Goal: Task Accomplishment & Management: Manage account settings

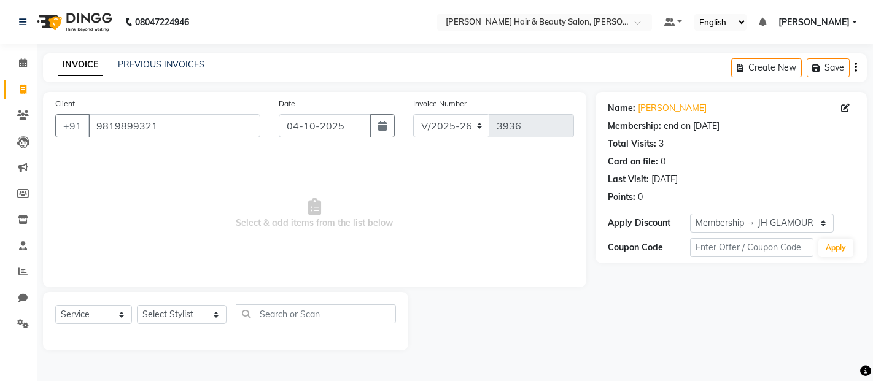
select select "7927"
select select "service"
select select "1: Object"
drag, startPoint x: 176, startPoint y: 125, endPoint x: 87, endPoint y: 125, distance: 89.0
click at [88, 125] on input "9819899321" at bounding box center [174, 125] width 172 height 23
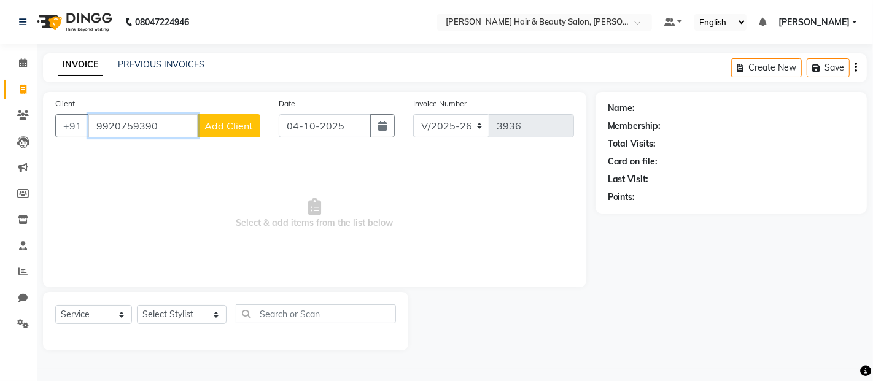
type input "9920759390"
click at [174, 163] on span "Select & add items from the list below" at bounding box center [314, 213] width 519 height 123
drag, startPoint x: 170, startPoint y: 127, endPoint x: 56, endPoint y: 127, distance: 113.6
click at [56, 127] on div "+91 9920759390 Add Client" at bounding box center [157, 125] width 205 height 23
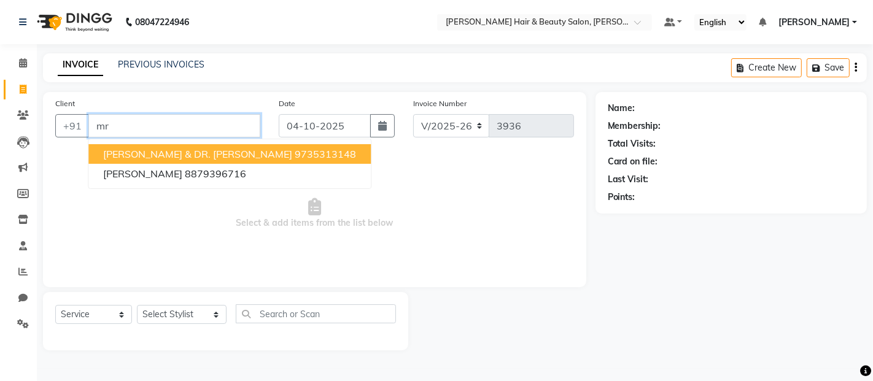
type input "m"
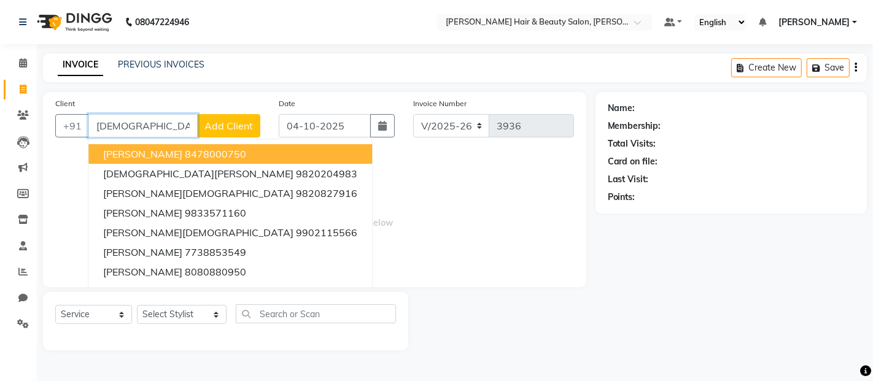
type input "jain"
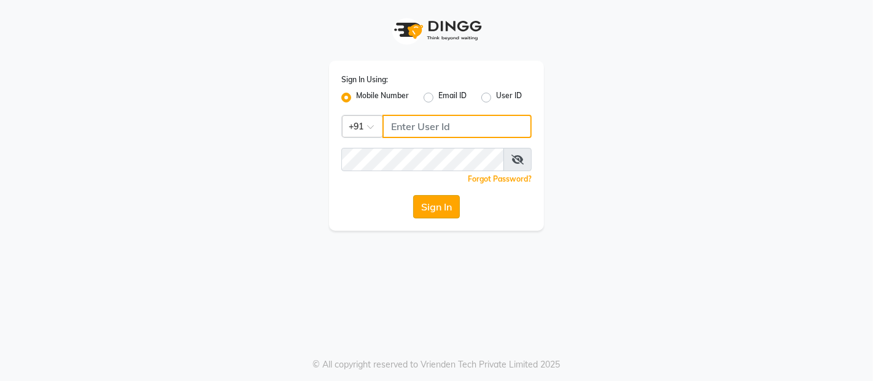
type input "9136181589"
click at [424, 209] on button "Sign In" at bounding box center [436, 206] width 47 height 23
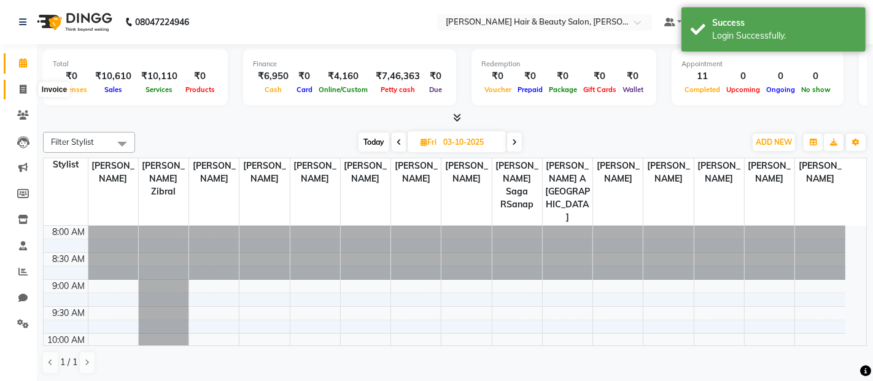
click at [21, 91] on icon at bounding box center [23, 89] width 7 height 9
select select "service"
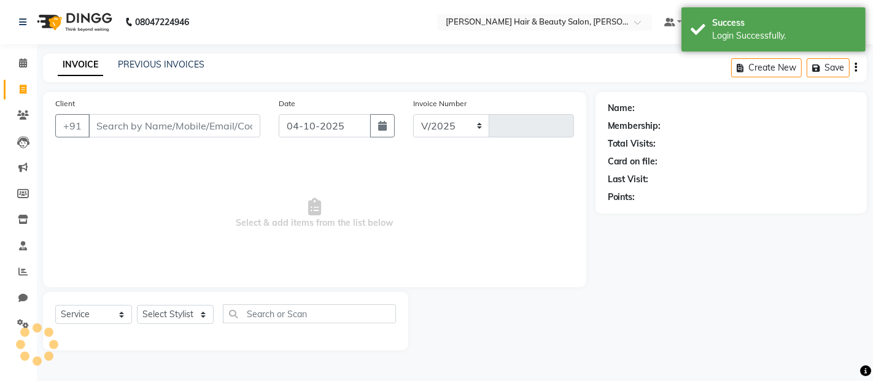
click at [164, 130] on input "Client" at bounding box center [174, 125] width 172 height 23
select select "7927"
type input "3936"
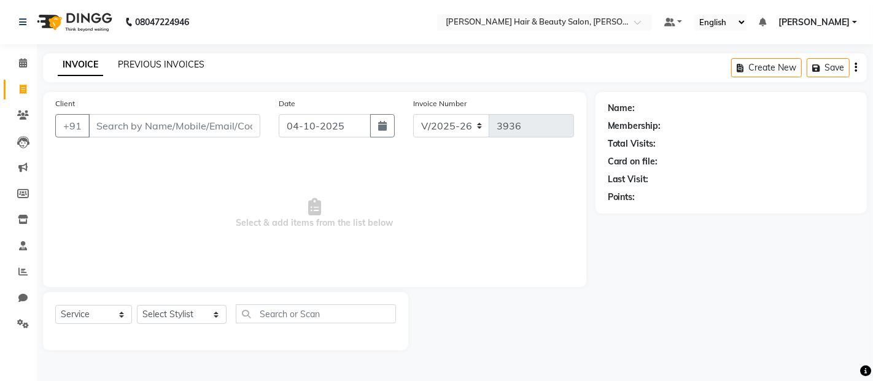
click at [128, 63] on link "PREVIOUS INVOICES" at bounding box center [161, 64] width 87 height 11
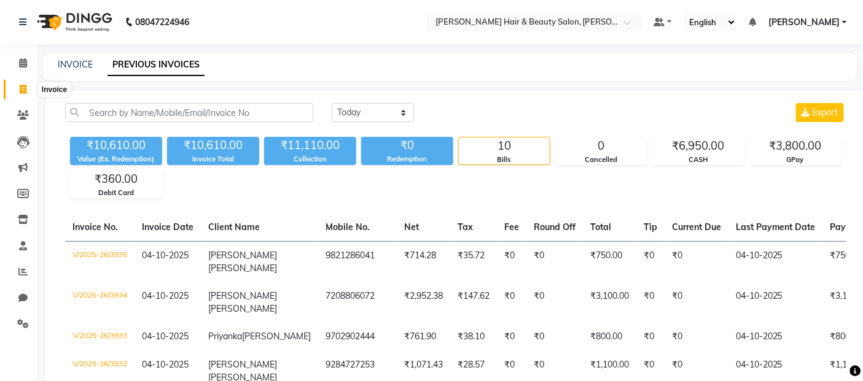
click at [23, 90] on icon at bounding box center [23, 89] width 7 height 9
select select "service"
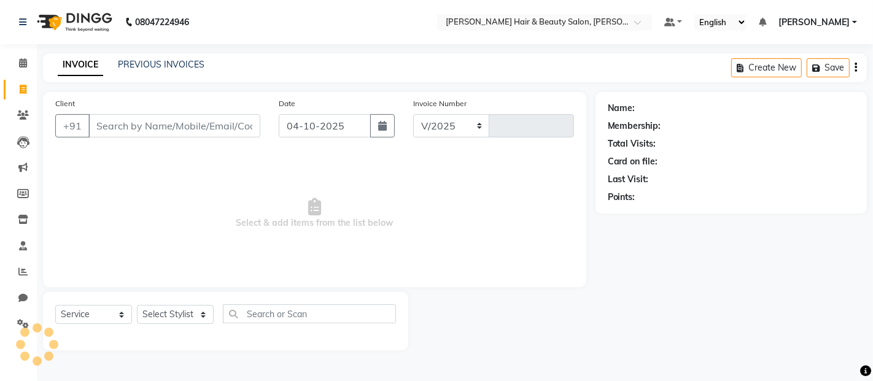
select select "7927"
type input "3936"
click at [169, 128] on input "Client" at bounding box center [174, 125] width 172 height 23
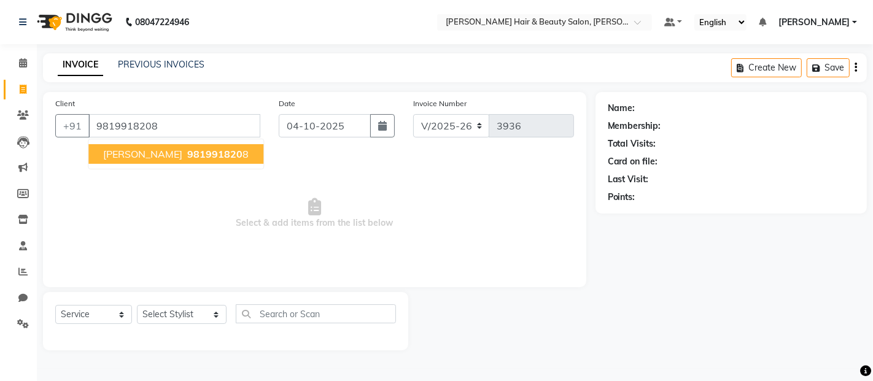
type input "9819918208"
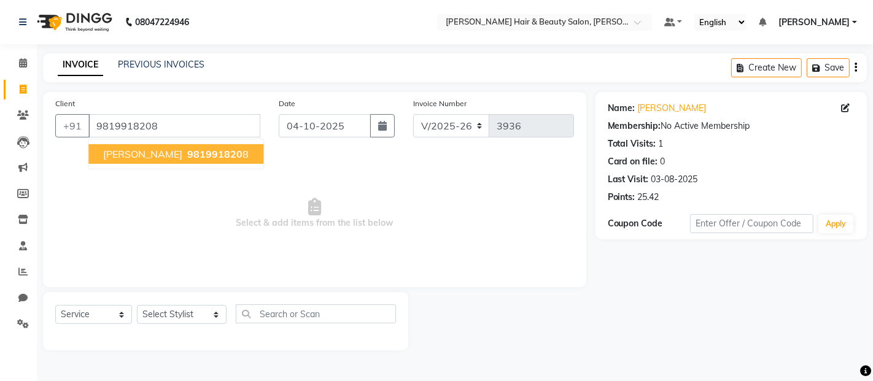
click at [187, 155] on span "981991820" at bounding box center [214, 154] width 55 height 12
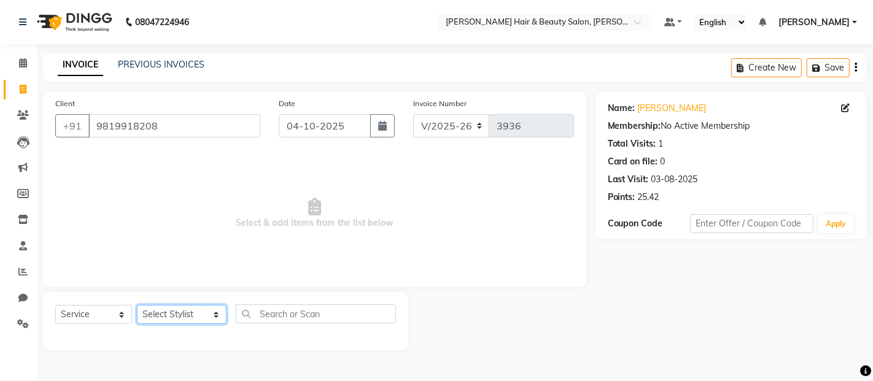
click at [199, 319] on select "Select Stylist [PERSON_NAME] Zibral [PERSON_NAME] [PERSON_NAME] [PERSON_NAME] […" at bounding box center [182, 314] width 90 height 19
select select "72244"
click at [137, 306] on select "Select Stylist [PERSON_NAME] Zibral [PERSON_NAME] [PERSON_NAME] [PERSON_NAME] […" at bounding box center [182, 314] width 90 height 19
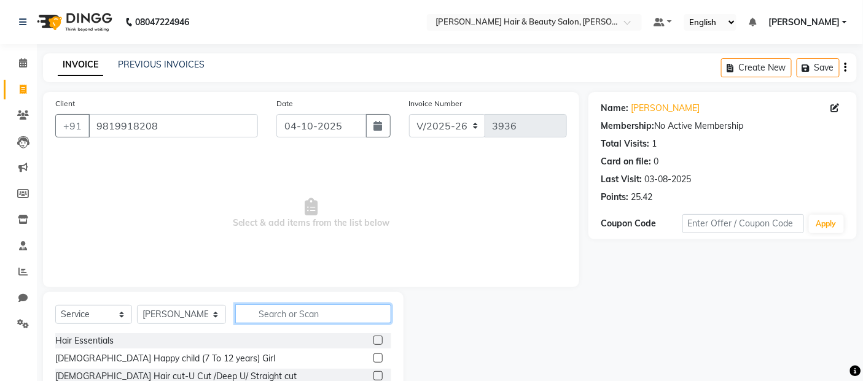
click at [279, 309] on input "text" at bounding box center [313, 314] width 157 height 19
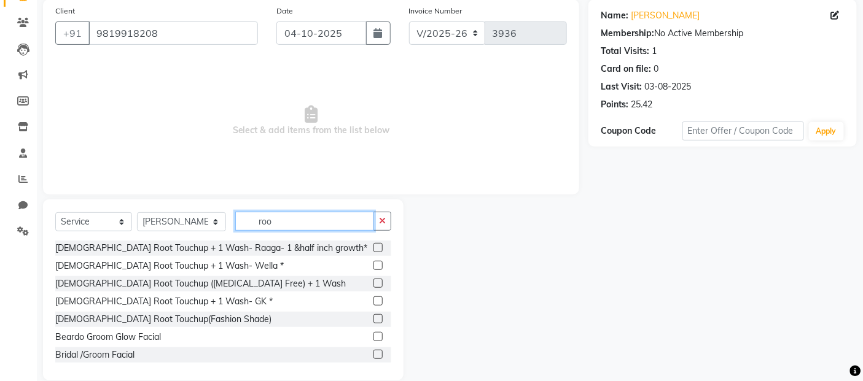
scroll to position [111, 0]
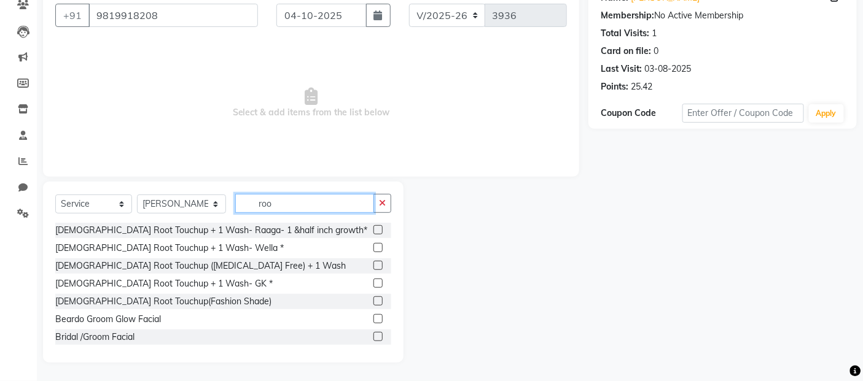
type input "roo"
click at [373, 249] on label at bounding box center [377, 247] width 9 height 9
click at [373, 249] on input "checkbox" at bounding box center [377, 248] width 8 height 8
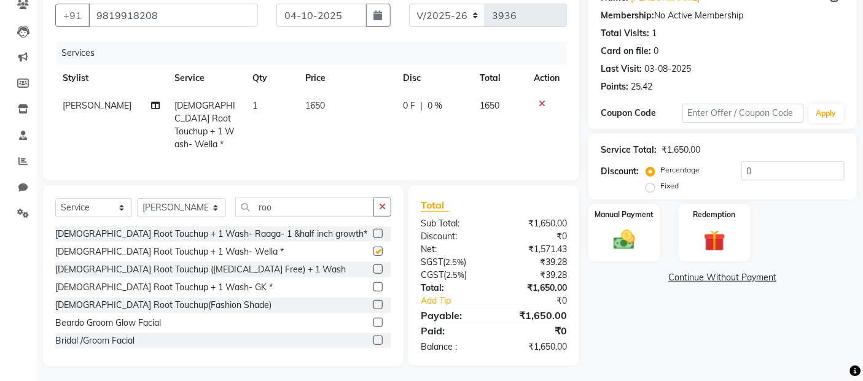
checkbox input "false"
click at [311, 103] on span "1650" at bounding box center [315, 105] width 20 height 11
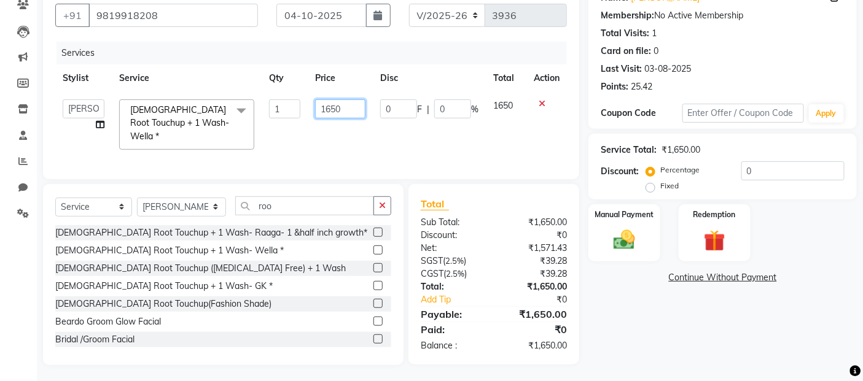
click at [329, 104] on input "1650" at bounding box center [340, 108] width 50 height 19
type input "1750"
click at [389, 142] on tr "Alim Salmani Altaf Zibral Ankush Thakur Arti Jaiswar Ashfak Ganesh Shetty Jaysh…" at bounding box center [310, 124] width 511 height 65
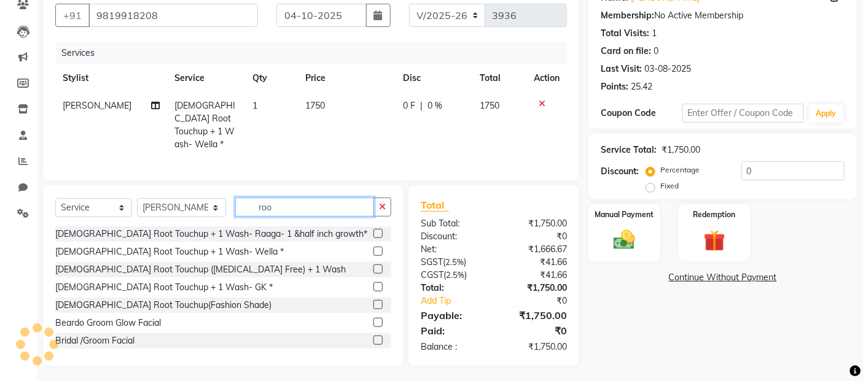
click at [286, 207] on input "roo" at bounding box center [304, 207] width 139 height 19
type input "r"
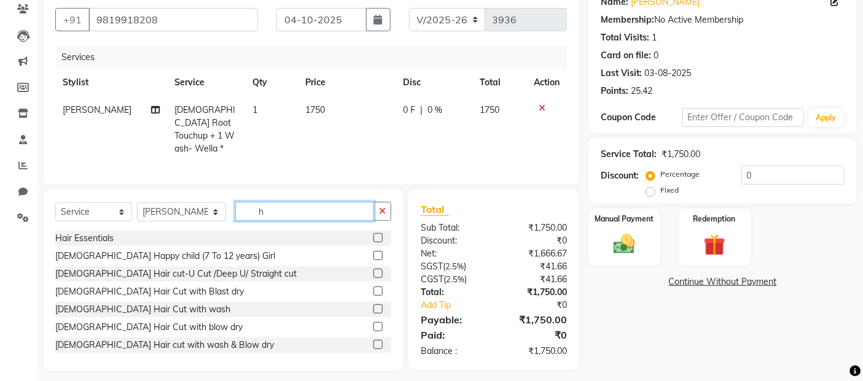
scroll to position [112, 0]
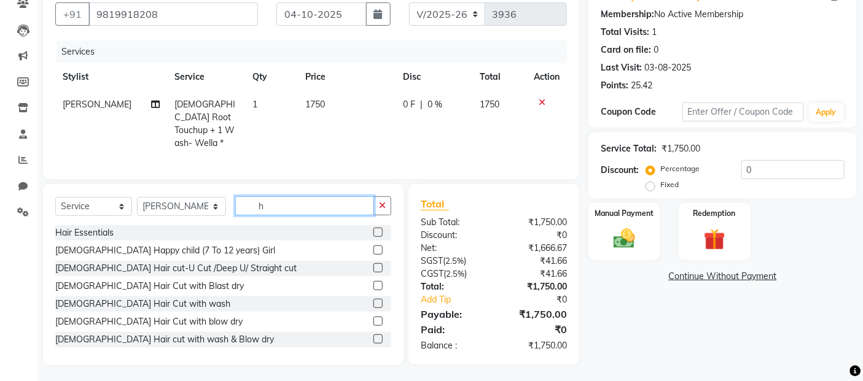
type input "h"
click at [373, 265] on label at bounding box center [377, 267] width 9 height 9
click at [373, 265] on input "checkbox" at bounding box center [377, 269] width 8 height 8
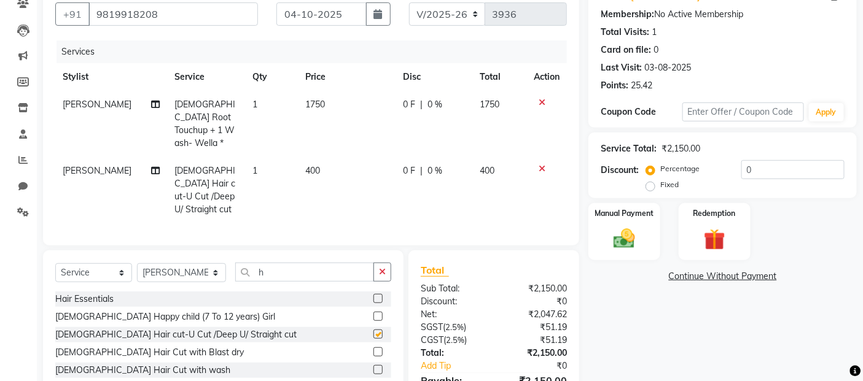
checkbox input "false"
drag, startPoint x: 265, startPoint y: 152, endPoint x: 265, endPoint y: 162, distance: 10.4
click at [265, 157] on td "1" at bounding box center [272, 190] width 52 height 66
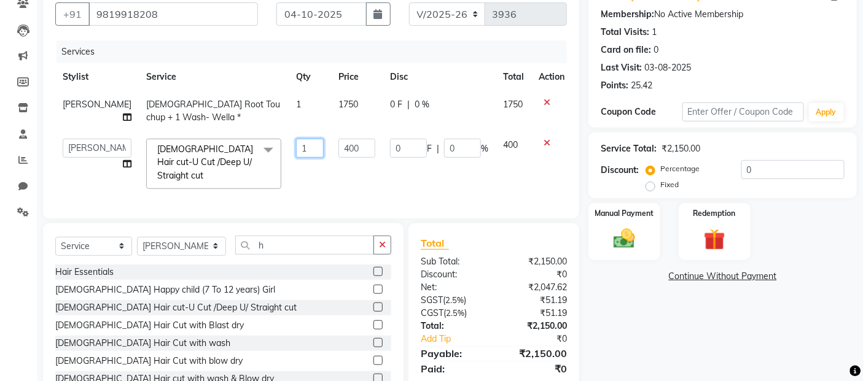
click at [296, 149] on input "1" at bounding box center [310, 148] width 28 height 19
type input "2"
click at [289, 181] on td "2" at bounding box center [310, 163] width 42 height 65
click at [621, 244] on img at bounding box center [624, 239] width 37 height 26
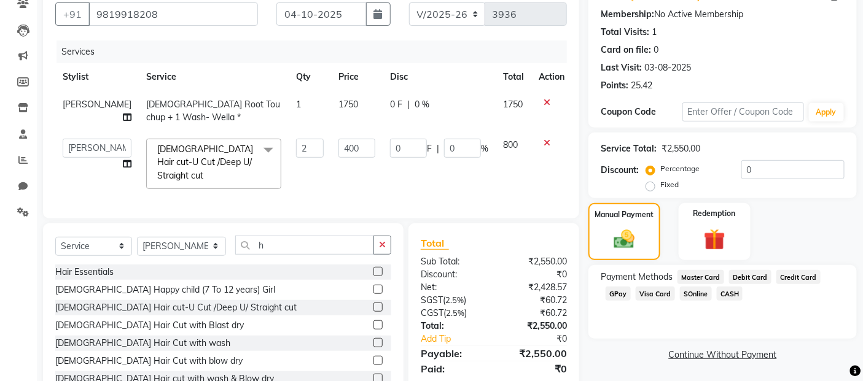
click at [618, 292] on span "GPay" at bounding box center [617, 294] width 25 height 14
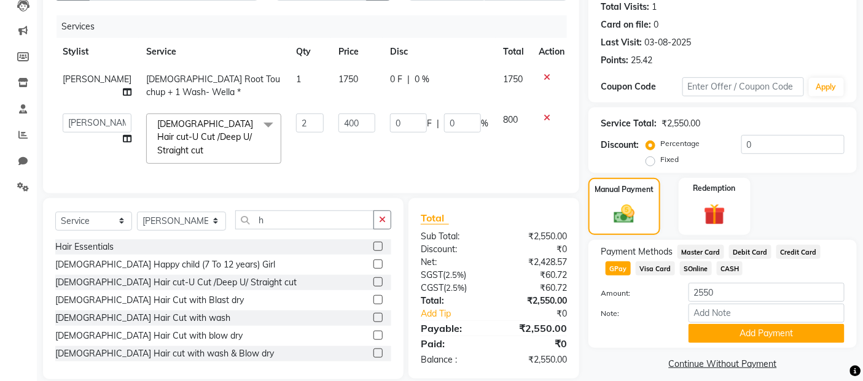
scroll to position [150, 0]
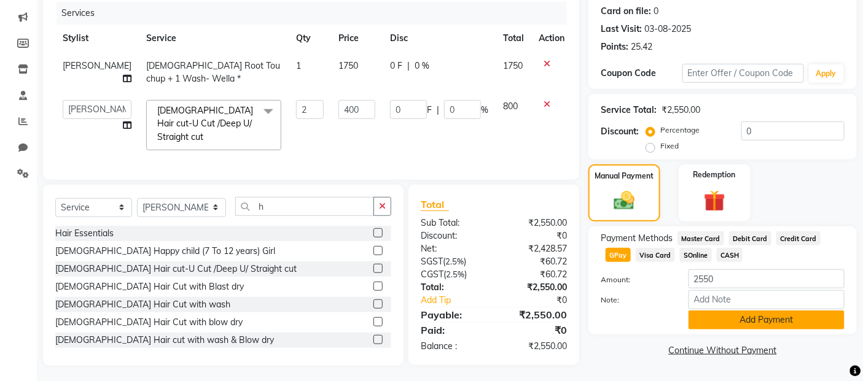
click at [757, 324] on button "Add Payment" at bounding box center [766, 320] width 156 height 19
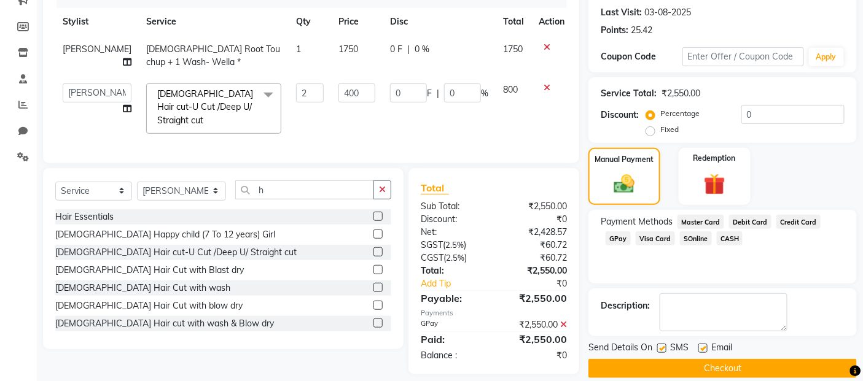
scroll to position [182, 0]
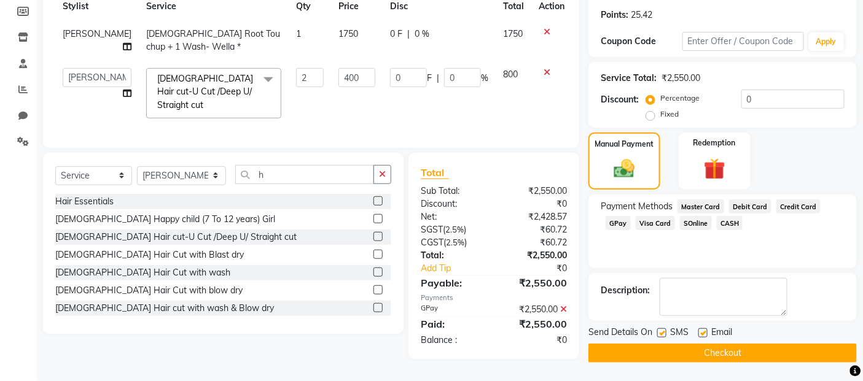
click at [658, 332] on label at bounding box center [661, 332] width 9 height 9
click at [658, 332] on input "checkbox" at bounding box center [661, 334] width 8 height 8
checkbox input "false"
click at [703, 333] on label at bounding box center [702, 332] width 9 height 9
click at [703, 333] on input "checkbox" at bounding box center [702, 334] width 8 height 8
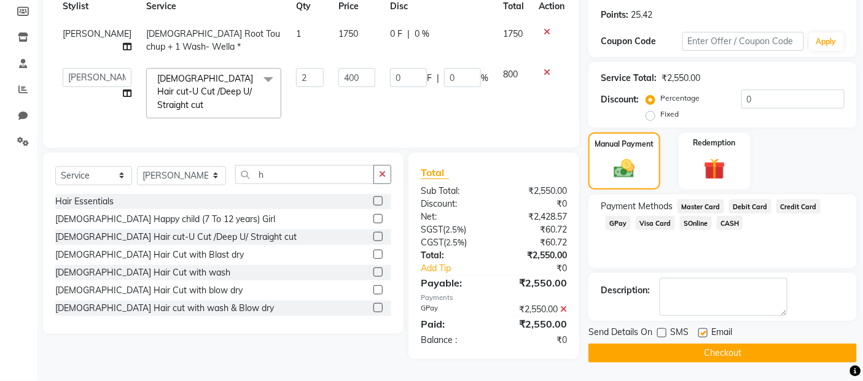
checkbox input "false"
click at [697, 348] on button "Checkout" at bounding box center [722, 353] width 268 height 19
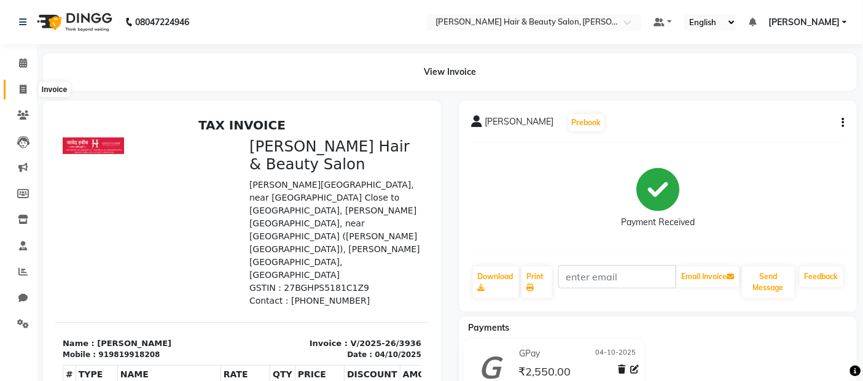
click at [25, 88] on icon at bounding box center [23, 89] width 7 height 9
select select "service"
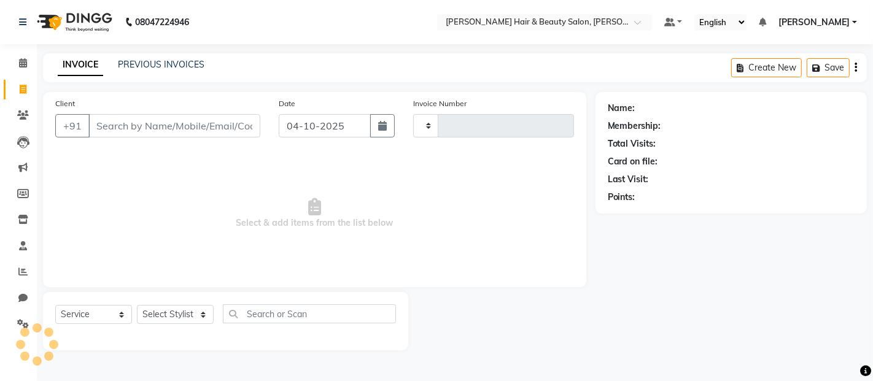
type input "3937"
select select "7927"
click at [150, 125] on input "Client" at bounding box center [174, 125] width 172 height 23
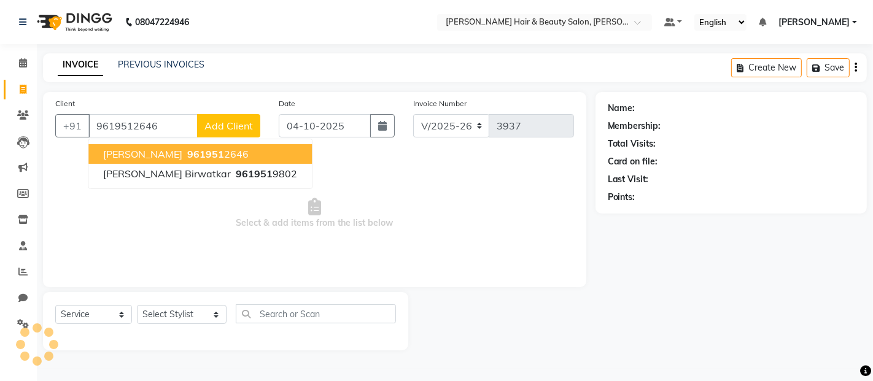
type input "9619512646"
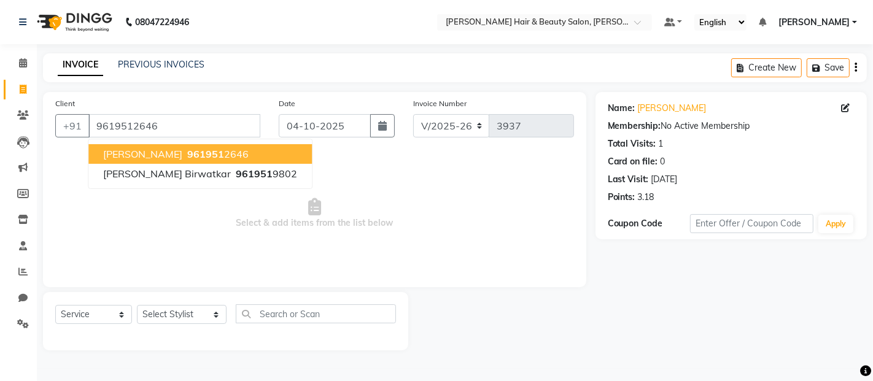
click at [120, 150] on span "Rakhi Kanse" at bounding box center [142, 154] width 79 height 12
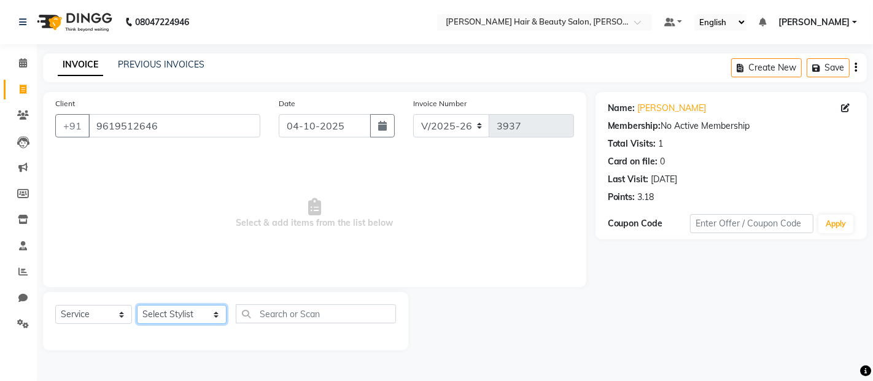
click at [204, 317] on select "Select Stylist [PERSON_NAME] Zibral [PERSON_NAME] [PERSON_NAME] [PERSON_NAME] […" at bounding box center [182, 314] width 90 height 19
select select "72247"
click at [137, 306] on select "Select Stylist [PERSON_NAME] Zibral [PERSON_NAME] [PERSON_NAME] [PERSON_NAME] […" at bounding box center [182, 314] width 90 height 19
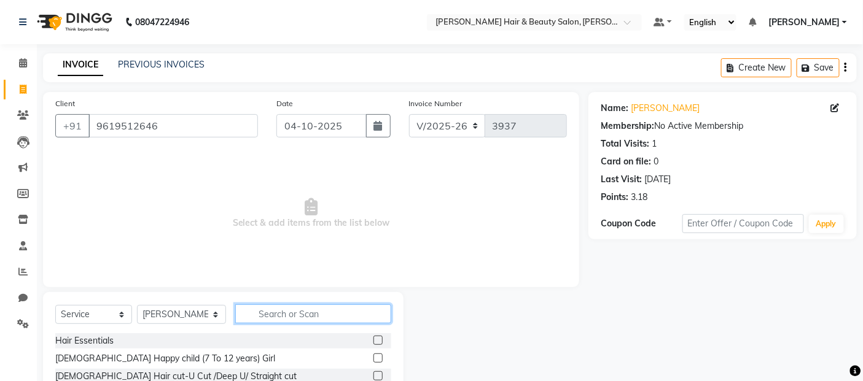
click at [271, 314] on input "text" at bounding box center [313, 314] width 157 height 19
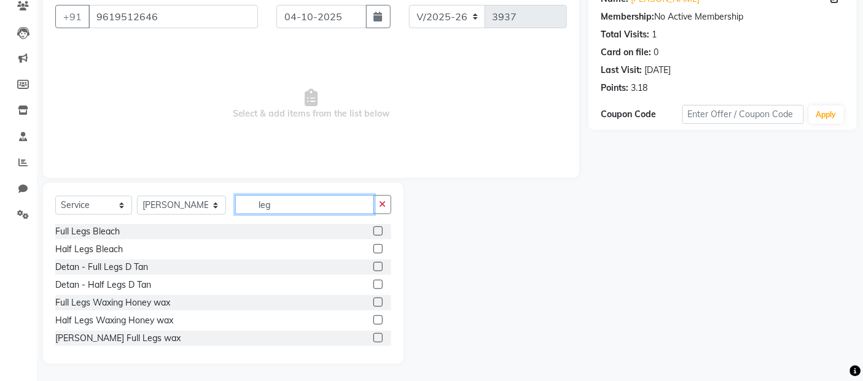
scroll to position [111, 0]
type input "leg"
click at [373, 335] on label at bounding box center [377, 336] width 9 height 9
click at [373, 335] on input "checkbox" at bounding box center [377, 337] width 8 height 8
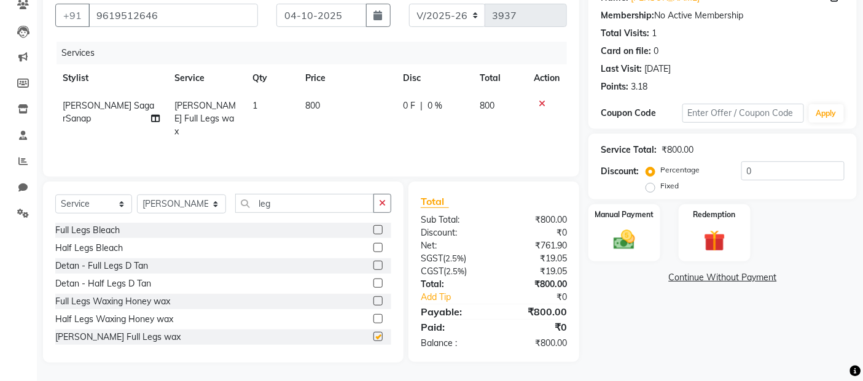
checkbox input "false"
click at [279, 206] on input "leg" at bounding box center [304, 203] width 139 height 19
type input "l"
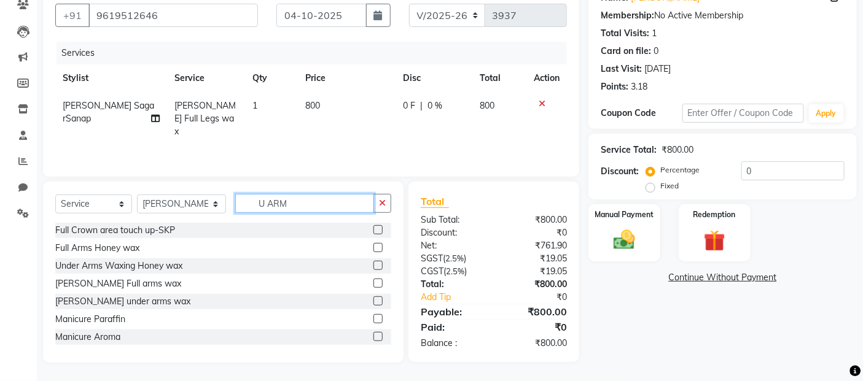
scroll to position [109, 0]
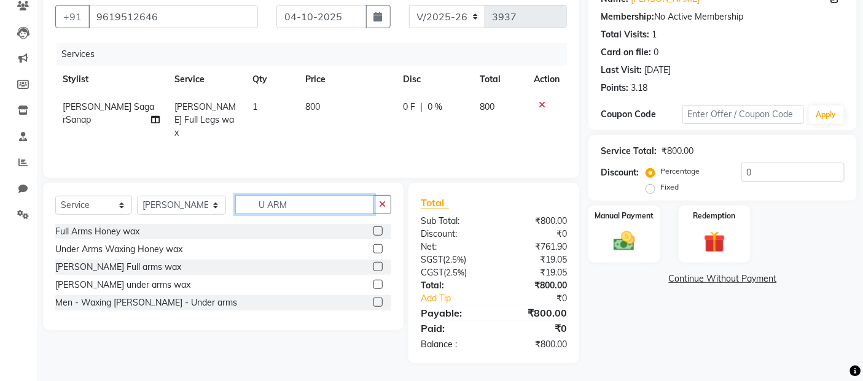
type input "U ARM"
click at [381, 264] on label at bounding box center [377, 266] width 9 height 9
click at [381, 264] on input "checkbox" at bounding box center [377, 267] width 8 height 8
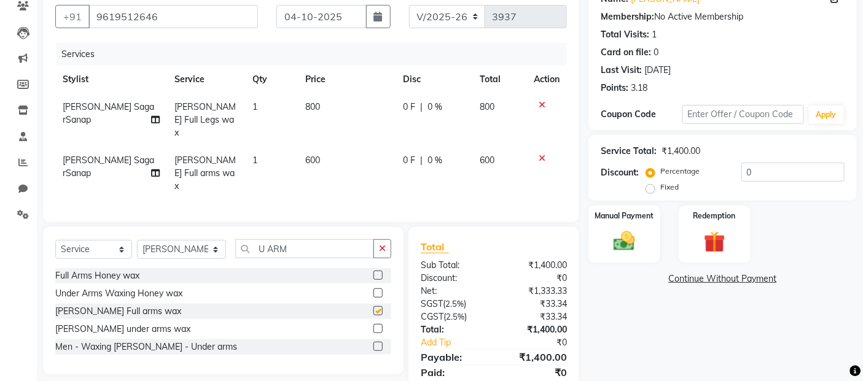
checkbox input "false"
click at [542, 154] on icon at bounding box center [541, 158] width 7 height 9
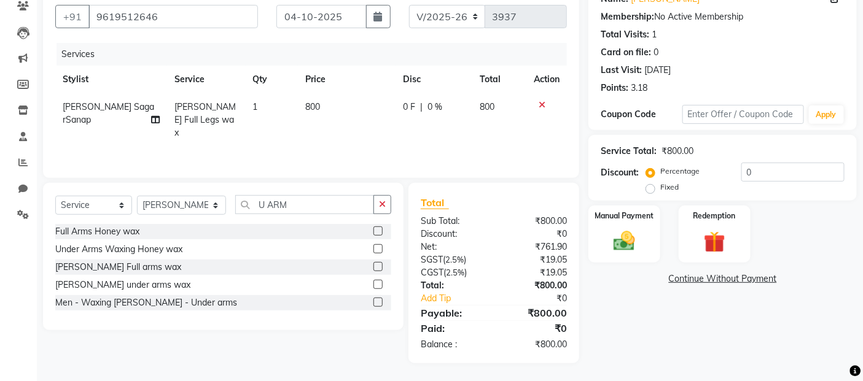
click at [384, 284] on div at bounding box center [382, 285] width 18 height 15
click at [379, 284] on label at bounding box center [377, 284] width 9 height 9
click at [379, 284] on input "checkbox" at bounding box center [377, 285] width 8 height 8
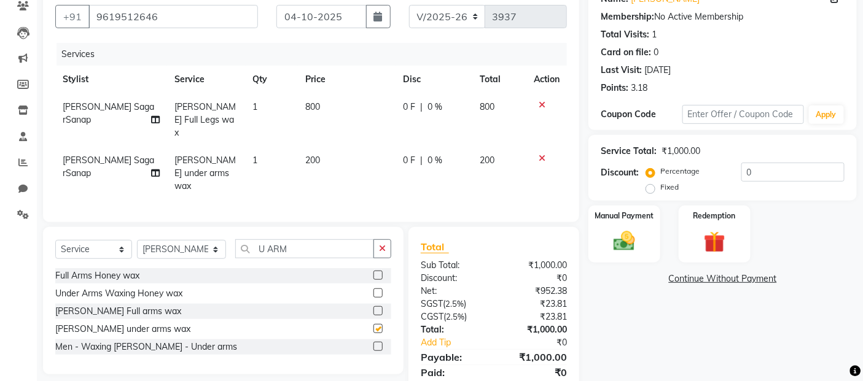
checkbox input "false"
click at [279, 239] on input "U ARM" at bounding box center [304, 248] width 139 height 19
type input "U"
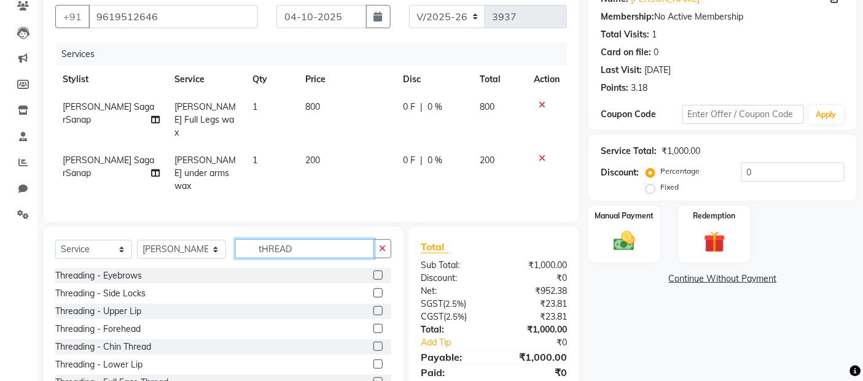
type input "tHREAD"
click at [328, 286] on div "Threading - Side Locks" at bounding box center [223, 293] width 336 height 15
click at [373, 271] on label at bounding box center [377, 275] width 9 height 9
click at [373, 272] on input "checkbox" at bounding box center [377, 276] width 8 height 8
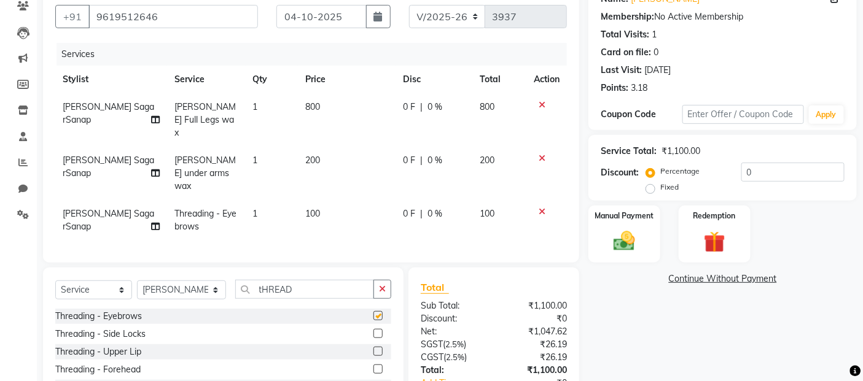
checkbox input "false"
click at [373, 347] on label at bounding box center [377, 351] width 9 height 9
click at [373, 348] on input "checkbox" at bounding box center [377, 352] width 8 height 8
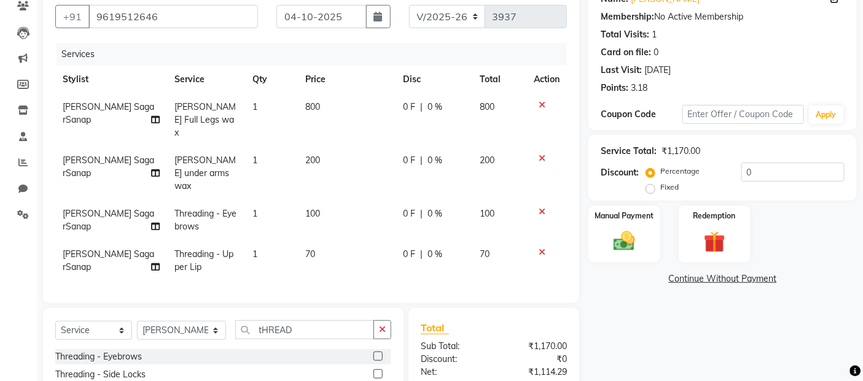
checkbox input "false"
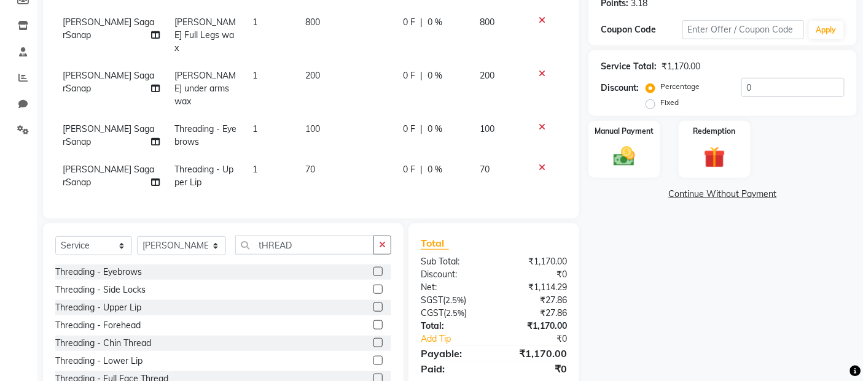
scroll to position [220, 0]
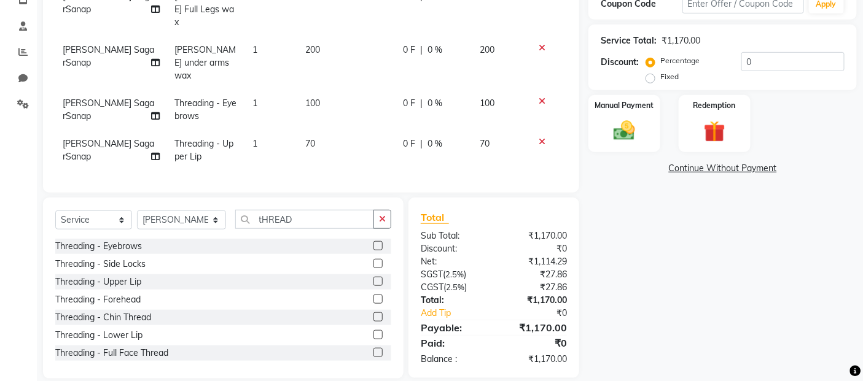
click at [541, 97] on icon at bounding box center [541, 101] width 7 height 9
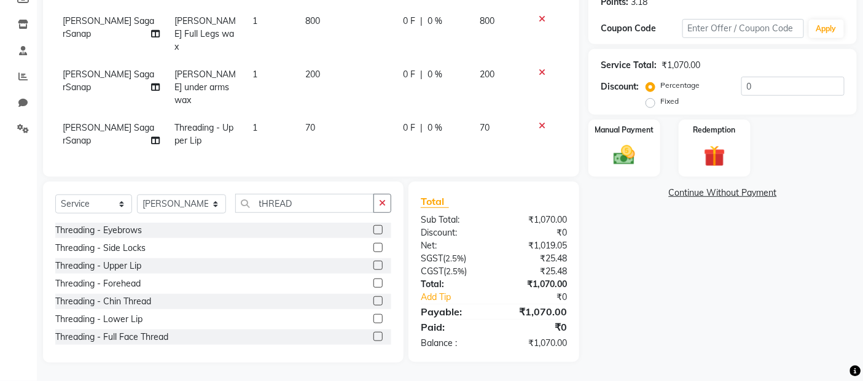
scroll to position [180, 0]
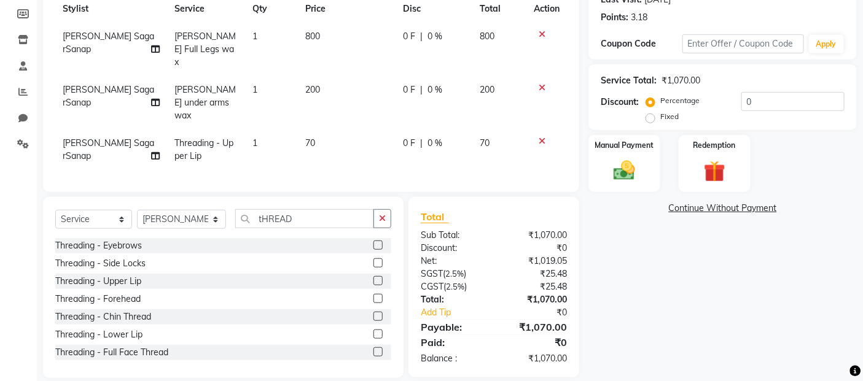
click at [373, 312] on label at bounding box center [377, 316] width 9 height 9
click at [373, 313] on input "checkbox" at bounding box center [377, 317] width 8 height 8
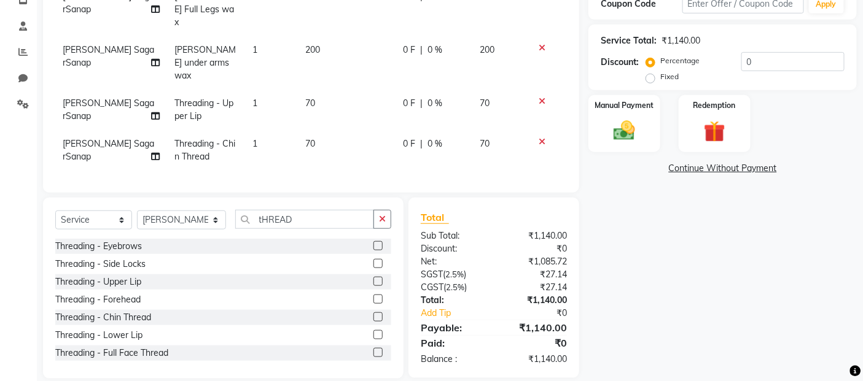
checkbox input "false"
click at [621, 136] on img at bounding box center [624, 131] width 37 height 26
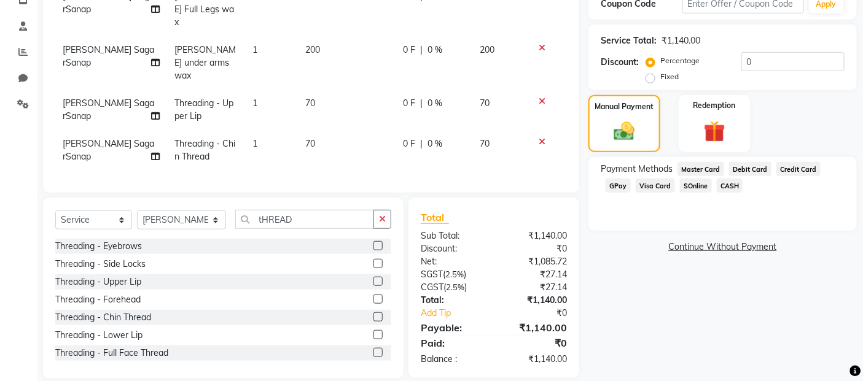
click at [625, 186] on span "GPay" at bounding box center [617, 186] width 25 height 14
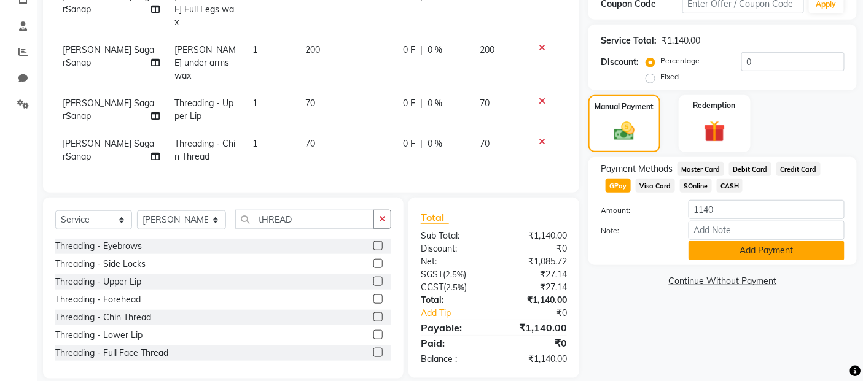
click at [721, 246] on button "Add Payment" at bounding box center [766, 250] width 156 height 19
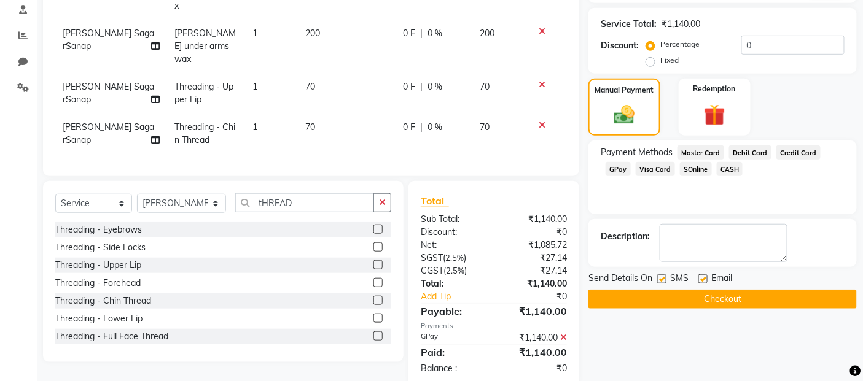
scroll to position [246, 0]
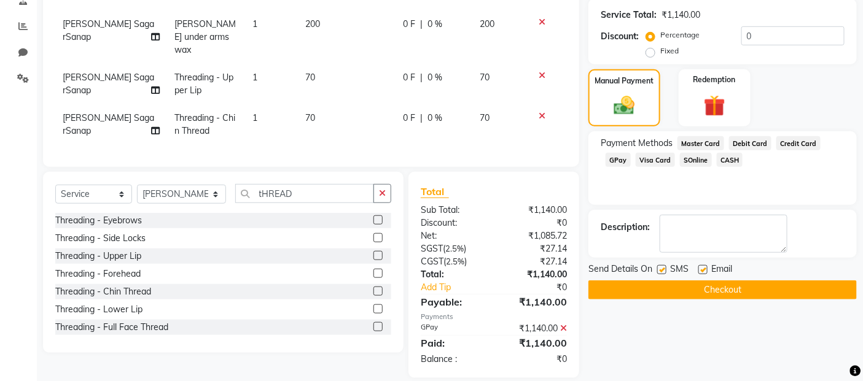
click at [661, 270] on label at bounding box center [661, 269] width 9 height 9
click at [661, 270] on input "checkbox" at bounding box center [661, 270] width 8 height 8
checkbox input "false"
click at [707, 271] on div "Email" at bounding box center [720, 270] width 44 height 15
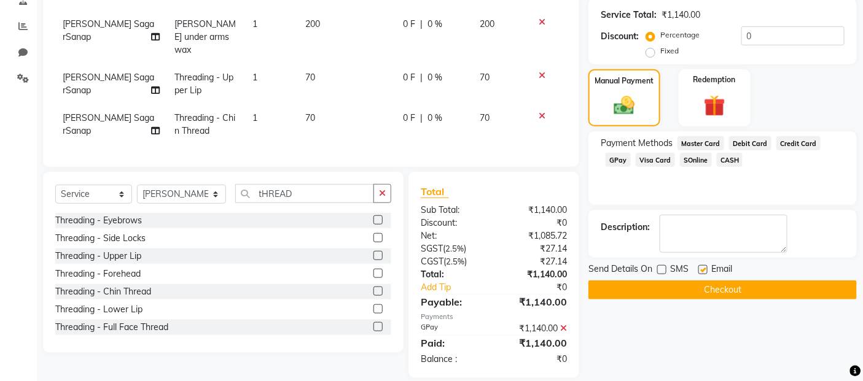
click at [706, 271] on label at bounding box center [702, 269] width 9 height 9
click at [706, 271] on input "checkbox" at bounding box center [702, 270] width 8 height 8
checkbox input "false"
click at [707, 281] on button "Checkout" at bounding box center [722, 290] width 268 height 19
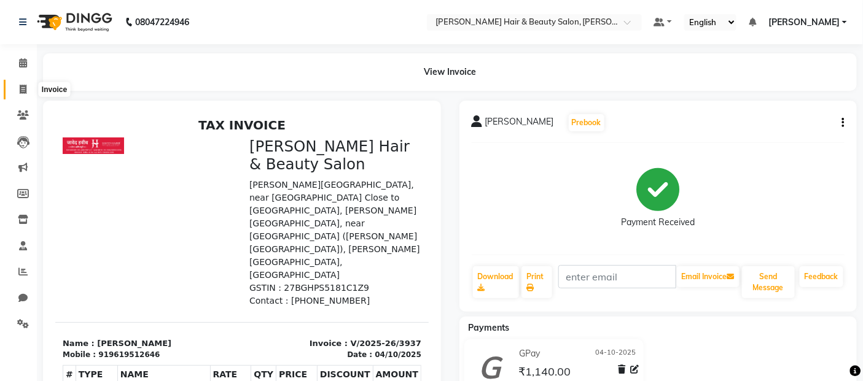
click at [21, 88] on icon at bounding box center [23, 89] width 7 height 9
select select "service"
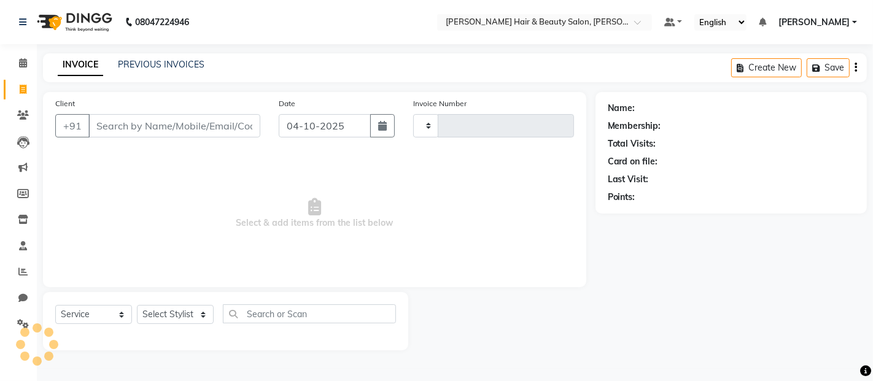
drag, startPoint x: 160, startPoint y: 130, endPoint x: 615, endPoint y: 65, distance: 459.5
click at [160, 130] on input "Client" at bounding box center [174, 125] width 172 height 23
type input "3938"
select select "7927"
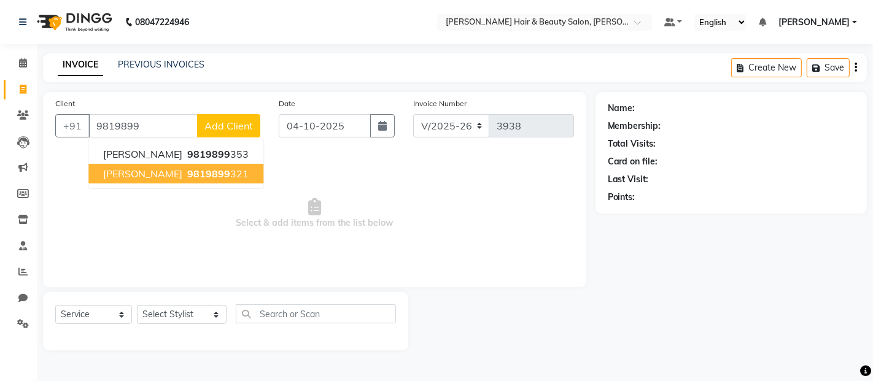
click at [146, 168] on span "Payal Daga" at bounding box center [142, 174] width 79 height 12
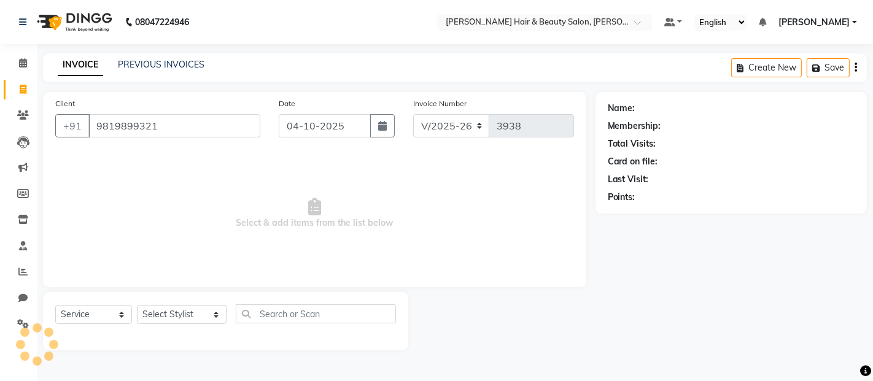
type input "9819899321"
select select "1: Object"
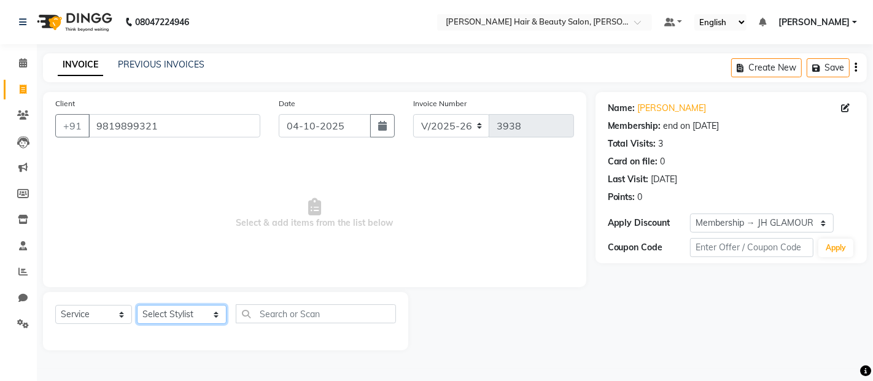
click at [201, 316] on select "Select Stylist [PERSON_NAME] Zibral [PERSON_NAME] [PERSON_NAME] [PERSON_NAME] […" at bounding box center [182, 314] width 90 height 19
select select "72243"
click at [137, 306] on select "Select Stylist [PERSON_NAME] Zibral [PERSON_NAME] [PERSON_NAME] [PERSON_NAME] […" at bounding box center [182, 314] width 90 height 19
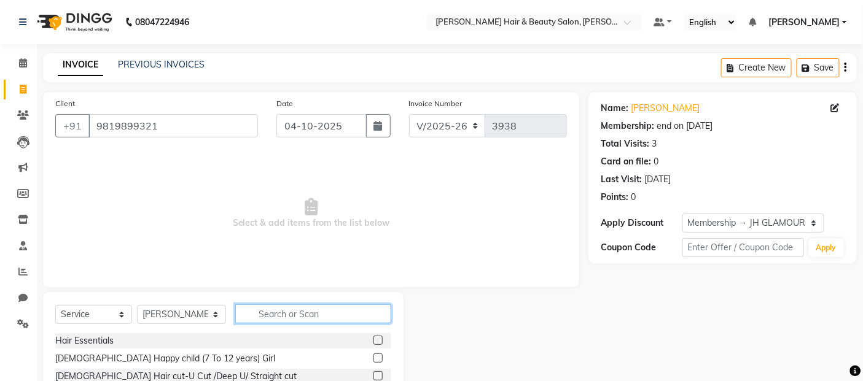
click at [297, 312] on input "text" at bounding box center [313, 314] width 157 height 19
type input "Eye"
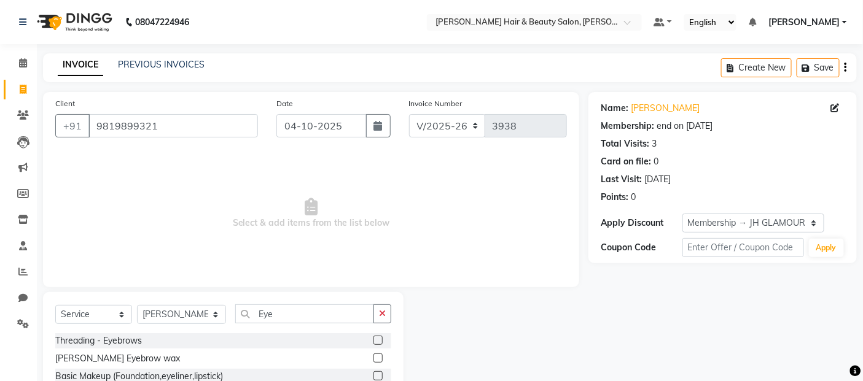
click at [376, 338] on label at bounding box center [377, 340] width 9 height 9
click at [376, 338] on input "checkbox" at bounding box center [377, 341] width 8 height 8
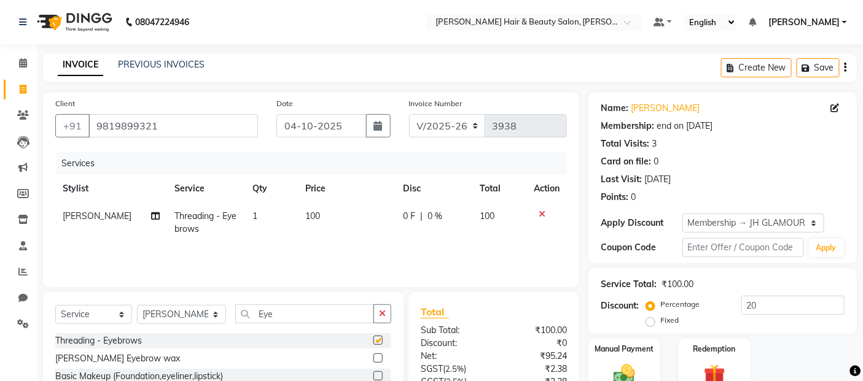
checkbox input "false"
click at [305, 311] on input "Eye" at bounding box center [304, 314] width 139 height 19
type input "E"
type input "Thr"
click at [373, 373] on label at bounding box center [377, 375] width 9 height 9
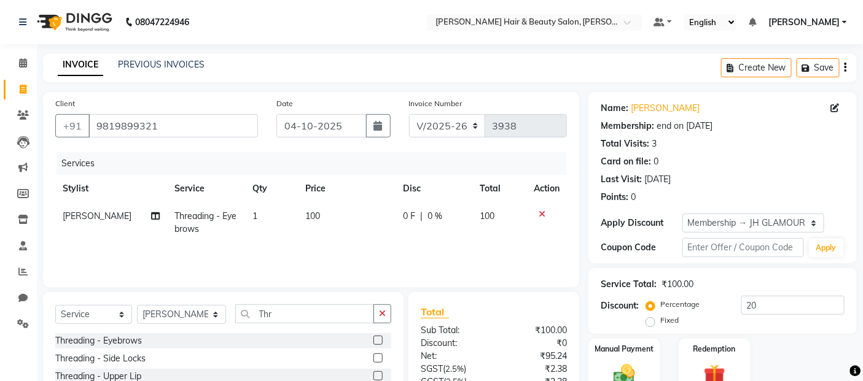
click at [373, 373] on input "checkbox" at bounding box center [377, 377] width 8 height 8
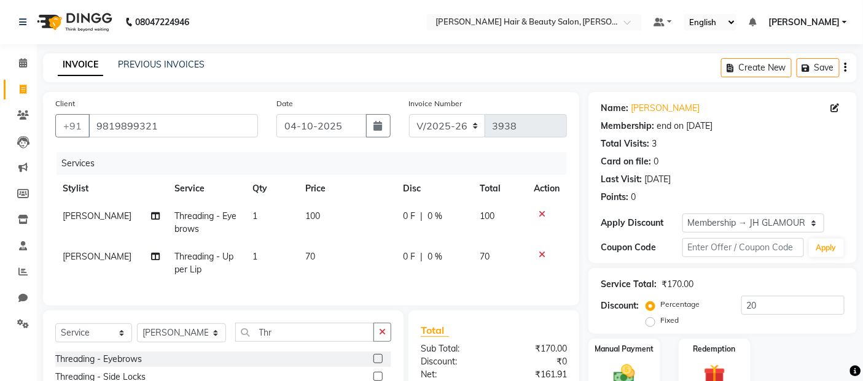
checkbox input "false"
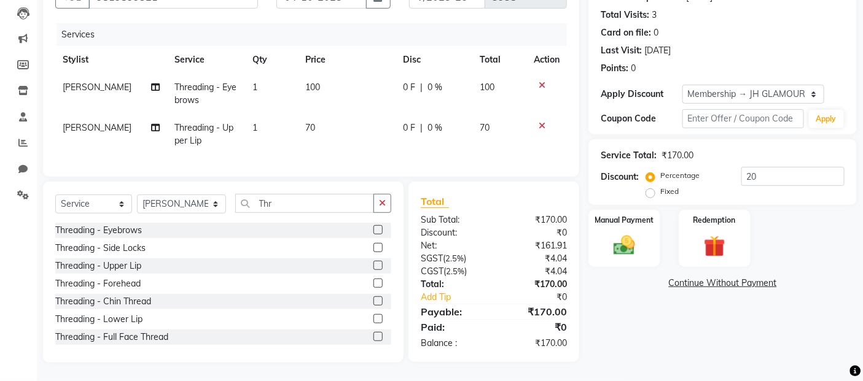
scroll to position [136, 0]
click at [631, 243] on img at bounding box center [624, 246] width 37 height 26
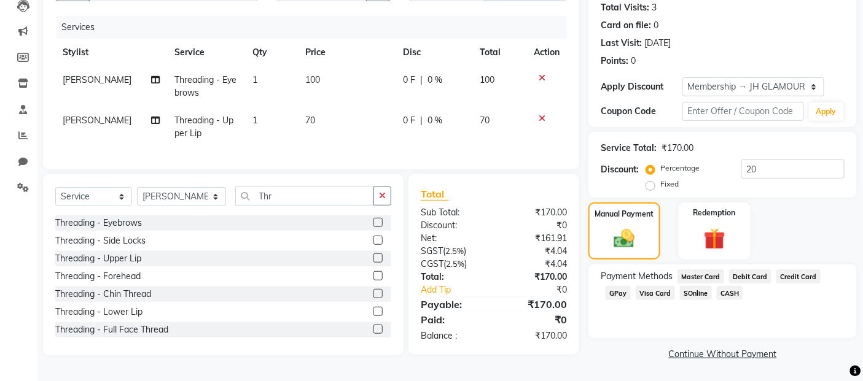
click at [725, 290] on span "CASH" at bounding box center [729, 293] width 26 height 14
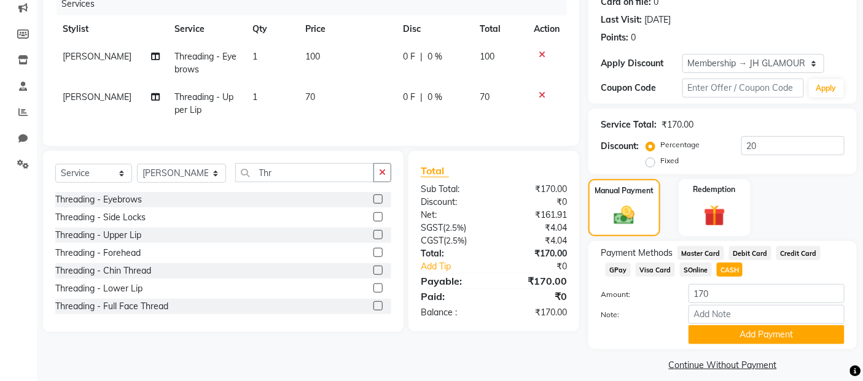
scroll to position [173, 0]
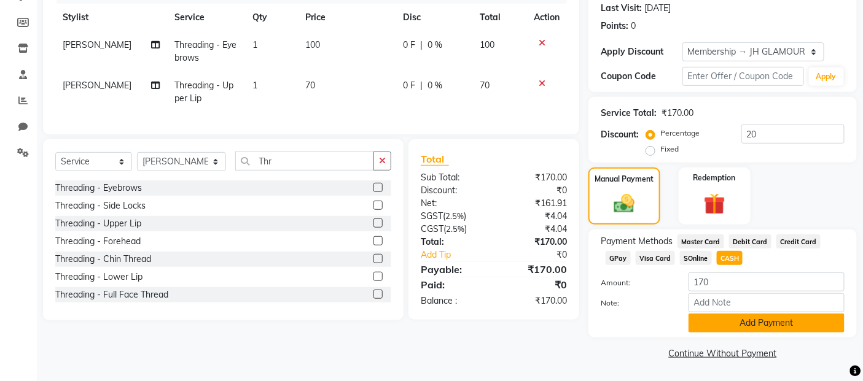
click at [732, 323] on button "Add Payment" at bounding box center [766, 323] width 156 height 19
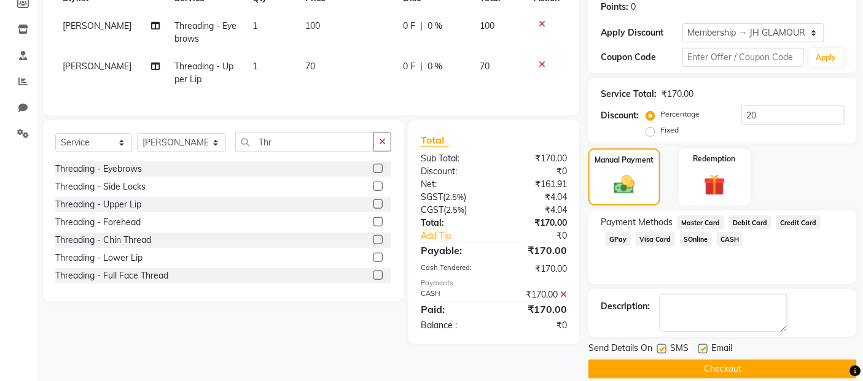
scroll to position [206, 0]
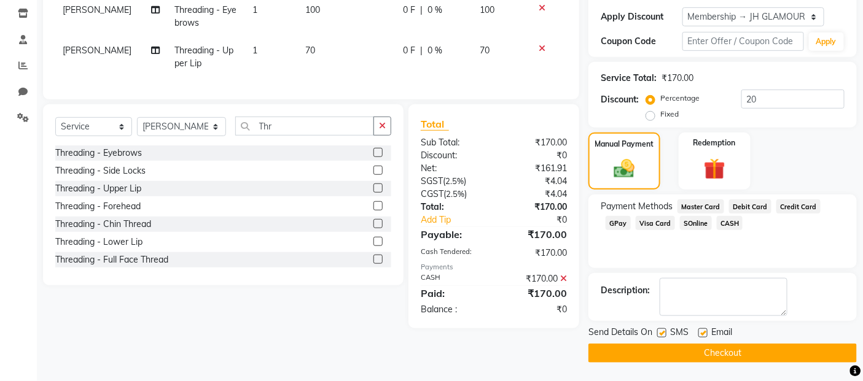
click at [664, 334] on label at bounding box center [661, 332] width 9 height 9
click at [664, 334] on input "checkbox" at bounding box center [661, 334] width 8 height 8
checkbox input "false"
click at [701, 335] on label at bounding box center [702, 332] width 9 height 9
click at [701, 335] on input "checkbox" at bounding box center [702, 334] width 8 height 8
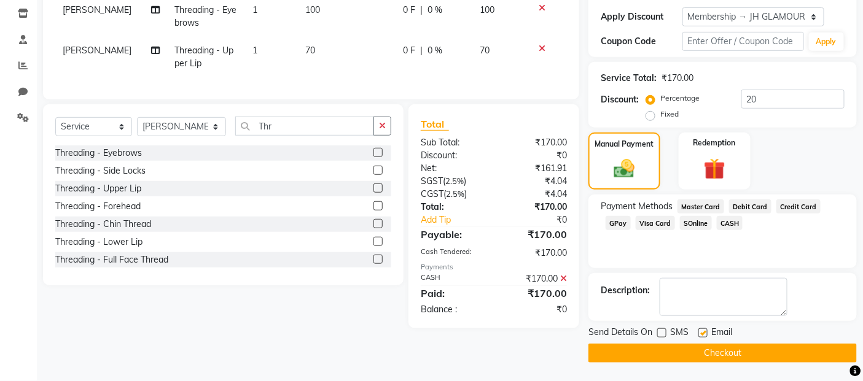
checkbox input "false"
click at [703, 359] on button "Checkout" at bounding box center [722, 353] width 268 height 19
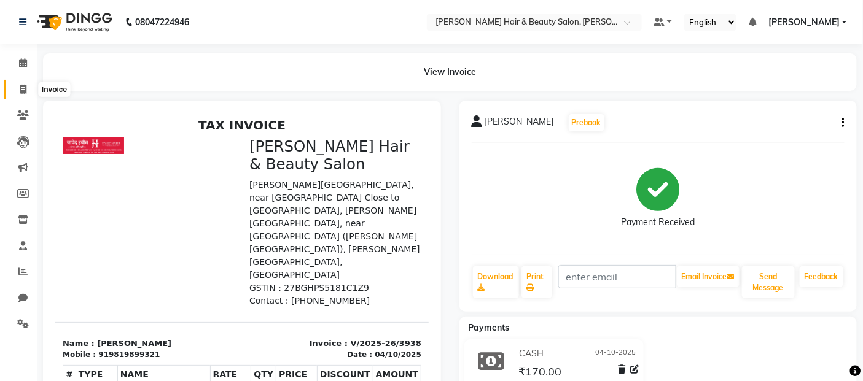
click at [25, 89] on icon at bounding box center [23, 89] width 7 height 9
select select "service"
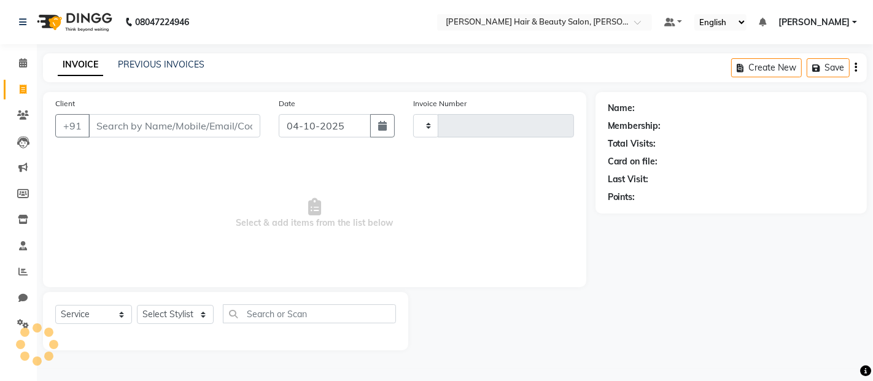
type input "3939"
select select "7927"
click at [173, 120] on input "Client" at bounding box center [174, 125] width 172 height 23
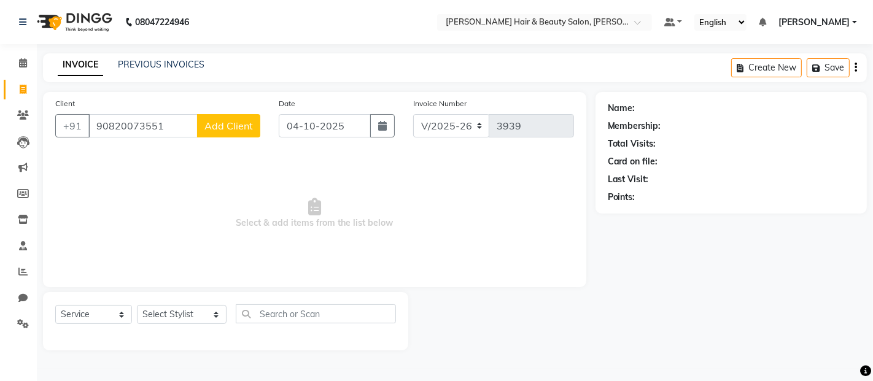
type input "90820073551"
click at [222, 130] on span "Add Client" at bounding box center [228, 126] width 49 height 12
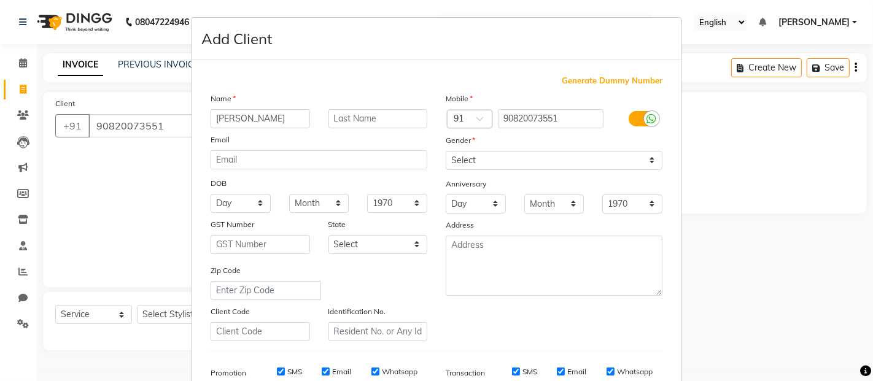
type input "[PERSON_NAME]"
click at [366, 107] on div "Name" at bounding box center [318, 100] width 235 height 17
click at [359, 114] on input "text" at bounding box center [377, 118] width 99 height 19
type input "Agrawal"
drag, startPoint x: 647, startPoint y: 160, endPoint x: 631, endPoint y: 160, distance: 16.6
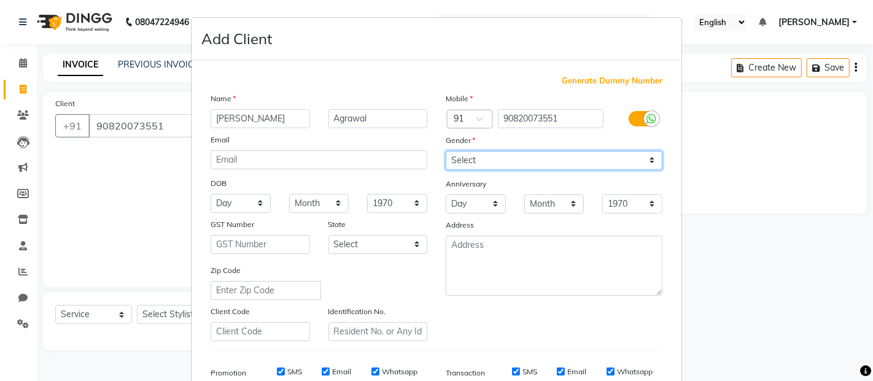
click at [647, 160] on select "Select [DEMOGRAPHIC_DATA] [DEMOGRAPHIC_DATA] Other Prefer Not To Say" at bounding box center [554, 160] width 217 height 19
select select "[DEMOGRAPHIC_DATA]"
click at [446, 151] on select "Select [DEMOGRAPHIC_DATA] [DEMOGRAPHIC_DATA] Other Prefer Not To Say" at bounding box center [554, 160] width 217 height 19
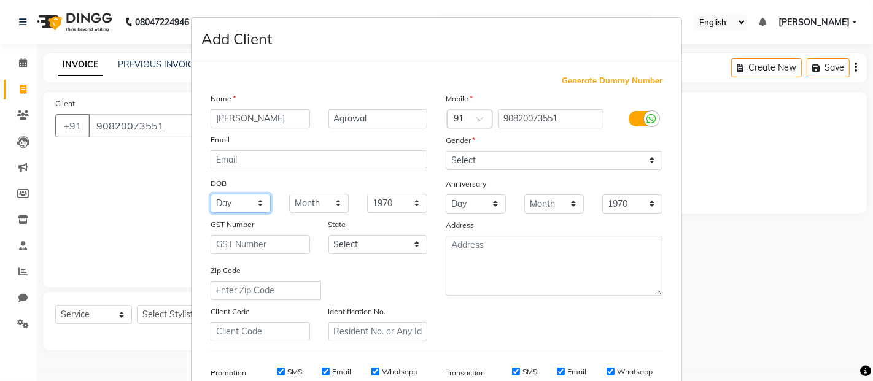
click at [255, 205] on select "Day 01 02 03 04 05 06 07 08 09 10 11 12 13 14 15 16 17 18 19 20 21 22 23 24 25 …" at bounding box center [241, 203] width 60 height 19
click at [426, 71] on div "Generate Dummy Number Name Vrushali Agrawal Email DOB Day 01 02 03 04 05 06 07 …" at bounding box center [437, 280] width 490 height 440
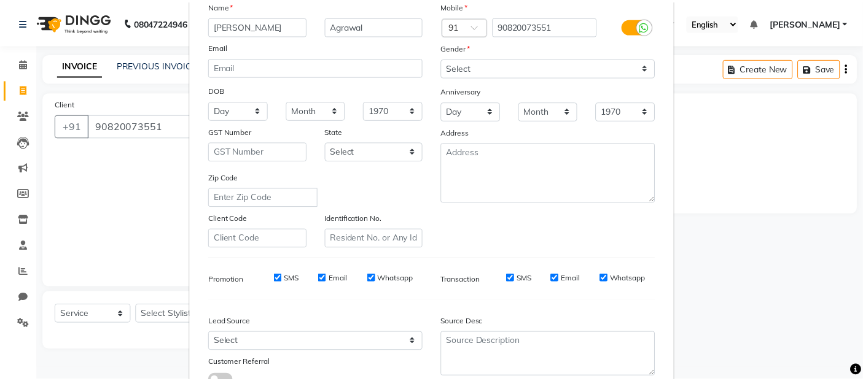
scroll to position [186, 0]
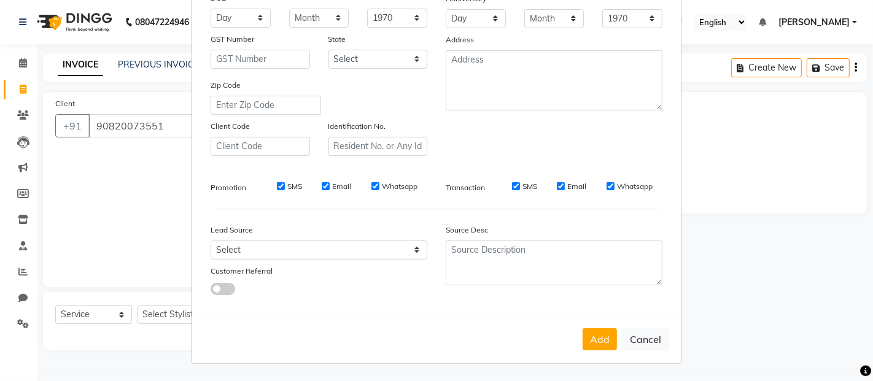
click at [529, 187] on label "SMS" at bounding box center [529, 186] width 15 height 11
click at [520, 187] on input "SMS" at bounding box center [516, 186] width 8 height 8
checkbox input "false"
click at [584, 340] on button "Add" at bounding box center [600, 339] width 34 height 22
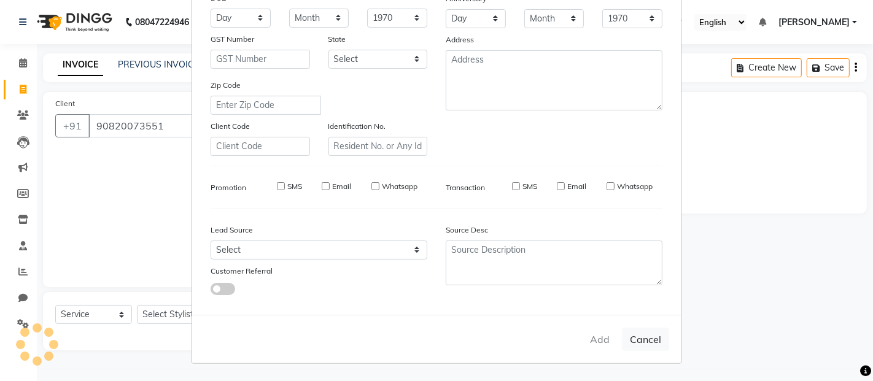
select select
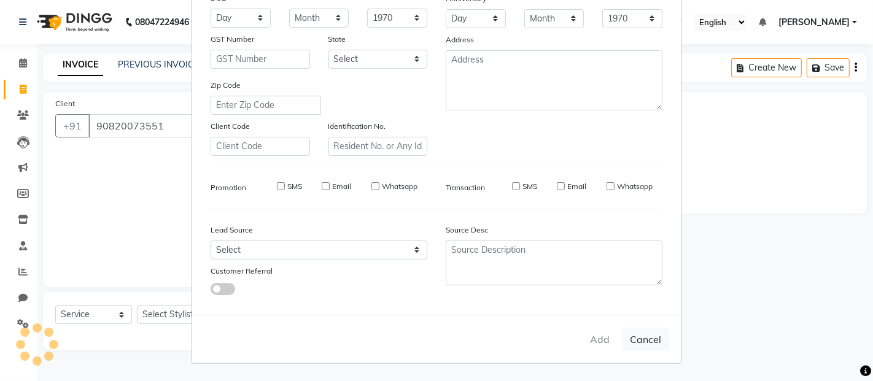
select select
checkbox input "false"
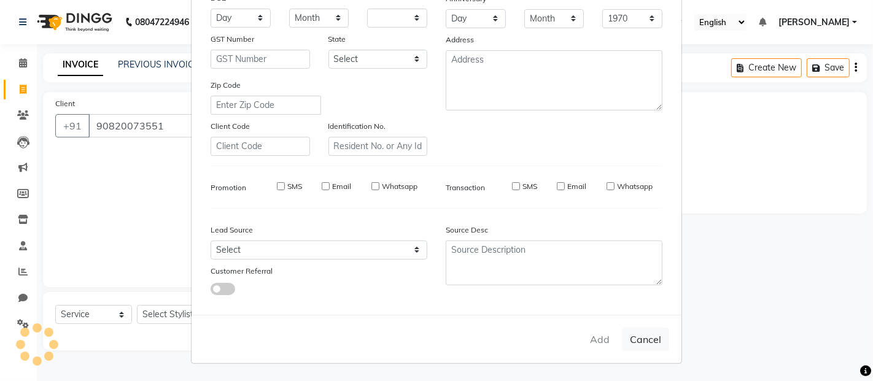
checkbox input "false"
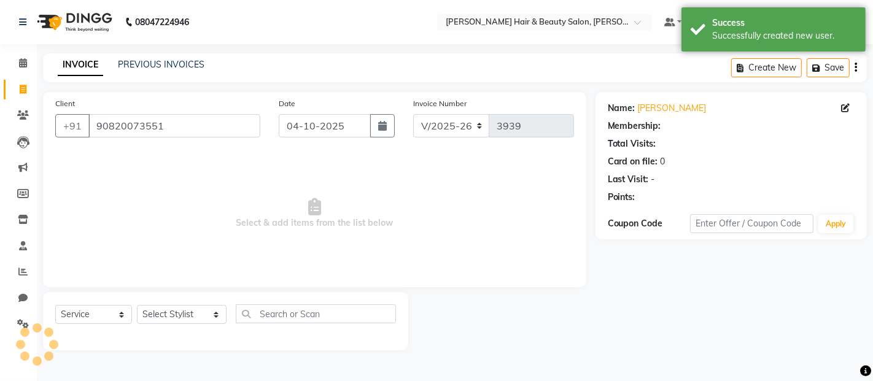
select select "1: Object"
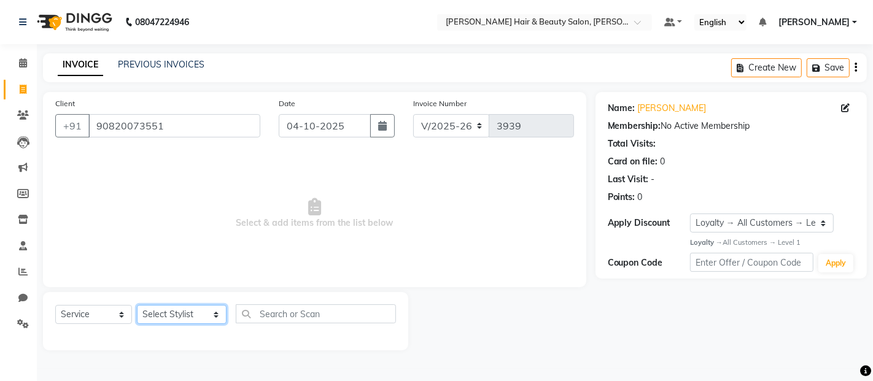
click at [200, 317] on select "Select Stylist [PERSON_NAME] Zibral [PERSON_NAME] [PERSON_NAME] [PERSON_NAME] […" at bounding box center [182, 314] width 90 height 19
select select "72244"
click at [137, 306] on select "Select Stylist [PERSON_NAME] Zibral [PERSON_NAME] [PERSON_NAME] [PERSON_NAME] […" at bounding box center [182, 314] width 90 height 19
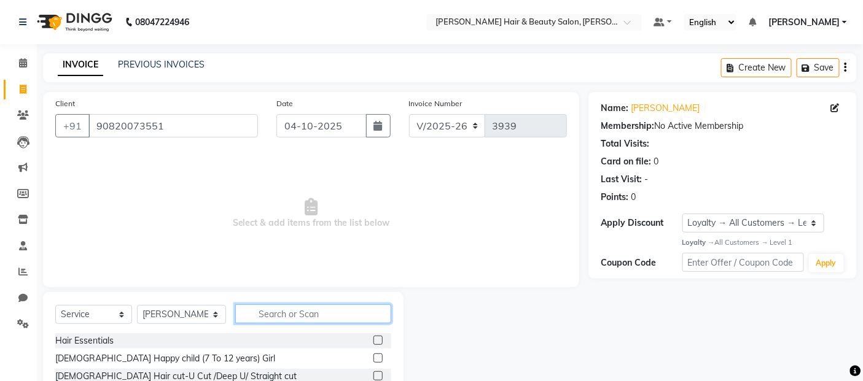
click at [308, 314] on input "text" at bounding box center [313, 314] width 157 height 19
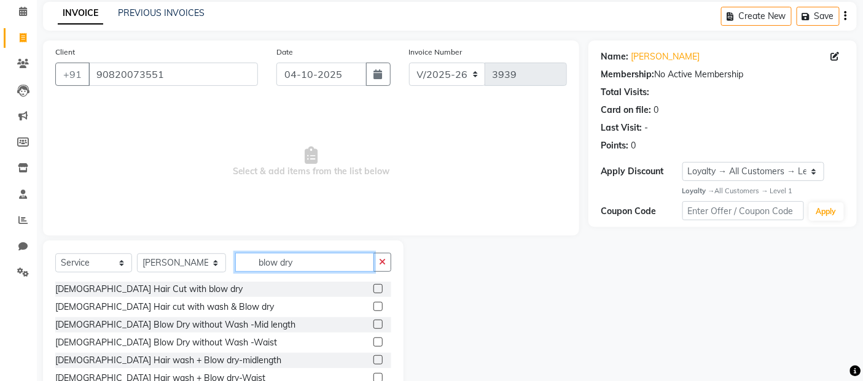
scroll to position [111, 0]
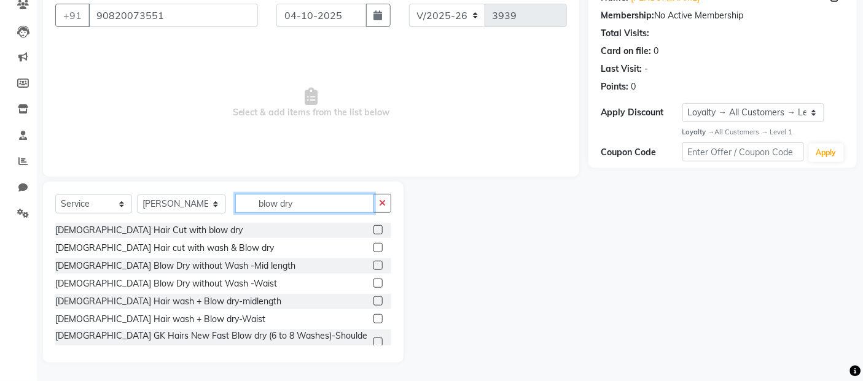
type input "blow dry"
click at [373, 267] on label at bounding box center [377, 265] width 9 height 9
click at [373, 267] on input "checkbox" at bounding box center [377, 266] width 8 height 8
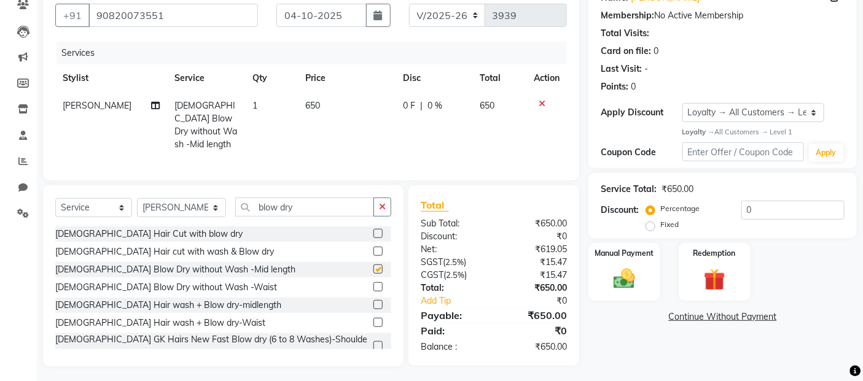
checkbox input "false"
click at [204, 209] on select "Select Stylist [PERSON_NAME] Zibral [PERSON_NAME] [PERSON_NAME] [PERSON_NAME] […" at bounding box center [181, 207] width 89 height 19
click at [367, 132] on td "650" at bounding box center [347, 125] width 98 height 66
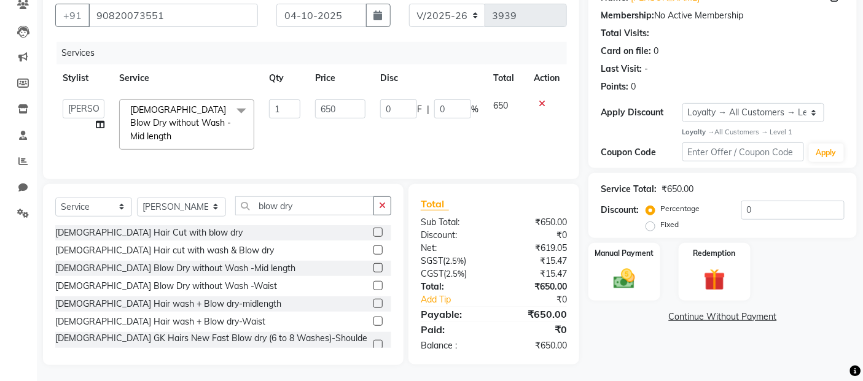
click at [541, 100] on icon at bounding box center [541, 103] width 7 height 9
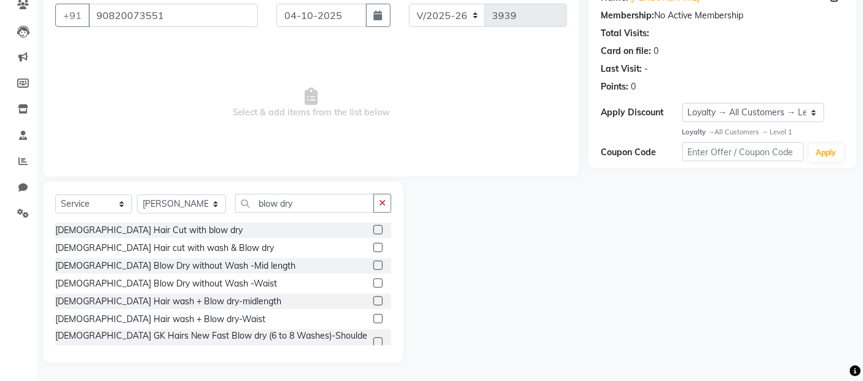
click at [373, 319] on label at bounding box center [377, 318] width 9 height 9
click at [373, 319] on input "checkbox" at bounding box center [377, 320] width 8 height 8
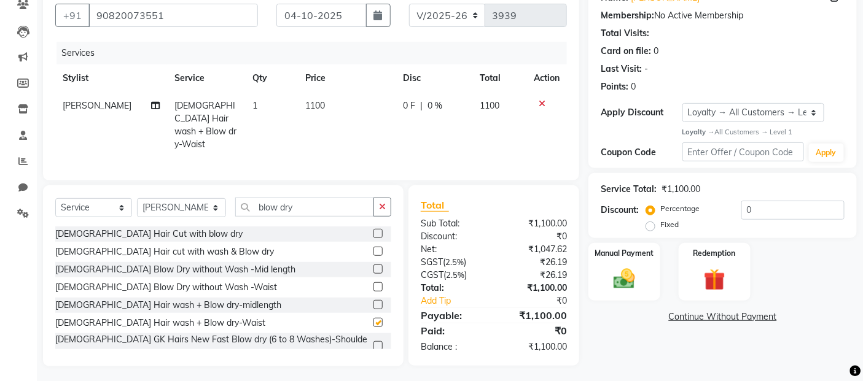
checkbox input "false"
click at [338, 106] on td "1100" at bounding box center [347, 125] width 98 height 66
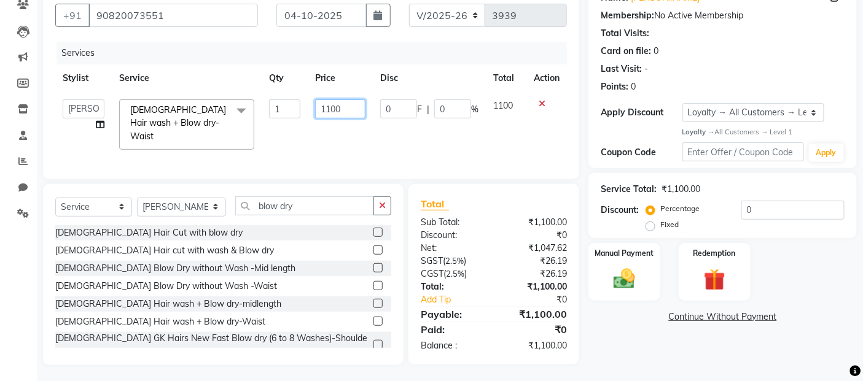
click at [354, 112] on input "1100" at bounding box center [340, 108] width 50 height 19
type input "1"
type input "800"
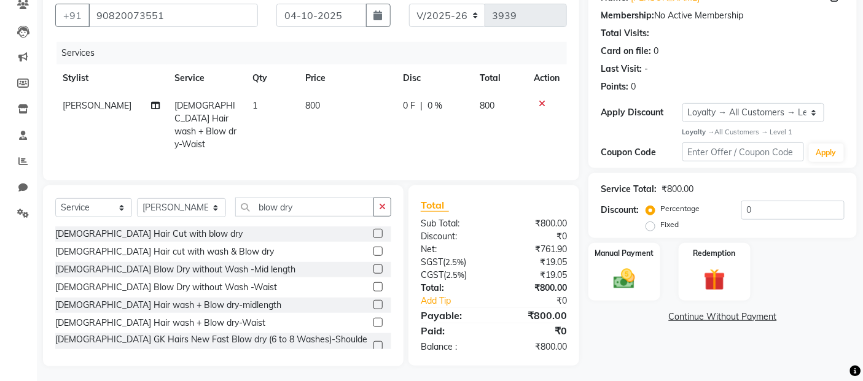
click at [408, 139] on td "0 F | 0 %" at bounding box center [433, 125] width 77 height 66
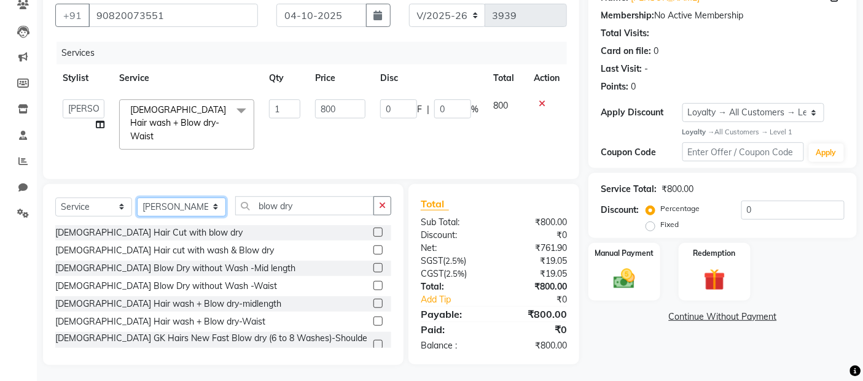
click at [203, 205] on select "Select Stylist [PERSON_NAME] Zibral [PERSON_NAME] [PERSON_NAME] [PERSON_NAME] […" at bounding box center [181, 207] width 89 height 19
select select "72242"
click at [137, 198] on select "Select Stylist [PERSON_NAME] Zibral [PERSON_NAME] [PERSON_NAME] [PERSON_NAME] […" at bounding box center [181, 207] width 89 height 19
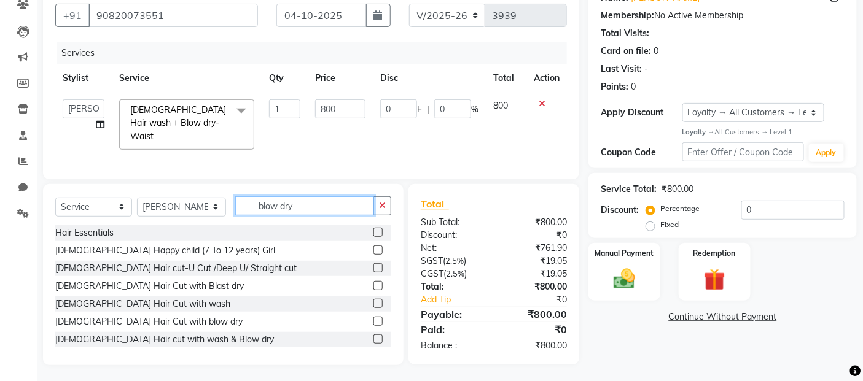
click at [336, 203] on input "blow dry" at bounding box center [304, 205] width 139 height 19
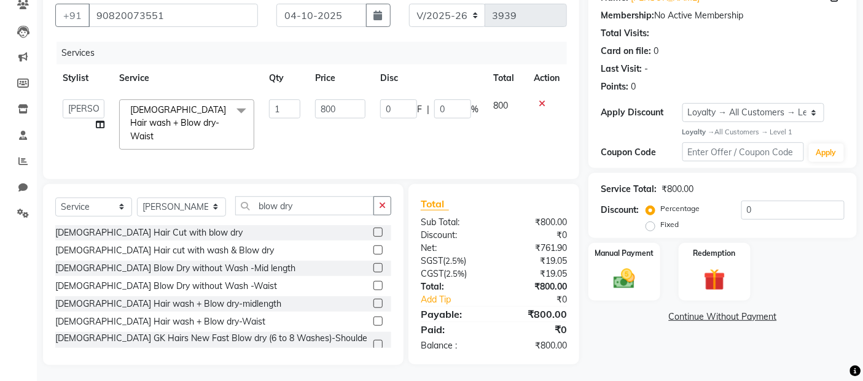
click at [373, 299] on label at bounding box center [377, 303] width 9 height 9
click at [373, 300] on input "checkbox" at bounding box center [377, 304] width 8 height 8
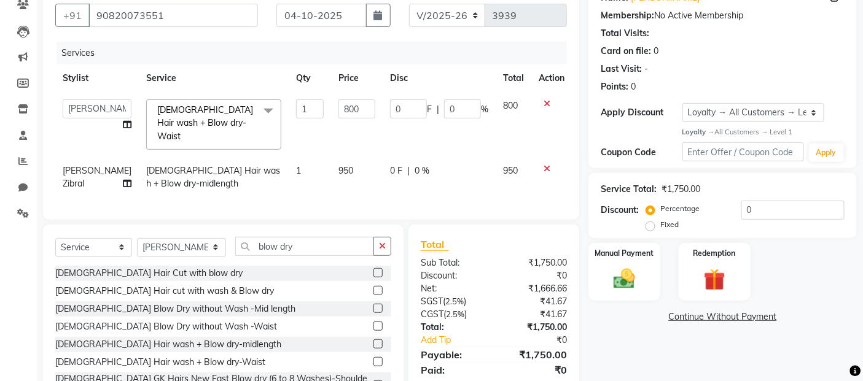
click at [543, 165] on icon at bounding box center [546, 169] width 7 height 9
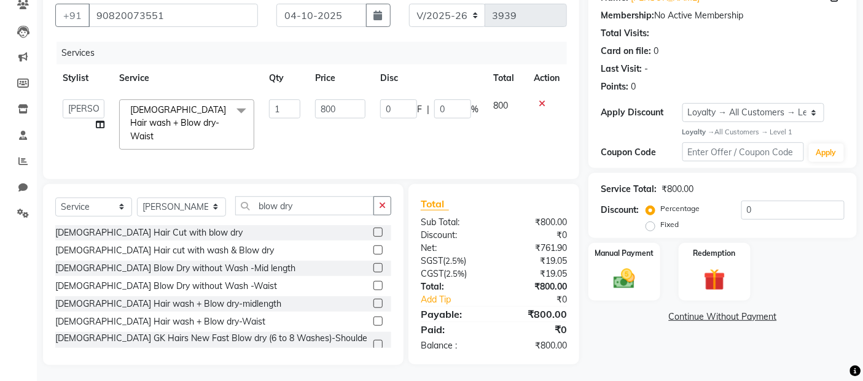
click at [373, 300] on label at bounding box center [377, 303] width 9 height 9
click at [373, 300] on input "checkbox" at bounding box center [377, 304] width 8 height 8
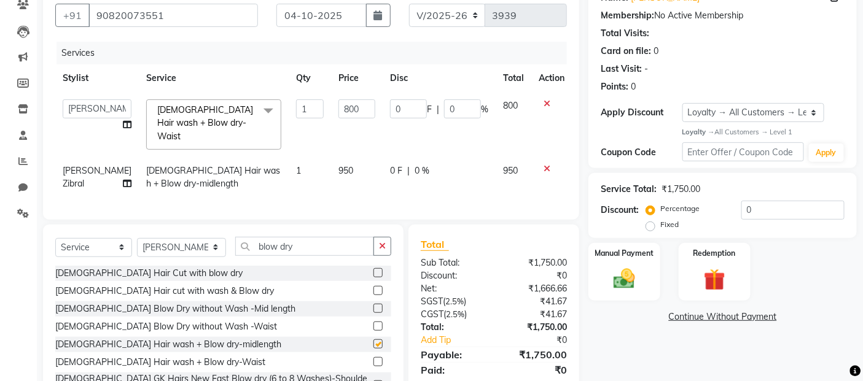
checkbox input "false"
click at [543, 165] on icon at bounding box center [546, 169] width 7 height 9
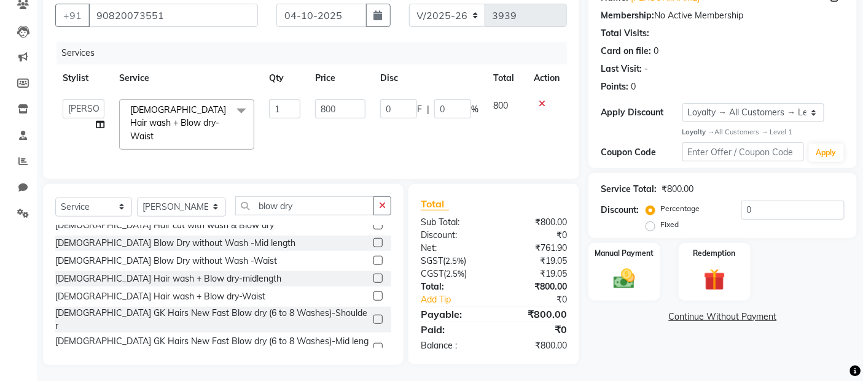
scroll to position [37, 0]
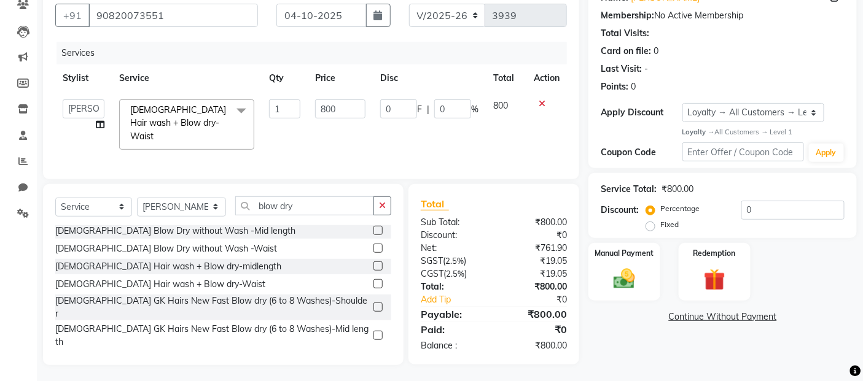
click at [373, 228] on label at bounding box center [377, 230] width 9 height 9
click at [373, 228] on input "checkbox" at bounding box center [377, 231] width 8 height 8
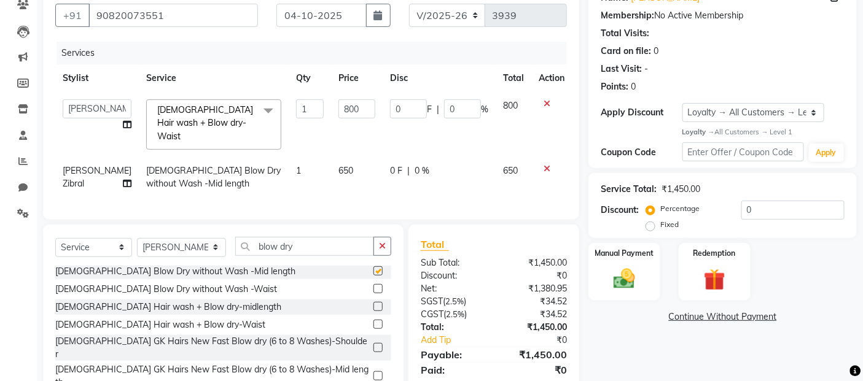
checkbox input "false"
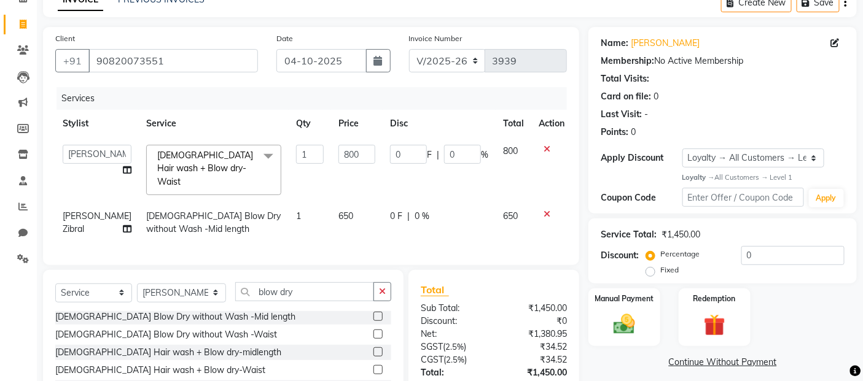
scroll to position [0, 0]
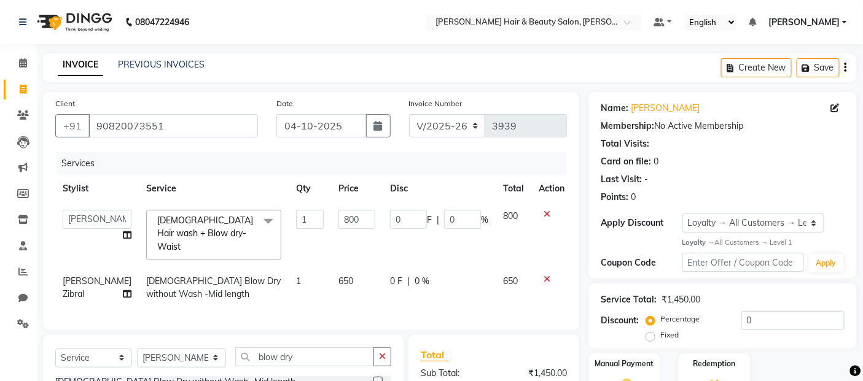
click at [543, 215] on icon at bounding box center [546, 214] width 7 height 9
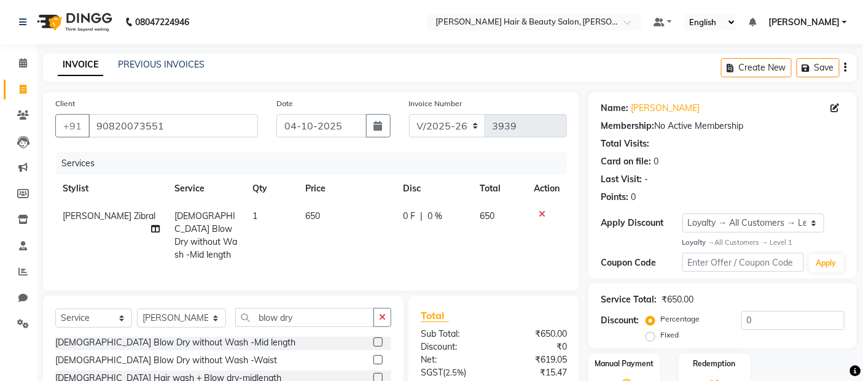
click at [540, 210] on icon at bounding box center [541, 214] width 7 height 9
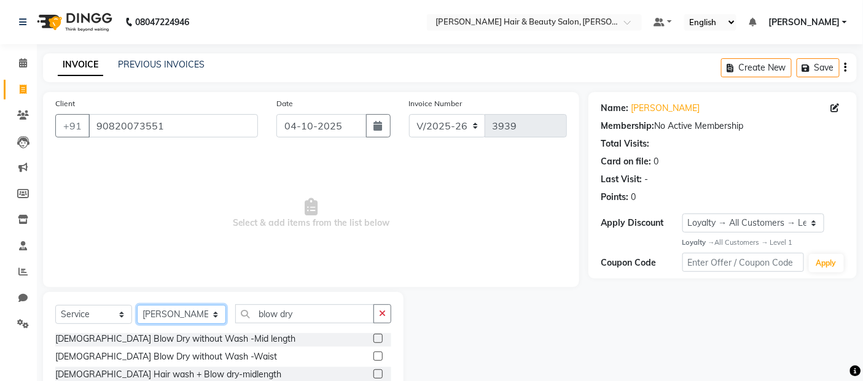
click at [203, 317] on select "Select Stylist [PERSON_NAME] Zibral [PERSON_NAME] [PERSON_NAME] [PERSON_NAME] […" at bounding box center [181, 314] width 89 height 19
select select "72246"
click at [137, 306] on select "Select Stylist [PERSON_NAME] Zibral [PERSON_NAME] [PERSON_NAME] [PERSON_NAME] […" at bounding box center [181, 314] width 89 height 19
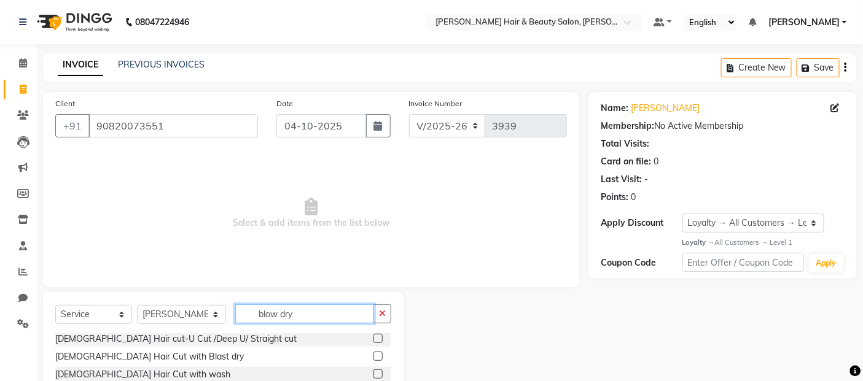
click at [322, 312] on input "blow dry" at bounding box center [304, 314] width 139 height 19
click at [373, 356] on label at bounding box center [377, 356] width 9 height 9
click at [373, 356] on input "checkbox" at bounding box center [377, 357] width 8 height 8
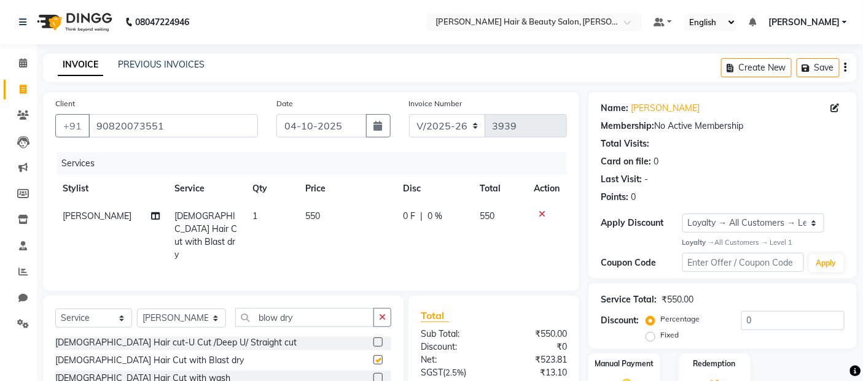
checkbox input "false"
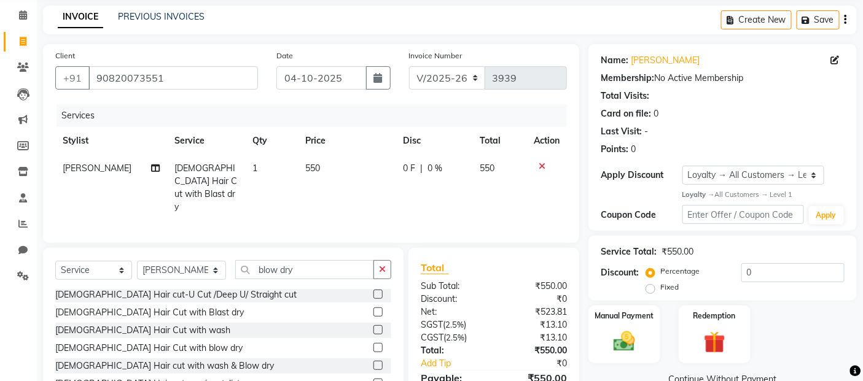
scroll to position [111, 0]
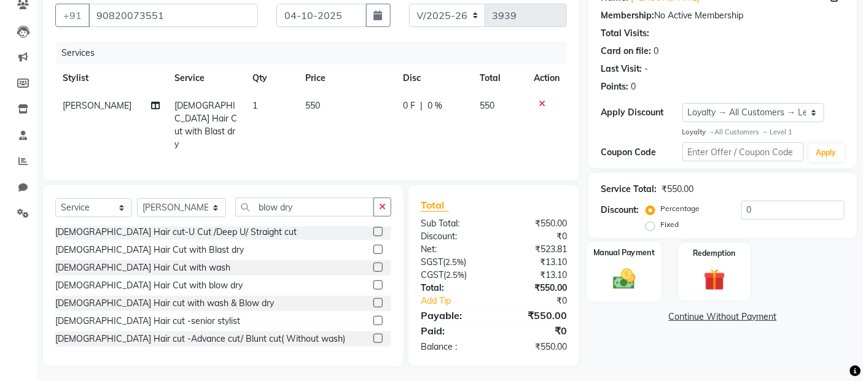
click at [625, 278] on img at bounding box center [624, 279] width 37 height 26
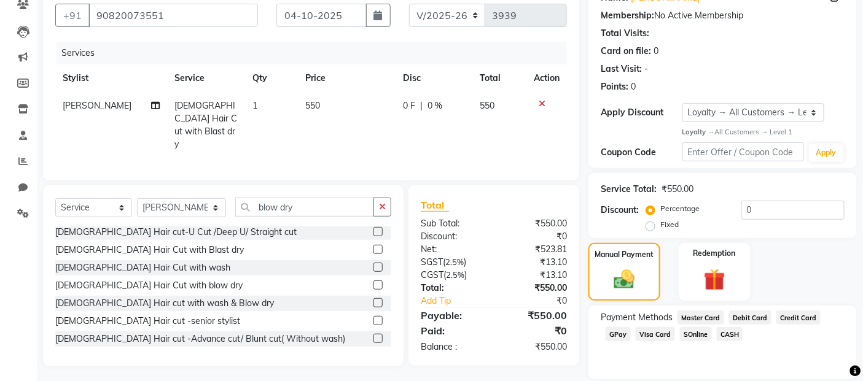
click at [728, 336] on span "CASH" at bounding box center [729, 334] width 26 height 14
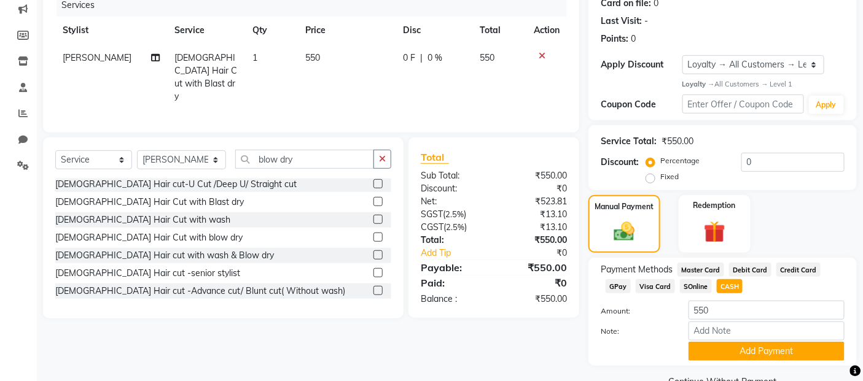
scroll to position [187, 0]
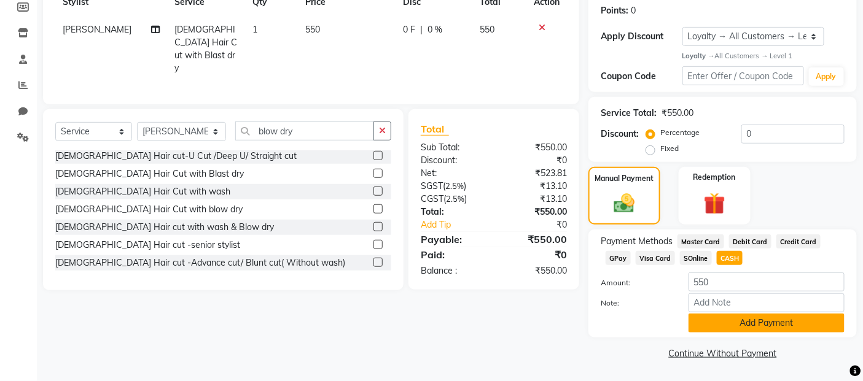
click at [737, 317] on button "Add Payment" at bounding box center [766, 323] width 156 height 19
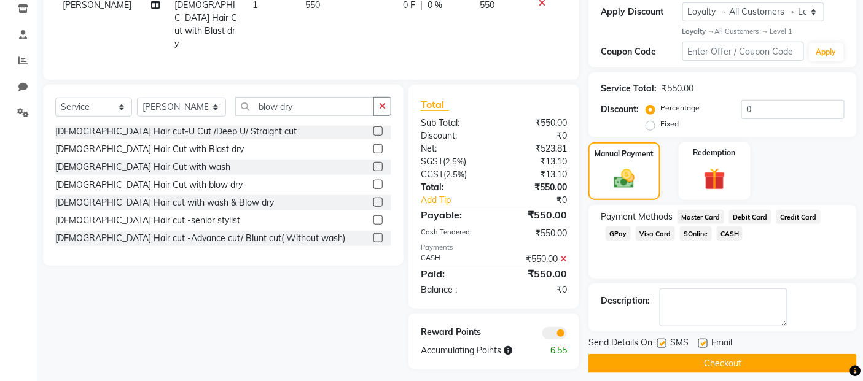
scroll to position [222, 0]
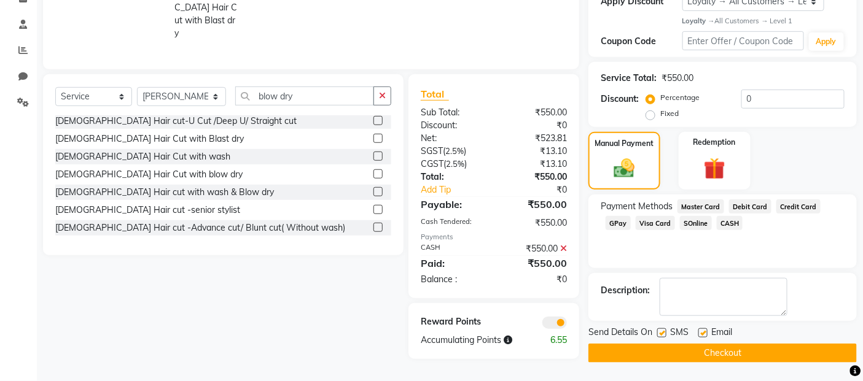
click at [664, 330] on label at bounding box center [661, 332] width 9 height 9
click at [664, 330] on input "checkbox" at bounding box center [661, 334] width 8 height 8
checkbox input "false"
click at [704, 336] on label at bounding box center [702, 332] width 9 height 9
click at [704, 336] on input "checkbox" at bounding box center [702, 334] width 8 height 8
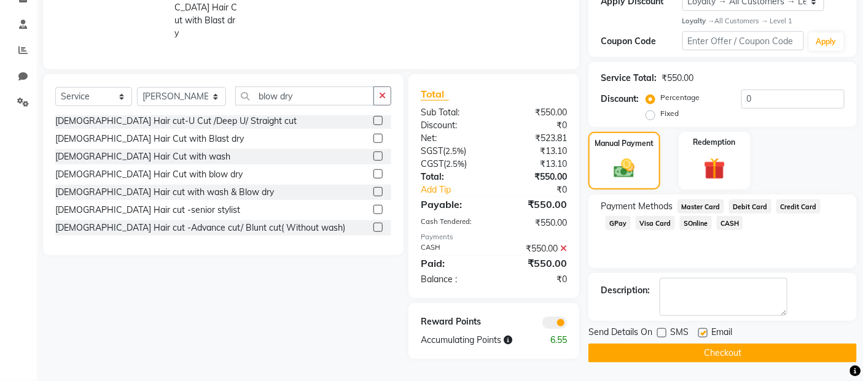
checkbox input "false"
click at [701, 348] on button "Checkout" at bounding box center [722, 353] width 268 height 19
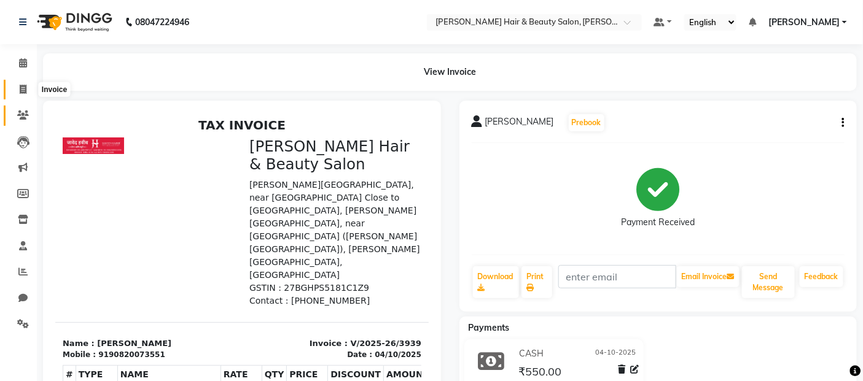
click at [25, 91] on icon at bounding box center [23, 89] width 7 height 9
select select "service"
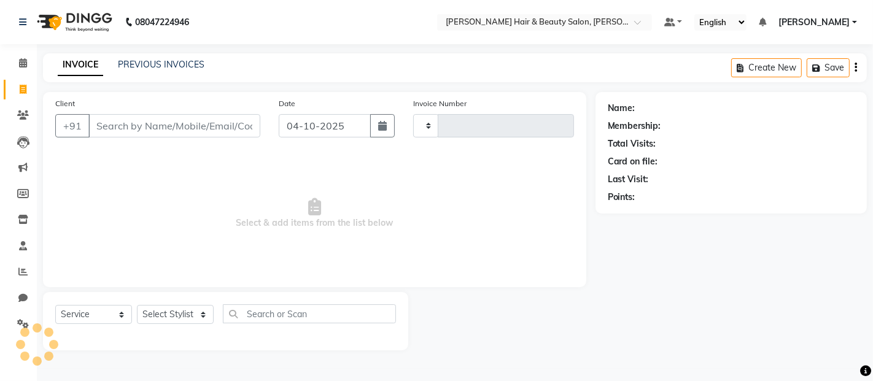
type input "3940"
select select "7927"
click at [133, 125] on input "Client" at bounding box center [174, 125] width 172 height 23
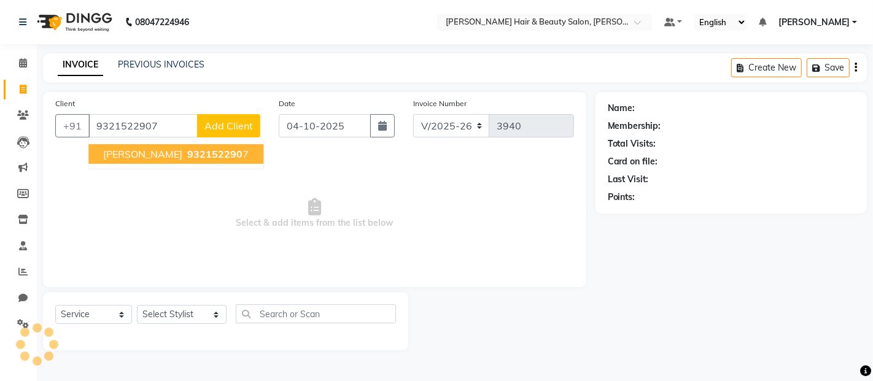
type input "9321522907"
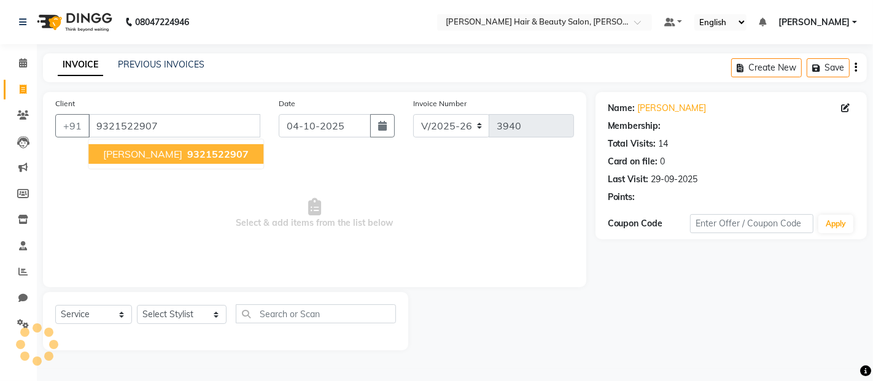
select select "1: Object"
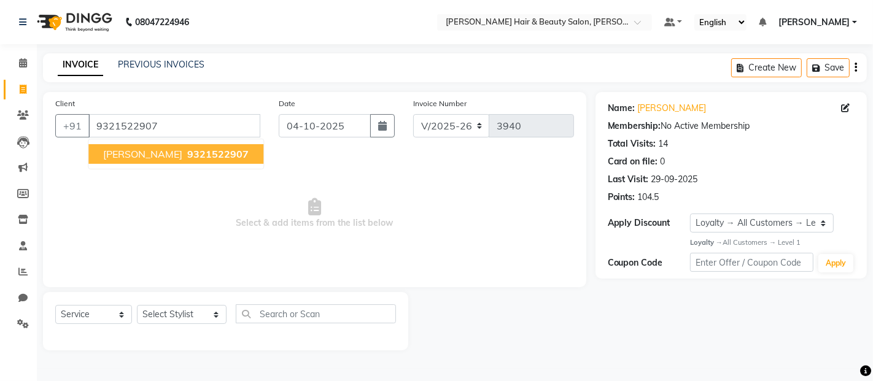
click at [187, 156] on span "9321522907" at bounding box center [217, 154] width 61 height 12
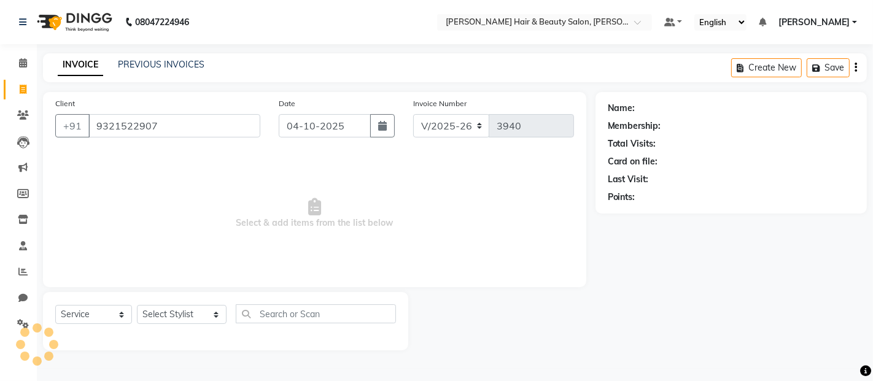
select select "1: Object"
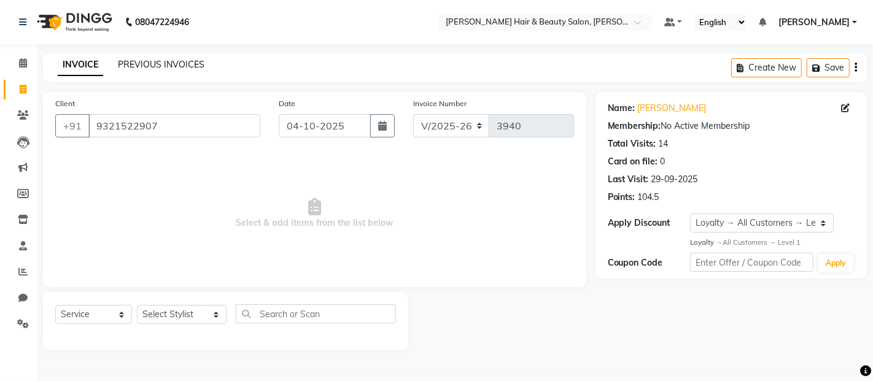
click at [132, 63] on link "PREVIOUS INVOICES" at bounding box center [161, 64] width 87 height 11
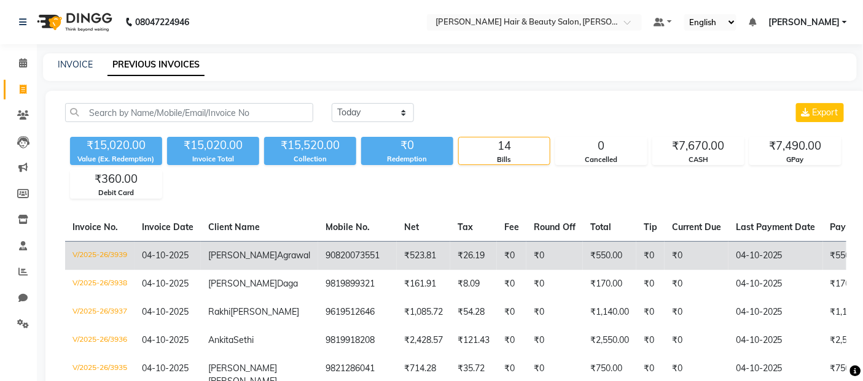
click at [318, 270] on td "90820073551" at bounding box center [357, 255] width 79 height 29
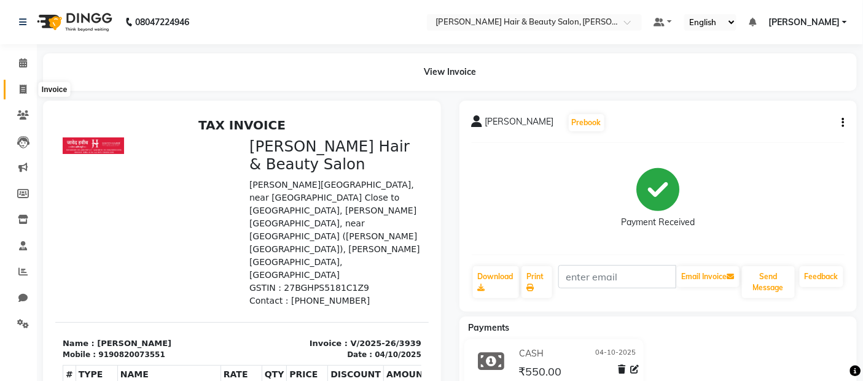
click at [20, 90] on icon at bounding box center [23, 89] width 7 height 9
select select "service"
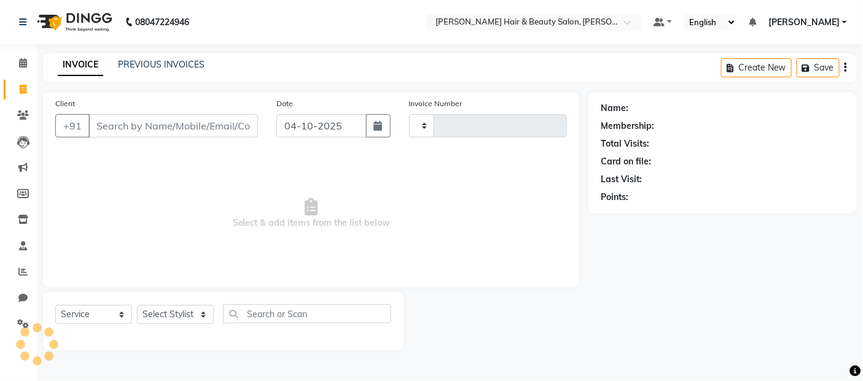
type input "3940"
select select "7927"
click at [188, 130] on input "Client" at bounding box center [174, 125] width 172 height 23
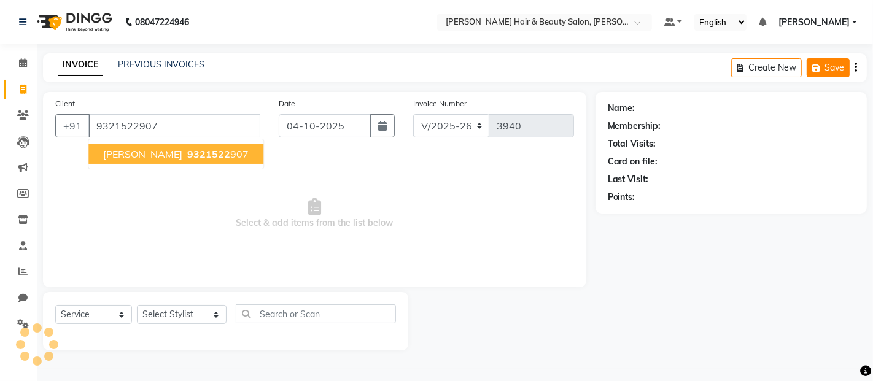
type input "9321522907"
select select "1: Object"
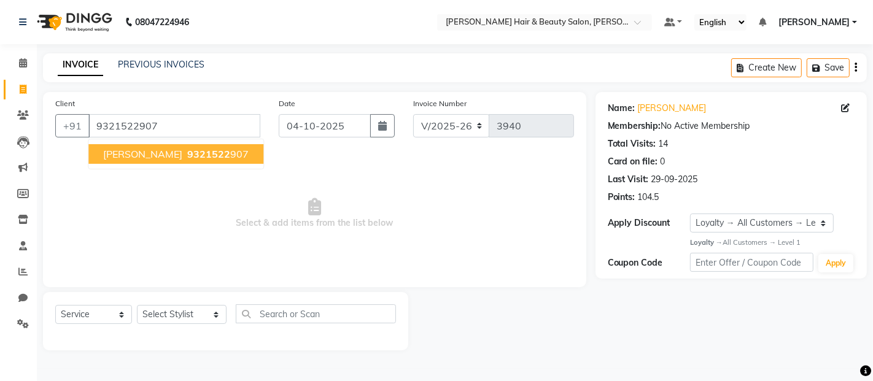
click at [146, 155] on span "[PERSON_NAME]" at bounding box center [142, 154] width 79 height 12
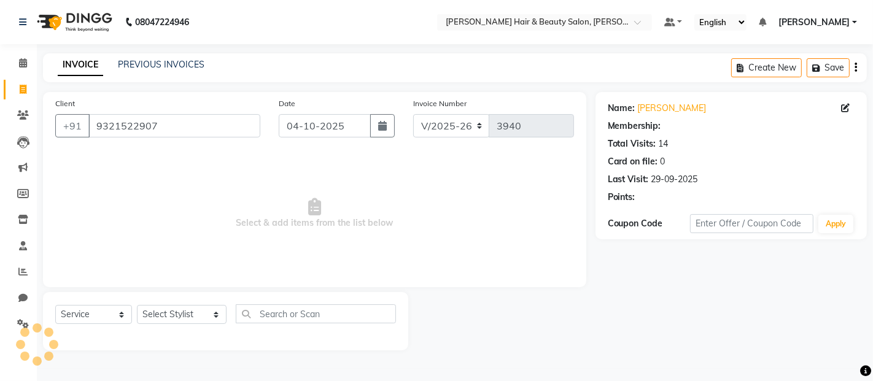
select select "1: Object"
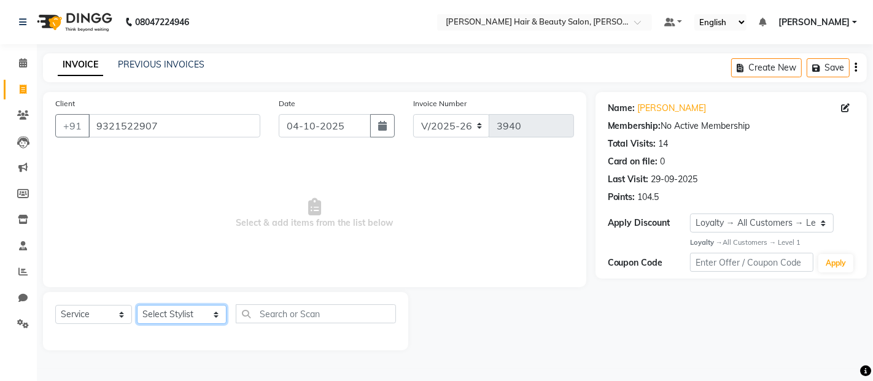
click at [204, 318] on select "Select Stylist [PERSON_NAME] Zibral [PERSON_NAME] [PERSON_NAME] [PERSON_NAME] […" at bounding box center [182, 314] width 90 height 19
select select "72242"
click at [137, 306] on select "Select Stylist [PERSON_NAME] Zibral [PERSON_NAME] [PERSON_NAME] [PERSON_NAME] […" at bounding box center [182, 314] width 90 height 19
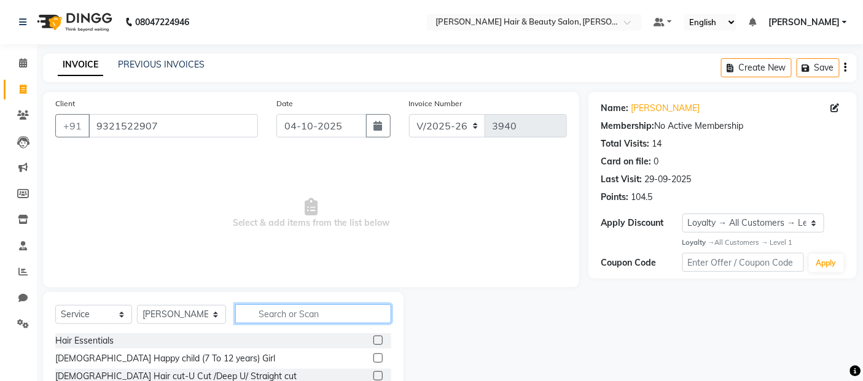
click at [304, 317] on input "text" at bounding box center [313, 314] width 157 height 19
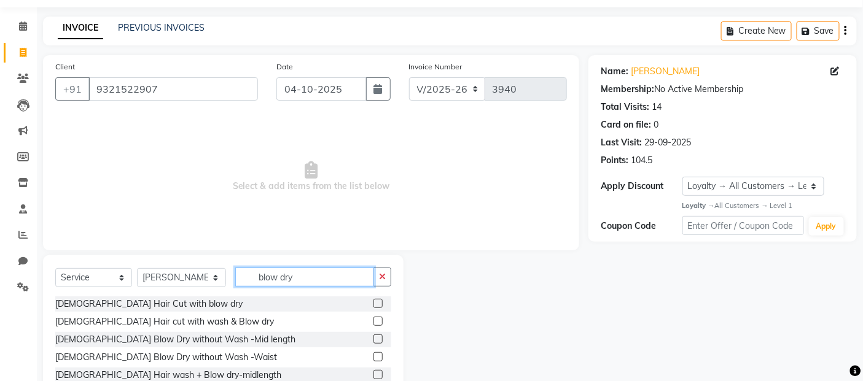
scroll to position [68, 0]
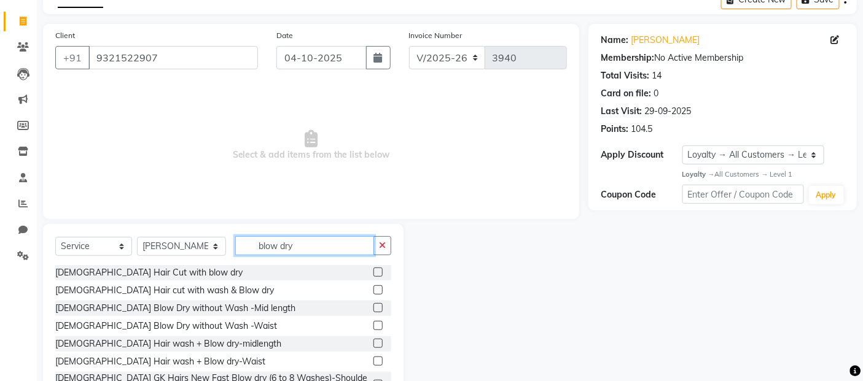
type input "blow dry"
click at [373, 342] on label at bounding box center [377, 343] width 9 height 9
click at [373, 342] on input "checkbox" at bounding box center [377, 344] width 8 height 8
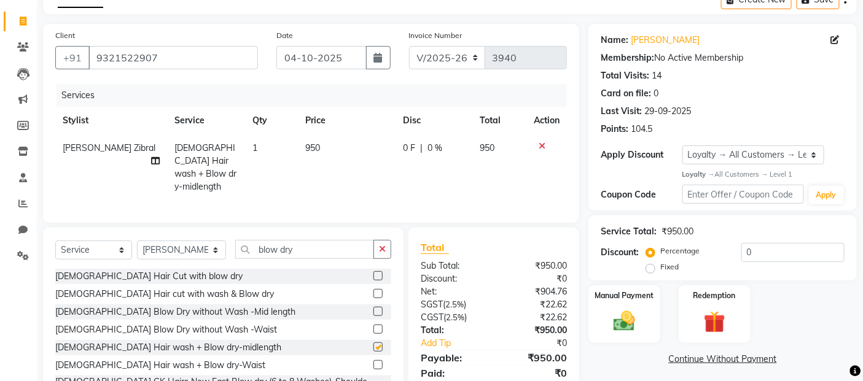
checkbox input "false"
click at [539, 142] on icon at bounding box center [541, 146] width 7 height 9
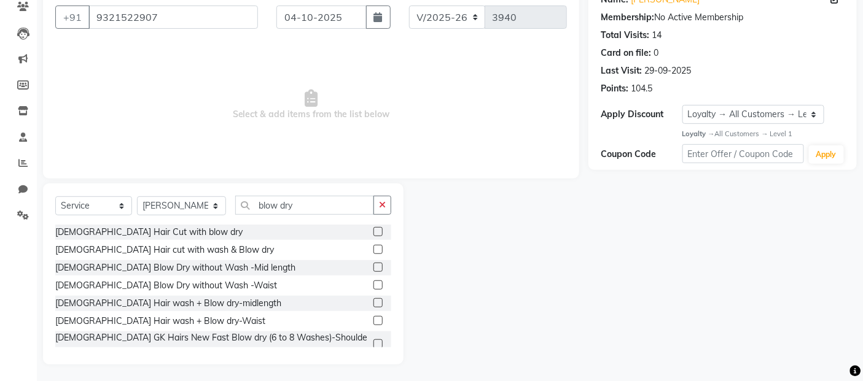
scroll to position [111, 0]
click at [373, 266] on label at bounding box center [377, 265] width 9 height 9
click at [373, 266] on input "checkbox" at bounding box center [377, 266] width 8 height 8
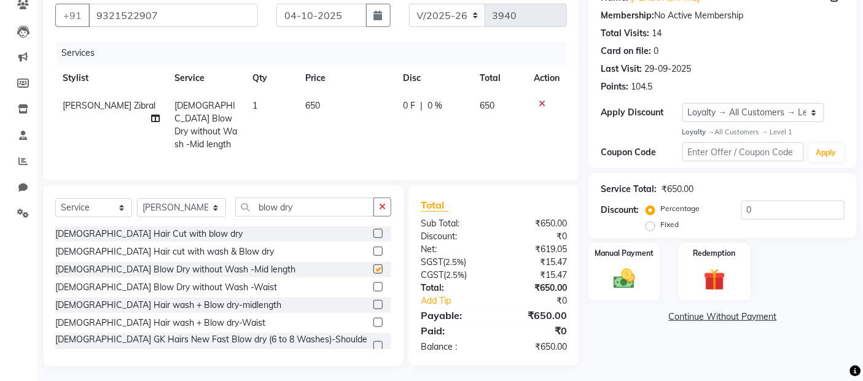
checkbox input "false"
click at [200, 205] on select "Select Stylist [PERSON_NAME] Zibral [PERSON_NAME] [PERSON_NAME] [PERSON_NAME] […" at bounding box center [181, 207] width 89 height 19
select select "72244"
click at [137, 198] on select "Select Stylist [PERSON_NAME] Zibral [PERSON_NAME] [PERSON_NAME] [PERSON_NAME] […" at bounding box center [181, 207] width 89 height 19
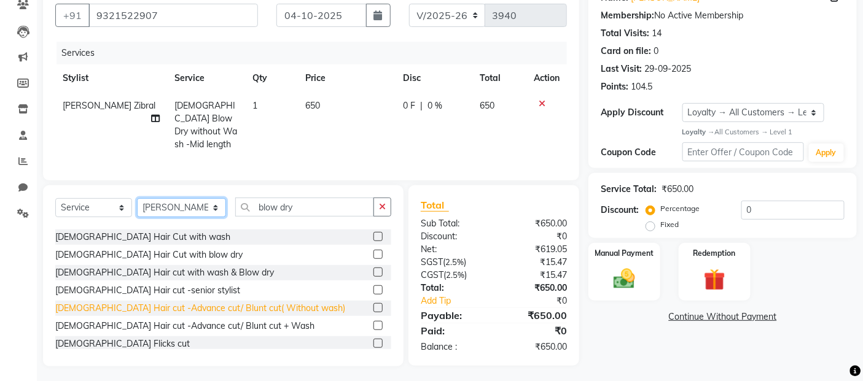
scroll to position [0, 0]
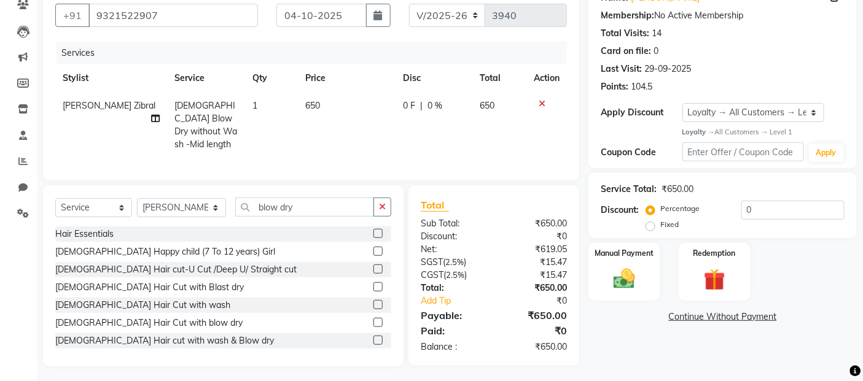
drag, startPoint x: 298, startPoint y: 145, endPoint x: 252, endPoint y: 146, distance: 46.7
click at [299, 144] on td "650" at bounding box center [347, 125] width 98 height 66
select select "72242"
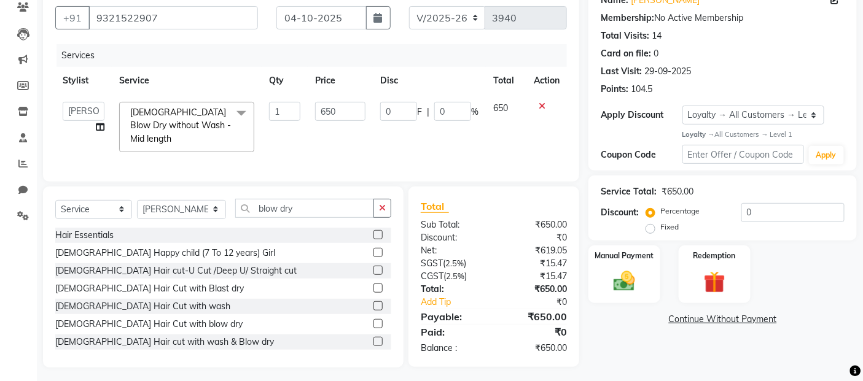
scroll to position [111, 0]
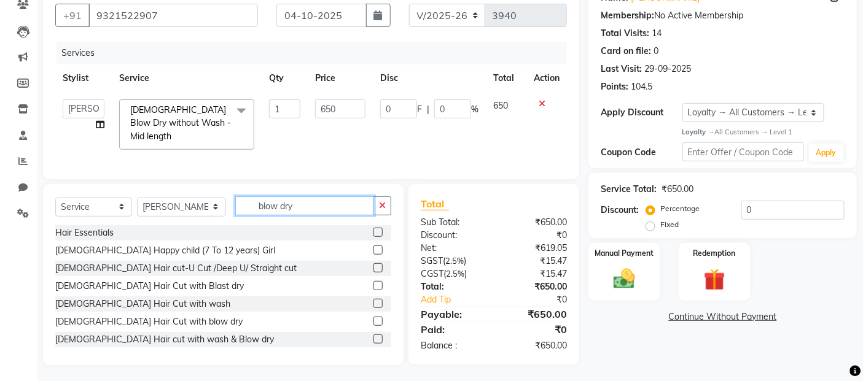
click at [312, 207] on input "blow dry" at bounding box center [304, 205] width 139 height 19
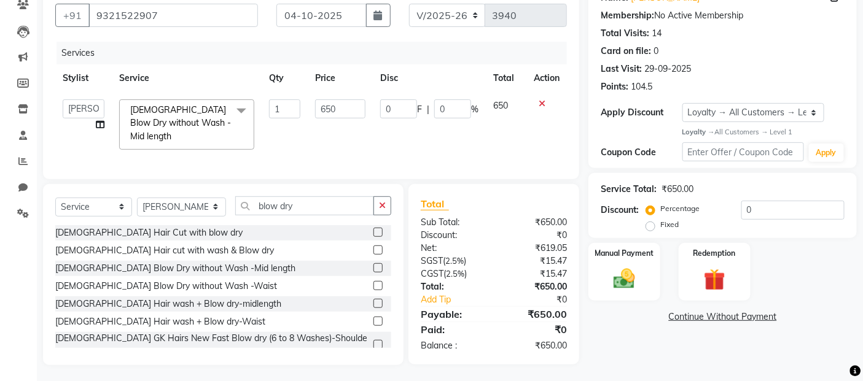
click at [373, 265] on label at bounding box center [377, 267] width 9 height 9
click at [373, 265] on input "checkbox" at bounding box center [377, 269] width 8 height 8
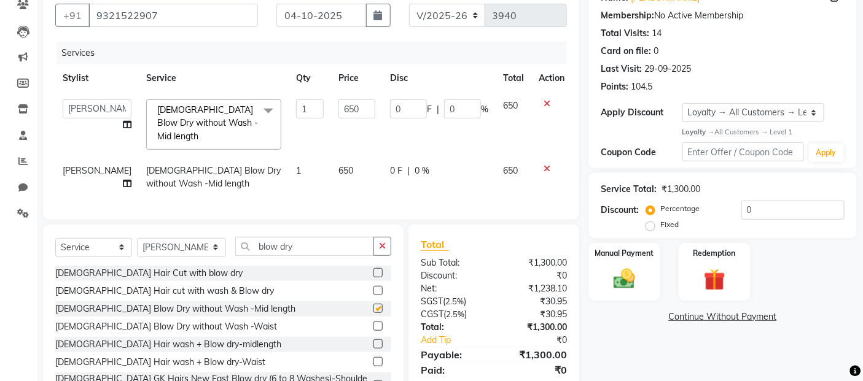
checkbox input "false"
click at [346, 160] on td "650" at bounding box center [357, 177] width 52 height 41
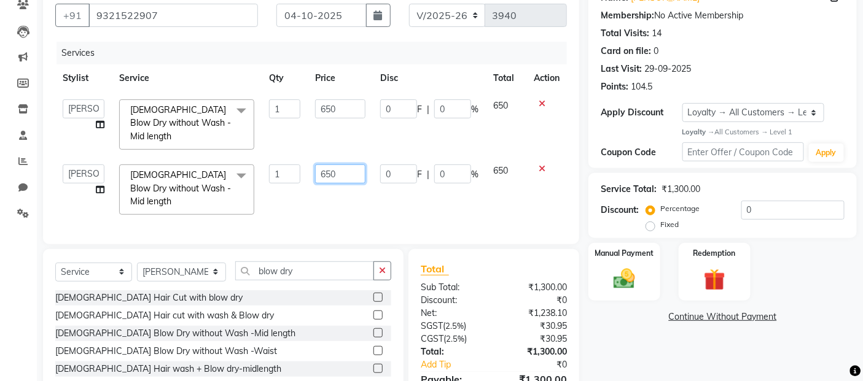
click at [345, 165] on input "650" at bounding box center [340, 174] width 50 height 19
type input "6"
type input "800"
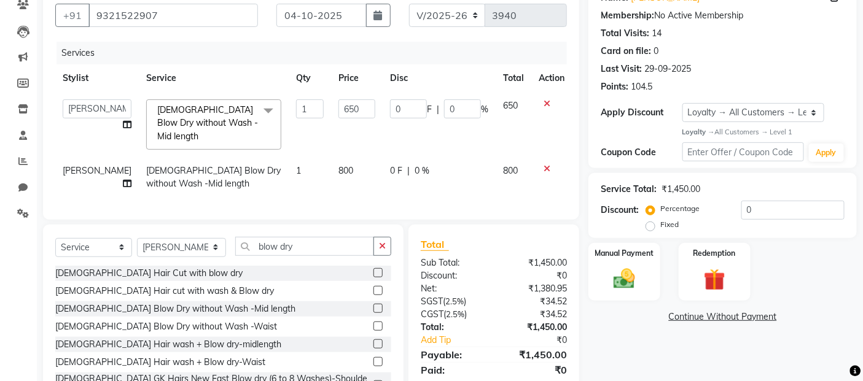
click at [393, 184] on td "0 F | 0 %" at bounding box center [438, 177] width 113 height 41
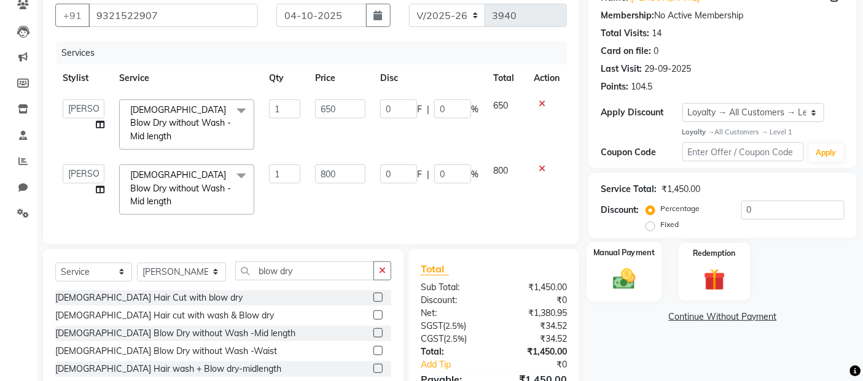
click at [627, 282] on img at bounding box center [624, 279] width 37 height 26
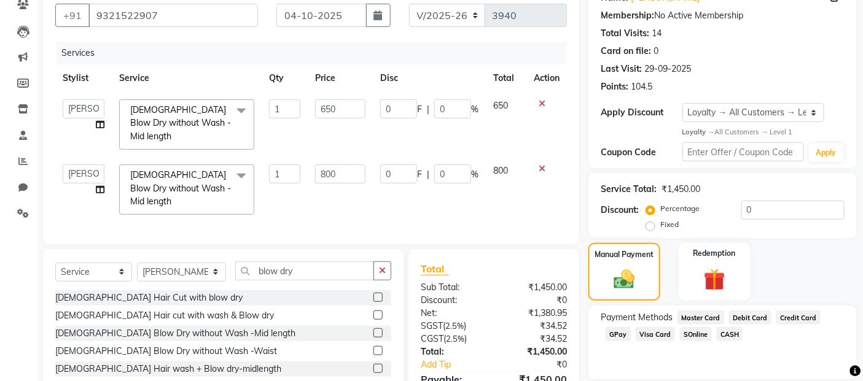
click at [617, 338] on span "GPay" at bounding box center [617, 334] width 25 height 14
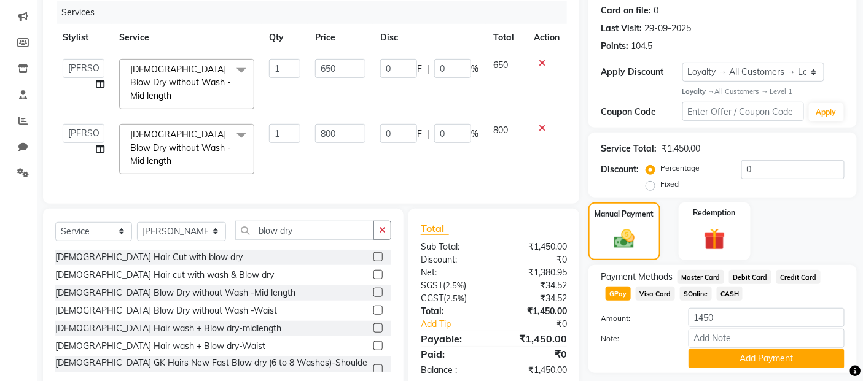
scroll to position [187, 0]
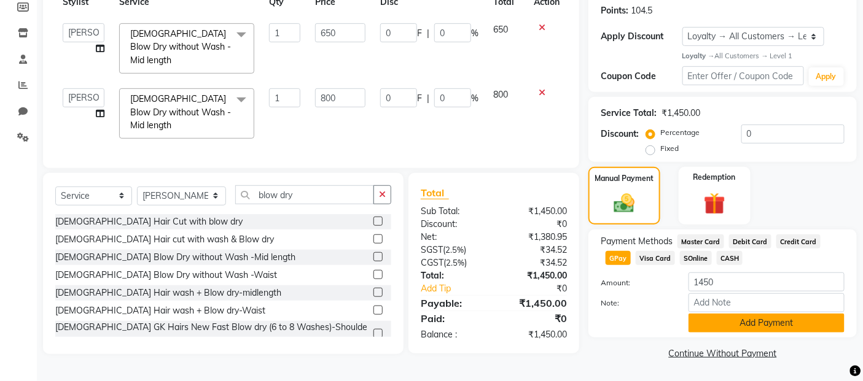
click at [754, 327] on button "Add Payment" at bounding box center [766, 323] width 156 height 19
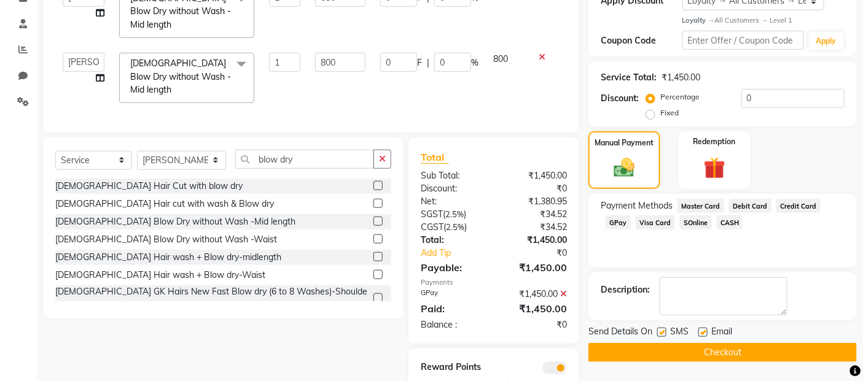
scroll to position [248, 0]
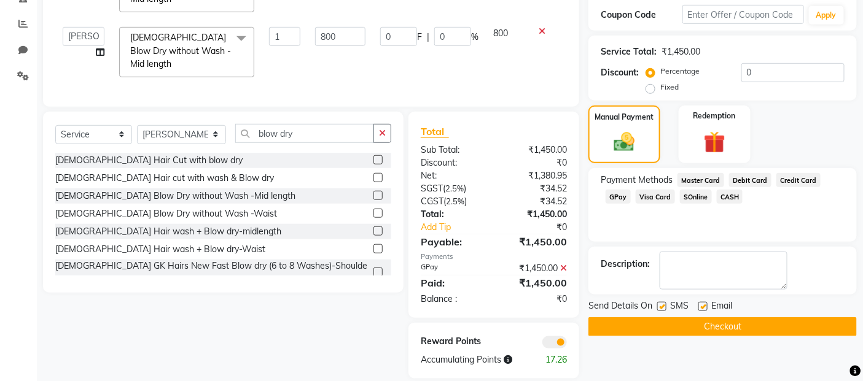
click at [662, 305] on label at bounding box center [661, 306] width 9 height 9
click at [662, 305] on input "checkbox" at bounding box center [661, 307] width 8 height 8
checkbox input "false"
click at [704, 308] on label at bounding box center [702, 306] width 9 height 9
click at [704, 308] on input "checkbox" at bounding box center [702, 307] width 8 height 8
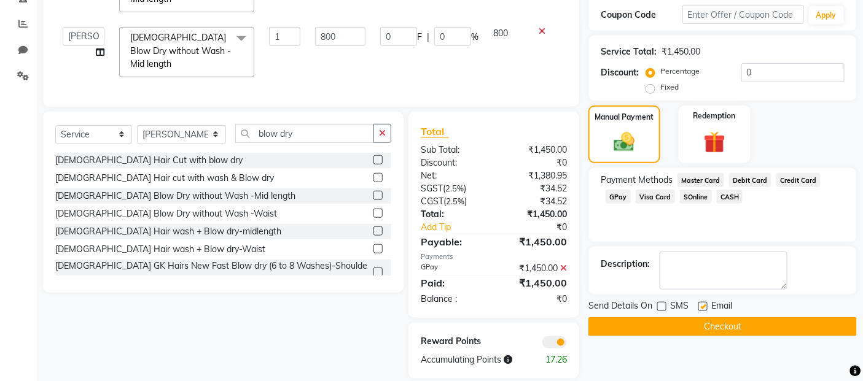
checkbox input "false"
click at [697, 327] on button "Checkout" at bounding box center [722, 326] width 268 height 19
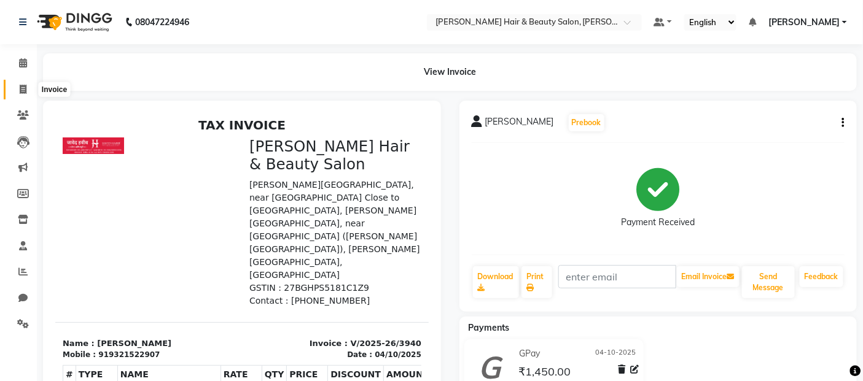
click at [21, 91] on icon at bounding box center [23, 89] width 7 height 9
select select "service"
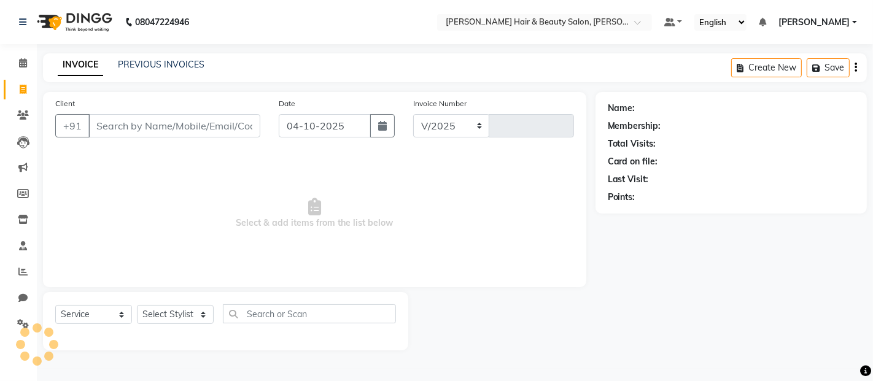
select select "7927"
type input "3941"
click at [141, 126] on input "Client" at bounding box center [174, 125] width 172 height 23
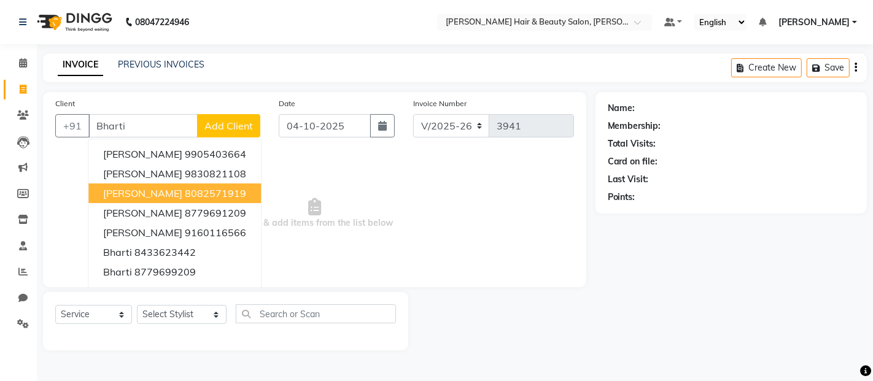
click at [139, 196] on span "[PERSON_NAME]" at bounding box center [142, 193] width 79 height 12
type input "8082571919"
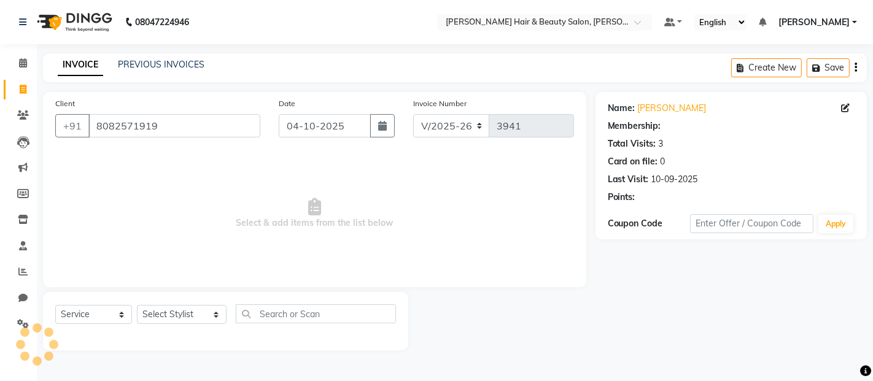
select select "1: Object"
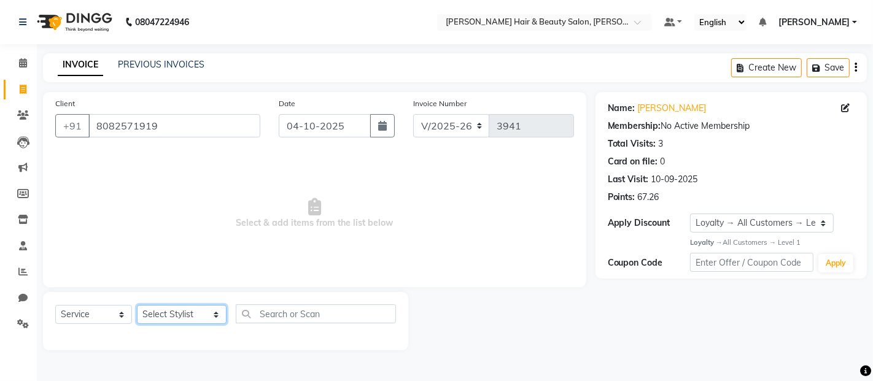
click at [201, 311] on select "Select Stylist [PERSON_NAME] Zibral [PERSON_NAME] [PERSON_NAME] [PERSON_NAME] […" at bounding box center [182, 314] width 90 height 19
select select "72245"
click at [137, 306] on select "Select Stylist [PERSON_NAME] Zibral [PERSON_NAME] [PERSON_NAME] [PERSON_NAME] […" at bounding box center [182, 314] width 90 height 19
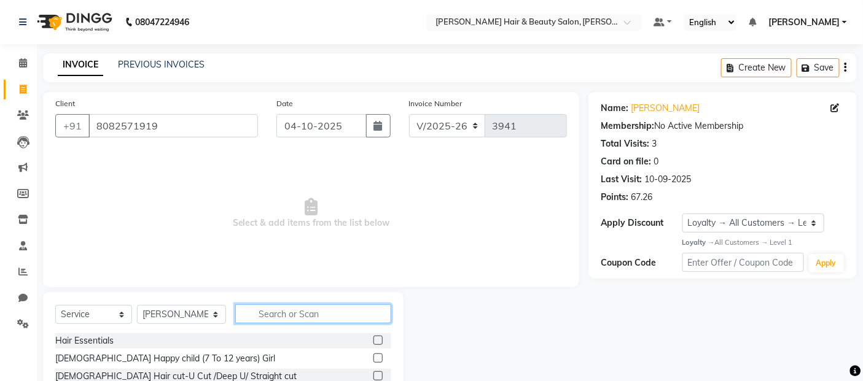
click at [309, 314] on input "text" at bounding box center [313, 314] width 157 height 19
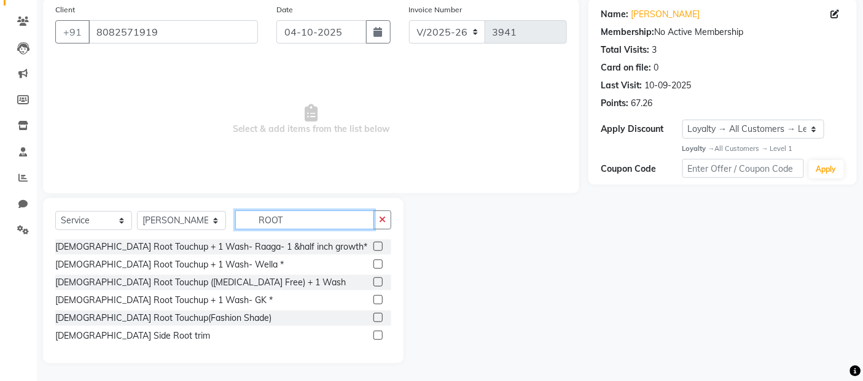
scroll to position [95, 0]
type input "ROOT"
click at [376, 264] on label at bounding box center [377, 263] width 9 height 9
click at [376, 264] on input "checkbox" at bounding box center [377, 264] width 8 height 8
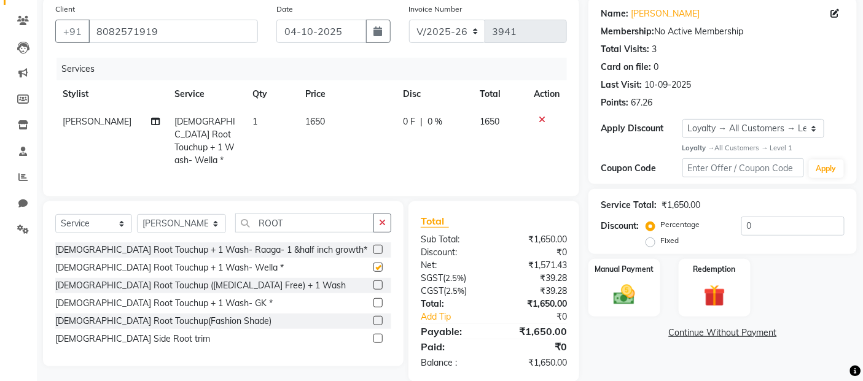
checkbox input "false"
click at [340, 144] on td "1650" at bounding box center [347, 141] width 98 height 66
select select "72245"
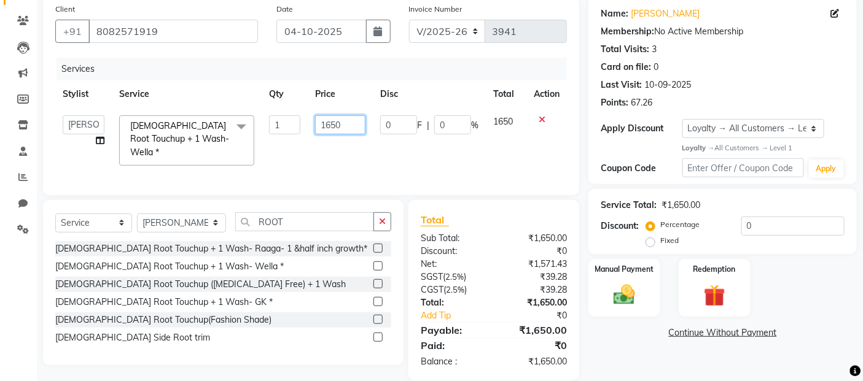
click at [333, 119] on input "1650" at bounding box center [340, 124] width 50 height 19
click at [332, 120] on input "1650" at bounding box center [340, 124] width 50 height 19
type input "1750"
click at [356, 163] on div "Services Stylist Service Qty Price Disc Total Action [PERSON_NAME] Zibral [PERS…" at bounding box center [310, 120] width 511 height 125
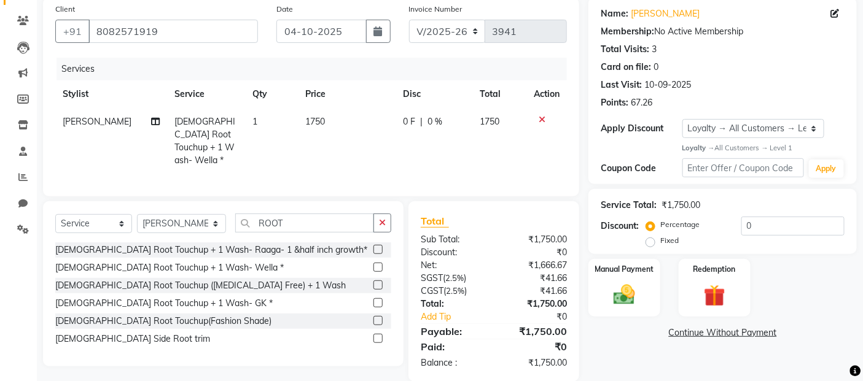
click at [441, 131] on td "0 F | 0 %" at bounding box center [433, 141] width 77 height 66
select select "72245"
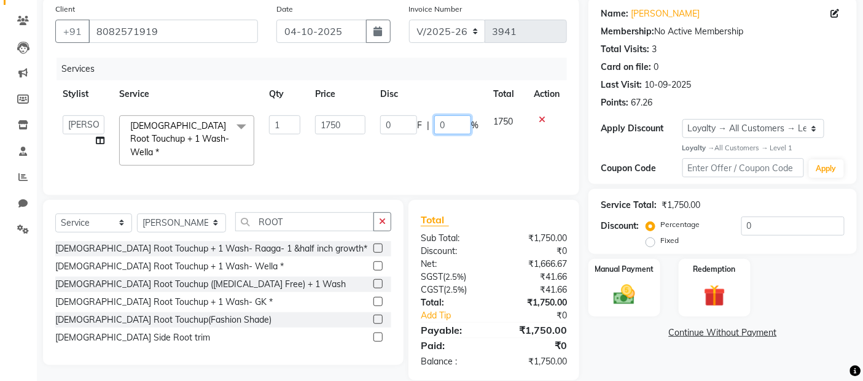
click at [446, 124] on input "0" at bounding box center [452, 124] width 37 height 19
type input "50"
click at [510, 158] on td "1750" at bounding box center [506, 140] width 41 height 65
select select "72245"
click at [348, 123] on input "1750" at bounding box center [340, 124] width 50 height 19
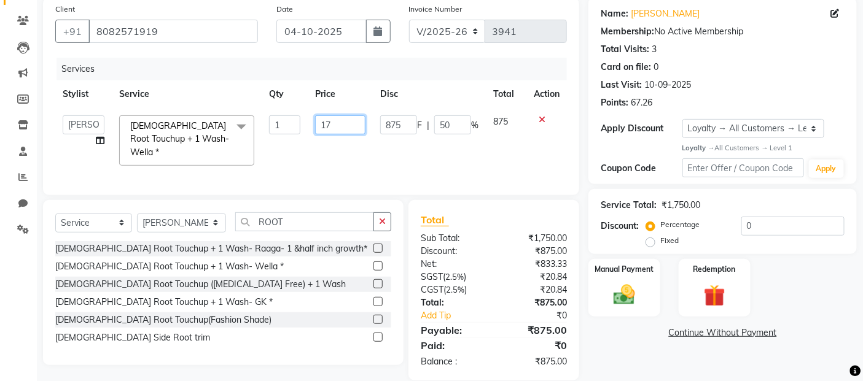
type input "1"
type input "850"
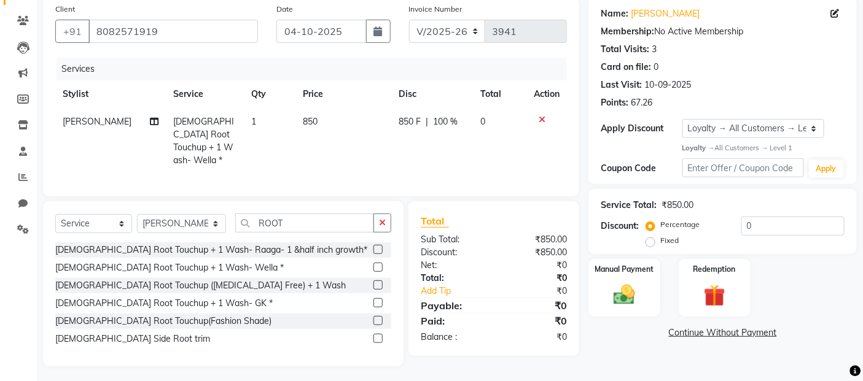
click at [452, 118] on span "100 %" at bounding box center [445, 121] width 25 height 13
select select "72245"
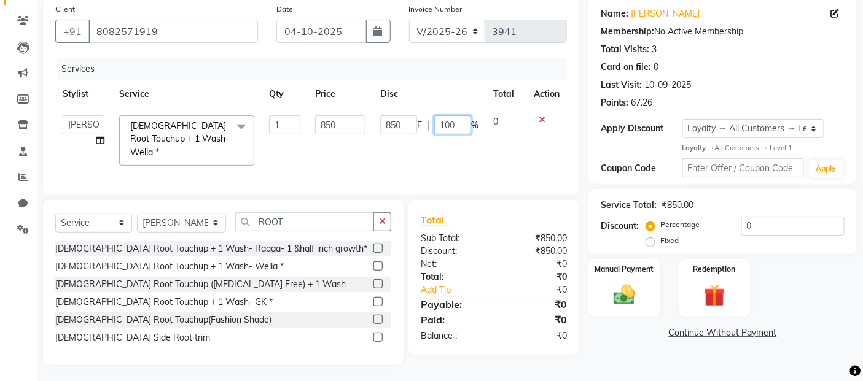
click at [456, 122] on input "100" at bounding box center [452, 124] width 37 height 19
type input "1"
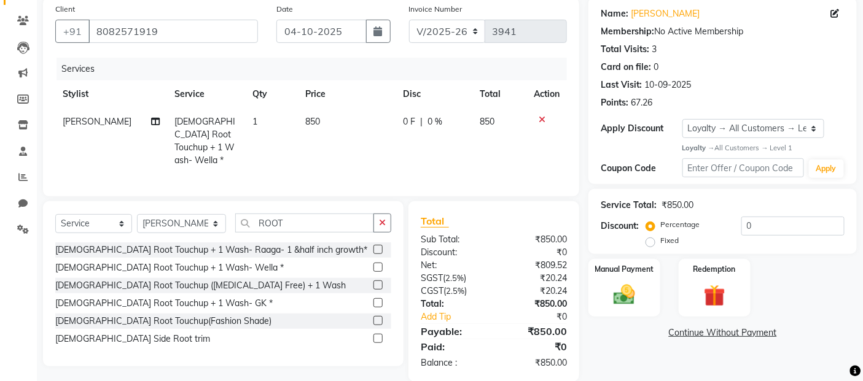
click at [451, 157] on td "0 F | 0 %" at bounding box center [433, 141] width 77 height 66
select select "72245"
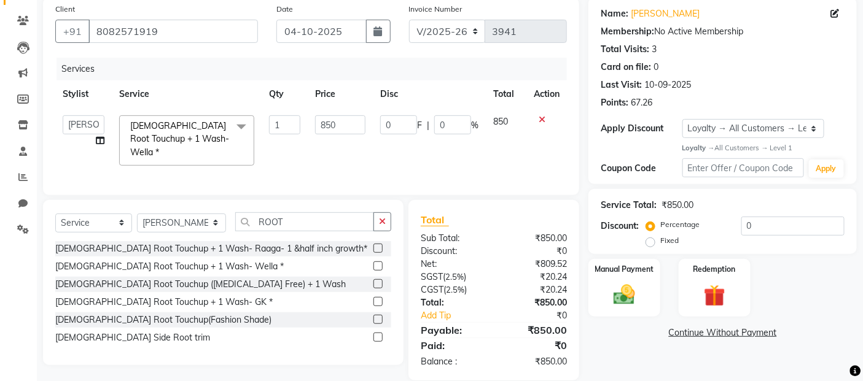
scroll to position [109, 0]
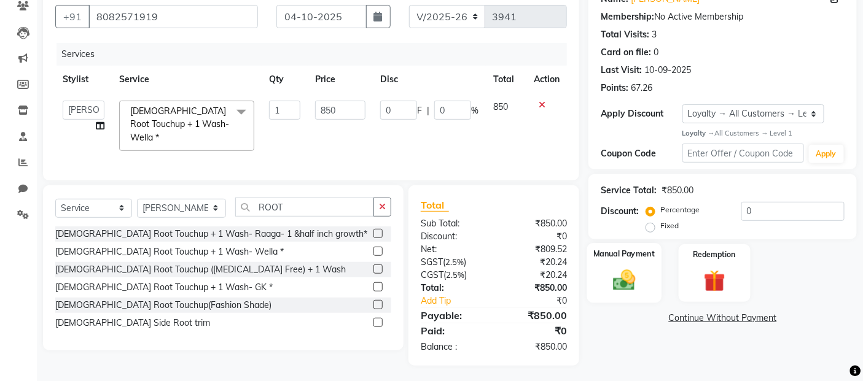
click at [621, 279] on img at bounding box center [624, 281] width 37 height 26
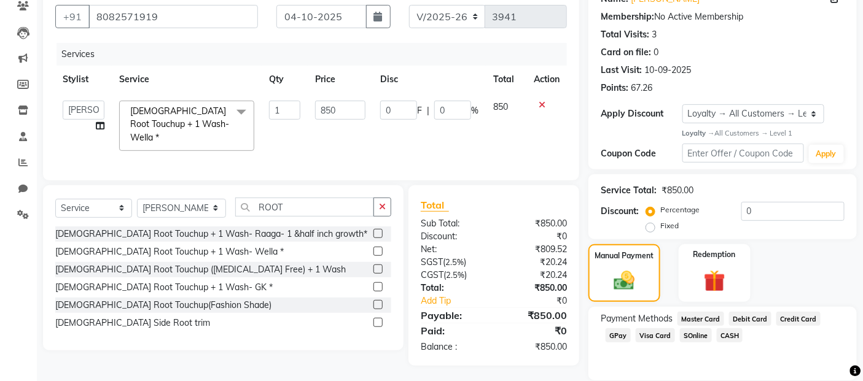
click at [725, 338] on span "CASH" at bounding box center [729, 335] width 26 height 14
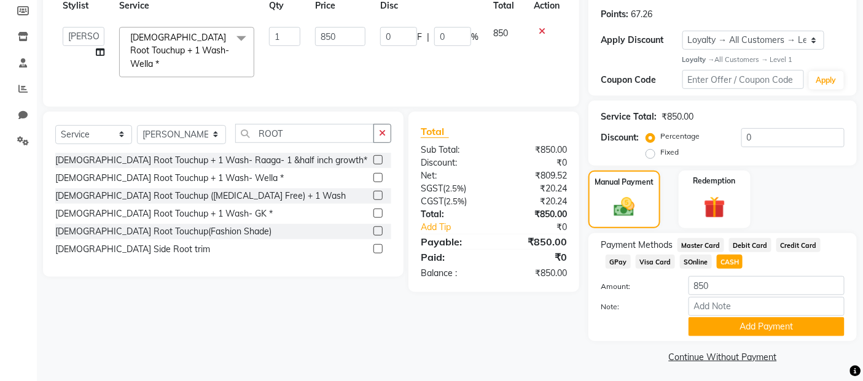
scroll to position [187, 0]
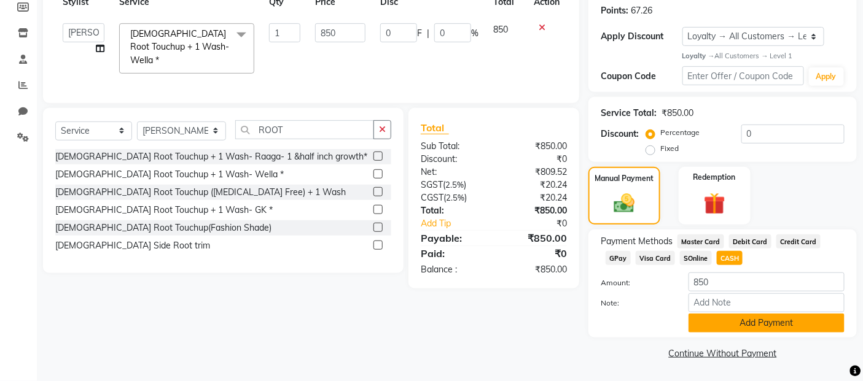
click at [714, 329] on button "Add Payment" at bounding box center [766, 323] width 156 height 19
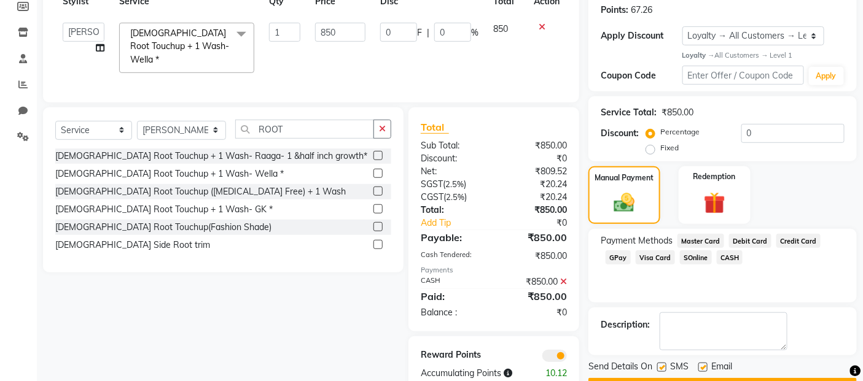
scroll to position [222, 0]
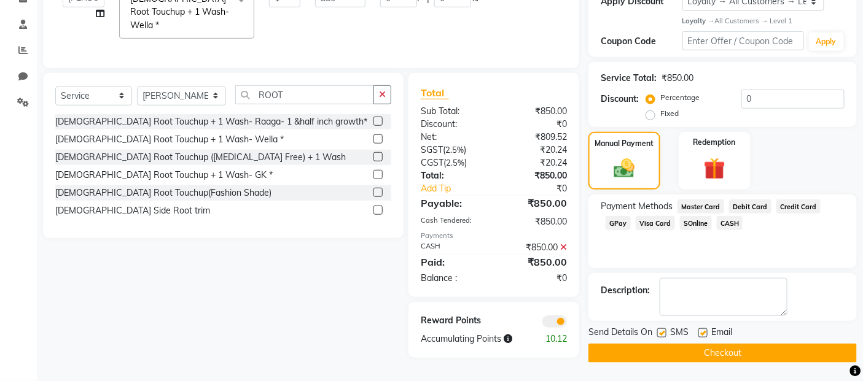
click at [661, 332] on label at bounding box center [661, 332] width 9 height 9
click at [661, 332] on input "checkbox" at bounding box center [661, 334] width 8 height 8
checkbox input "false"
click at [701, 332] on label at bounding box center [702, 332] width 9 height 9
click at [701, 332] on input "checkbox" at bounding box center [702, 334] width 8 height 8
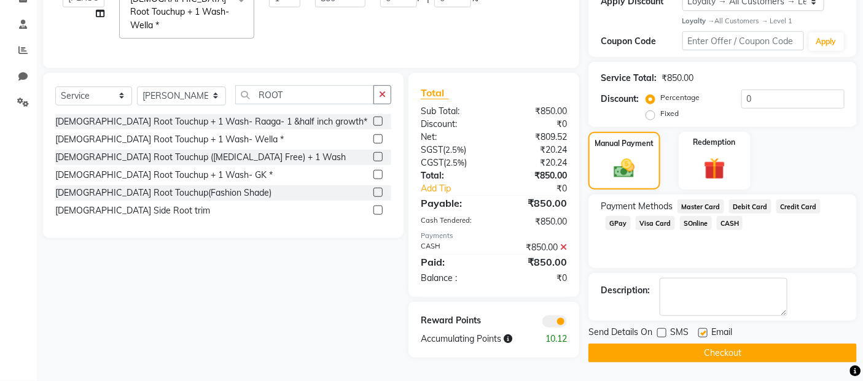
checkbox input "false"
click at [696, 352] on button "Checkout" at bounding box center [722, 353] width 268 height 19
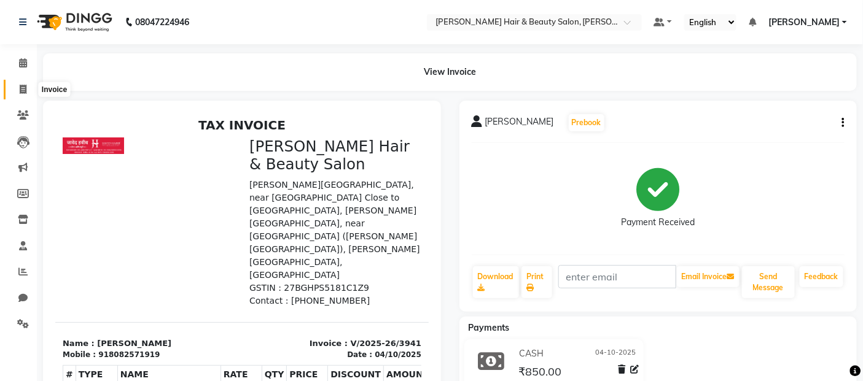
click at [20, 88] on icon at bounding box center [23, 89] width 7 height 9
select select "service"
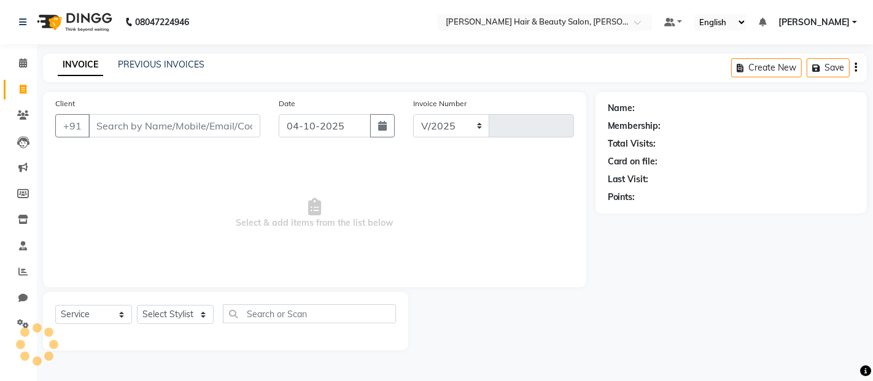
select select "7927"
type input "3942"
click at [212, 129] on input "Client" at bounding box center [174, 125] width 172 height 23
type input "9284887873"
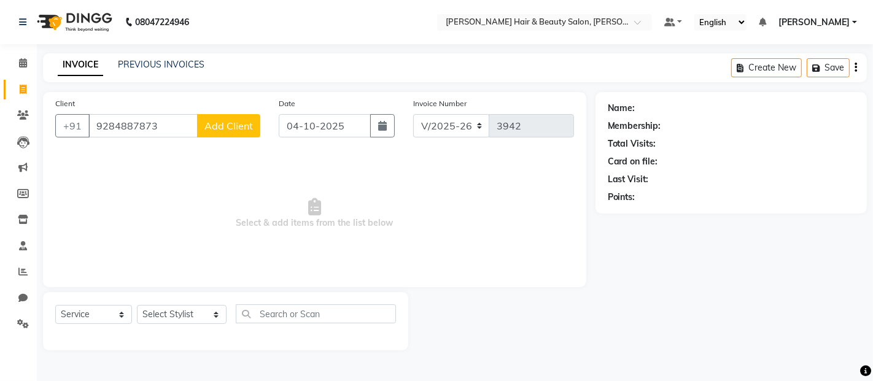
click at [227, 131] on span "Add Client" at bounding box center [228, 126] width 49 height 12
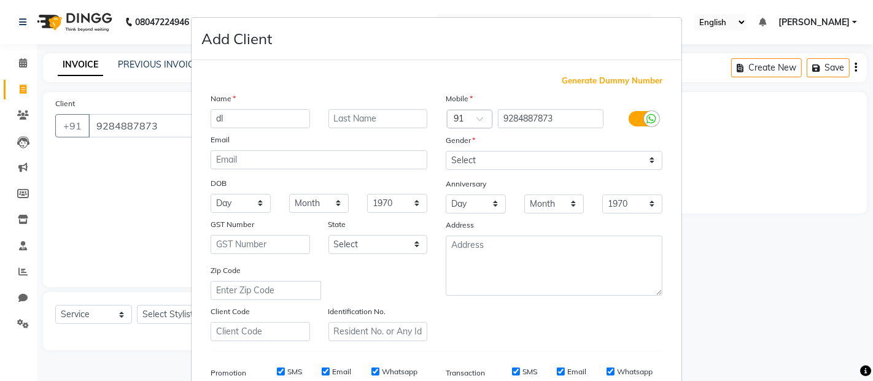
type input "d"
type input "Divya"
click at [351, 118] on input "text" at bounding box center [377, 118] width 99 height 19
type input "[PERSON_NAME]"
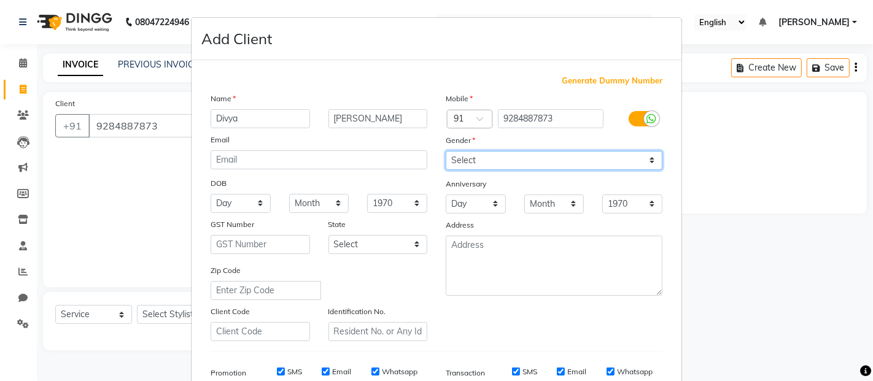
click at [647, 161] on select "Select [DEMOGRAPHIC_DATA] [DEMOGRAPHIC_DATA] Other Prefer Not To Say" at bounding box center [554, 160] width 217 height 19
select select "[DEMOGRAPHIC_DATA]"
click at [446, 151] on select "Select [DEMOGRAPHIC_DATA] [DEMOGRAPHIC_DATA] Other Prefer Not To Say" at bounding box center [554, 160] width 217 height 19
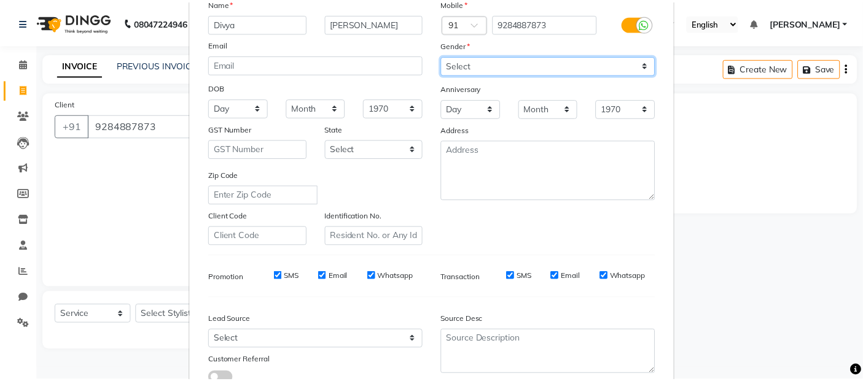
scroll to position [186, 0]
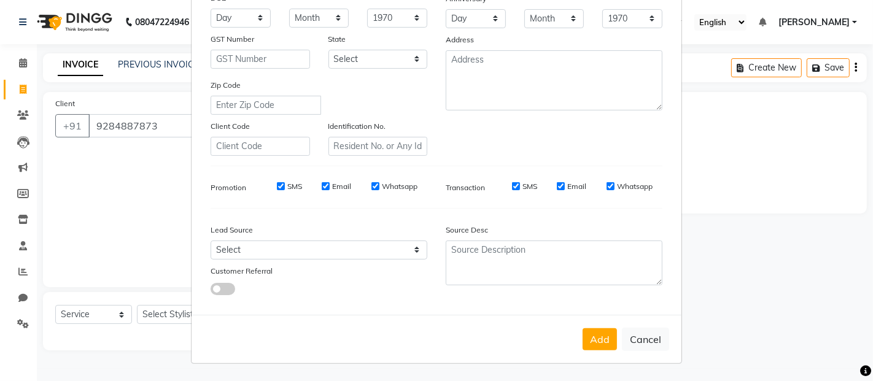
click at [382, 185] on label "Whatsapp" at bounding box center [400, 186] width 36 height 11
click at [376, 185] on input "Whatsapp" at bounding box center [375, 186] width 8 height 8
checkbox input "false"
click at [524, 187] on label "SMS" at bounding box center [529, 186] width 15 height 11
click at [520, 187] on input "SMS" at bounding box center [516, 186] width 8 height 8
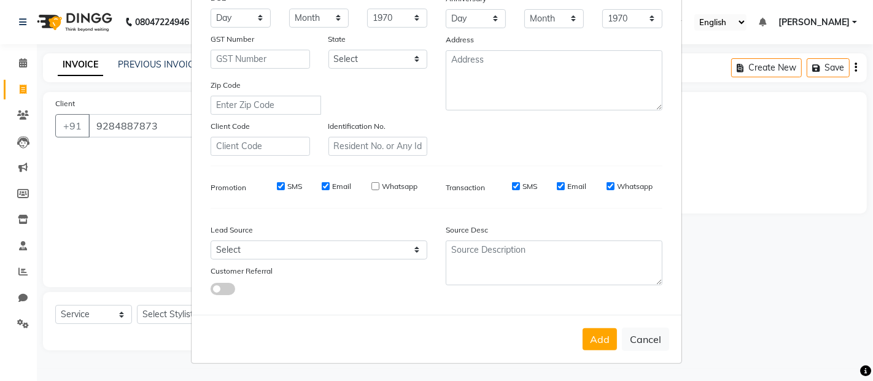
checkbox input "false"
click at [620, 185] on label "Whatsapp" at bounding box center [635, 186] width 36 height 11
click at [615, 185] on input "Whatsapp" at bounding box center [611, 186] width 8 height 8
checkbox input "false"
click at [574, 183] on label "Email" at bounding box center [576, 186] width 19 height 11
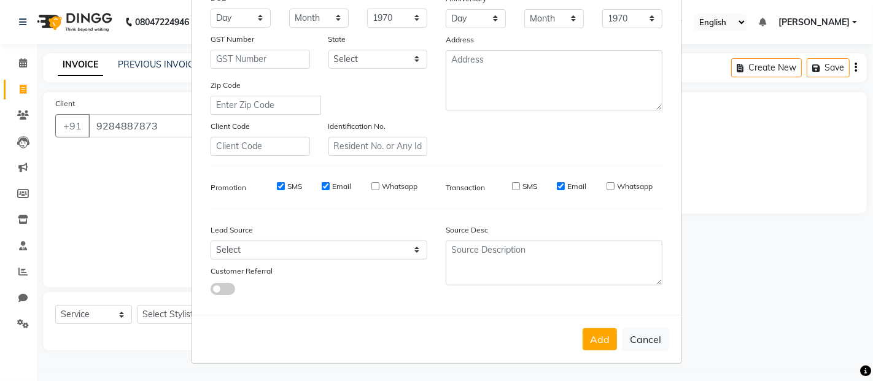
click at [565, 183] on input "Email" at bounding box center [561, 186] width 8 height 8
checkbox input "false"
click at [588, 336] on button "Add" at bounding box center [600, 339] width 34 height 22
select select
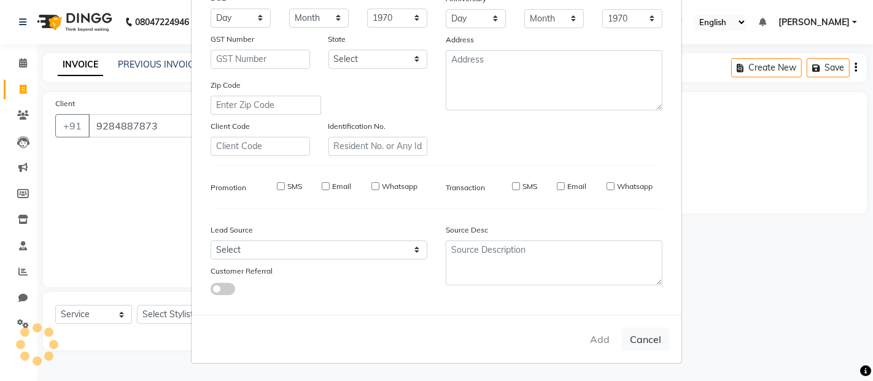
select select
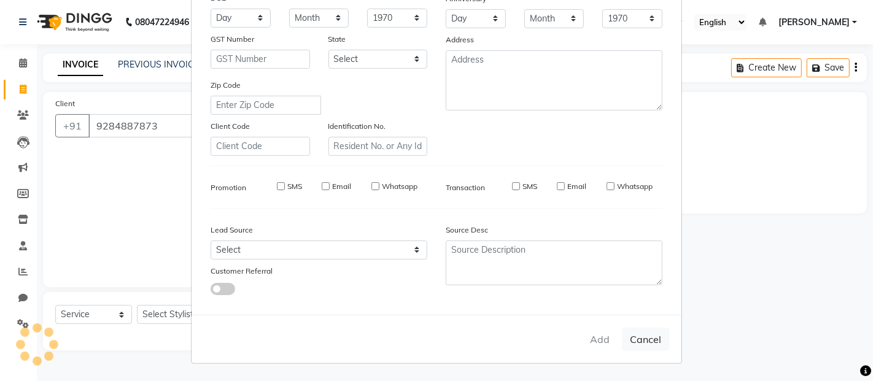
checkbox input "false"
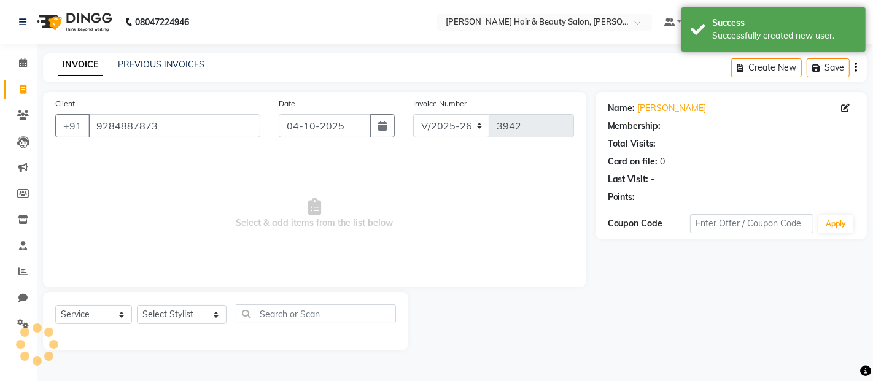
select select "1: Object"
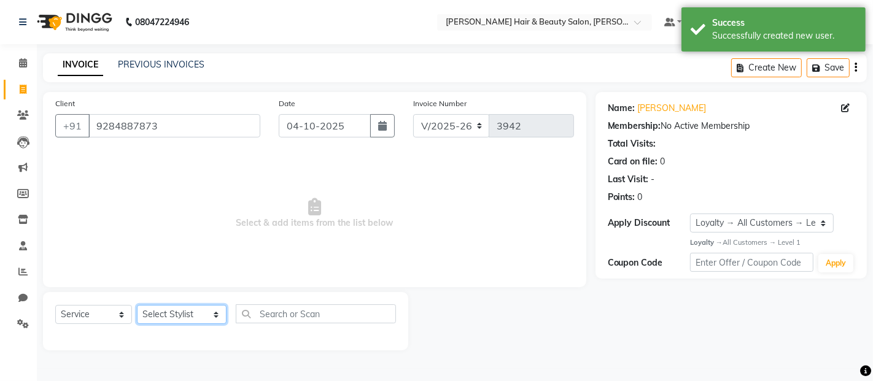
click at [198, 314] on select "Select Stylist [PERSON_NAME] Zibral [PERSON_NAME] [PERSON_NAME] [PERSON_NAME] […" at bounding box center [182, 314] width 90 height 19
select select "72242"
click at [137, 306] on select "Select Stylist [PERSON_NAME] Zibral [PERSON_NAME] [PERSON_NAME] [PERSON_NAME] […" at bounding box center [182, 314] width 90 height 19
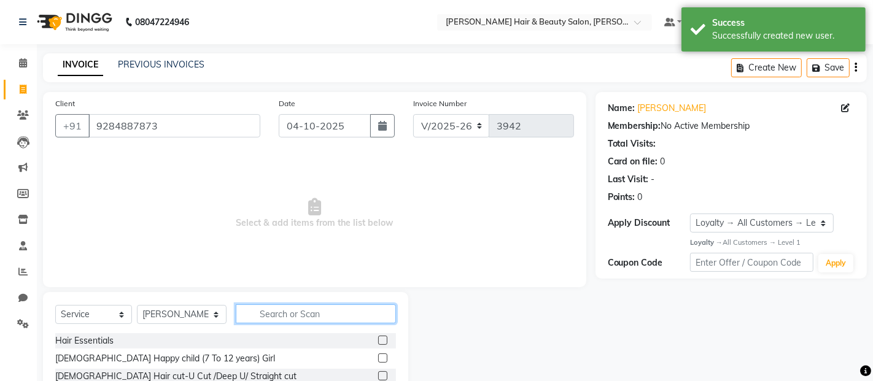
click at [307, 310] on input "text" at bounding box center [316, 314] width 160 height 19
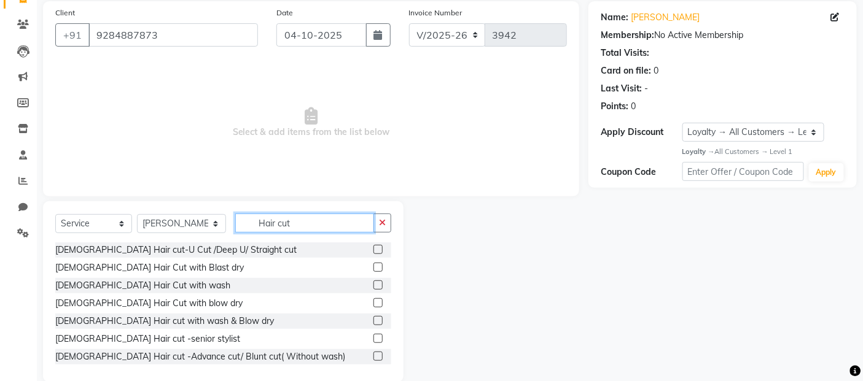
scroll to position [111, 0]
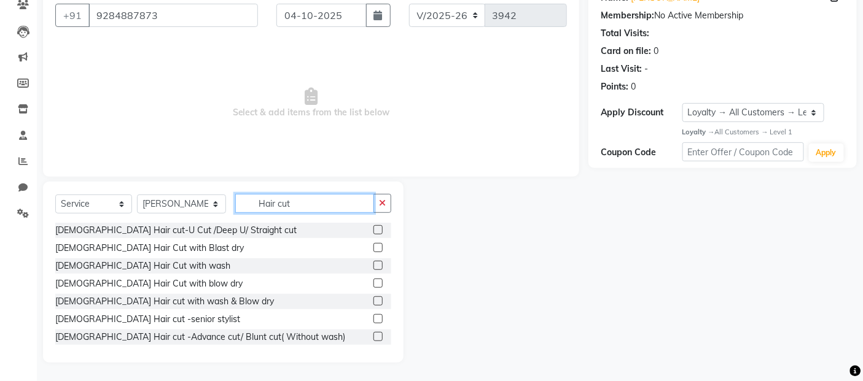
type input "Hair cut"
click at [373, 284] on label at bounding box center [377, 283] width 9 height 9
click at [373, 284] on input "checkbox" at bounding box center [377, 284] width 8 height 8
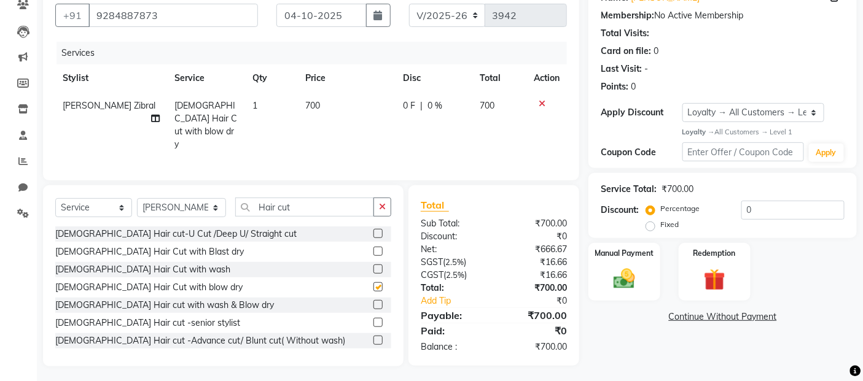
checkbox input "false"
click at [626, 282] on img at bounding box center [624, 279] width 37 height 26
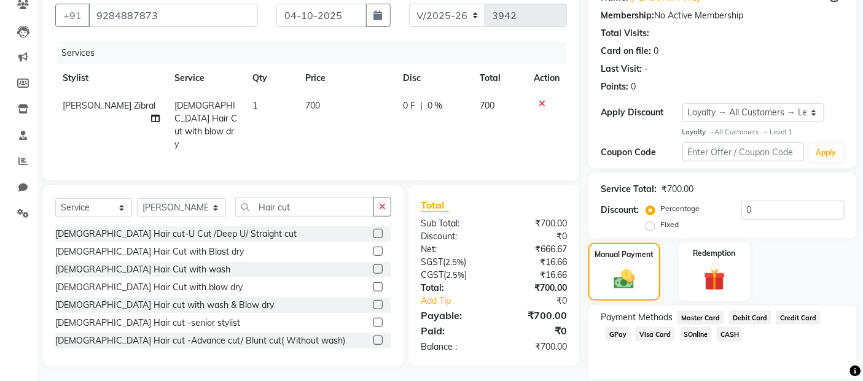
click at [618, 334] on span "GPay" at bounding box center [617, 334] width 25 height 14
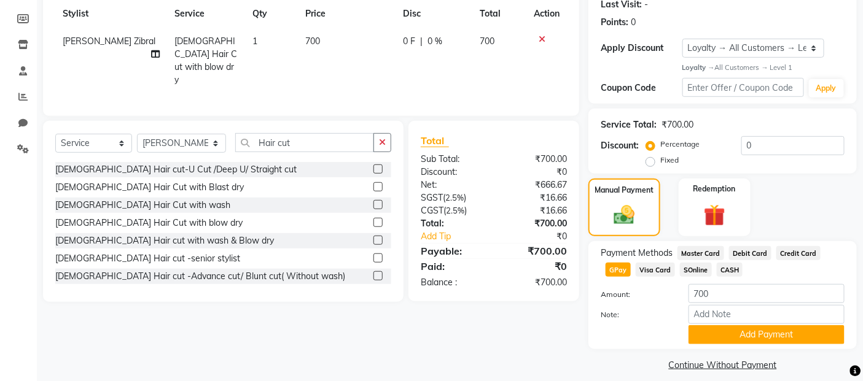
scroll to position [187, 0]
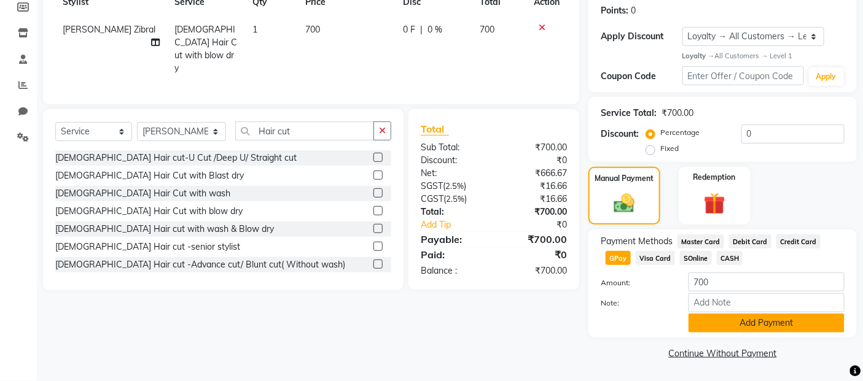
click at [755, 328] on button "Add Payment" at bounding box center [766, 323] width 156 height 19
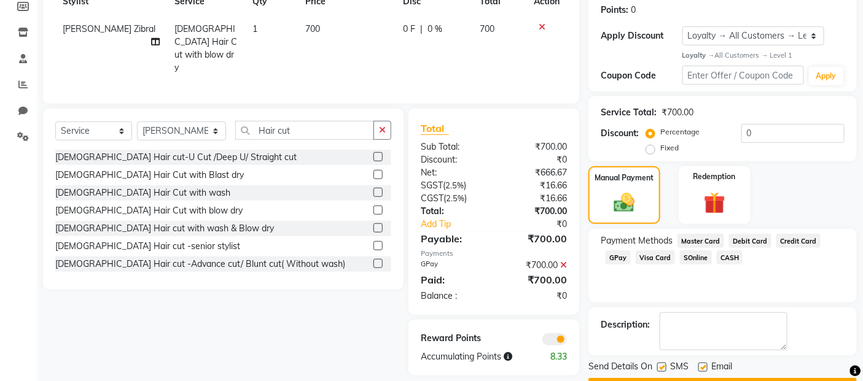
click at [660, 367] on label at bounding box center [661, 367] width 9 height 9
click at [660, 367] on input "checkbox" at bounding box center [661, 368] width 8 height 8
checkbox input "false"
click at [703, 366] on label at bounding box center [702, 367] width 9 height 9
click at [703, 366] on input "checkbox" at bounding box center [702, 368] width 8 height 8
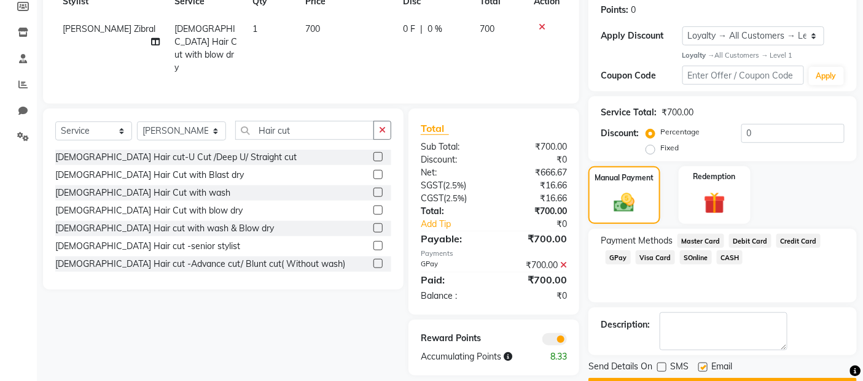
checkbox input "false"
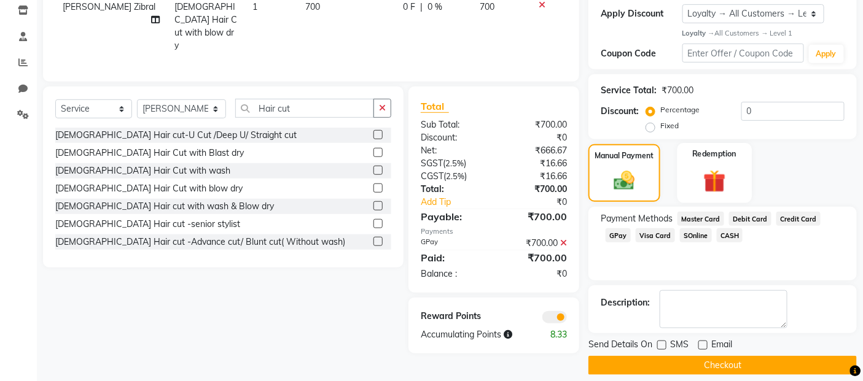
scroll to position [222, 0]
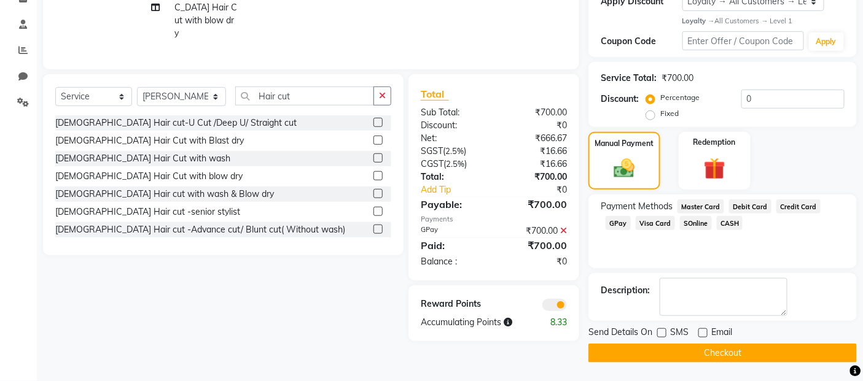
click at [759, 354] on button "Checkout" at bounding box center [722, 353] width 268 height 19
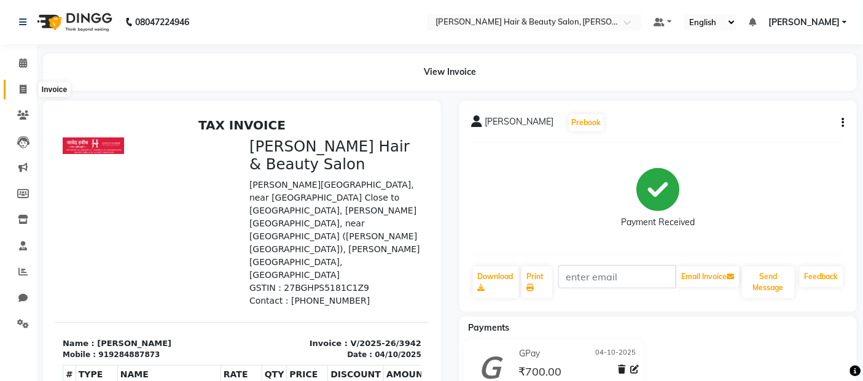
click at [25, 88] on icon at bounding box center [23, 89] width 7 height 9
select select "service"
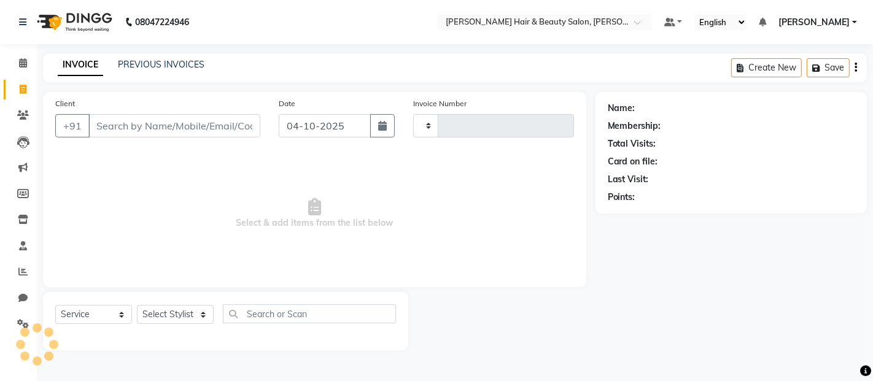
type input "3943"
select select "7927"
click at [133, 130] on input "Client" at bounding box center [174, 125] width 172 height 23
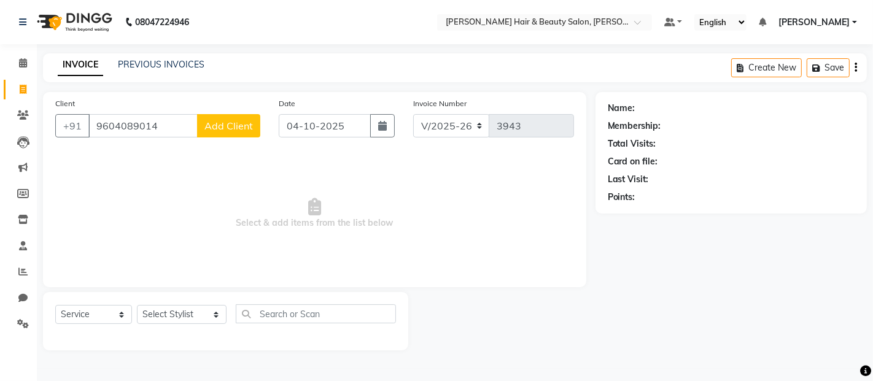
type input "9604089014"
click at [221, 120] on span "Add Client" at bounding box center [228, 126] width 49 height 12
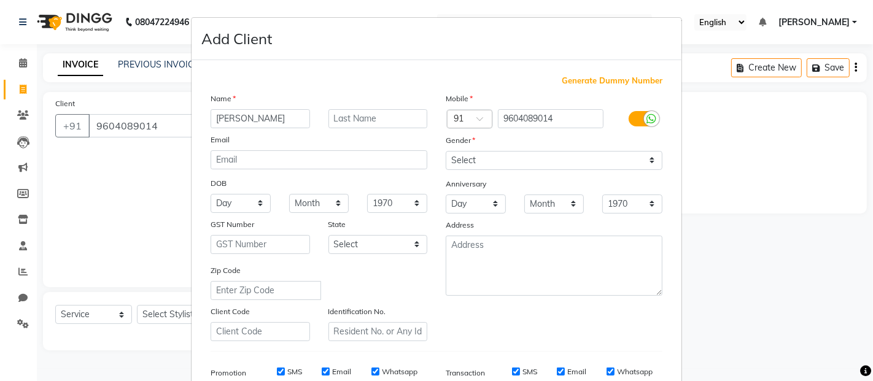
type input "[PERSON_NAME]"
click at [383, 120] on input "text" at bounding box center [377, 118] width 99 height 19
type input "Navale"
click at [641, 162] on select "Select [DEMOGRAPHIC_DATA] [DEMOGRAPHIC_DATA] Other Prefer Not To Say" at bounding box center [554, 160] width 217 height 19
click at [290, 373] on label "SMS" at bounding box center [294, 372] width 15 height 11
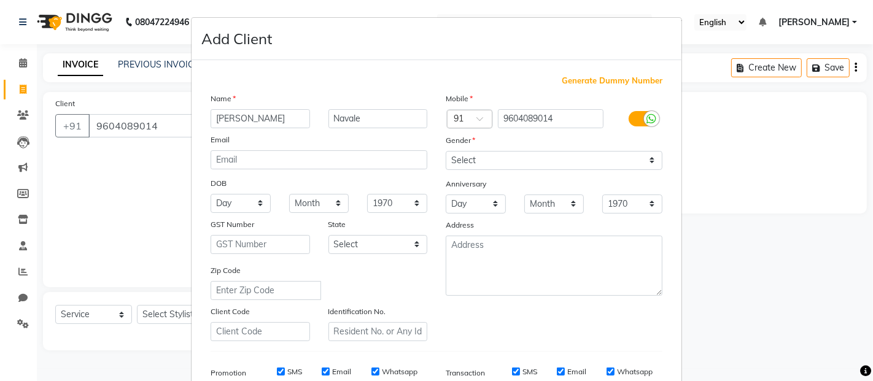
click at [285, 373] on input "SMS" at bounding box center [281, 372] width 8 height 8
checkbox input "false"
click at [340, 372] on label "Email" at bounding box center [341, 372] width 19 height 11
click at [330, 372] on input "Email" at bounding box center [326, 372] width 8 height 8
checkbox input "false"
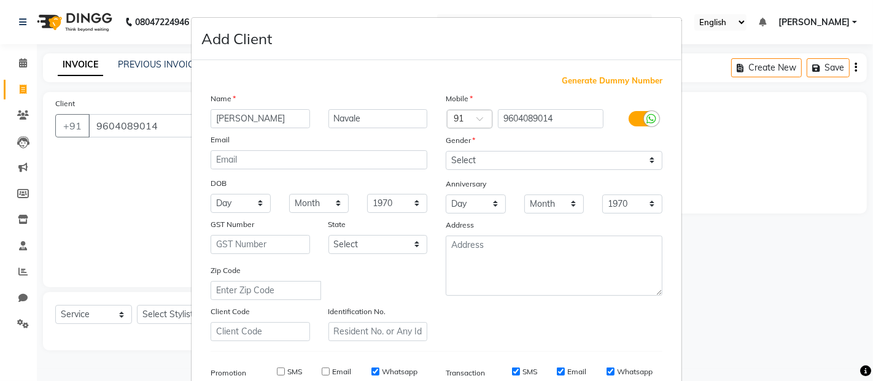
click at [391, 373] on label "Whatsapp" at bounding box center [400, 372] width 36 height 11
click at [379, 373] on input "Whatsapp" at bounding box center [375, 372] width 8 height 8
checkbox input "false"
click at [522, 373] on label "SMS" at bounding box center [529, 372] width 15 height 11
click at [520, 373] on input "SMS" at bounding box center [516, 372] width 8 height 8
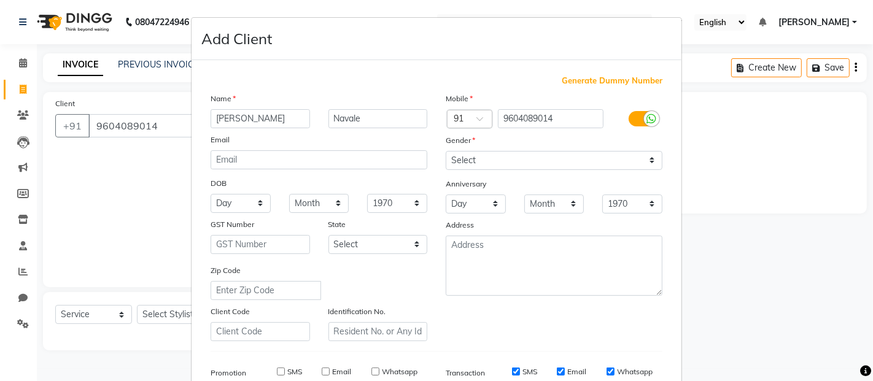
checkbox input "false"
click at [574, 375] on label "Email" at bounding box center [576, 372] width 19 height 11
click at [565, 375] on input "Email" at bounding box center [561, 372] width 8 height 8
checkbox input "false"
click at [629, 375] on label "Whatsapp" at bounding box center [635, 372] width 36 height 11
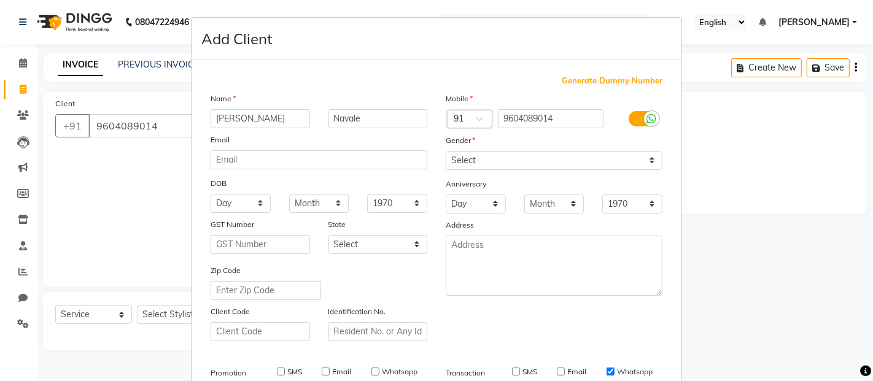
click at [615, 375] on input "Whatsapp" at bounding box center [611, 372] width 8 height 8
checkbox input "false"
click at [643, 158] on select "Select [DEMOGRAPHIC_DATA] [DEMOGRAPHIC_DATA] Other Prefer Not To Say" at bounding box center [554, 160] width 217 height 19
select select "[DEMOGRAPHIC_DATA]"
click at [446, 151] on select "Select [DEMOGRAPHIC_DATA] [DEMOGRAPHIC_DATA] Other Prefer Not To Say" at bounding box center [554, 160] width 217 height 19
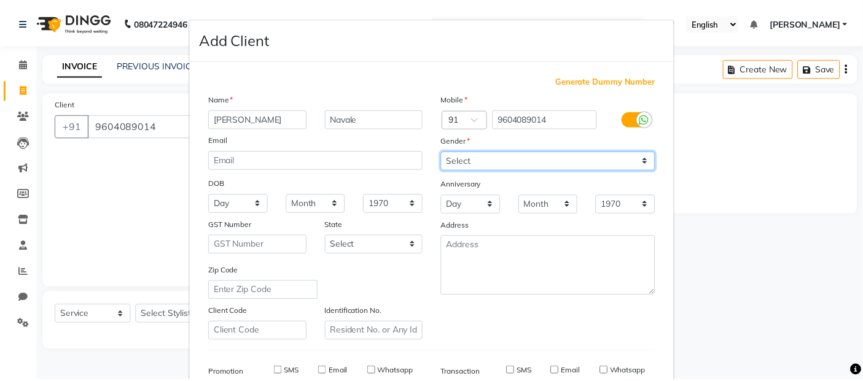
scroll to position [186, 0]
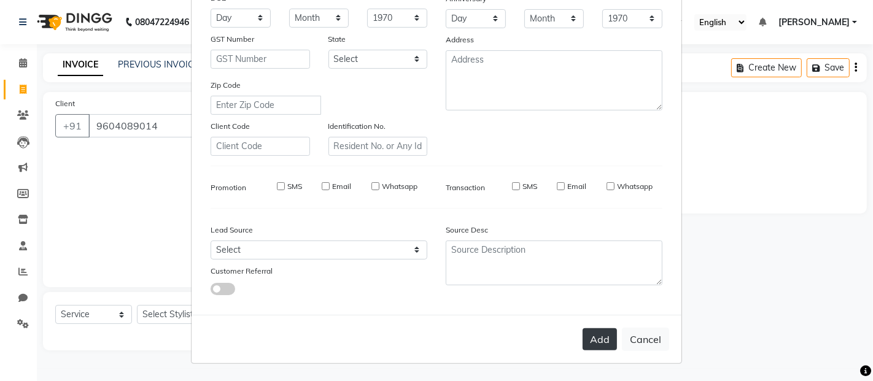
click at [596, 341] on button "Add" at bounding box center [600, 339] width 34 height 22
select select
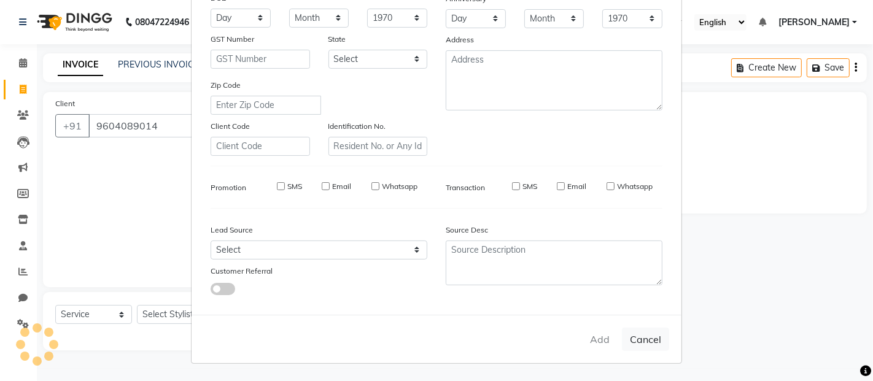
select select
checkbox input "false"
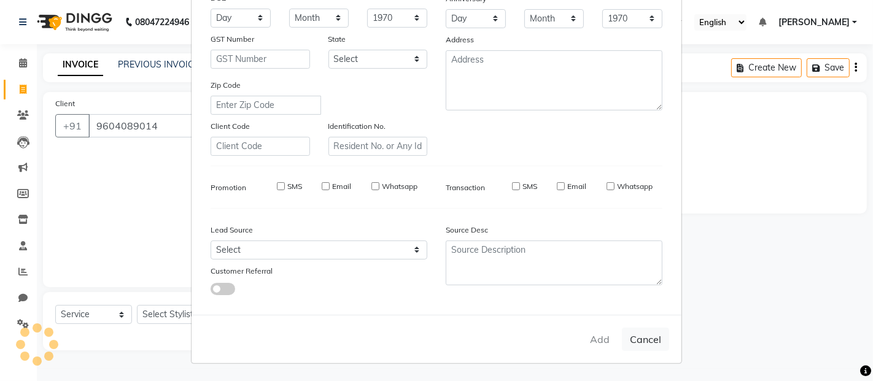
checkbox input "false"
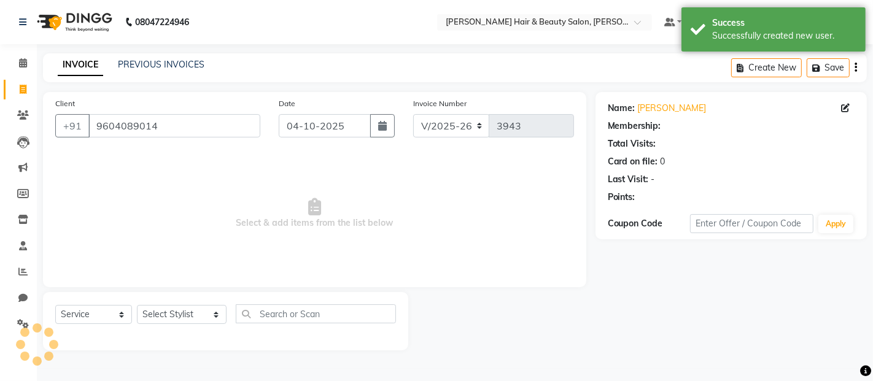
select select "1: Object"
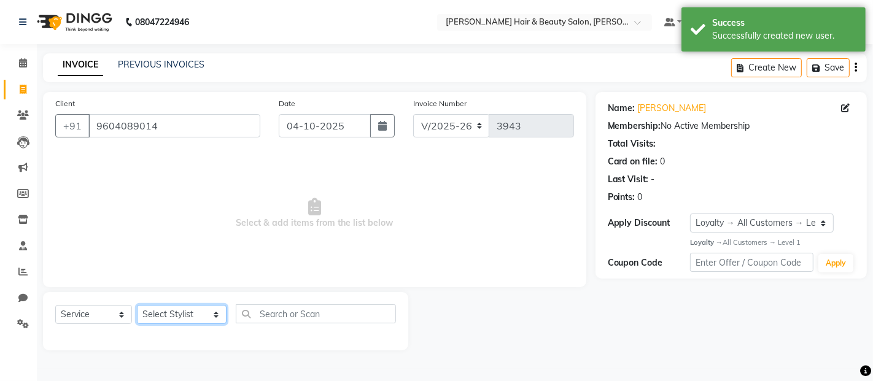
click at [193, 317] on select "Select Stylist [PERSON_NAME] Zibral [PERSON_NAME] [PERSON_NAME] [PERSON_NAME] […" at bounding box center [182, 314] width 90 height 19
select select "72241"
click at [137, 306] on select "Select Stylist [PERSON_NAME] Zibral [PERSON_NAME] [PERSON_NAME] [PERSON_NAME] […" at bounding box center [182, 314] width 90 height 19
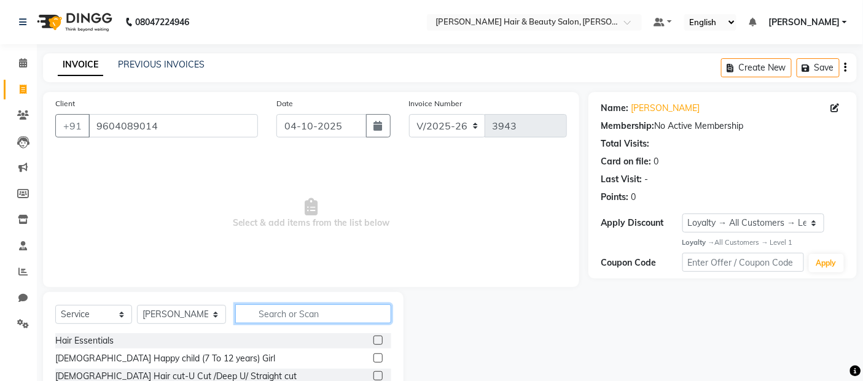
click at [290, 316] on input "text" at bounding box center [313, 314] width 157 height 19
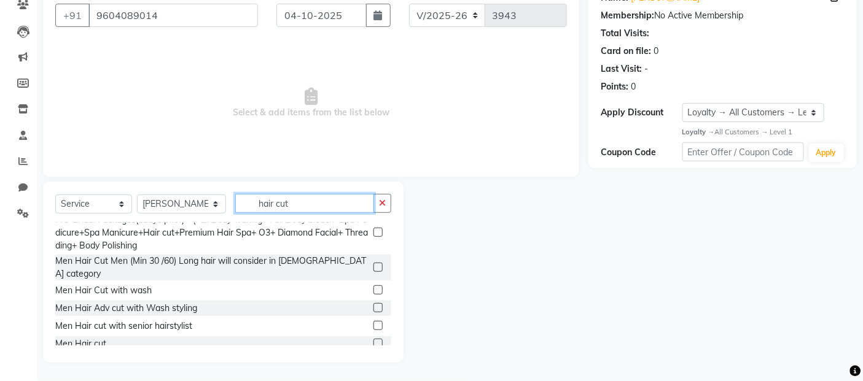
scroll to position [247, 0]
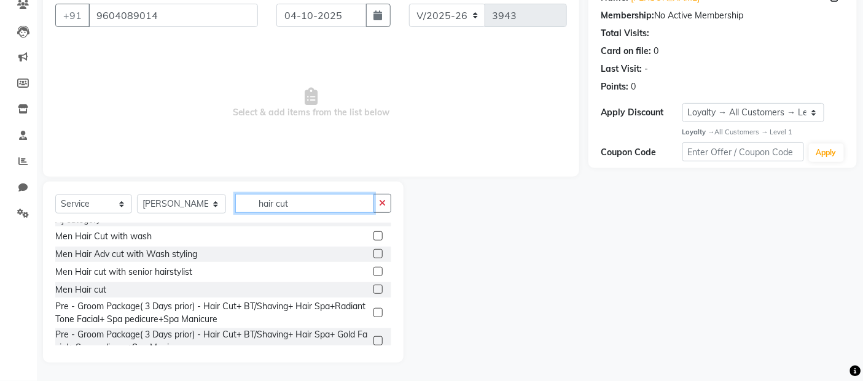
type input "hair cut"
click at [373, 285] on label at bounding box center [377, 289] width 9 height 9
click at [373, 286] on input "checkbox" at bounding box center [377, 290] width 8 height 8
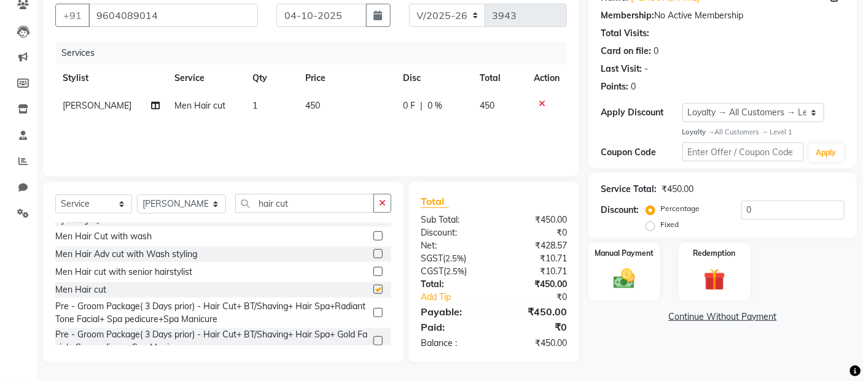
checkbox input "false"
click at [310, 204] on input "hair cut" at bounding box center [304, 203] width 139 height 19
type input "h"
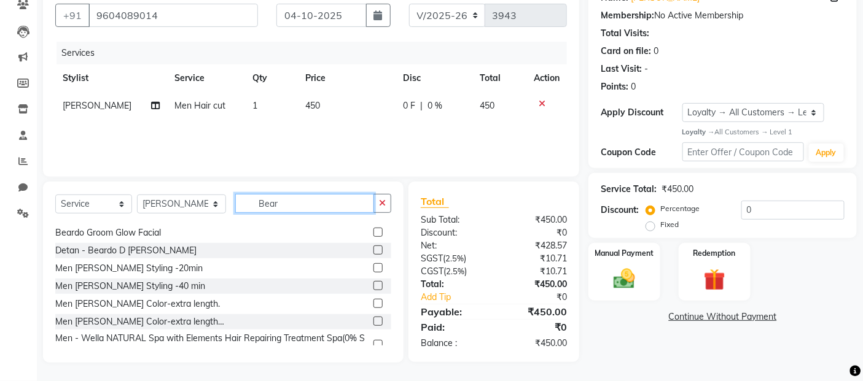
scroll to position [51, 0]
type input "Beard"
click at [373, 265] on label at bounding box center [377, 267] width 9 height 9
click at [373, 265] on input "checkbox" at bounding box center [377, 269] width 8 height 8
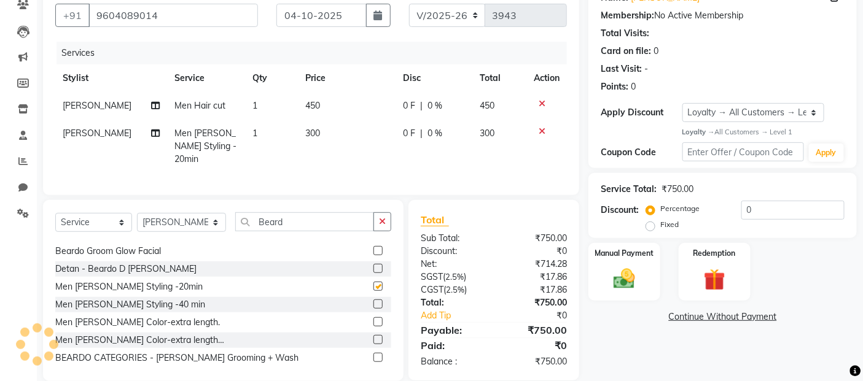
checkbox input "false"
click at [626, 281] on img at bounding box center [624, 279] width 37 height 26
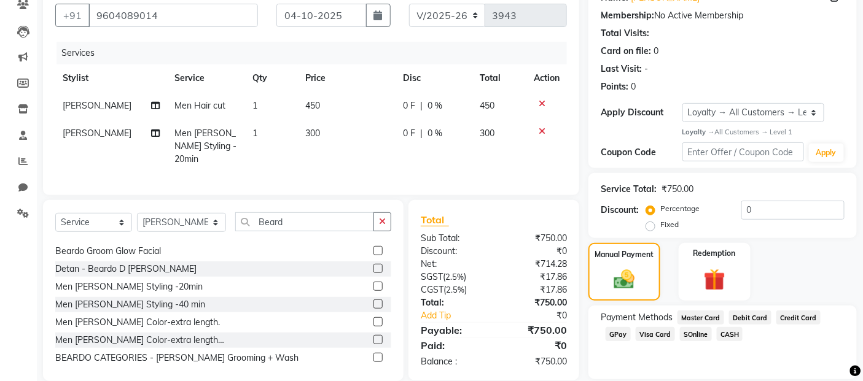
click at [621, 336] on span "GPay" at bounding box center [617, 334] width 25 height 14
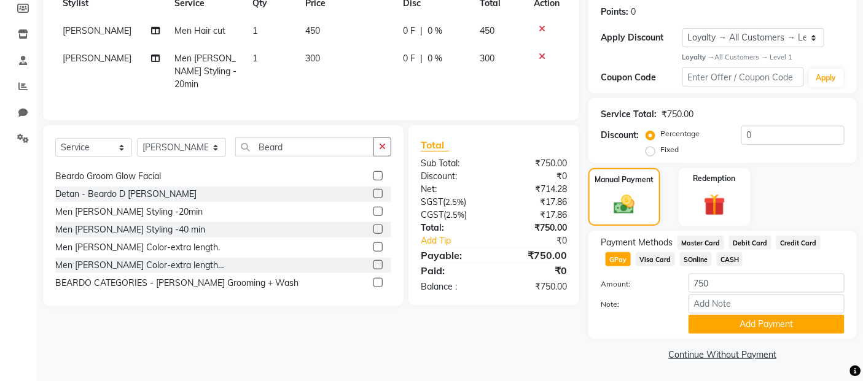
scroll to position [187, 0]
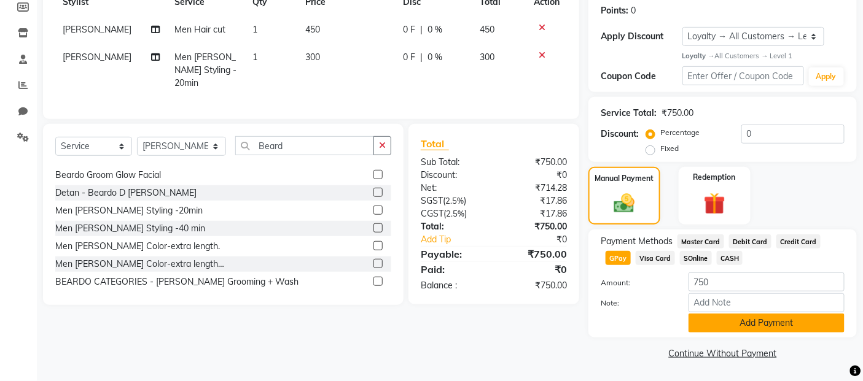
click at [740, 321] on button "Add Payment" at bounding box center [766, 323] width 156 height 19
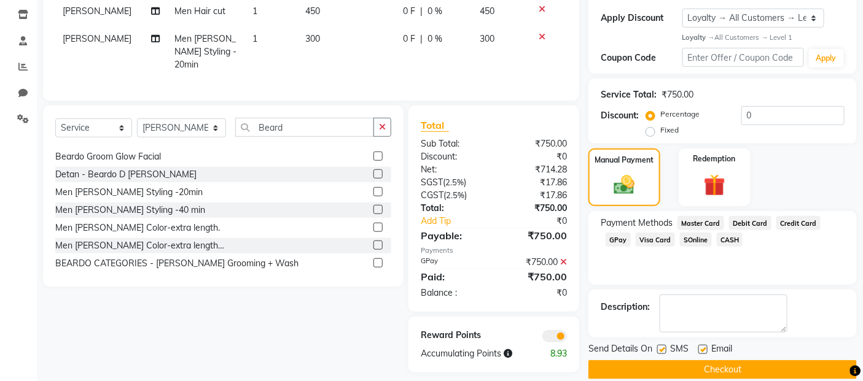
scroll to position [222, 0]
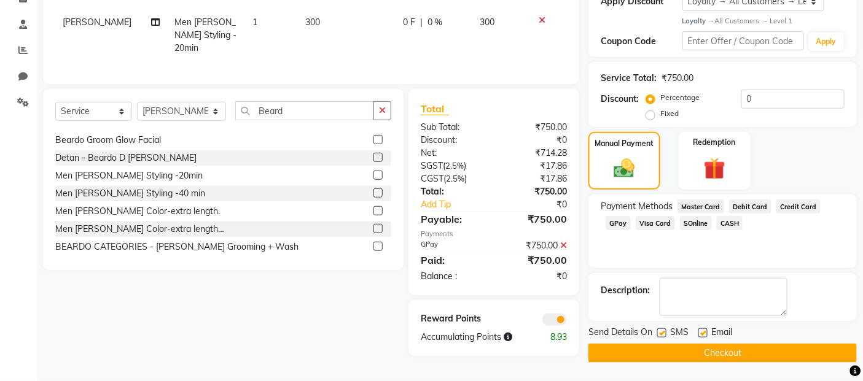
click at [664, 333] on label at bounding box center [661, 332] width 9 height 9
click at [664, 333] on input "checkbox" at bounding box center [661, 334] width 8 height 8
checkbox input "false"
click at [701, 332] on label at bounding box center [702, 332] width 9 height 9
click at [701, 332] on input "checkbox" at bounding box center [702, 334] width 8 height 8
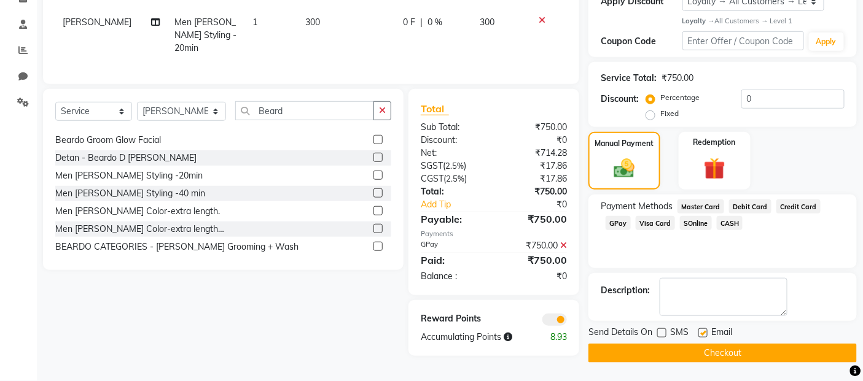
checkbox input "false"
click at [709, 352] on button "Checkout" at bounding box center [722, 353] width 268 height 19
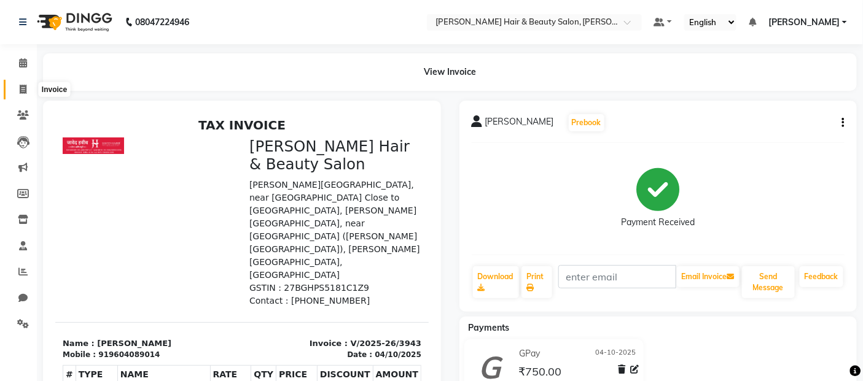
click at [25, 92] on icon at bounding box center [23, 89] width 7 height 9
select select "service"
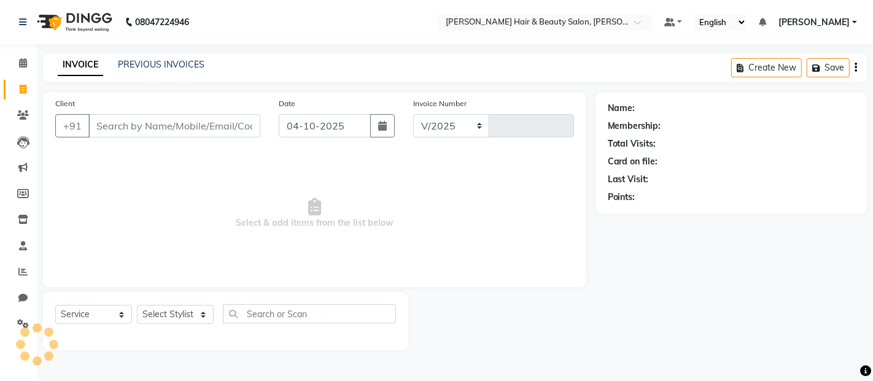
select select "7927"
type input "3944"
click at [136, 126] on input "Client" at bounding box center [174, 125] width 172 height 23
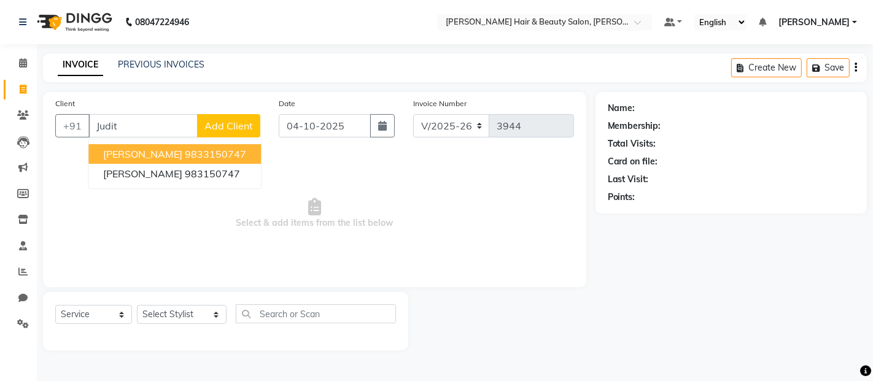
click at [157, 150] on span "[PERSON_NAME]" at bounding box center [142, 154] width 79 height 12
type input "9833150747"
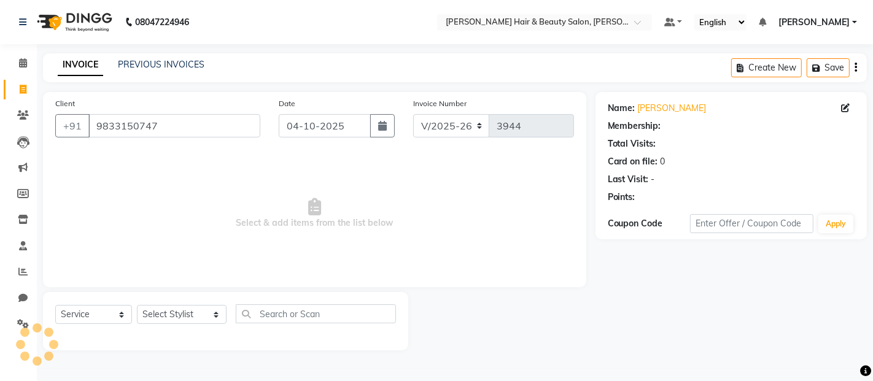
select select "1: Object"
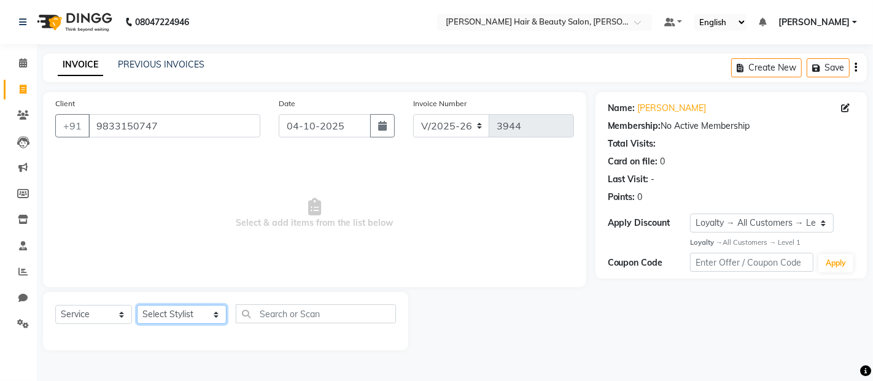
click at [199, 312] on select "Select Stylist [PERSON_NAME] Zibral [PERSON_NAME] [PERSON_NAME] [PERSON_NAME] […" at bounding box center [182, 314] width 90 height 19
select select "72245"
click at [137, 306] on select "Select Stylist [PERSON_NAME] Zibral [PERSON_NAME] [PERSON_NAME] [PERSON_NAME] […" at bounding box center [182, 314] width 90 height 19
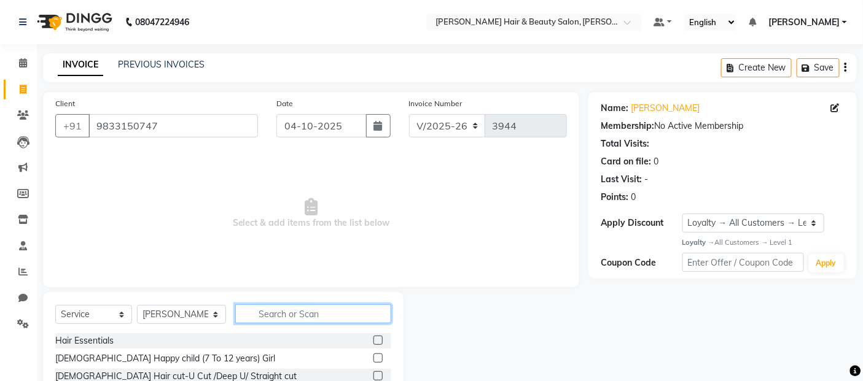
click at [298, 314] on input "text" at bounding box center [313, 314] width 157 height 19
type input "rebonding"
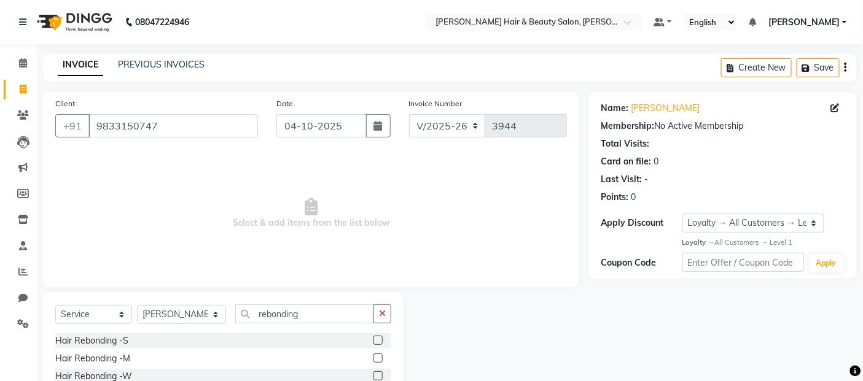
click at [378, 373] on label at bounding box center [377, 375] width 9 height 9
click at [378, 373] on input "checkbox" at bounding box center [377, 377] width 8 height 8
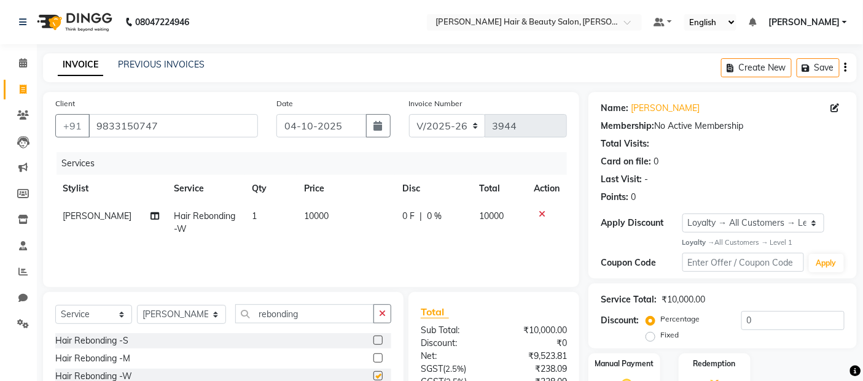
checkbox input "false"
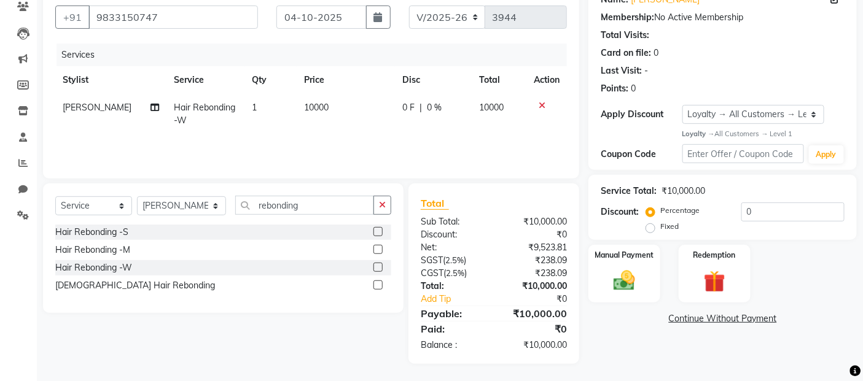
scroll to position [109, 0]
click at [339, 100] on td "10000" at bounding box center [346, 113] width 98 height 41
select select "72245"
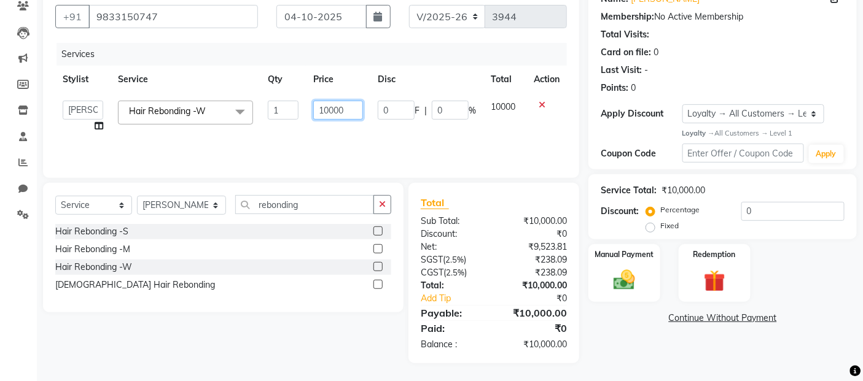
click at [354, 106] on input "10000" at bounding box center [338, 110] width 50 height 19
type input "10200"
click at [417, 126] on td "0 F | 0 %" at bounding box center [426, 116] width 113 height 47
select select "72245"
click at [98, 124] on icon at bounding box center [99, 126] width 9 height 9
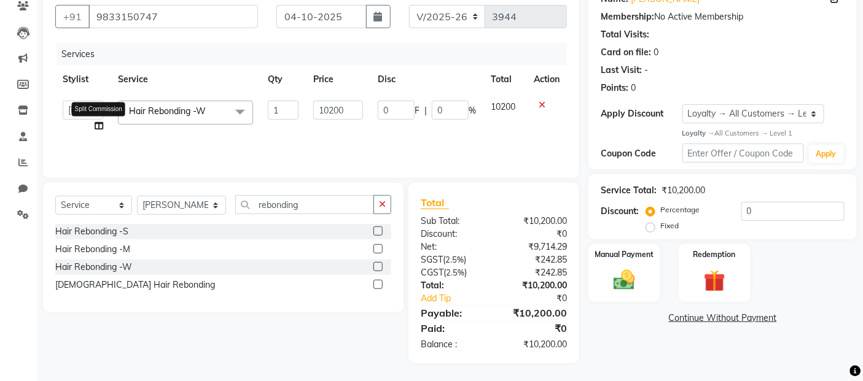
select select "72245"
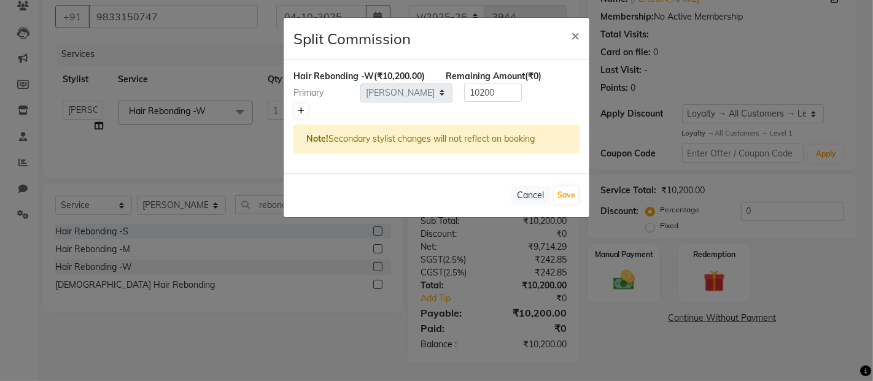
click at [298, 112] on icon at bounding box center [301, 110] width 7 height 7
type input "5100"
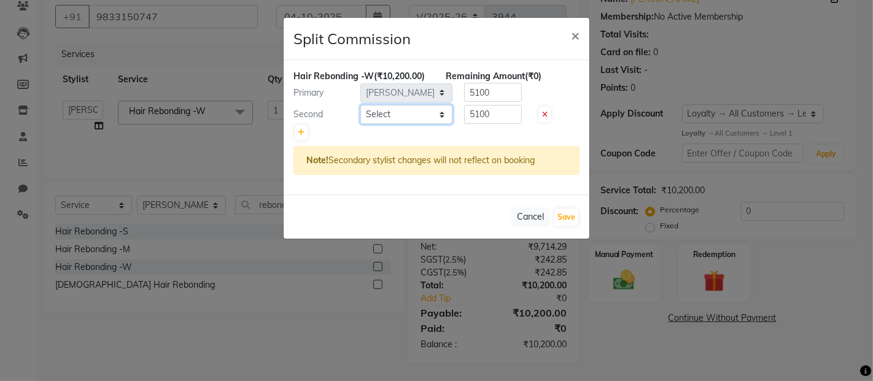
click at [439, 115] on select "Select [PERSON_NAME] Zibral [PERSON_NAME] [PERSON_NAME] [PERSON_NAME] Shetty [P…" at bounding box center [406, 114] width 92 height 19
select select "72240"
click at [360, 105] on select "Select [PERSON_NAME] Zibral [PERSON_NAME] [PERSON_NAME] [PERSON_NAME] Shetty [P…" at bounding box center [406, 114] width 92 height 19
click at [570, 218] on button "Save" at bounding box center [566, 217] width 24 height 17
select select "Select"
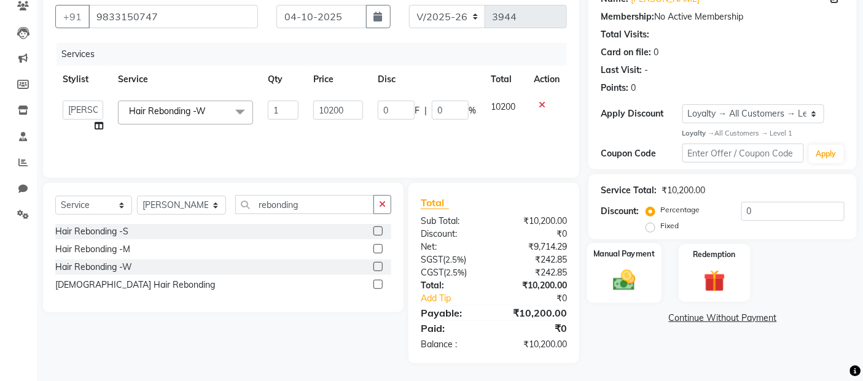
click at [622, 279] on img at bounding box center [624, 281] width 37 height 26
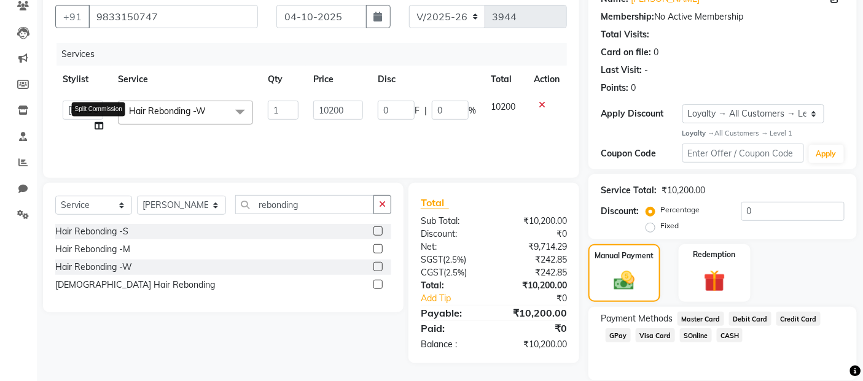
click at [99, 124] on icon at bounding box center [99, 126] width 9 height 9
select select "72245"
select select "72240"
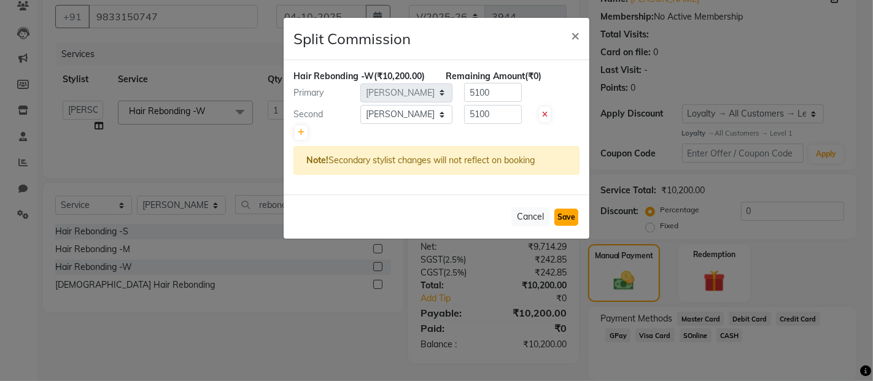
click at [566, 212] on button "Save" at bounding box center [566, 217] width 24 height 17
select select "Select"
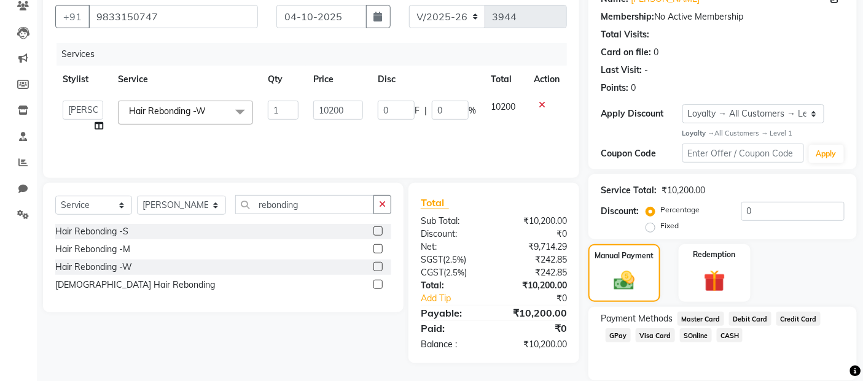
click at [618, 336] on span "GPay" at bounding box center [617, 335] width 25 height 14
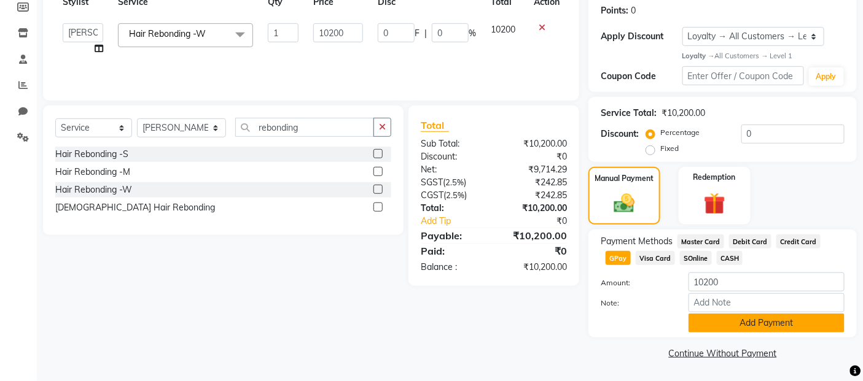
click at [713, 330] on button "Add Payment" at bounding box center [766, 323] width 156 height 19
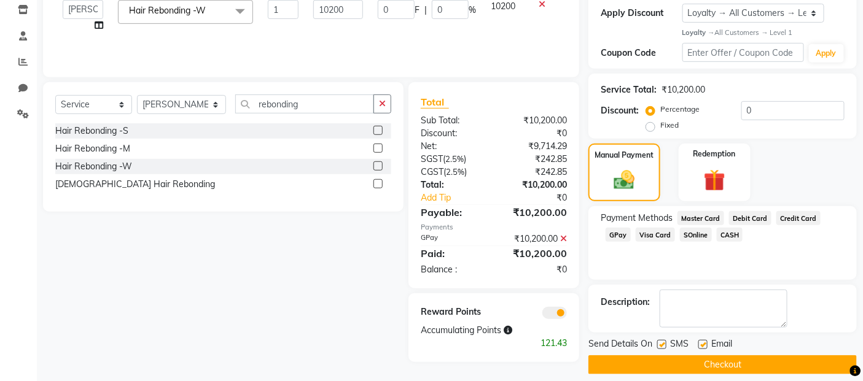
scroll to position [222, 0]
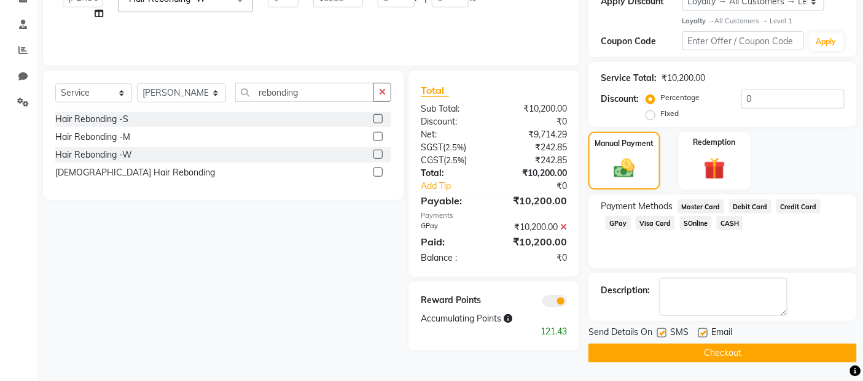
click at [664, 336] on label at bounding box center [661, 332] width 9 height 9
click at [664, 336] on input "checkbox" at bounding box center [661, 334] width 8 height 8
checkbox input "false"
click at [702, 333] on label at bounding box center [702, 332] width 9 height 9
click at [702, 333] on input "checkbox" at bounding box center [702, 334] width 8 height 8
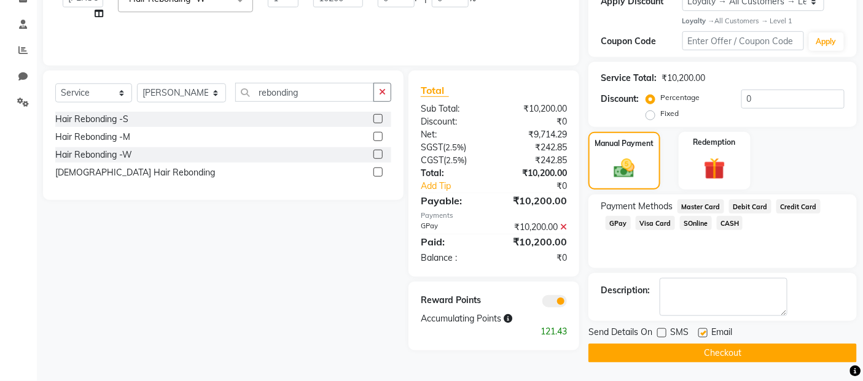
checkbox input "false"
click at [702, 354] on button "Checkout" at bounding box center [722, 353] width 268 height 19
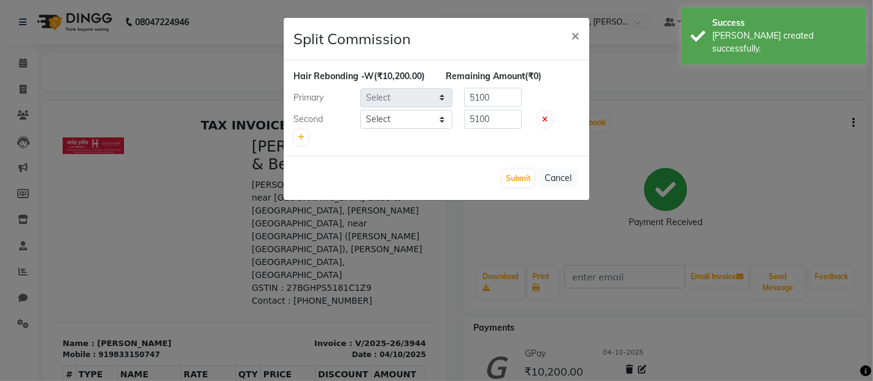
select select "72245"
select select "72240"
click at [519, 176] on button "Submit" at bounding box center [518, 178] width 31 height 17
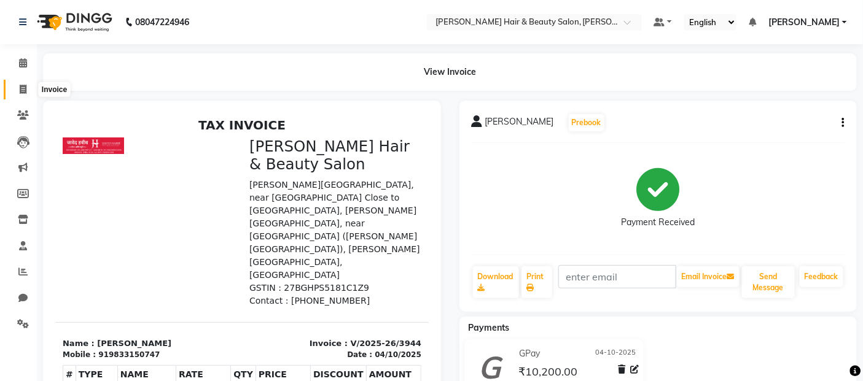
click at [26, 88] on icon at bounding box center [23, 89] width 7 height 9
select select "service"
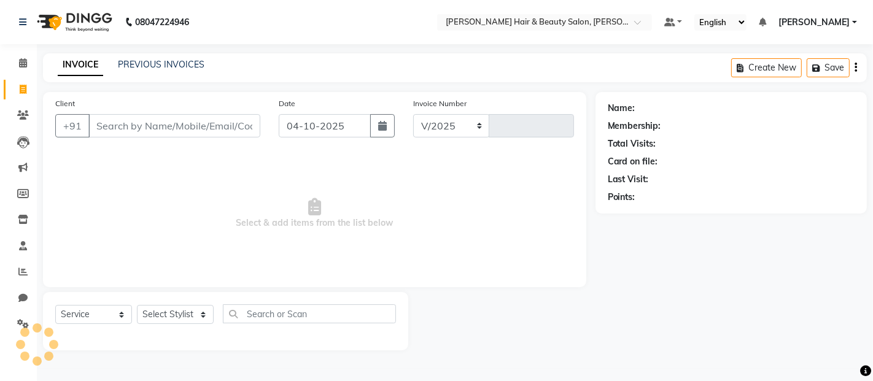
select select "7927"
type input "3945"
click at [166, 126] on input "Client" at bounding box center [174, 125] width 172 height 23
click at [199, 125] on input "Client" at bounding box center [174, 125] width 172 height 23
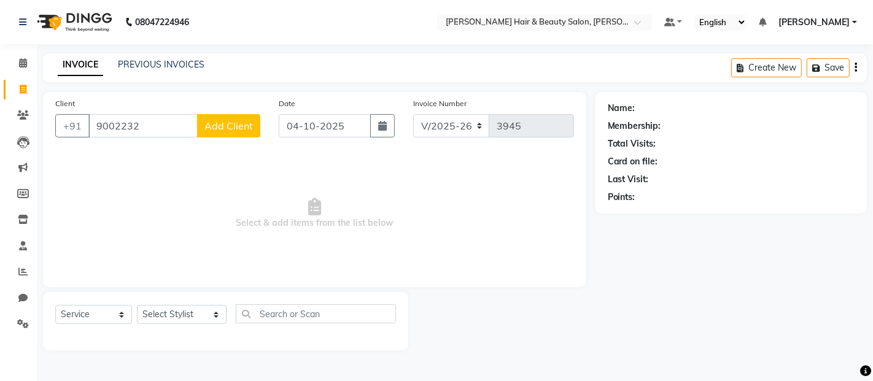
click at [107, 126] on input "9002232" at bounding box center [142, 125] width 109 height 23
click at [145, 123] on input "9802232" at bounding box center [142, 125] width 109 height 23
type input "9802232637"
click at [235, 125] on span "Add Client" at bounding box center [228, 126] width 49 height 12
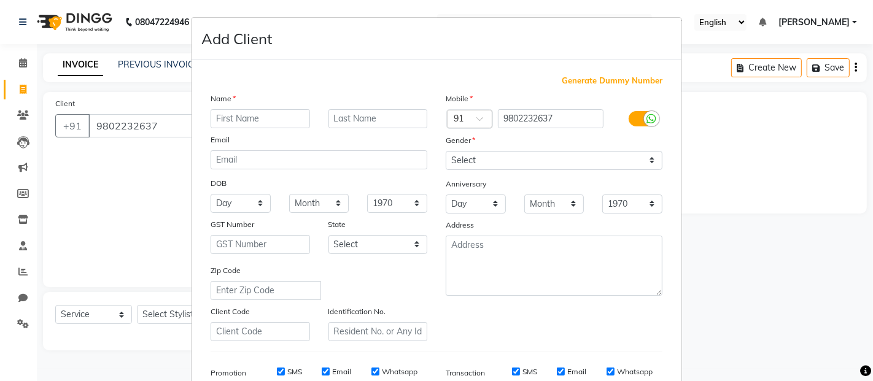
click at [231, 120] on input "text" at bounding box center [260, 118] width 99 height 19
type input "Sakshi"
click at [346, 112] on input "text" at bounding box center [377, 118] width 99 height 19
type input "Sinha"
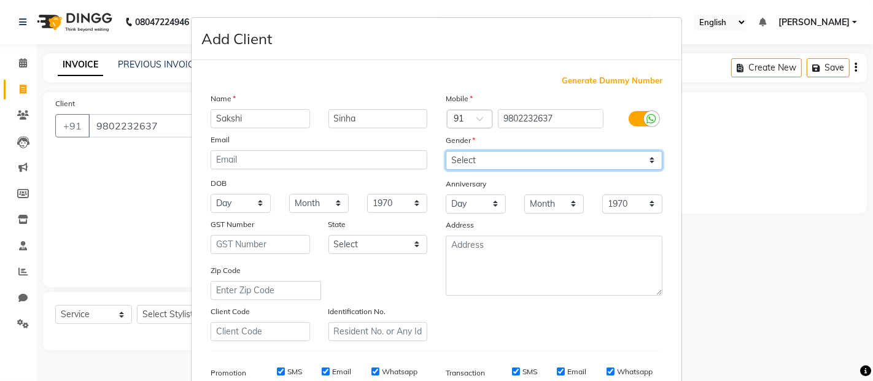
click at [649, 157] on select "Select [DEMOGRAPHIC_DATA] [DEMOGRAPHIC_DATA] Other Prefer Not To Say" at bounding box center [554, 160] width 217 height 19
select select "[DEMOGRAPHIC_DATA]"
click at [446, 151] on select "Select [DEMOGRAPHIC_DATA] [DEMOGRAPHIC_DATA] Other Prefer Not To Say" at bounding box center [554, 160] width 217 height 19
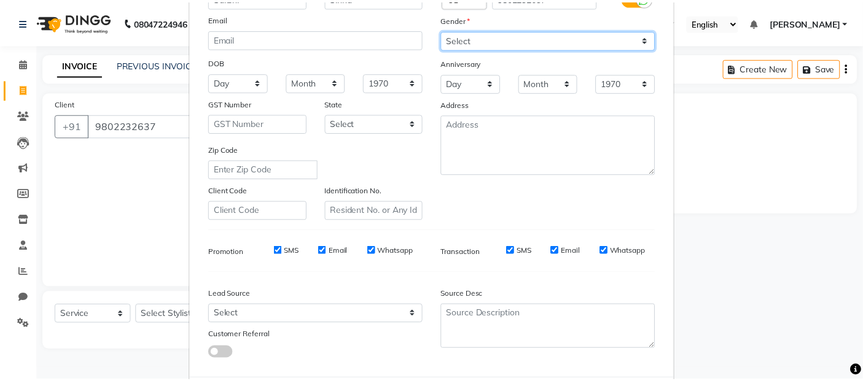
scroll to position [186, 0]
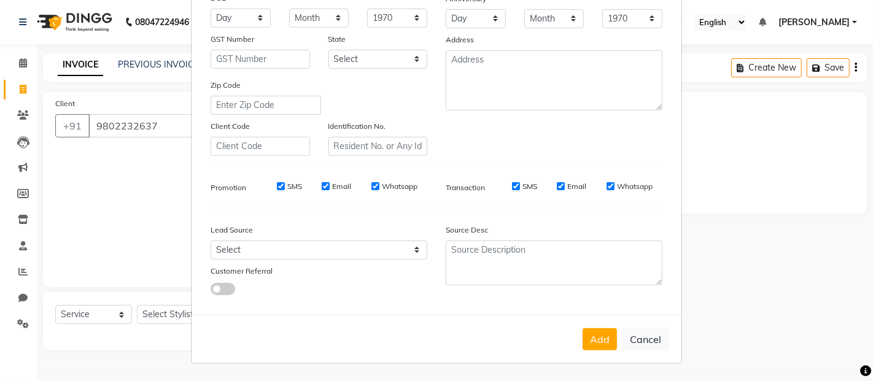
click at [527, 187] on label "SMS" at bounding box center [529, 186] width 15 height 11
click at [520, 187] on input "SMS" at bounding box center [516, 186] width 8 height 8
checkbox input "false"
click at [567, 185] on label "Email" at bounding box center [576, 186] width 19 height 11
click at [564, 185] on input "Email" at bounding box center [561, 186] width 8 height 8
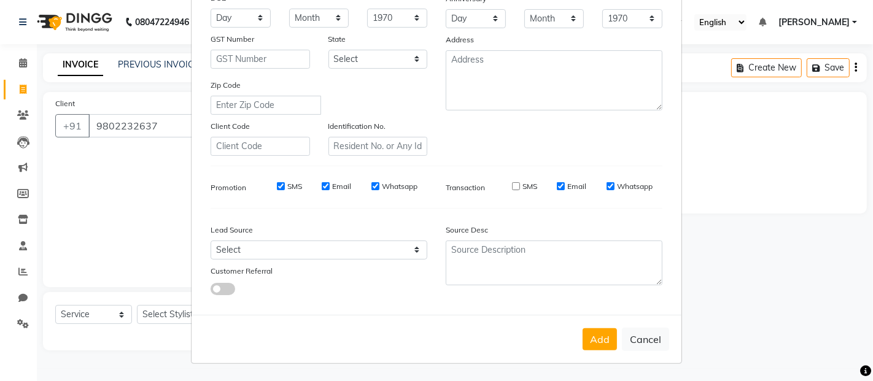
checkbox input "false"
click at [619, 187] on label "Whatsapp" at bounding box center [635, 186] width 36 height 11
click at [615, 187] on input "Whatsapp" at bounding box center [611, 186] width 8 height 8
checkbox input "false"
click at [382, 187] on label "Whatsapp" at bounding box center [400, 186] width 36 height 11
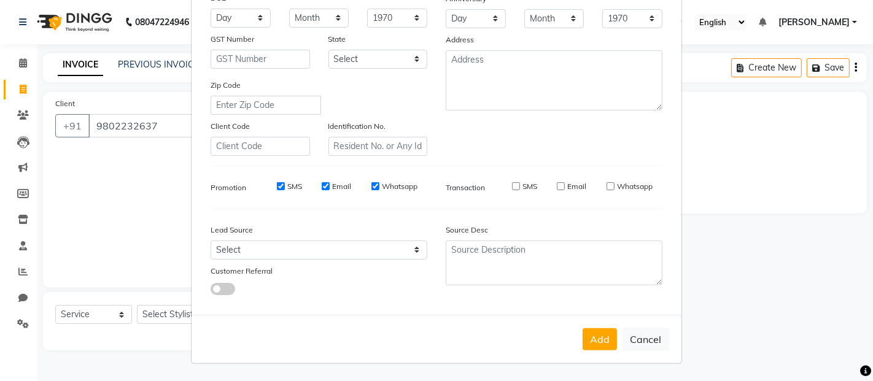
click at [376, 187] on input "Whatsapp" at bounding box center [375, 186] width 8 height 8
checkbox input "false"
click at [344, 187] on label "Email" at bounding box center [341, 186] width 19 height 11
click at [330, 187] on input "Email" at bounding box center [326, 186] width 8 height 8
checkbox input "false"
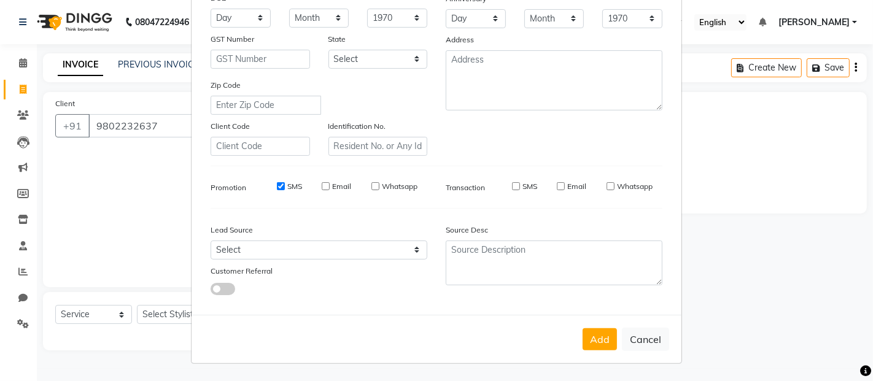
click at [289, 185] on label "SMS" at bounding box center [294, 186] width 15 height 11
click at [285, 185] on input "SMS" at bounding box center [281, 186] width 8 height 8
checkbox input "false"
click at [592, 330] on button "Add" at bounding box center [600, 339] width 34 height 22
select select
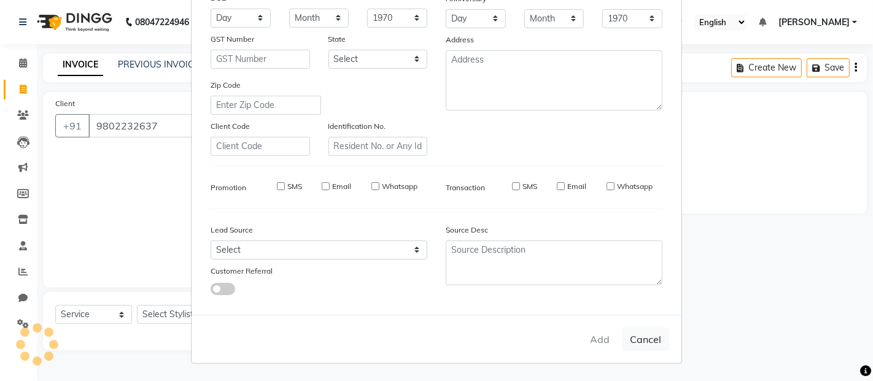
select select
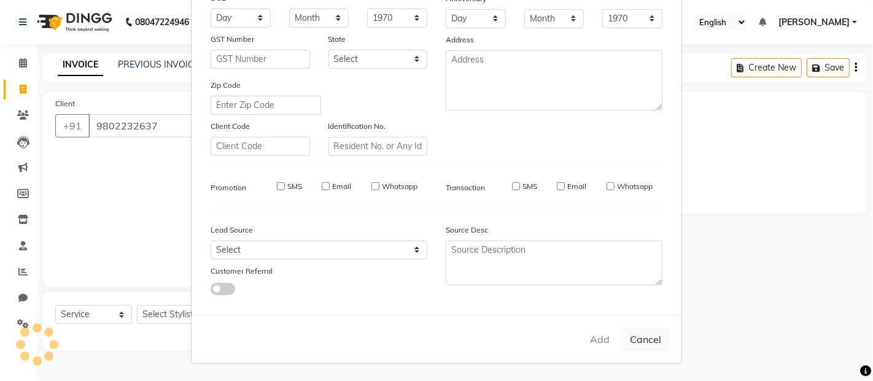
select select
checkbox input "false"
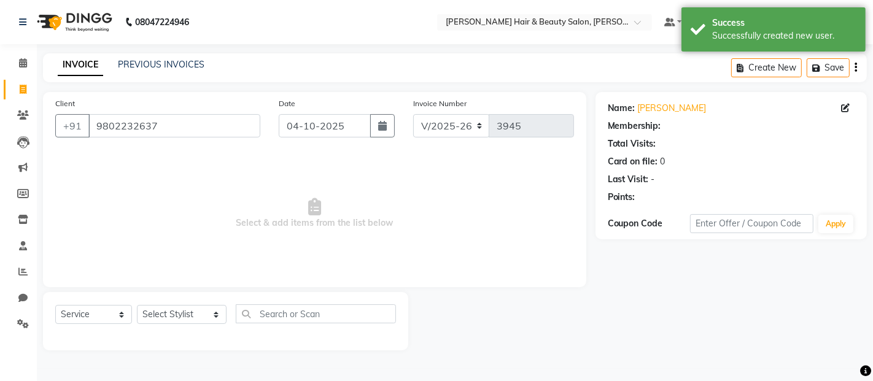
select select "1: Object"
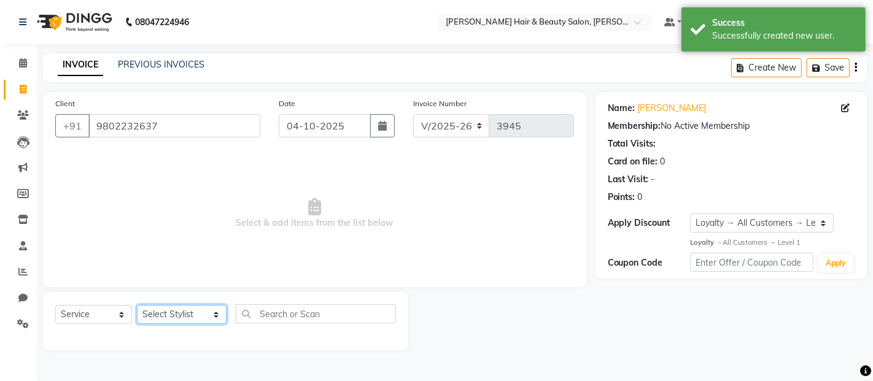
click at [193, 314] on select "Select Stylist [PERSON_NAME] Zibral [PERSON_NAME] [PERSON_NAME] [PERSON_NAME] […" at bounding box center [182, 314] width 90 height 19
select select "86784"
click at [137, 306] on select "Select Stylist [PERSON_NAME] Zibral [PERSON_NAME] [PERSON_NAME] [PERSON_NAME] […" at bounding box center [182, 314] width 90 height 19
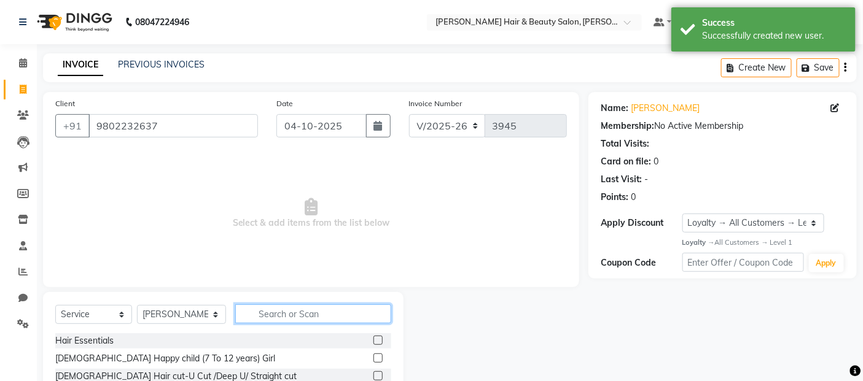
click at [327, 311] on input "text" at bounding box center [313, 314] width 157 height 19
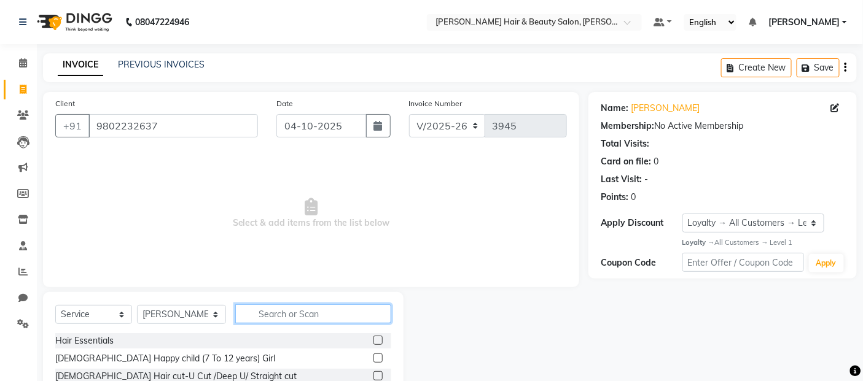
click at [311, 309] on input "text" at bounding box center [313, 314] width 157 height 19
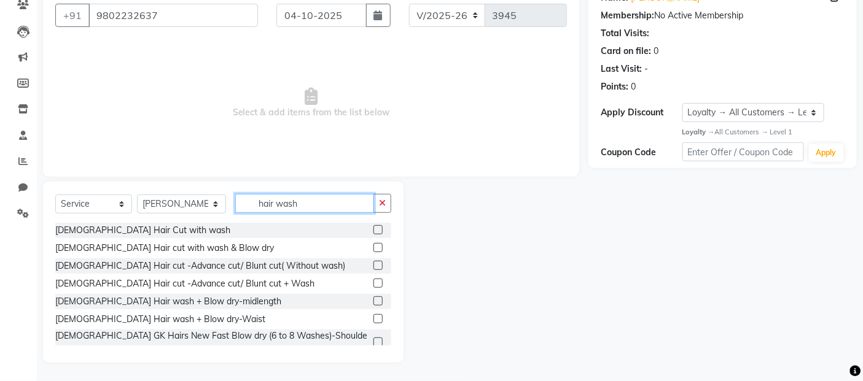
scroll to position [68, 0]
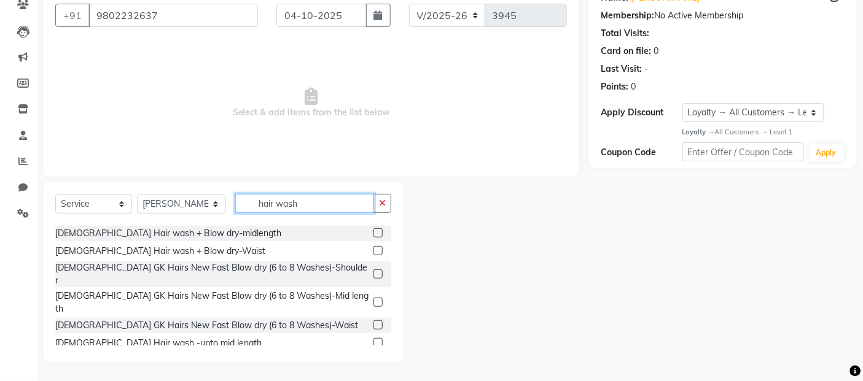
type input "hair wash"
click at [373, 235] on label at bounding box center [377, 232] width 9 height 9
click at [373, 235] on input "checkbox" at bounding box center [377, 234] width 8 height 8
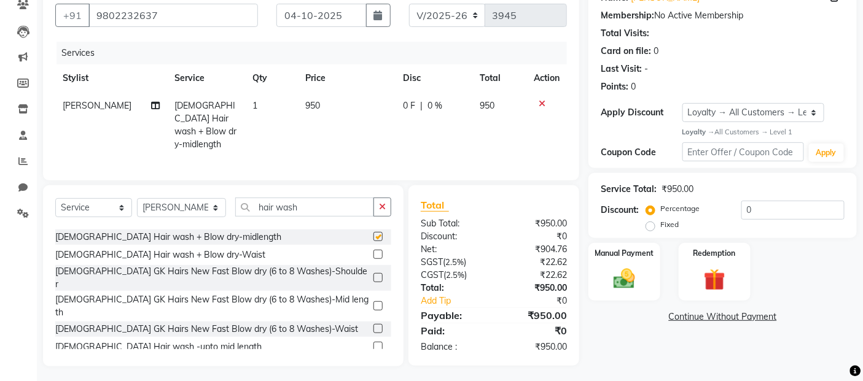
checkbox input "false"
click at [763, 211] on input "0" at bounding box center [792, 210] width 103 height 19
type input "20"
click at [624, 284] on img at bounding box center [624, 279] width 37 height 26
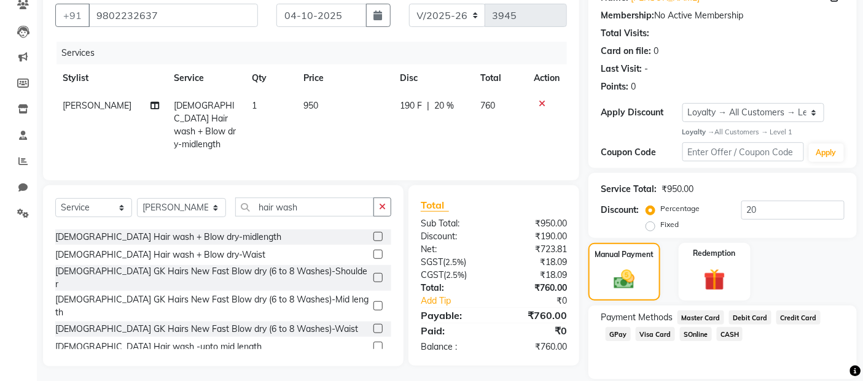
click at [618, 335] on span "GPay" at bounding box center [617, 334] width 25 height 14
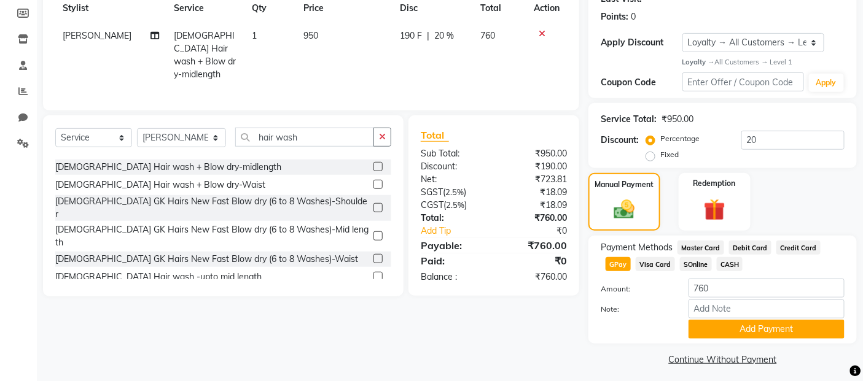
scroll to position [187, 0]
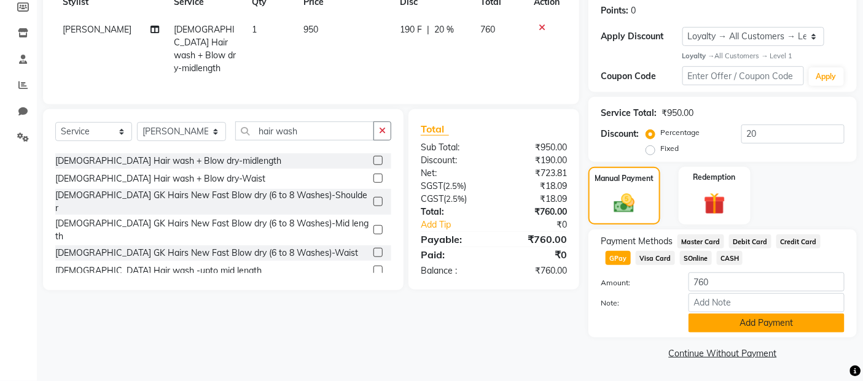
click at [717, 325] on button "Add Payment" at bounding box center [766, 323] width 156 height 19
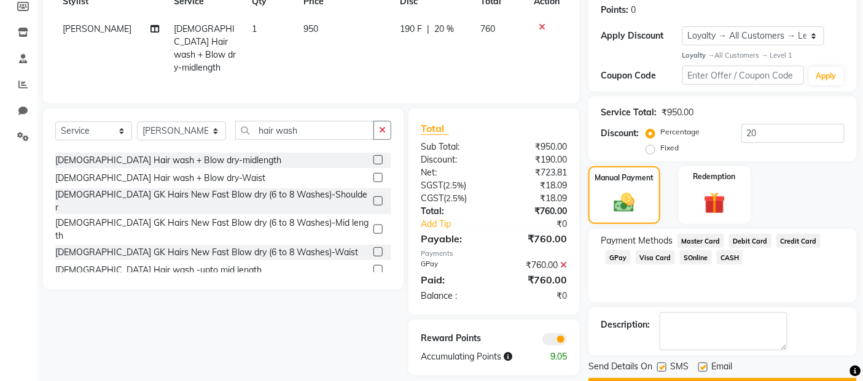
click at [660, 367] on label at bounding box center [661, 367] width 9 height 9
click at [660, 367] on input "checkbox" at bounding box center [661, 368] width 8 height 8
checkbox input "false"
click at [698, 369] on label at bounding box center [702, 367] width 9 height 9
click at [698, 369] on input "checkbox" at bounding box center [702, 368] width 8 height 8
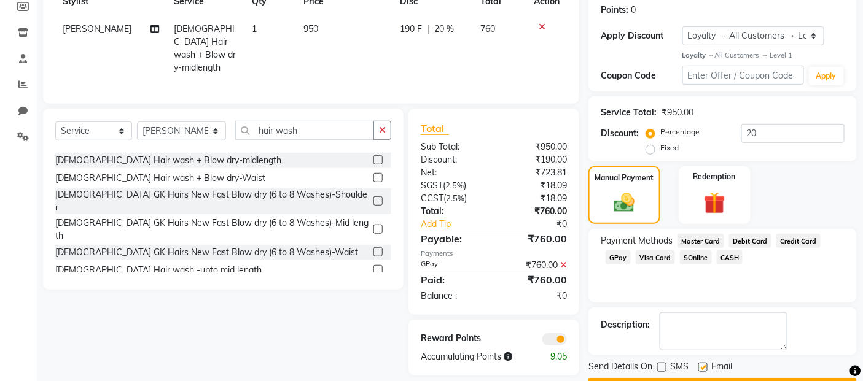
checkbox input "false"
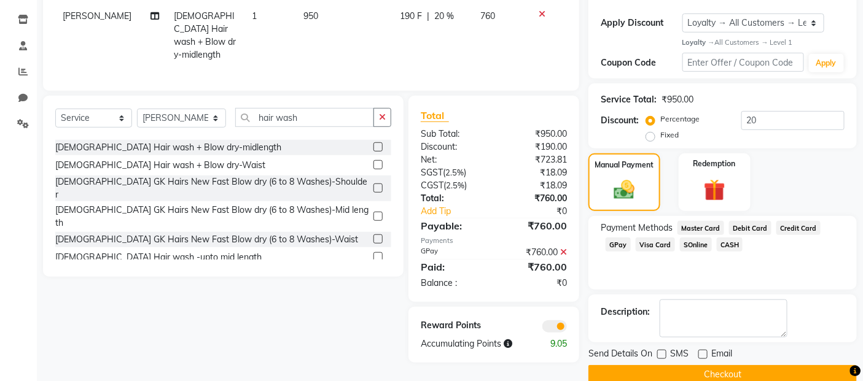
scroll to position [222, 0]
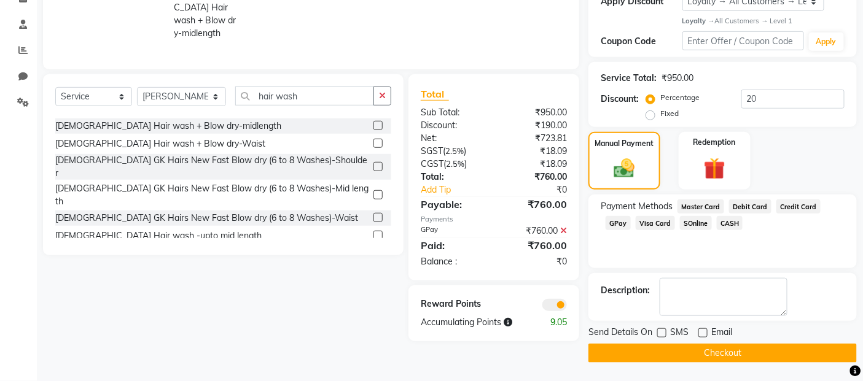
click at [720, 352] on button "Checkout" at bounding box center [722, 353] width 268 height 19
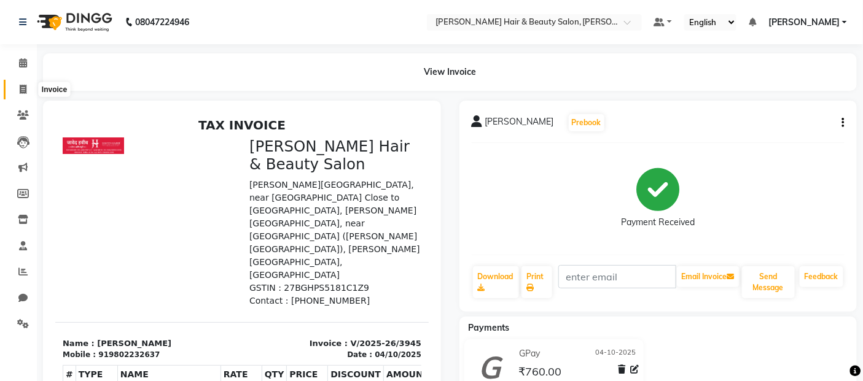
click at [21, 90] on icon at bounding box center [23, 89] width 7 height 9
select select "service"
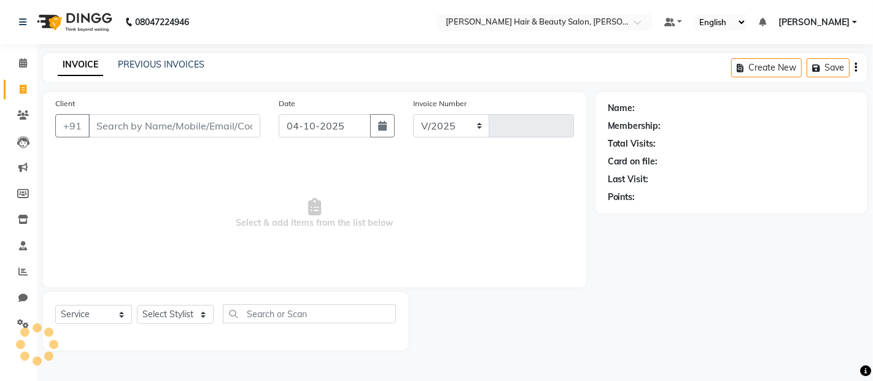
select select "7927"
type input "3946"
click at [134, 127] on input "Client" at bounding box center [174, 125] width 172 height 23
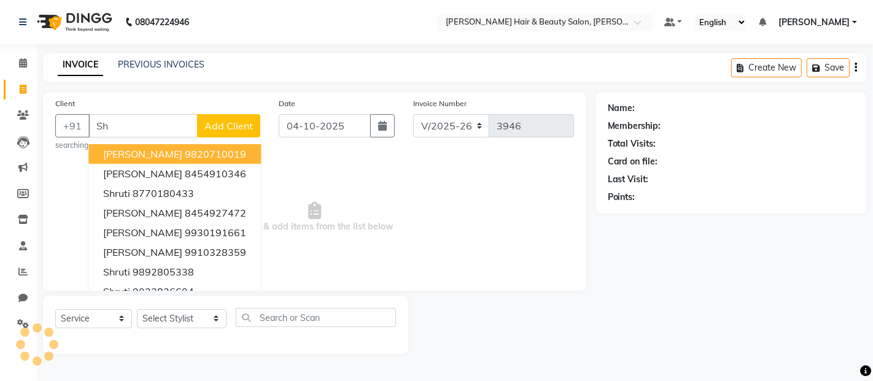
type input "S"
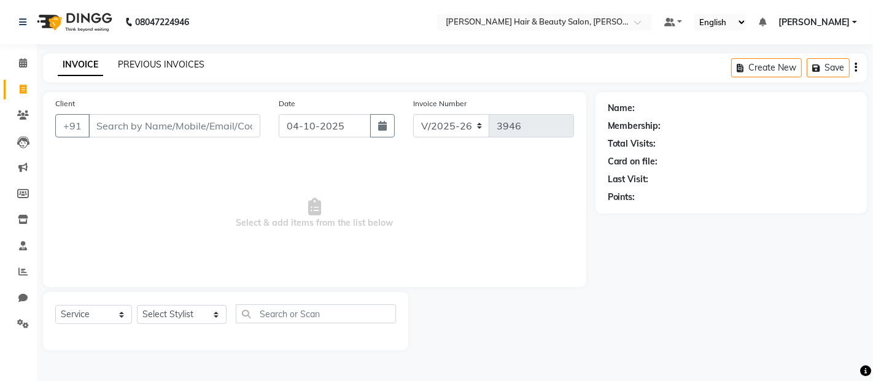
click at [149, 65] on link "PREVIOUS INVOICES" at bounding box center [161, 64] width 87 height 11
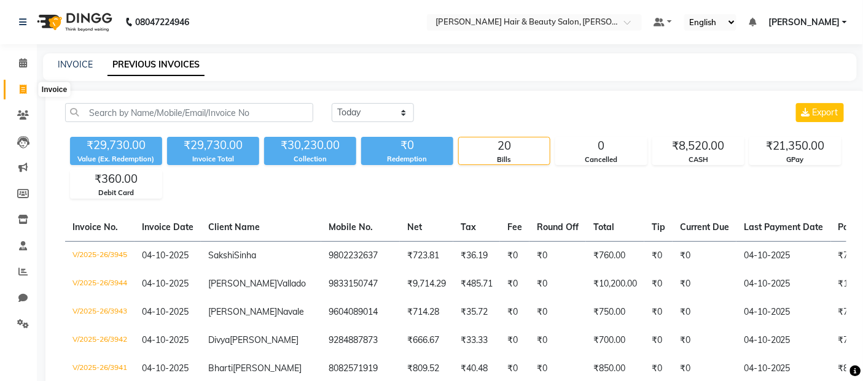
click at [22, 89] on icon at bounding box center [23, 89] width 7 height 9
select select "service"
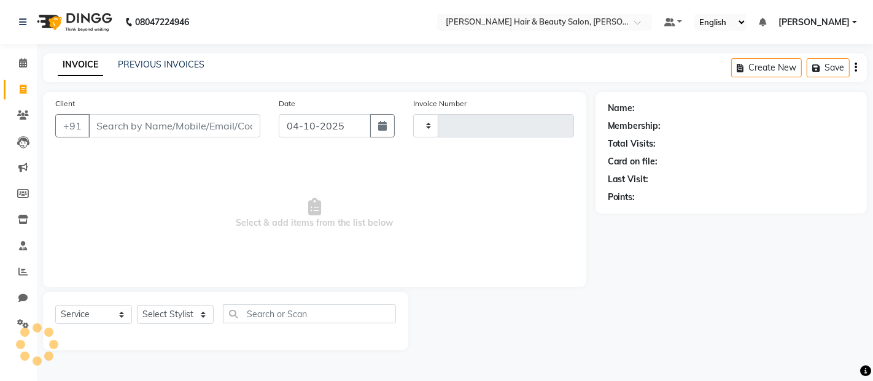
type input "3946"
select select "7927"
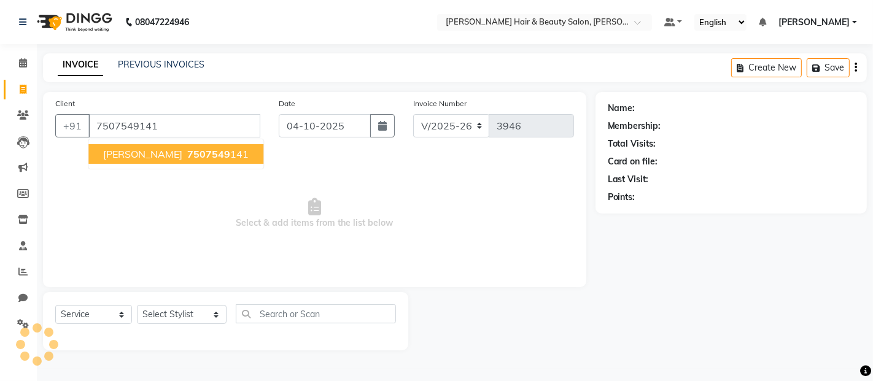
type input "7507549141"
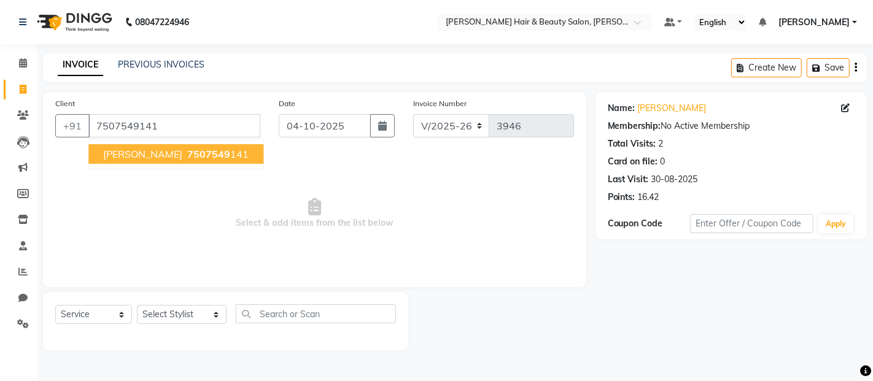
click at [130, 156] on span "[PERSON_NAME]" at bounding box center [142, 154] width 79 height 12
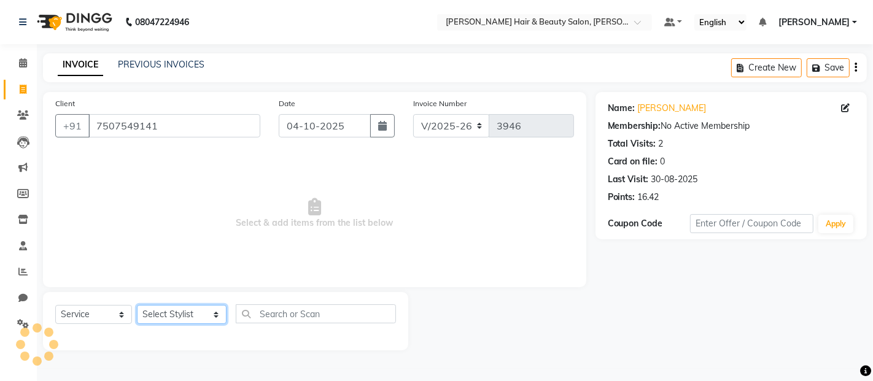
click at [199, 316] on select "Select Stylist [PERSON_NAME] Zibral [PERSON_NAME] [PERSON_NAME] [PERSON_NAME] […" at bounding box center [182, 314] width 90 height 19
select select "72244"
click at [137, 306] on select "Select Stylist [PERSON_NAME] Zibral [PERSON_NAME] [PERSON_NAME] [PERSON_NAME] […" at bounding box center [182, 314] width 90 height 19
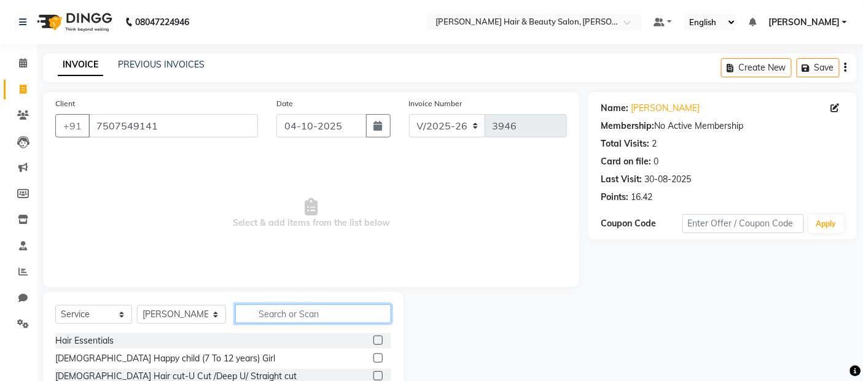
click at [314, 315] on input "text" at bounding box center [313, 314] width 157 height 19
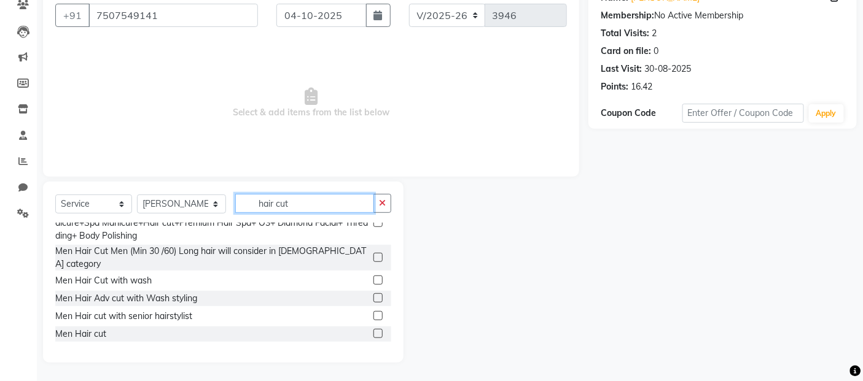
scroll to position [204, 0]
type input "hair cut"
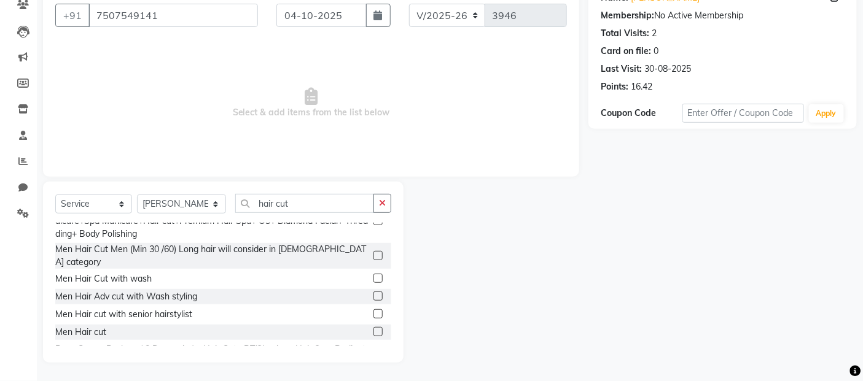
click at [373, 327] on label at bounding box center [377, 331] width 9 height 9
click at [373, 328] on input "checkbox" at bounding box center [377, 332] width 8 height 8
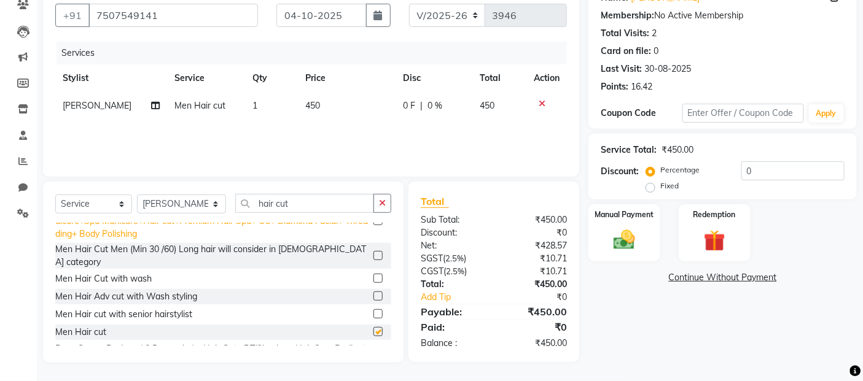
checkbox input "false"
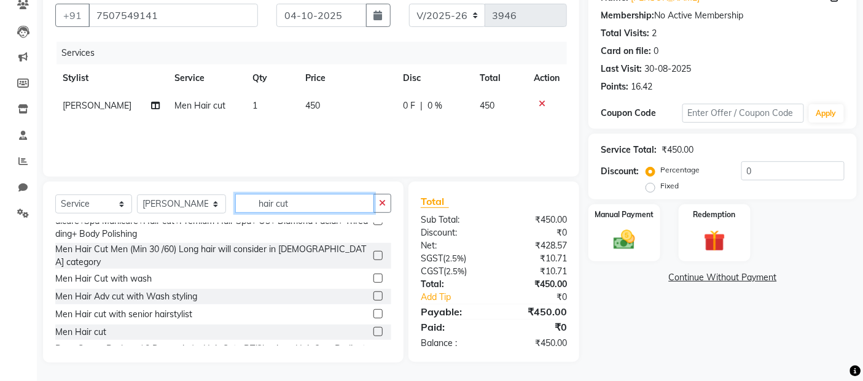
click at [300, 200] on input "hair cut" at bounding box center [304, 203] width 139 height 19
type input "h"
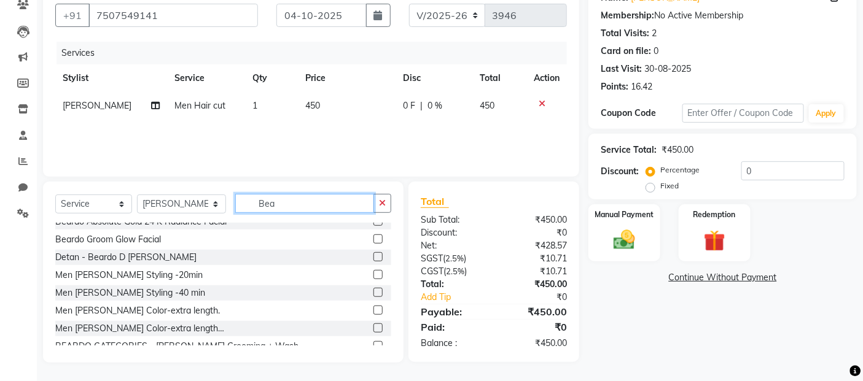
scroll to position [9, 0]
type input "Beard"
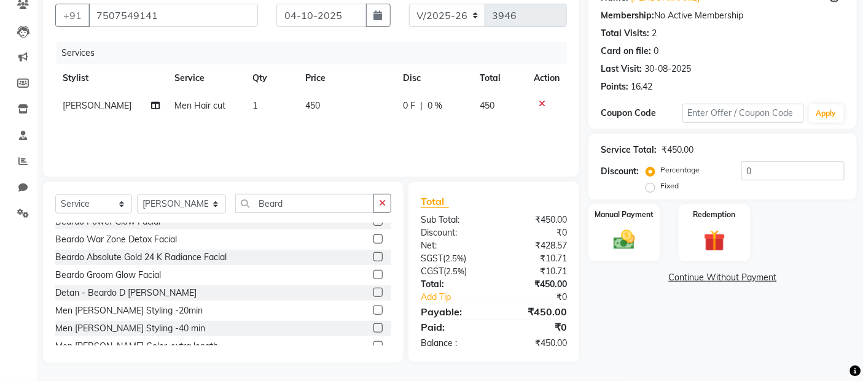
click at [373, 309] on label at bounding box center [377, 310] width 9 height 9
click at [373, 309] on input "checkbox" at bounding box center [377, 311] width 8 height 8
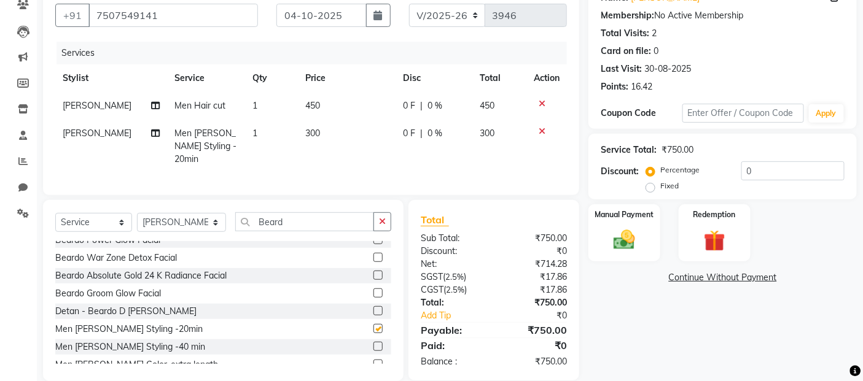
checkbox input "false"
click at [627, 242] on img at bounding box center [624, 240] width 37 height 26
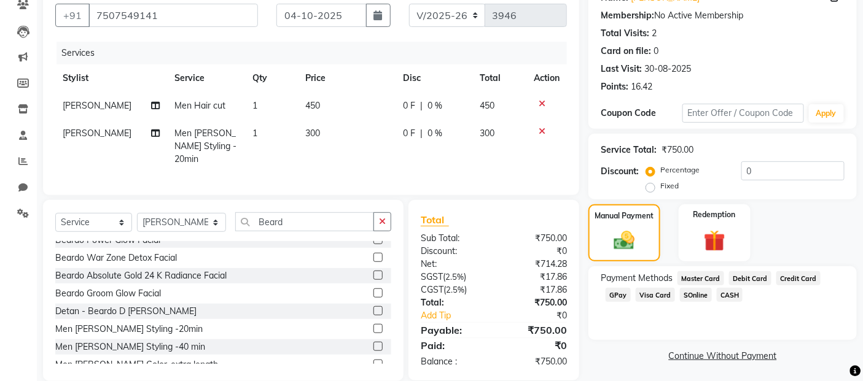
click at [613, 298] on span "GPay" at bounding box center [617, 295] width 25 height 14
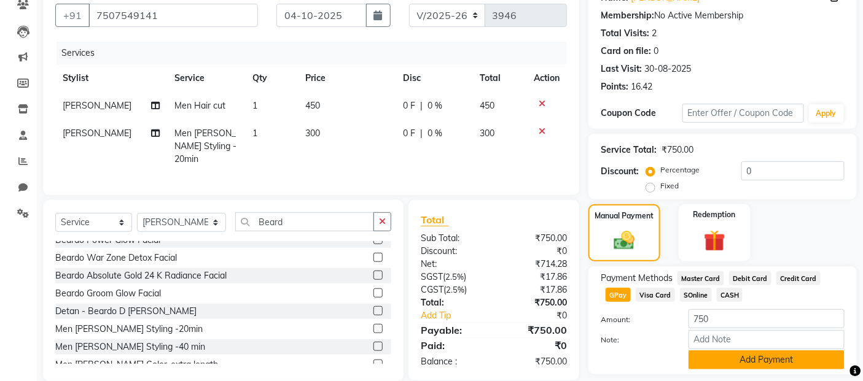
click at [729, 364] on button "Add Payment" at bounding box center [766, 360] width 156 height 19
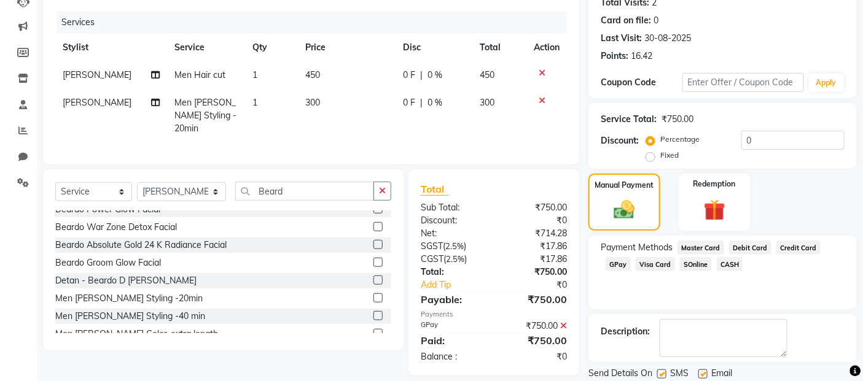
scroll to position [182, 0]
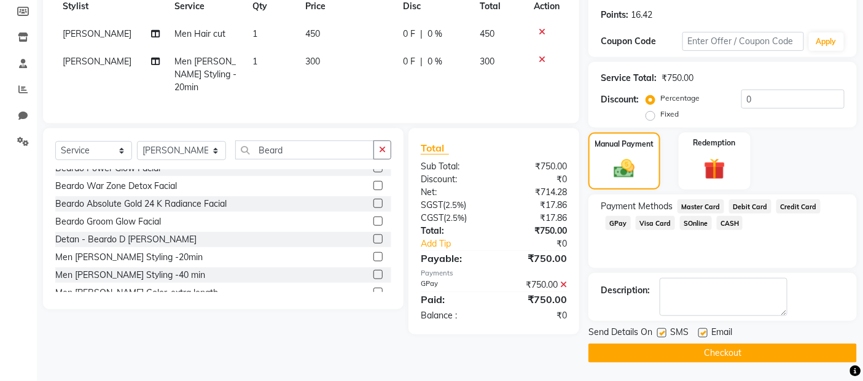
click at [664, 330] on label at bounding box center [661, 332] width 9 height 9
click at [664, 330] on input "checkbox" at bounding box center [661, 334] width 8 height 8
checkbox input "false"
click at [704, 333] on label at bounding box center [702, 332] width 9 height 9
click at [704, 333] on input "checkbox" at bounding box center [702, 334] width 8 height 8
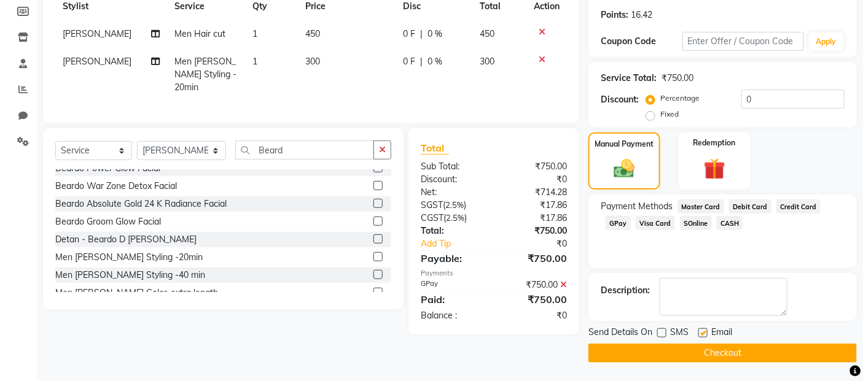
checkbox input "false"
click at [697, 352] on button "Checkout" at bounding box center [722, 353] width 268 height 19
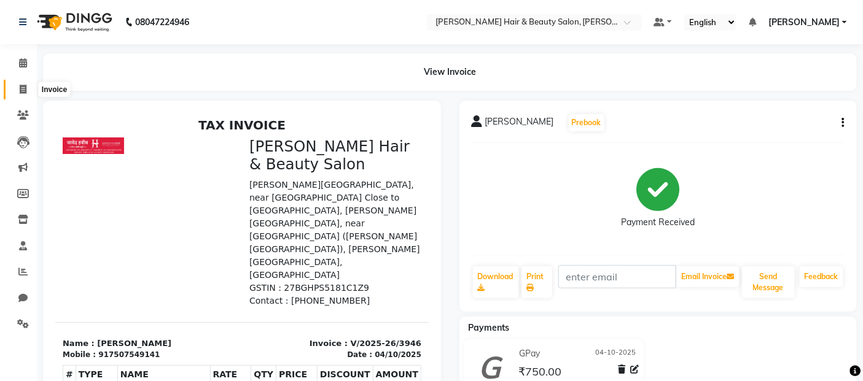
click at [23, 89] on icon at bounding box center [23, 89] width 7 height 9
select select "service"
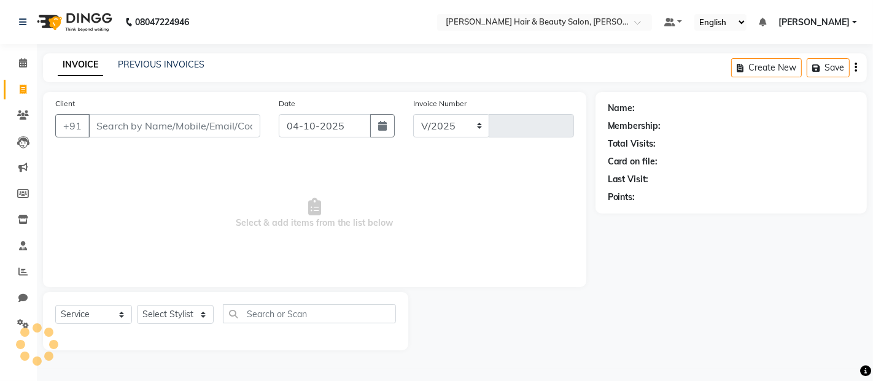
select select "7927"
type input "3947"
click at [144, 122] on input "Client" at bounding box center [174, 125] width 172 height 23
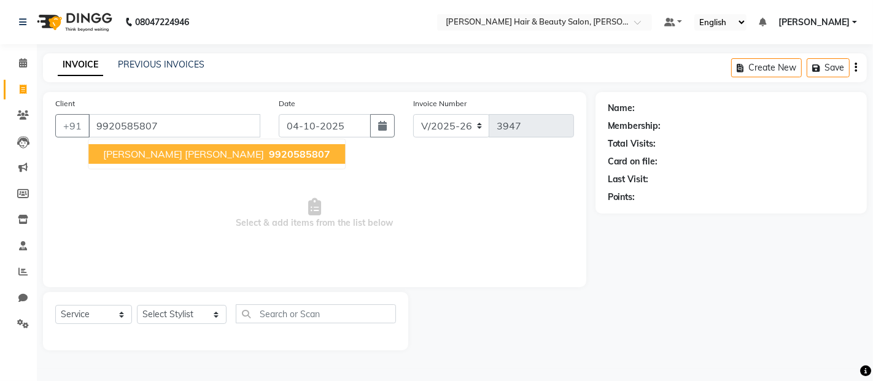
type input "9920585807"
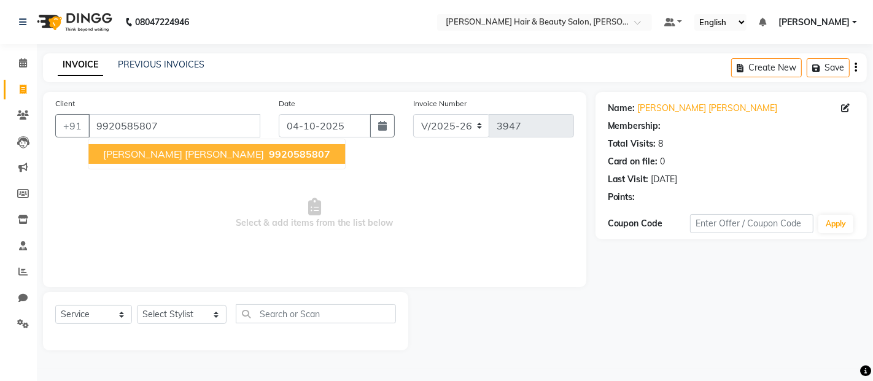
select select "2: Object"
click at [266, 156] on ngb-highlight "9920585807" at bounding box center [298, 154] width 64 height 12
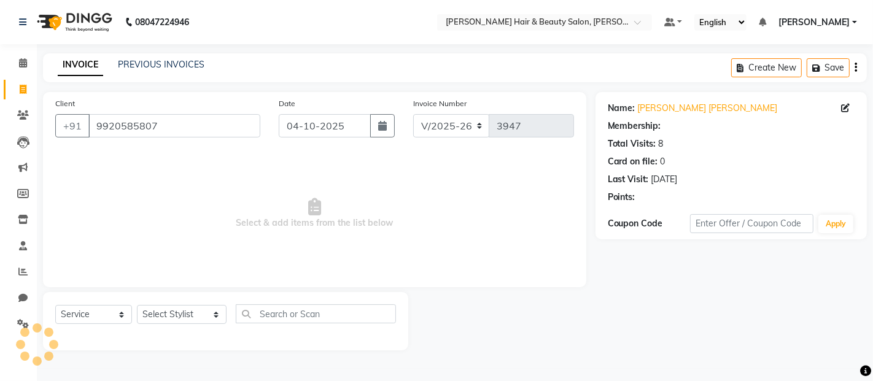
select select "2: Object"
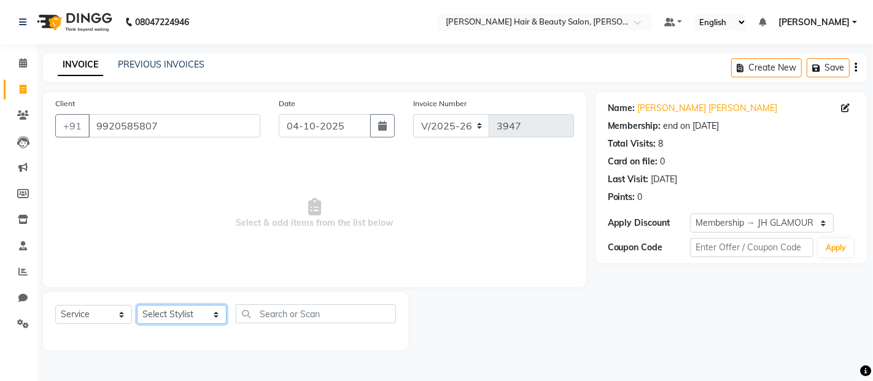
click at [206, 313] on select "Select Stylist [PERSON_NAME] Zibral [PERSON_NAME] [PERSON_NAME] [PERSON_NAME] […" at bounding box center [182, 314] width 90 height 19
select select "72245"
click at [137, 306] on select "Select Stylist [PERSON_NAME] Zibral [PERSON_NAME] [PERSON_NAME] [PERSON_NAME] […" at bounding box center [182, 314] width 90 height 19
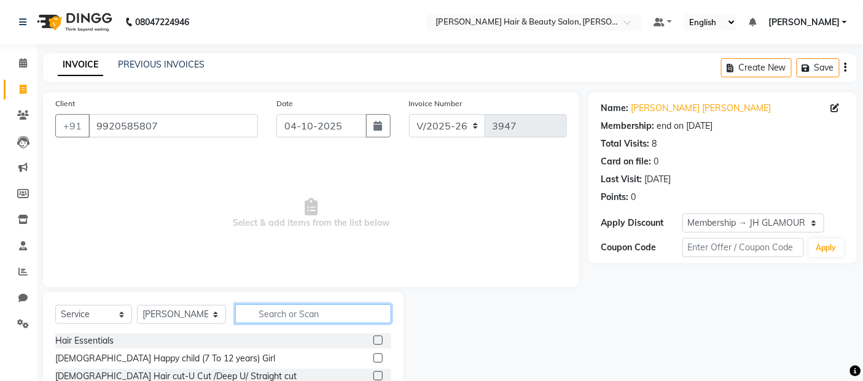
click at [320, 315] on input "text" at bounding box center [313, 314] width 157 height 19
type input "hair"
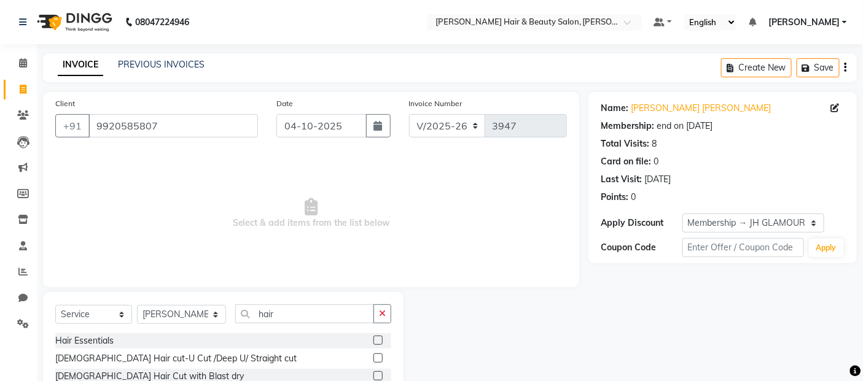
click at [373, 376] on label at bounding box center [377, 375] width 9 height 9
click at [373, 376] on input "checkbox" at bounding box center [377, 377] width 8 height 8
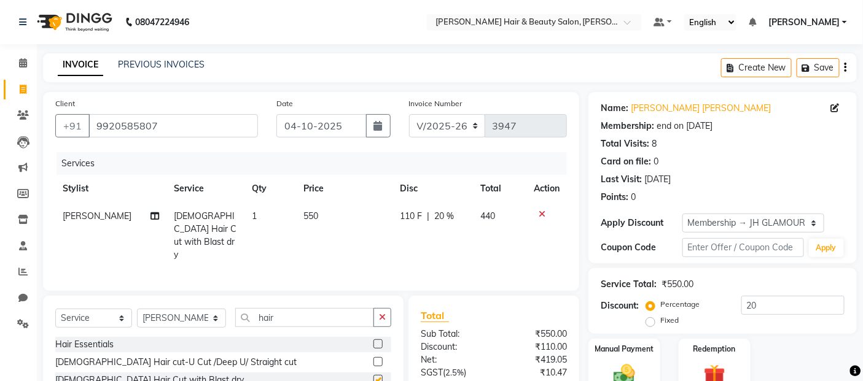
checkbox input "false"
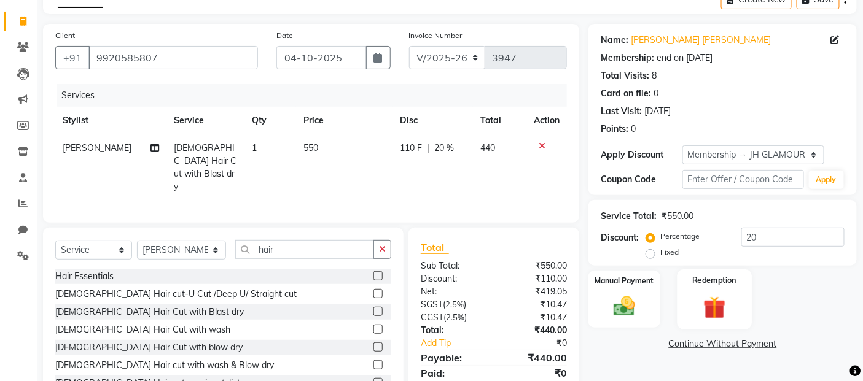
scroll to position [111, 0]
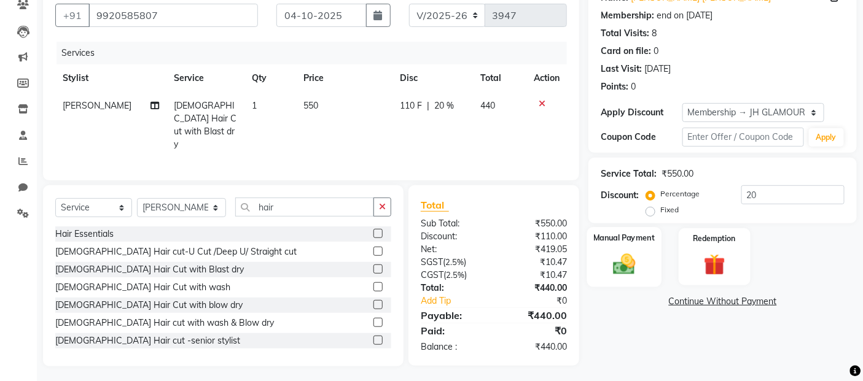
click at [627, 262] on img at bounding box center [624, 264] width 37 height 26
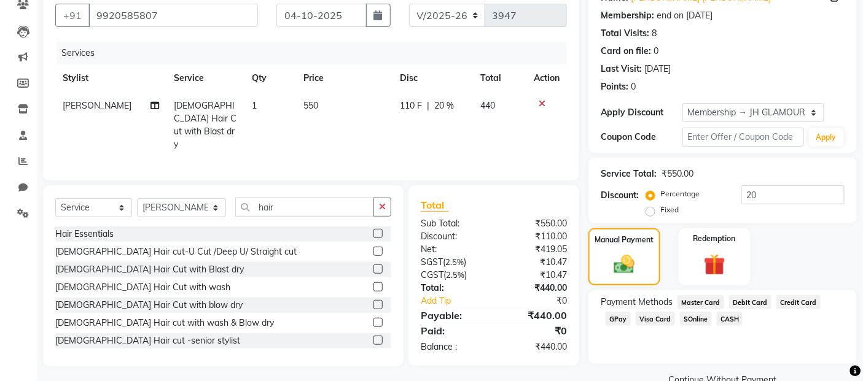
click at [618, 319] on span "GPay" at bounding box center [617, 319] width 25 height 14
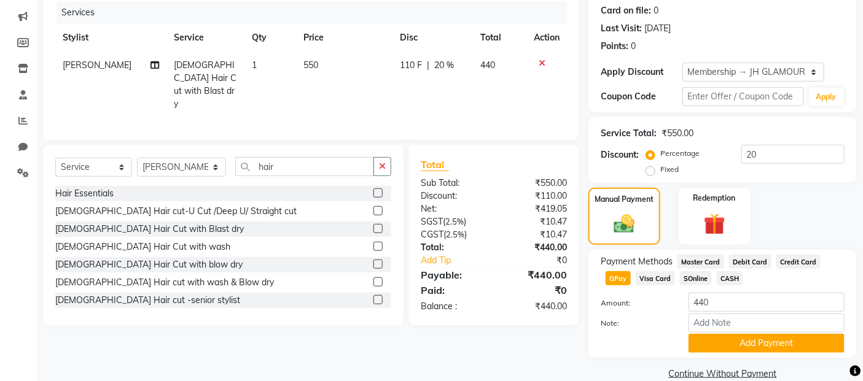
scroll to position [173, 0]
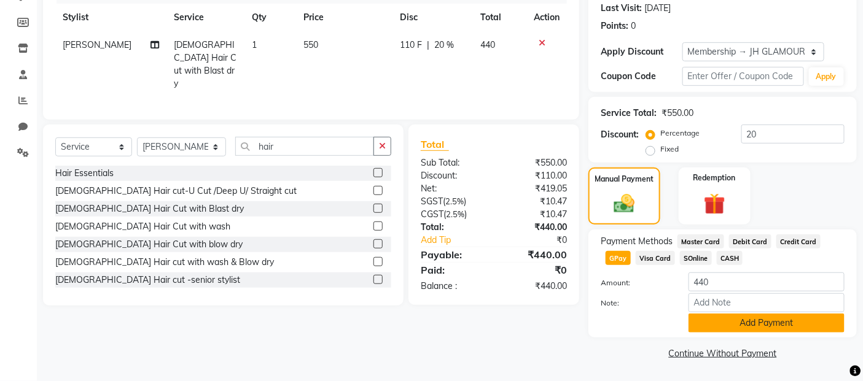
click at [751, 320] on button "Add Payment" at bounding box center [766, 323] width 156 height 19
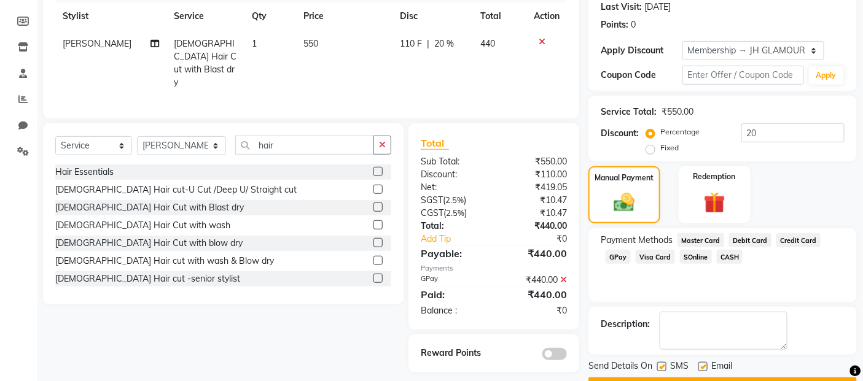
scroll to position [206, 0]
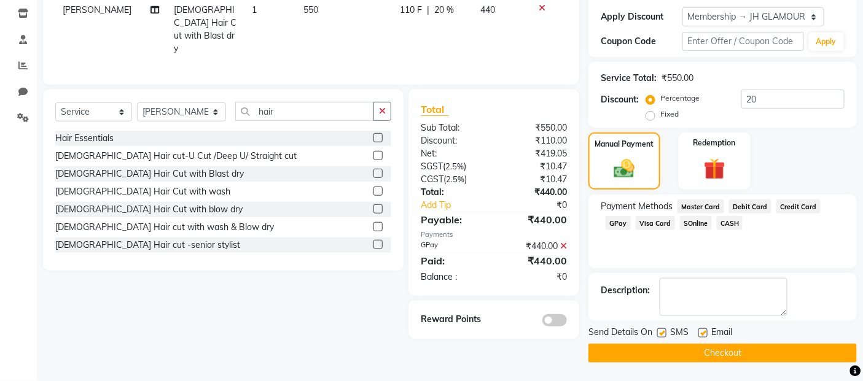
click at [661, 329] on label at bounding box center [661, 332] width 9 height 9
click at [661, 330] on input "checkbox" at bounding box center [661, 334] width 8 height 8
checkbox input "false"
click at [702, 332] on label at bounding box center [702, 332] width 9 height 9
click at [702, 332] on input "checkbox" at bounding box center [702, 334] width 8 height 8
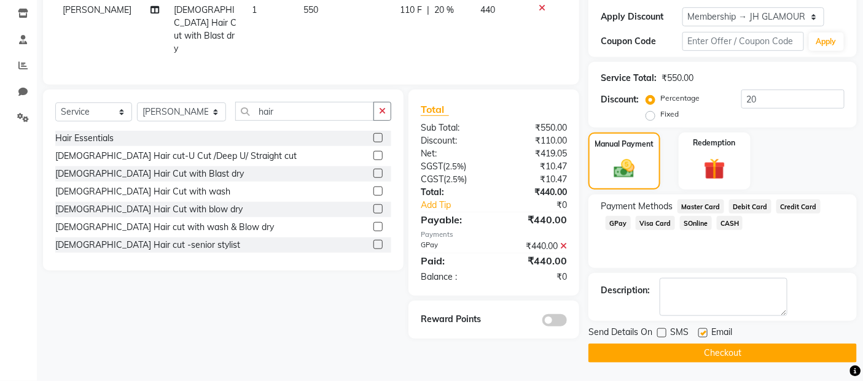
checkbox input "false"
click at [696, 352] on button "Checkout" at bounding box center [722, 353] width 268 height 19
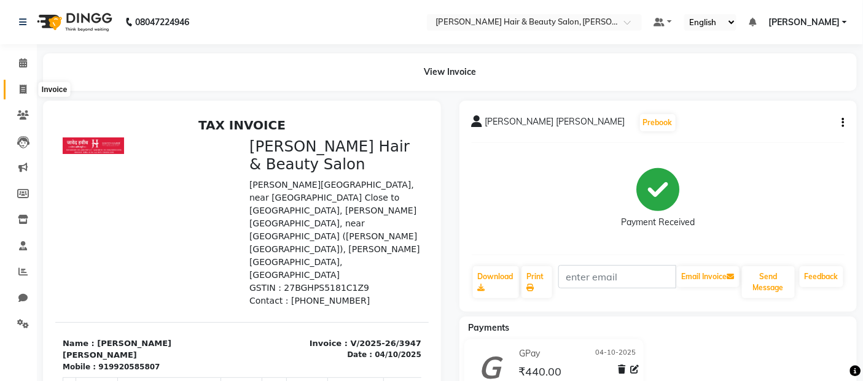
click at [25, 92] on icon at bounding box center [23, 89] width 7 height 9
select select "service"
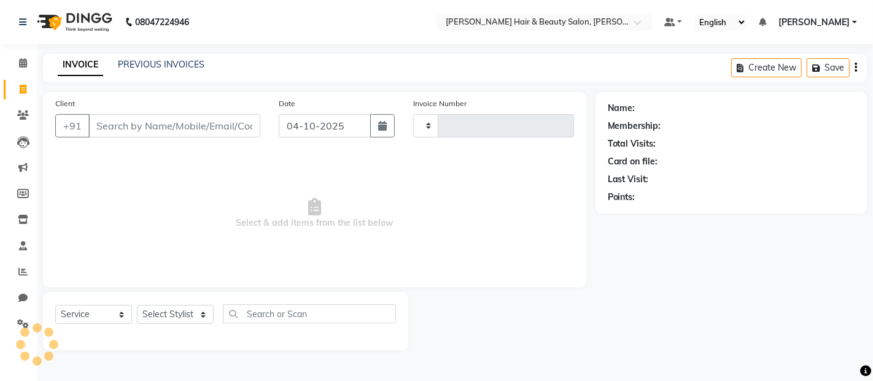
type input "3948"
select select "7927"
click at [114, 125] on input "Client" at bounding box center [174, 125] width 172 height 23
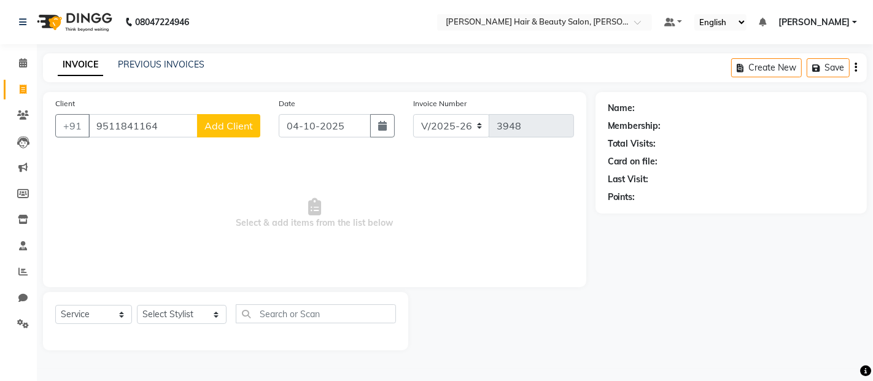
type input "9511841164"
click at [228, 125] on span "Add Client" at bounding box center [228, 126] width 49 height 12
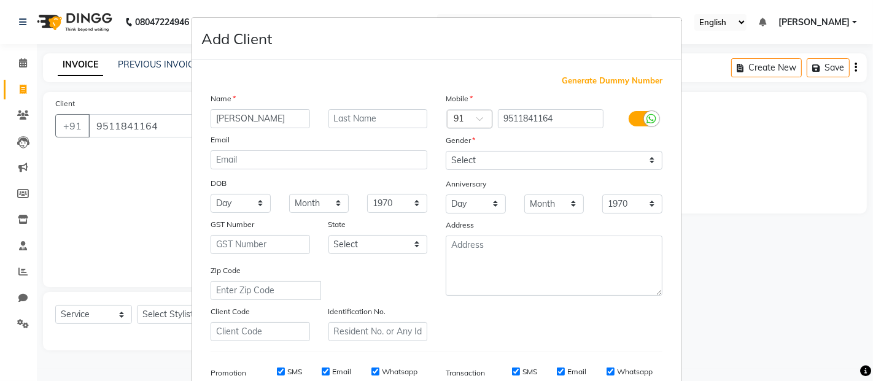
type input "[PERSON_NAME]"
click at [353, 113] on input "text" at bounding box center [377, 118] width 99 height 19
type input "[PERSON_NAME]"
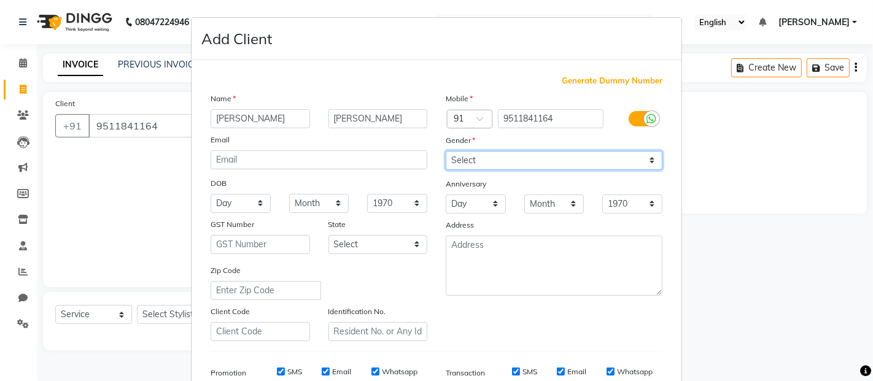
click at [643, 157] on select "Select [DEMOGRAPHIC_DATA] [DEMOGRAPHIC_DATA] Other Prefer Not To Say" at bounding box center [554, 160] width 217 height 19
select select "[DEMOGRAPHIC_DATA]"
click at [446, 151] on select "Select [DEMOGRAPHIC_DATA] [DEMOGRAPHIC_DATA] Other Prefer Not To Say" at bounding box center [554, 160] width 217 height 19
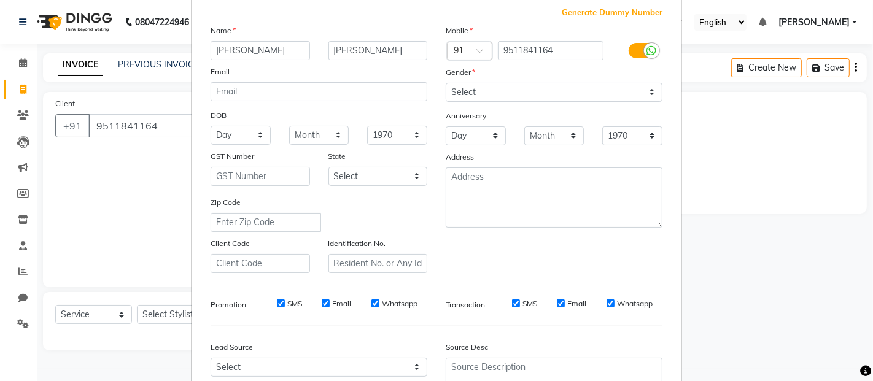
click at [526, 305] on label "SMS" at bounding box center [529, 303] width 15 height 11
click at [520, 305] on input "SMS" at bounding box center [516, 304] width 8 height 8
checkbox input "false"
click at [557, 303] on input "Email" at bounding box center [561, 304] width 8 height 8
click at [617, 298] on label "Whatsapp" at bounding box center [635, 303] width 36 height 11
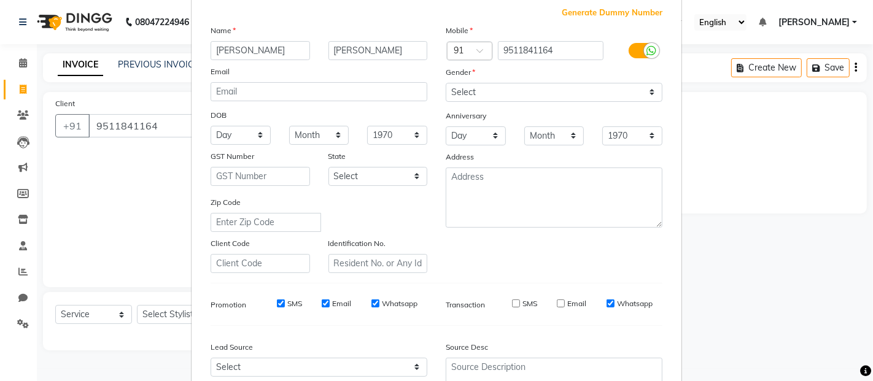
click at [611, 300] on input "Whatsapp" at bounding box center [611, 304] width 8 height 8
click at [386, 305] on label "Whatsapp" at bounding box center [400, 303] width 36 height 11
click at [379, 305] on input "Whatsapp" at bounding box center [375, 304] width 8 height 8
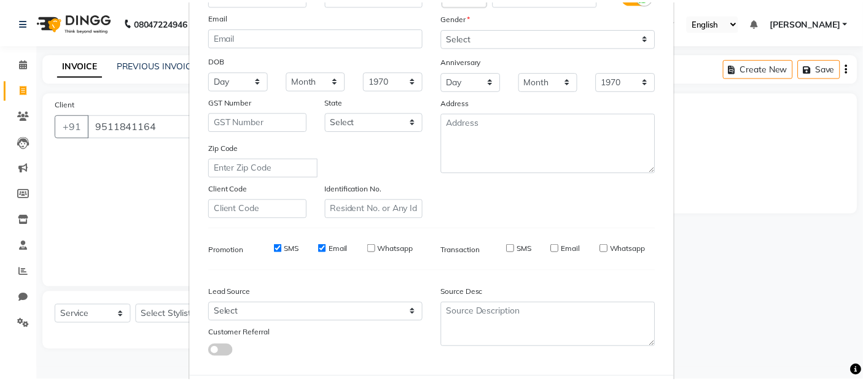
scroll to position [186, 0]
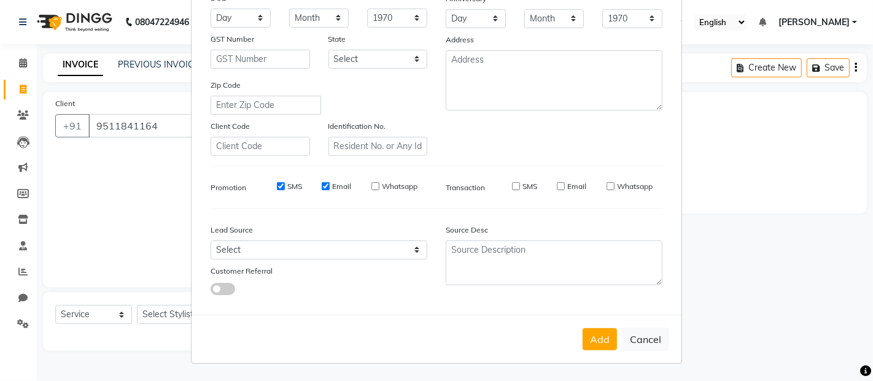
click at [583, 342] on button "Add" at bounding box center [600, 339] width 34 height 22
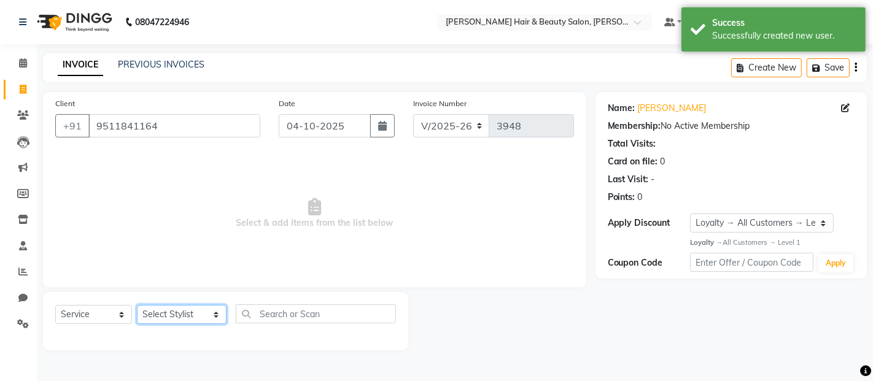
click at [199, 316] on select "Select Stylist [PERSON_NAME] Zibral [PERSON_NAME] [PERSON_NAME] [PERSON_NAME] […" at bounding box center [182, 314] width 90 height 19
click at [137, 306] on select "Select Stylist [PERSON_NAME] Zibral [PERSON_NAME] [PERSON_NAME] [PERSON_NAME] […" at bounding box center [182, 314] width 90 height 19
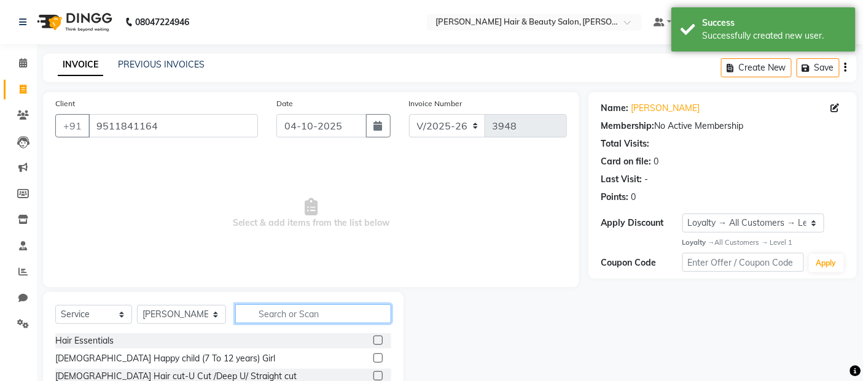
click at [339, 311] on input "text" at bounding box center [313, 314] width 157 height 19
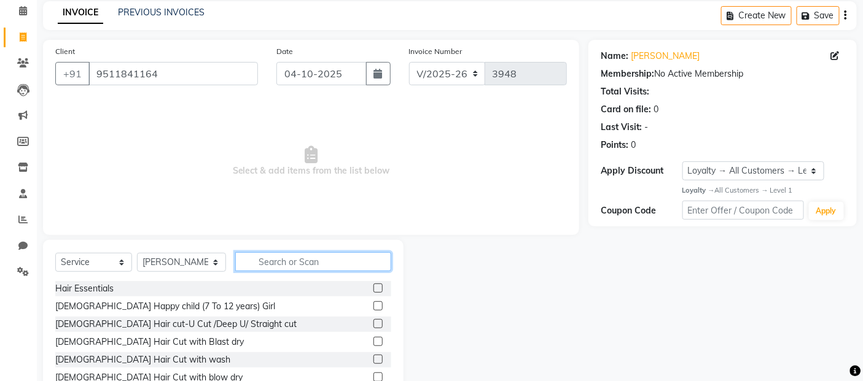
scroll to position [111, 0]
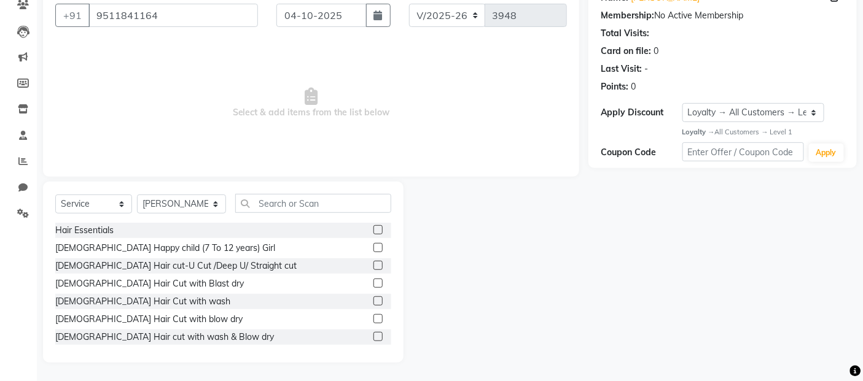
click at [373, 283] on label at bounding box center [377, 283] width 9 height 9
click at [373, 283] on input "checkbox" at bounding box center [377, 284] width 8 height 8
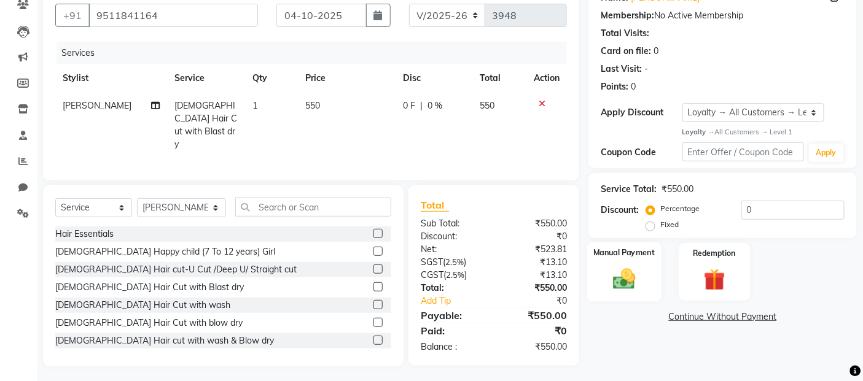
click at [625, 280] on img at bounding box center [624, 279] width 37 height 26
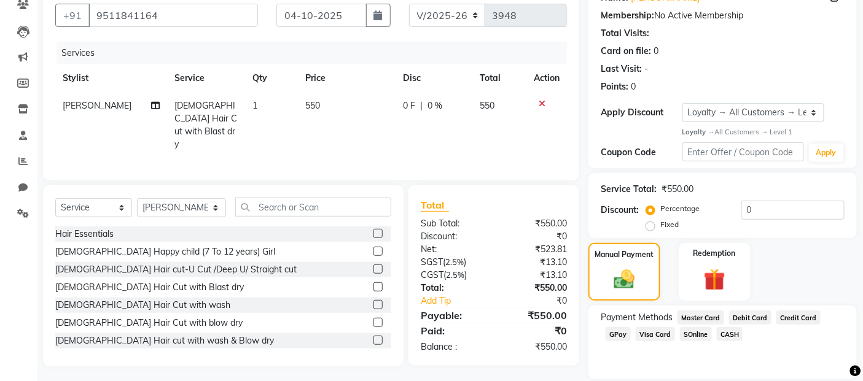
click at [537, 101] on div at bounding box center [547, 103] width 26 height 9
click at [540, 101] on icon at bounding box center [541, 103] width 7 height 9
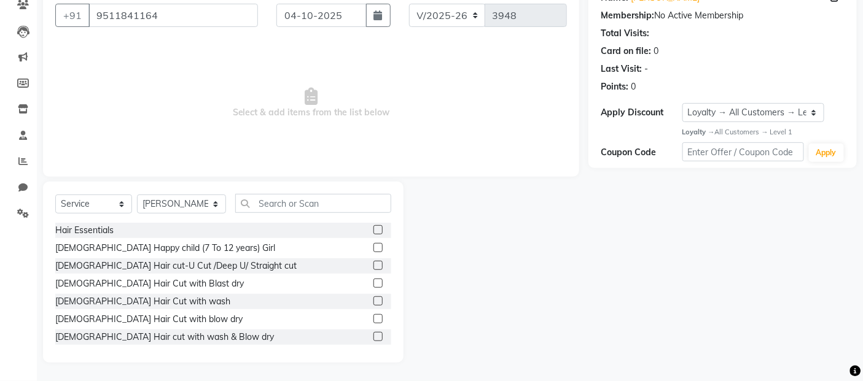
click at [373, 318] on label at bounding box center [377, 318] width 9 height 9
click at [373, 318] on input "checkbox" at bounding box center [377, 320] width 8 height 8
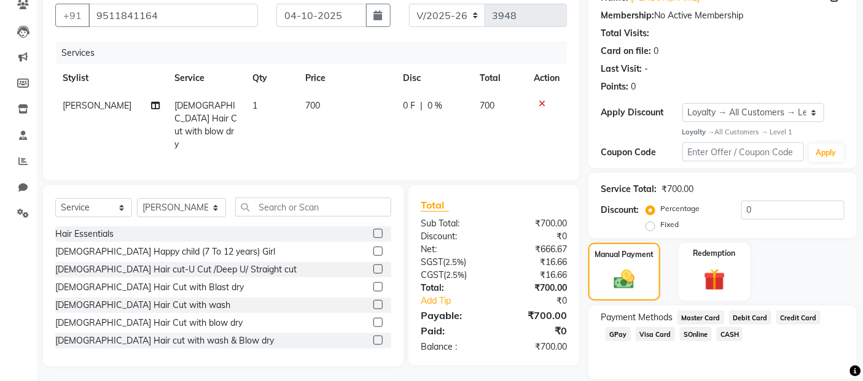
click at [619, 330] on span "GPay" at bounding box center [617, 334] width 25 height 14
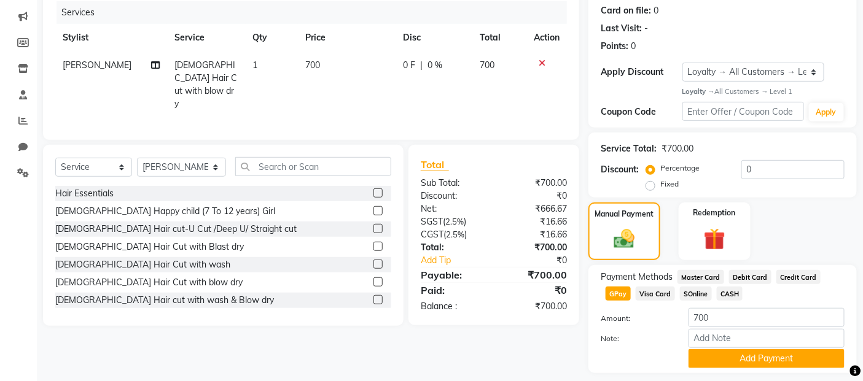
scroll to position [187, 0]
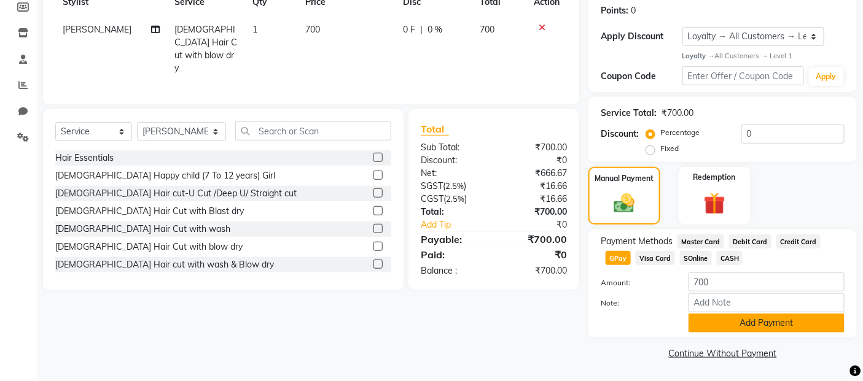
click at [737, 326] on button "Add Payment" at bounding box center [766, 323] width 156 height 19
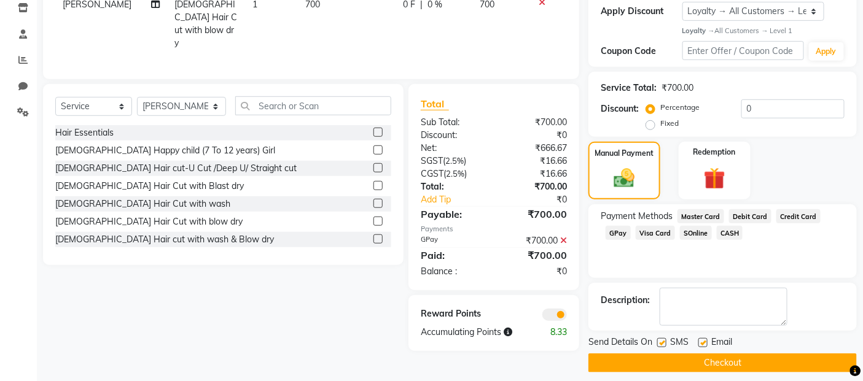
scroll to position [222, 0]
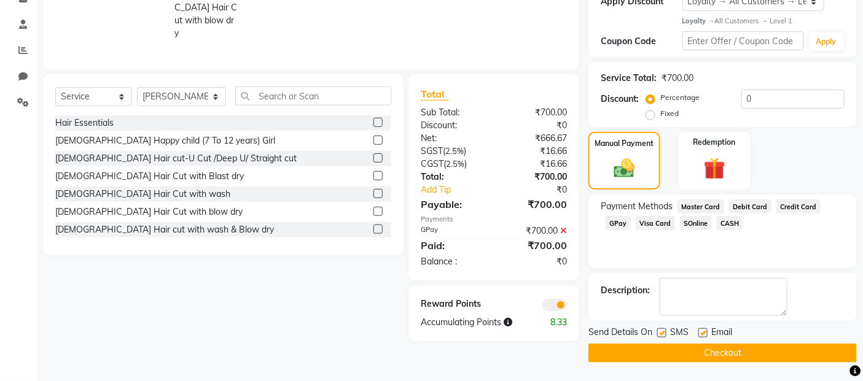
click at [661, 333] on label at bounding box center [661, 332] width 9 height 9
click at [661, 333] on input "checkbox" at bounding box center [661, 334] width 8 height 8
click at [702, 335] on label at bounding box center [702, 332] width 9 height 9
click at [702, 335] on input "checkbox" at bounding box center [702, 334] width 8 height 8
click at [695, 355] on button "Checkout" at bounding box center [722, 353] width 268 height 19
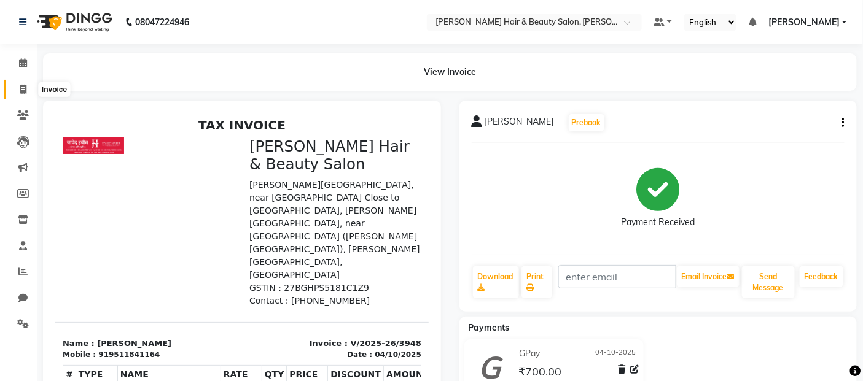
click at [20, 87] on icon at bounding box center [23, 89] width 7 height 9
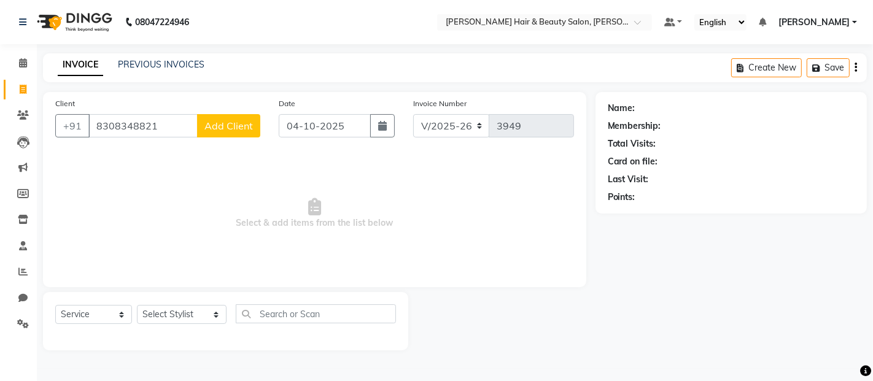
click at [240, 130] on span "Add Client" at bounding box center [228, 126] width 49 height 12
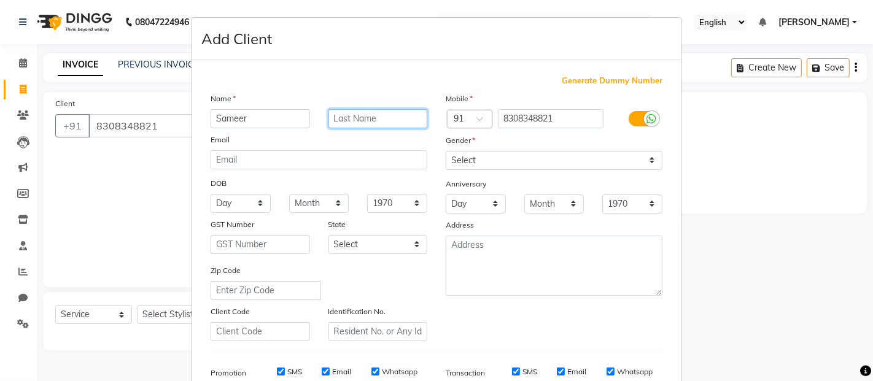
click at [361, 126] on input "text" at bounding box center [377, 118] width 99 height 19
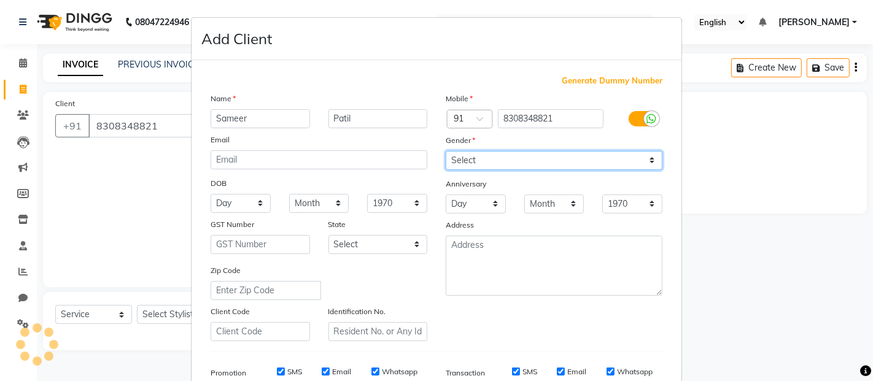
click at [623, 163] on select "Select [DEMOGRAPHIC_DATA] [DEMOGRAPHIC_DATA] Other Prefer Not To Say" at bounding box center [554, 160] width 217 height 19
click at [446, 151] on select "Select [DEMOGRAPHIC_DATA] [DEMOGRAPHIC_DATA] Other Prefer Not To Say" at bounding box center [554, 160] width 217 height 19
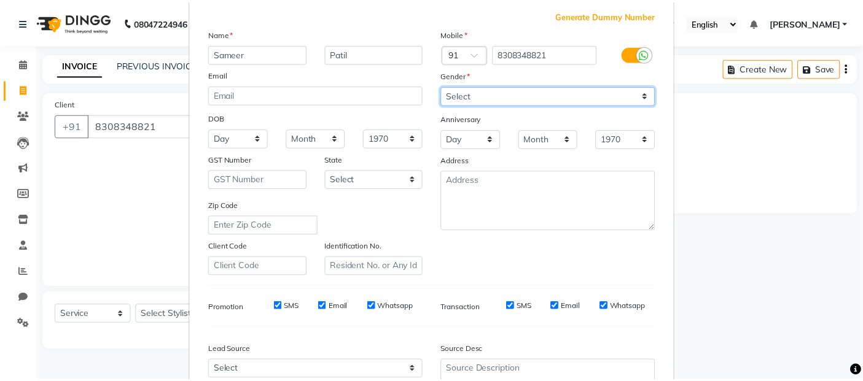
scroll to position [186, 0]
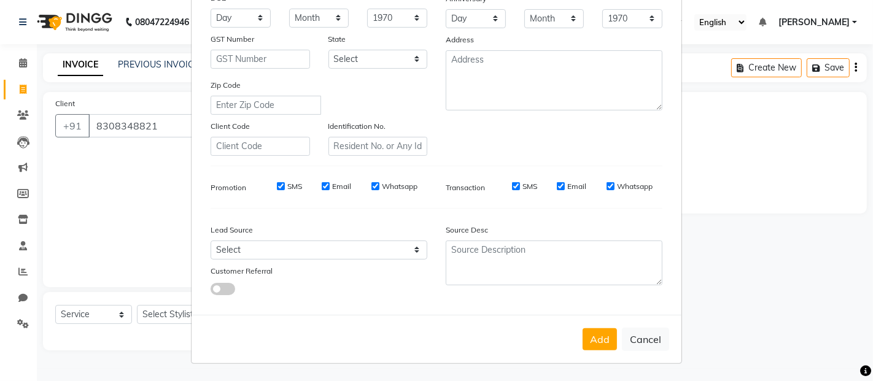
click at [382, 185] on label "Whatsapp" at bounding box center [400, 186] width 36 height 11
click at [379, 185] on input "Whatsapp" at bounding box center [375, 186] width 8 height 8
click at [529, 184] on label "SMS" at bounding box center [529, 186] width 15 height 11
click at [520, 184] on input "SMS" at bounding box center [516, 186] width 8 height 8
click at [578, 188] on label "Email" at bounding box center [576, 186] width 19 height 11
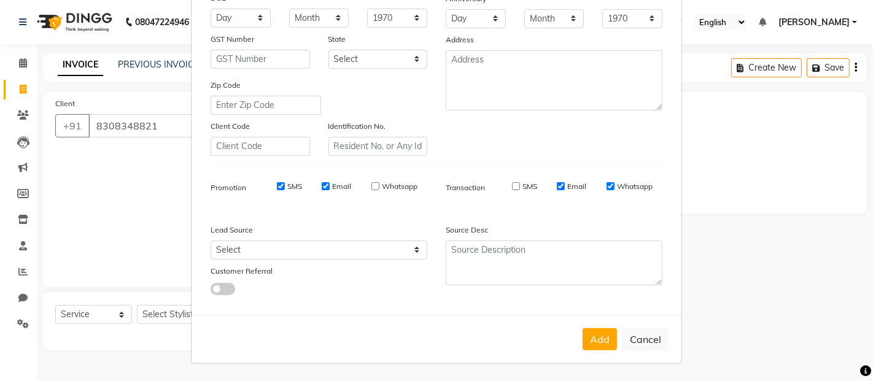
click at [565, 188] on input "Email" at bounding box center [561, 186] width 8 height 8
click at [617, 187] on label "Whatsapp" at bounding box center [635, 186] width 36 height 11
click at [611, 187] on input "Whatsapp" at bounding box center [611, 186] width 8 height 8
click at [597, 344] on button "Add" at bounding box center [600, 339] width 34 height 22
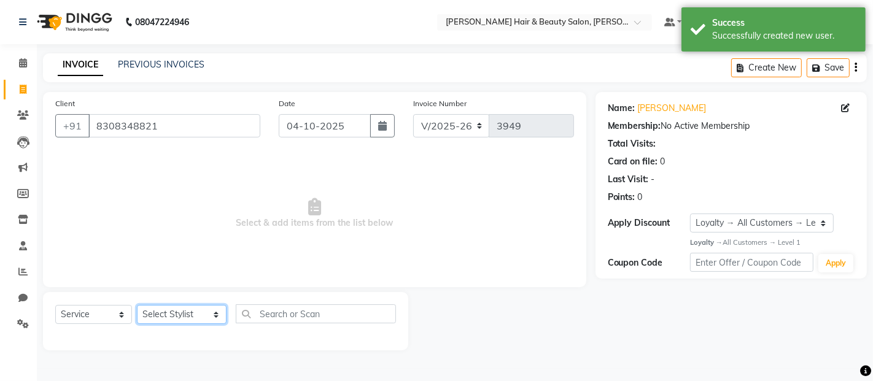
click at [198, 314] on select "Select Stylist [PERSON_NAME] Zibral [PERSON_NAME] [PERSON_NAME] [PERSON_NAME] […" at bounding box center [182, 314] width 90 height 19
click at [137, 306] on select "Select Stylist [PERSON_NAME] Zibral [PERSON_NAME] [PERSON_NAME] [PERSON_NAME] […" at bounding box center [182, 314] width 90 height 19
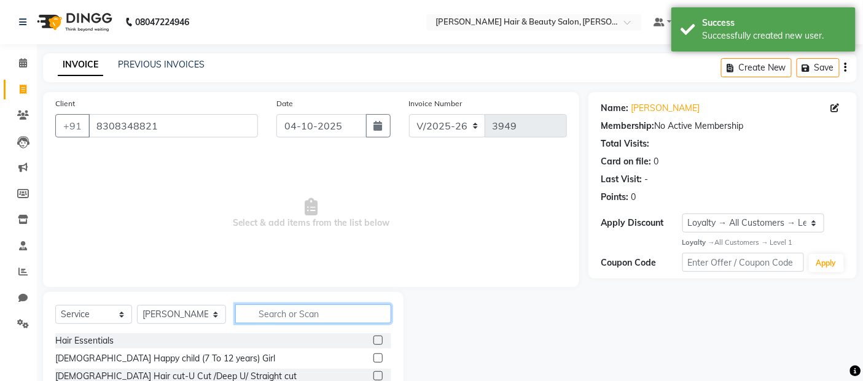
click at [279, 316] on input "text" at bounding box center [313, 314] width 157 height 19
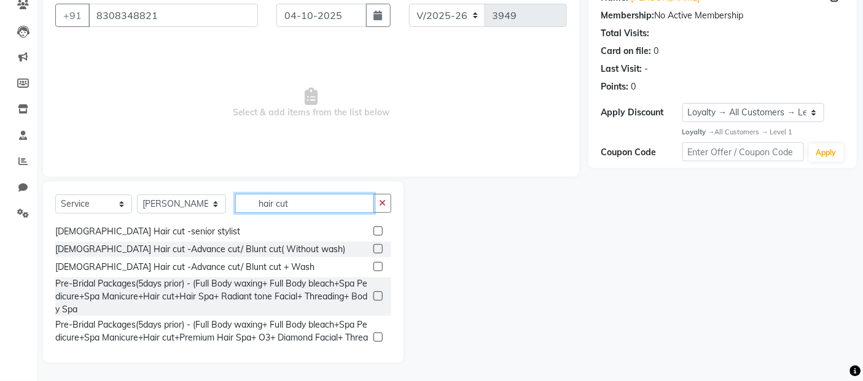
scroll to position [247, 0]
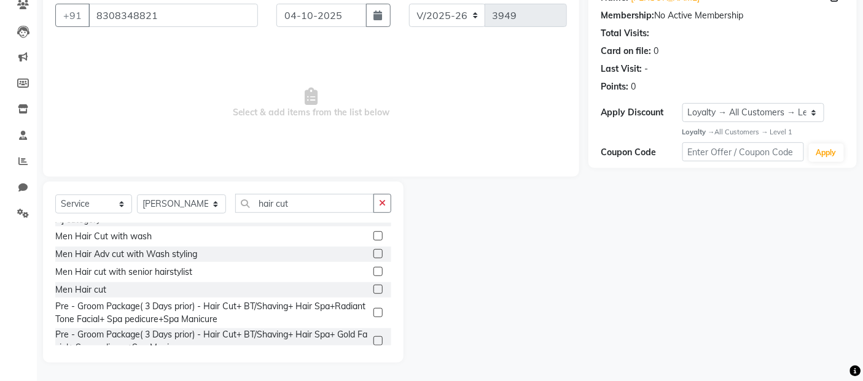
click at [373, 285] on label at bounding box center [377, 289] width 9 height 9
click at [373, 286] on input "checkbox" at bounding box center [377, 290] width 8 height 8
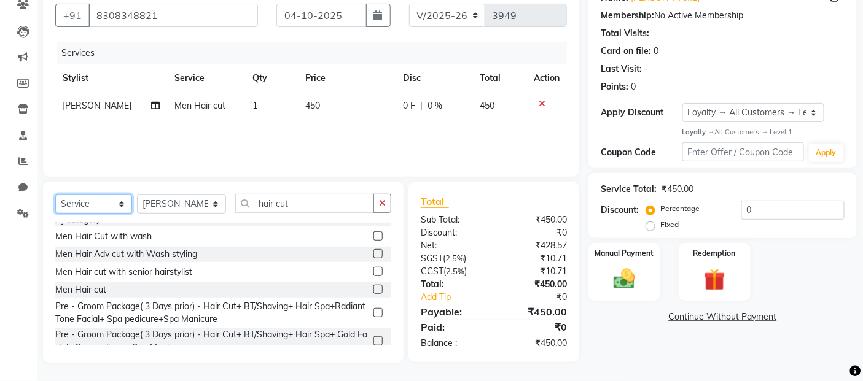
click at [115, 204] on select "Select Service Product Membership Package Voucher Prepaid Gift Card" at bounding box center [93, 204] width 77 height 19
click at [55, 195] on select "Select Service Product Membership Package Voucher Prepaid Gift Card" at bounding box center [93, 204] width 77 height 19
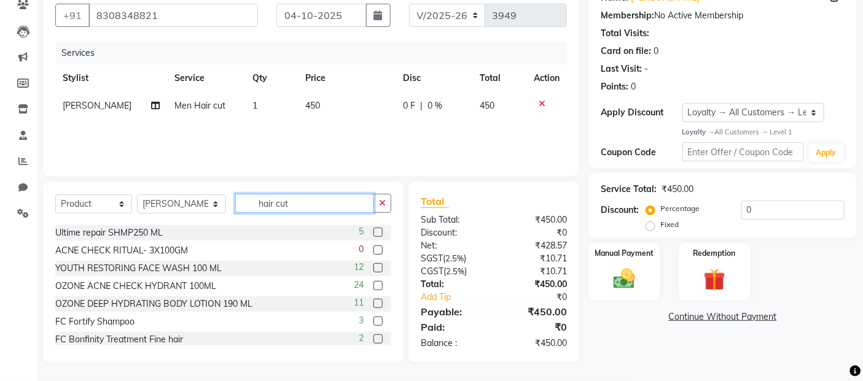
click at [292, 203] on input "hair cut" at bounding box center [304, 203] width 139 height 19
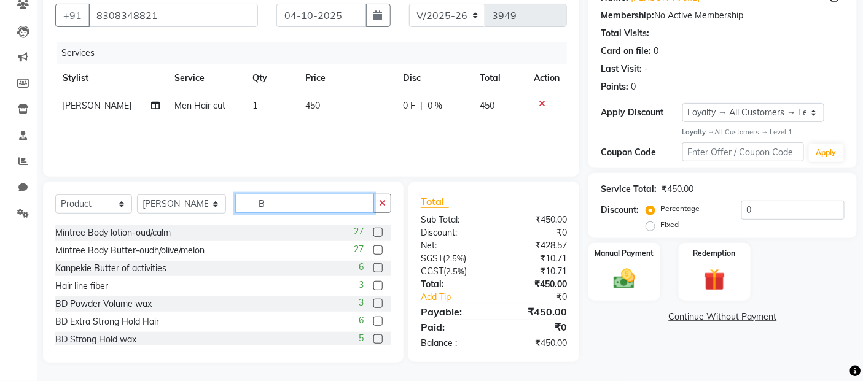
scroll to position [0, 0]
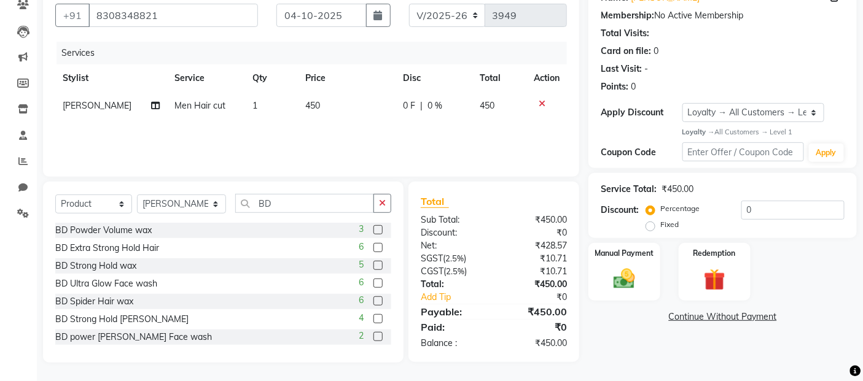
click at [373, 225] on div at bounding box center [377, 231] width 8 height 13
click at [373, 230] on label at bounding box center [377, 229] width 9 height 9
click at [373, 230] on input "checkbox" at bounding box center [377, 231] width 8 height 8
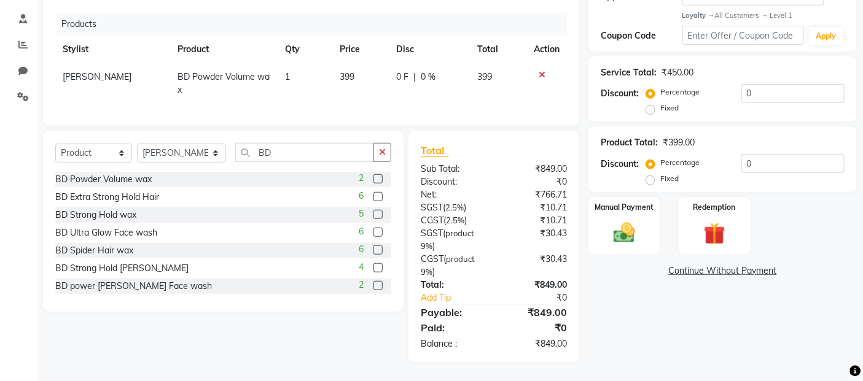
scroll to position [237, 0]
click at [619, 222] on img at bounding box center [624, 233] width 37 height 26
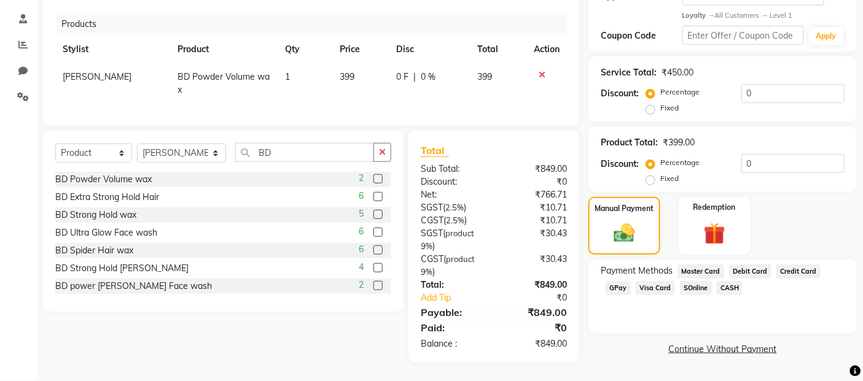
click at [624, 281] on span "GPay" at bounding box center [617, 288] width 25 height 14
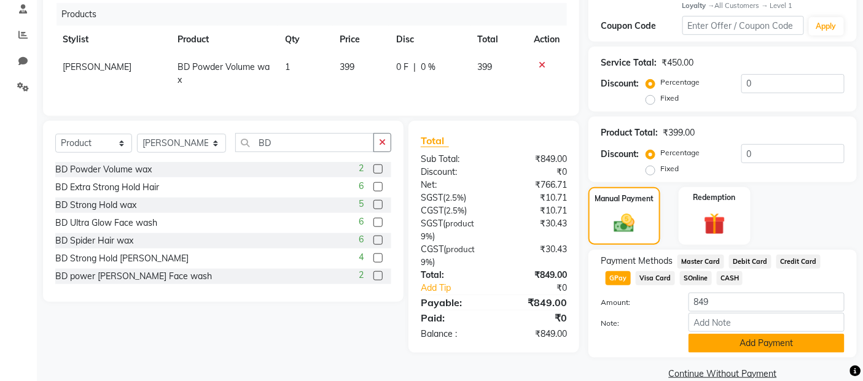
click at [691, 344] on button "Add Payment" at bounding box center [766, 343] width 156 height 19
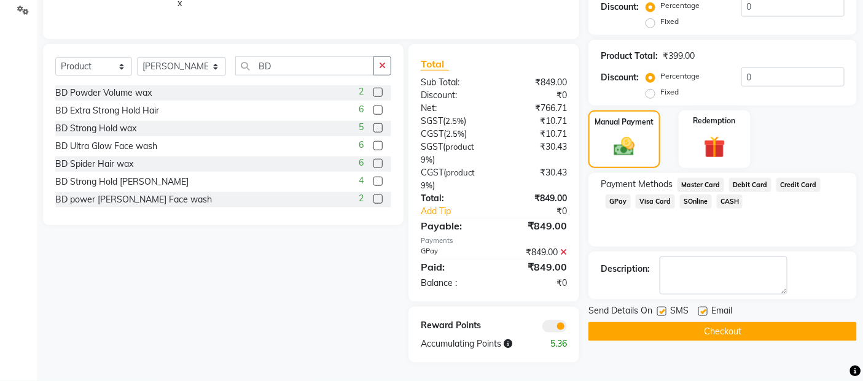
scroll to position [324, 0]
click at [660, 307] on label at bounding box center [661, 311] width 9 height 9
click at [660, 308] on input "checkbox" at bounding box center [661, 312] width 8 height 8
click at [704, 307] on label at bounding box center [702, 311] width 9 height 9
click at [704, 308] on input "checkbox" at bounding box center [702, 312] width 8 height 8
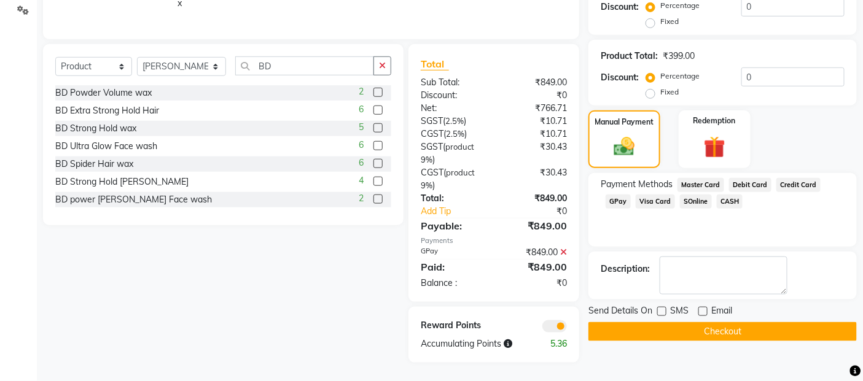
click at [701, 322] on button "Checkout" at bounding box center [722, 331] width 268 height 19
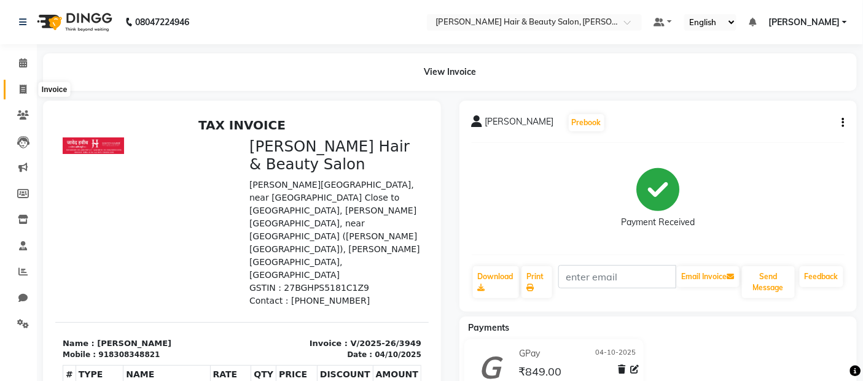
click at [20, 86] on icon at bounding box center [23, 89] width 7 height 9
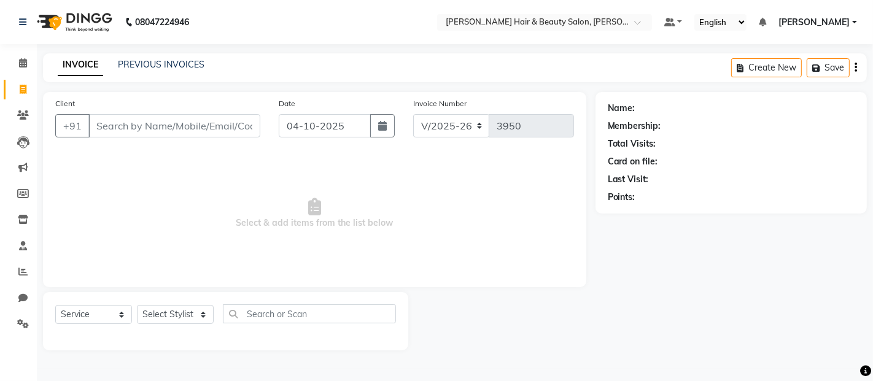
click at [125, 125] on input "Client" at bounding box center [174, 125] width 172 height 23
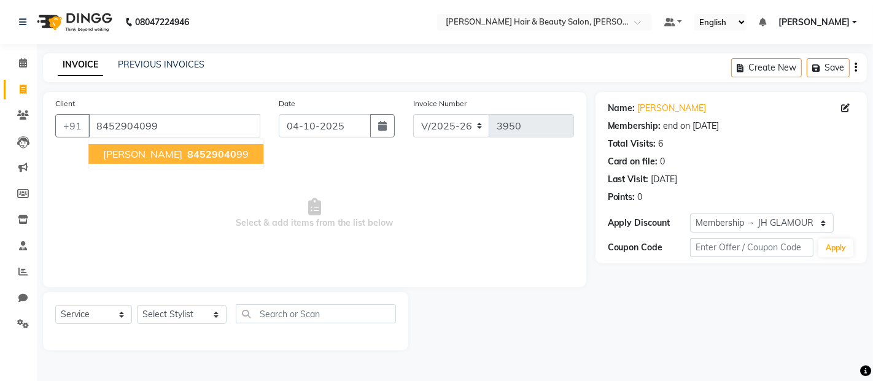
click at [148, 156] on span "[PERSON_NAME]" at bounding box center [142, 154] width 79 height 12
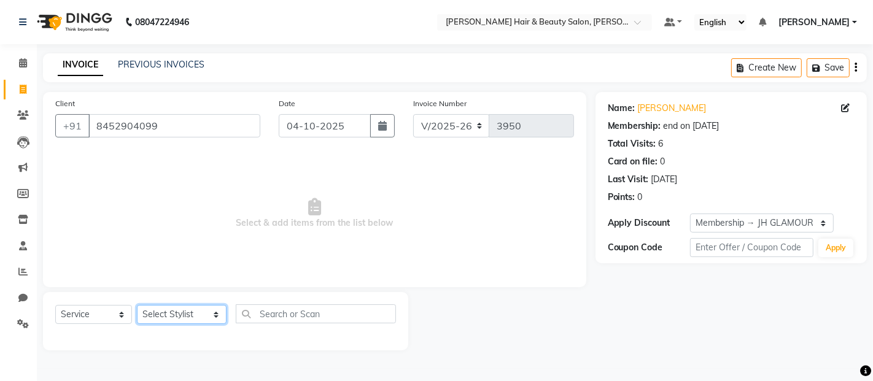
click at [199, 316] on select "Select Stylist [PERSON_NAME] Zibral [PERSON_NAME] [PERSON_NAME] [PERSON_NAME] […" at bounding box center [182, 314] width 90 height 19
click at [137, 306] on select "Select Stylist [PERSON_NAME] Zibral [PERSON_NAME] [PERSON_NAME] [PERSON_NAME] […" at bounding box center [182, 314] width 90 height 19
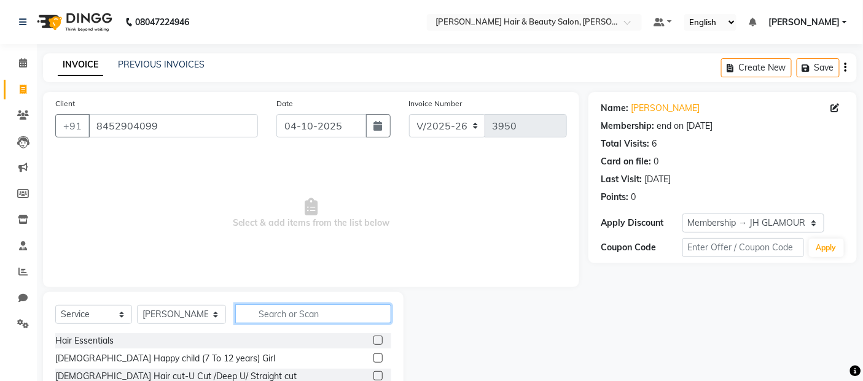
click at [307, 312] on input "text" at bounding box center [313, 314] width 157 height 19
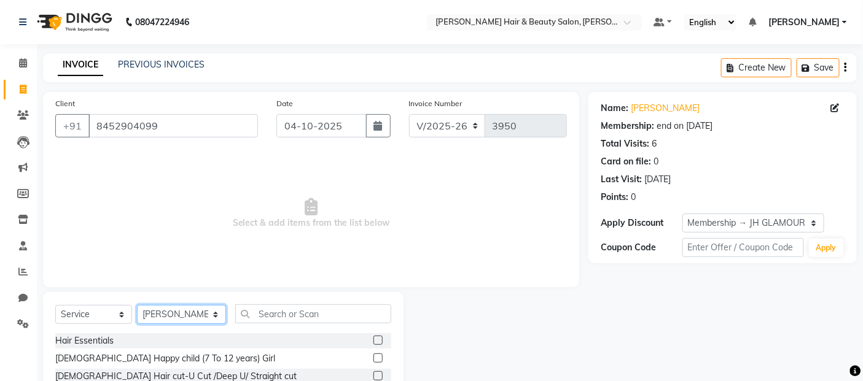
click at [204, 318] on select "Select Stylist [PERSON_NAME] Zibral [PERSON_NAME] [PERSON_NAME] [PERSON_NAME] […" at bounding box center [181, 314] width 89 height 19
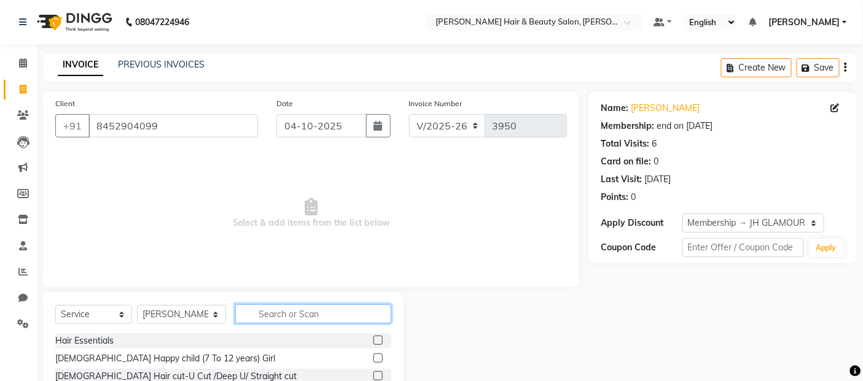
click at [311, 316] on input "text" at bounding box center [313, 314] width 157 height 19
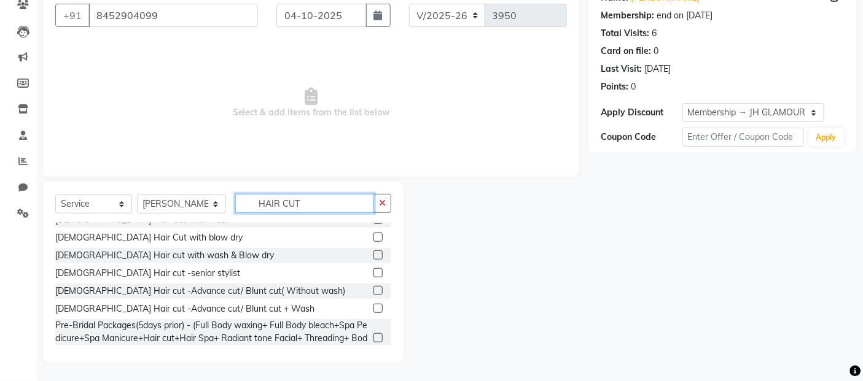
scroll to position [247, 0]
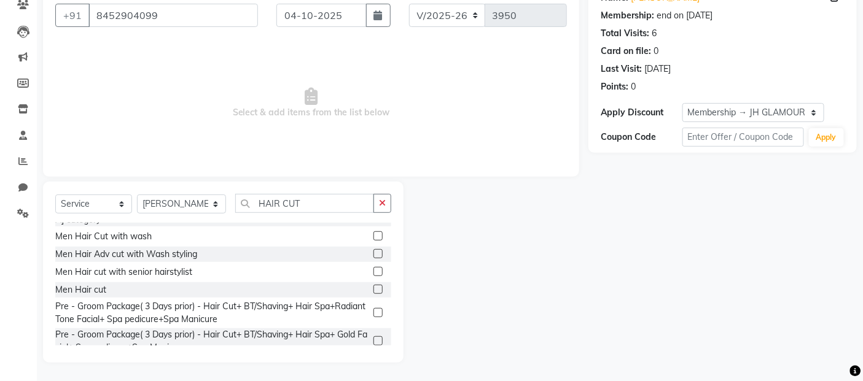
click at [373, 285] on label at bounding box center [377, 289] width 9 height 9
click at [373, 286] on input "checkbox" at bounding box center [377, 290] width 8 height 8
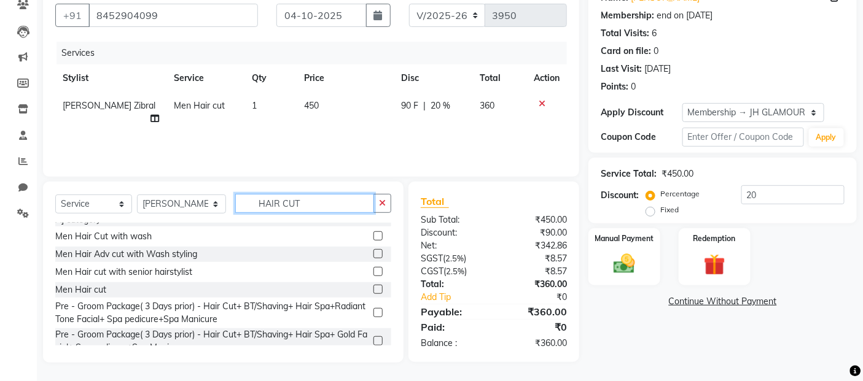
click at [295, 204] on input "HAIR CUT" at bounding box center [304, 203] width 139 height 19
click at [195, 198] on select "Select Stylist [PERSON_NAME] Zibral [PERSON_NAME] [PERSON_NAME] [PERSON_NAME] […" at bounding box center [181, 204] width 89 height 19
click at [137, 195] on select "Select Stylist [PERSON_NAME] Zibral [PERSON_NAME] [PERSON_NAME] [PERSON_NAME] […" at bounding box center [181, 204] width 89 height 19
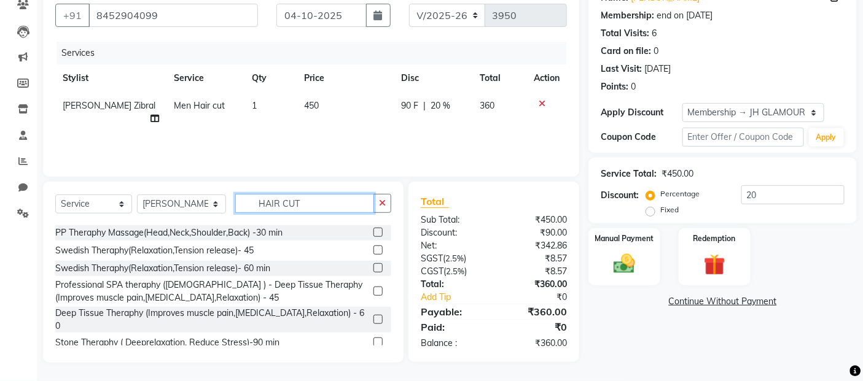
click at [311, 204] on input "HAIR CUT" at bounding box center [304, 203] width 139 height 19
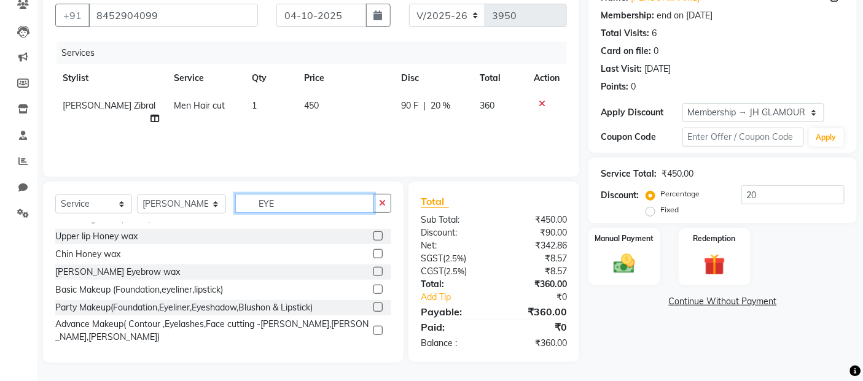
scroll to position [109, 0]
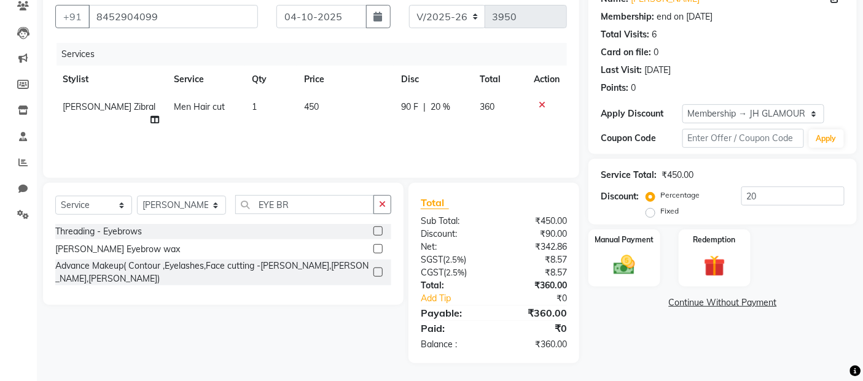
click at [377, 231] on label at bounding box center [377, 231] width 9 height 9
click at [377, 231] on input "checkbox" at bounding box center [377, 232] width 8 height 8
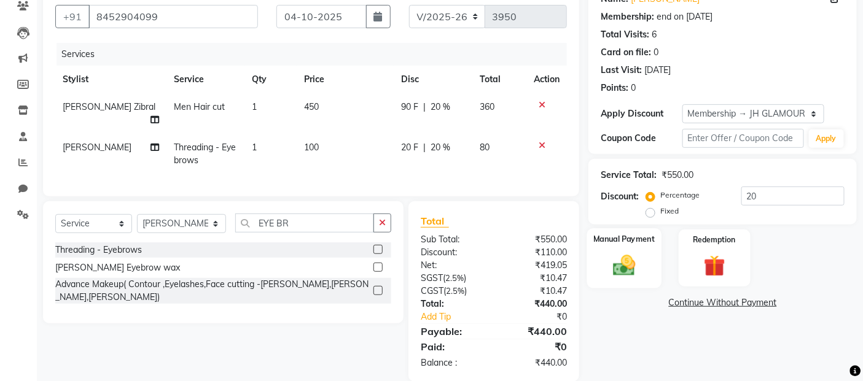
click at [621, 268] on img at bounding box center [624, 265] width 37 height 26
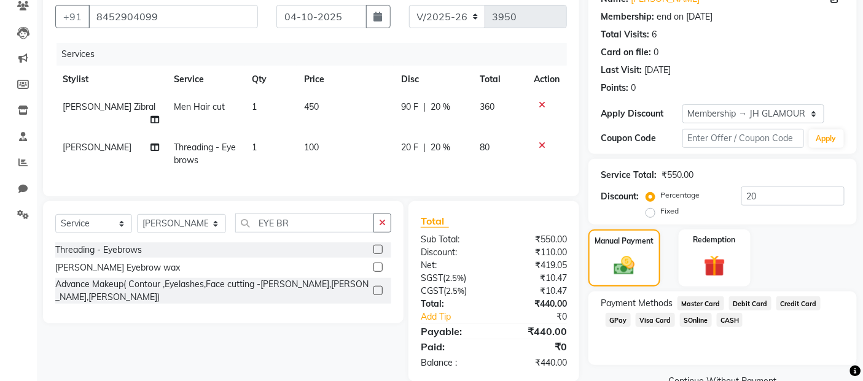
click at [618, 319] on span "GPay" at bounding box center [617, 320] width 25 height 14
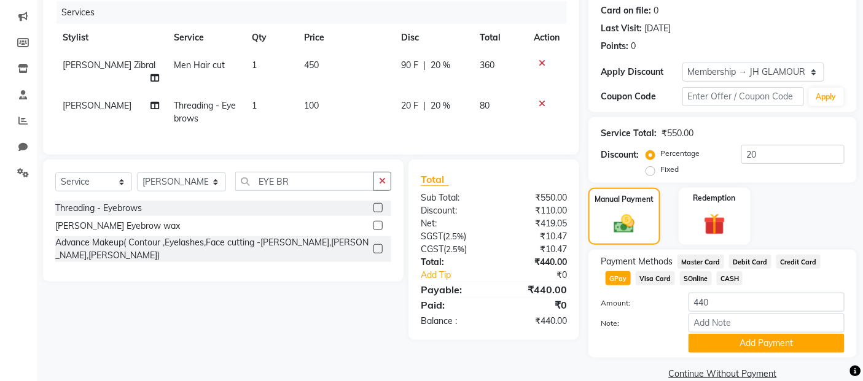
scroll to position [173, 0]
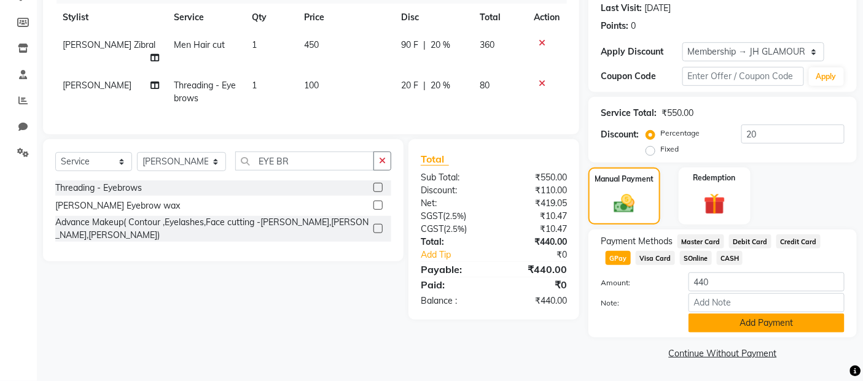
click at [710, 322] on button "Add Payment" at bounding box center [766, 323] width 156 height 19
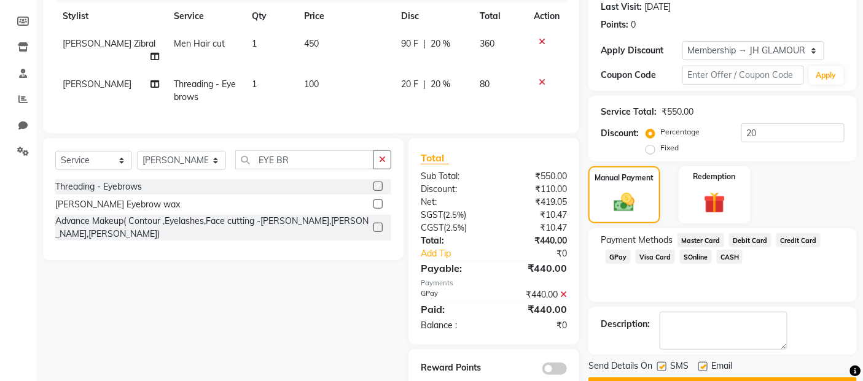
click at [665, 367] on label at bounding box center [661, 366] width 9 height 9
click at [665, 367] on input "checkbox" at bounding box center [661, 367] width 8 height 8
click at [704, 367] on label at bounding box center [702, 366] width 9 height 9
click at [704, 367] on input "checkbox" at bounding box center [702, 367] width 8 height 8
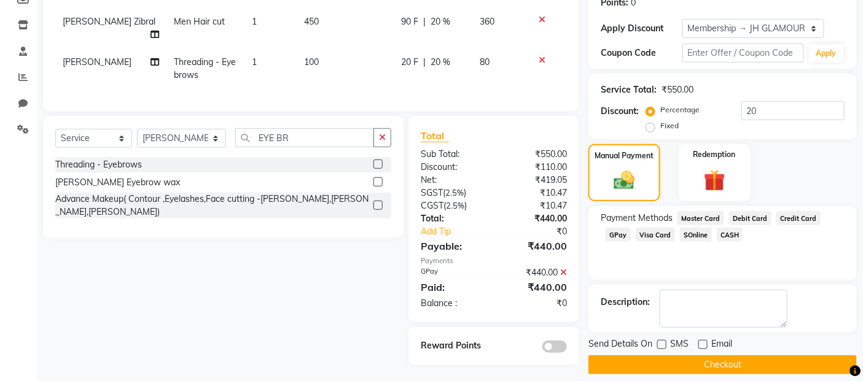
scroll to position [206, 0]
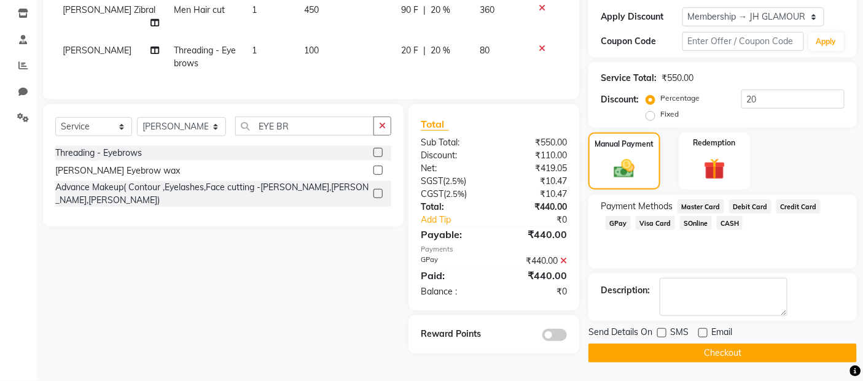
click at [698, 352] on button "Checkout" at bounding box center [722, 353] width 268 height 19
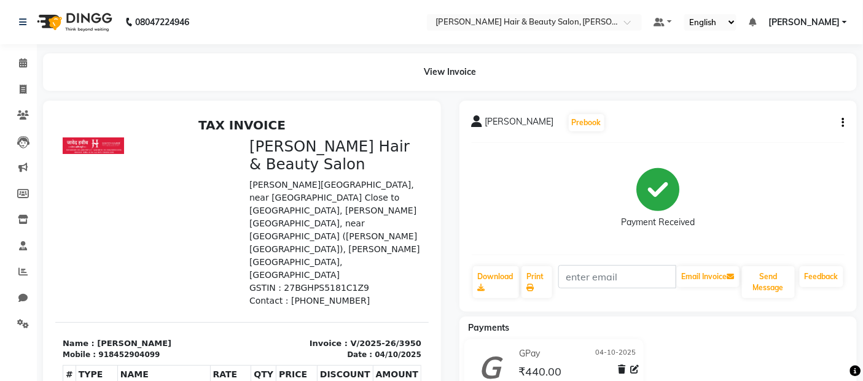
scroll to position [165, 0]
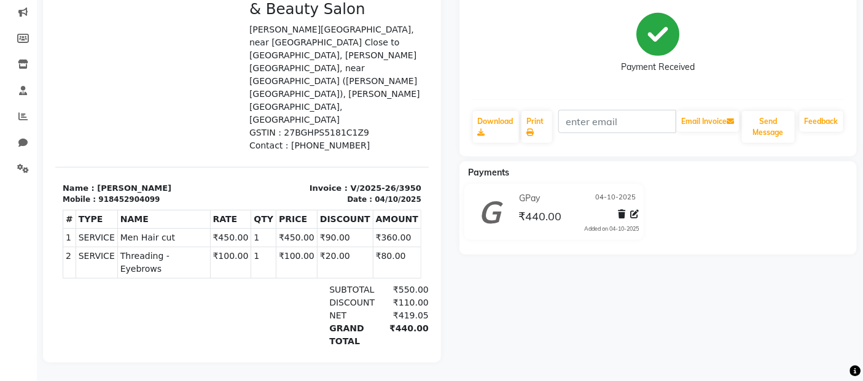
click at [176, 349] on div "Paid ₹440.00" at bounding box center [301, 355] width 254 height 13
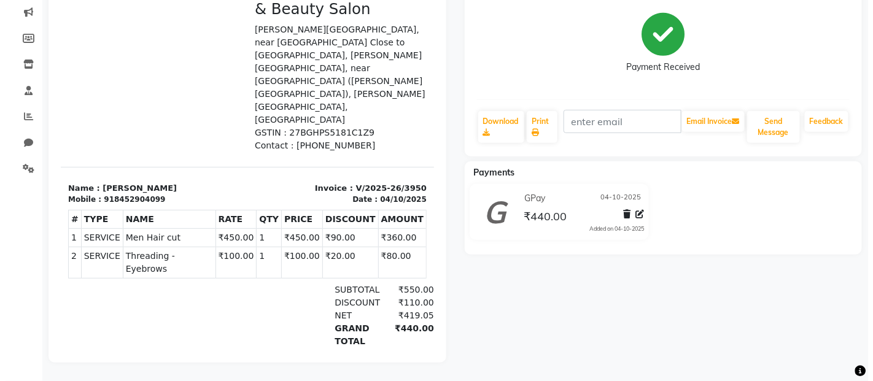
scroll to position [0, 0]
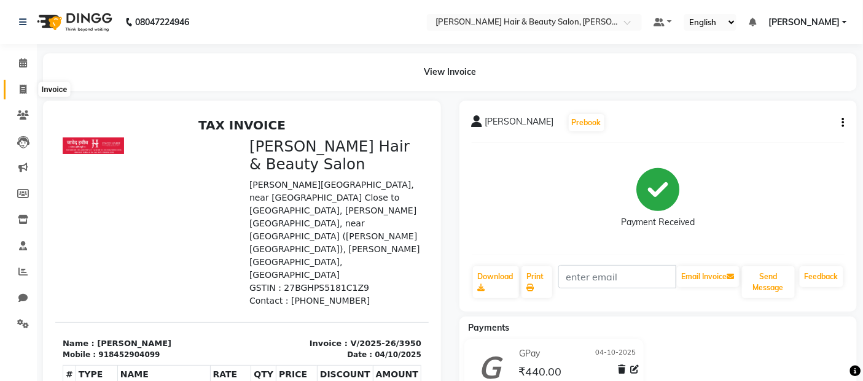
click at [20, 87] on icon at bounding box center [23, 89] width 7 height 9
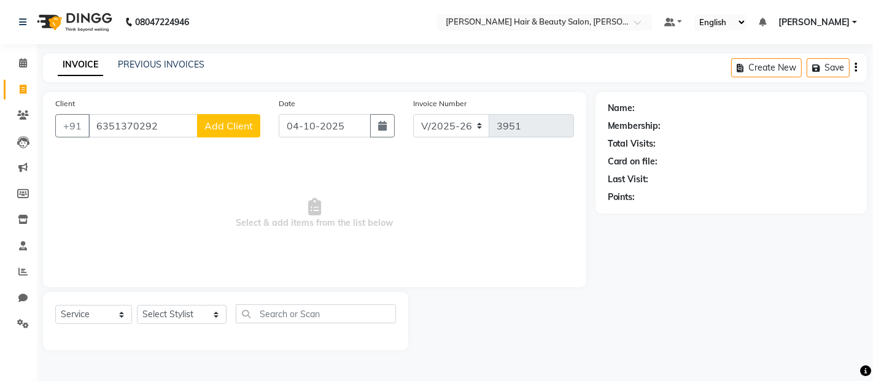
click at [228, 130] on span "Add Client" at bounding box center [228, 126] width 49 height 12
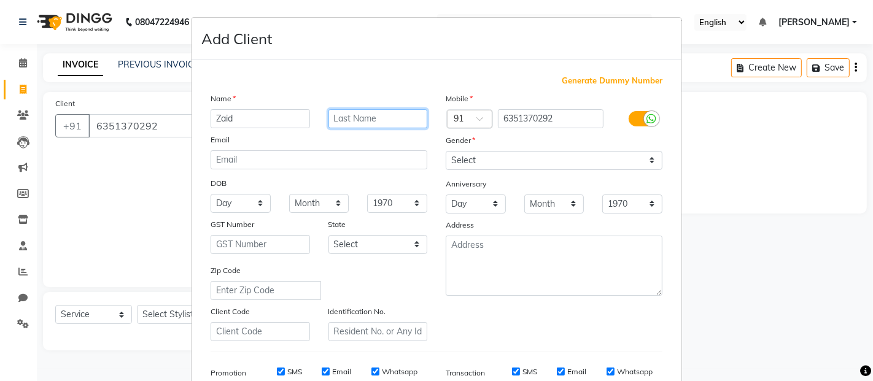
click at [343, 117] on input "text" at bounding box center [377, 118] width 99 height 19
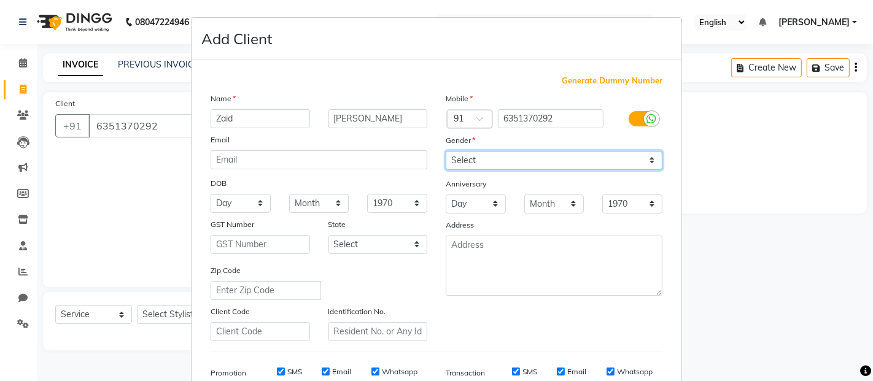
click at [642, 158] on select "Select [DEMOGRAPHIC_DATA] [DEMOGRAPHIC_DATA] Other Prefer Not To Say" at bounding box center [554, 160] width 217 height 19
click at [446, 151] on select "Select [DEMOGRAPHIC_DATA] [DEMOGRAPHIC_DATA] Other Prefer Not To Say" at bounding box center [554, 160] width 217 height 19
click at [293, 369] on label "SMS" at bounding box center [294, 372] width 15 height 11
click at [285, 369] on input "SMS" at bounding box center [281, 372] width 8 height 8
click at [335, 368] on label "Email" at bounding box center [341, 372] width 19 height 11
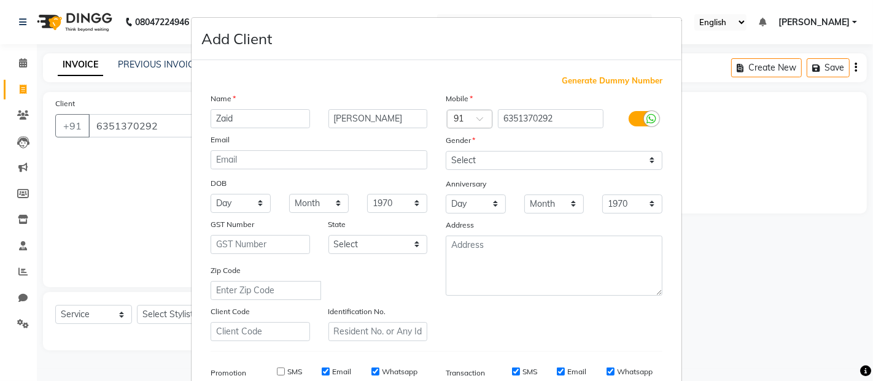
click at [330, 368] on input "Email" at bounding box center [326, 372] width 8 height 8
click at [386, 373] on label "Whatsapp" at bounding box center [400, 372] width 36 height 11
click at [379, 373] on input "Whatsapp" at bounding box center [375, 372] width 8 height 8
click at [522, 370] on label "SMS" at bounding box center [529, 372] width 15 height 11
click at [520, 370] on input "SMS" at bounding box center [516, 372] width 8 height 8
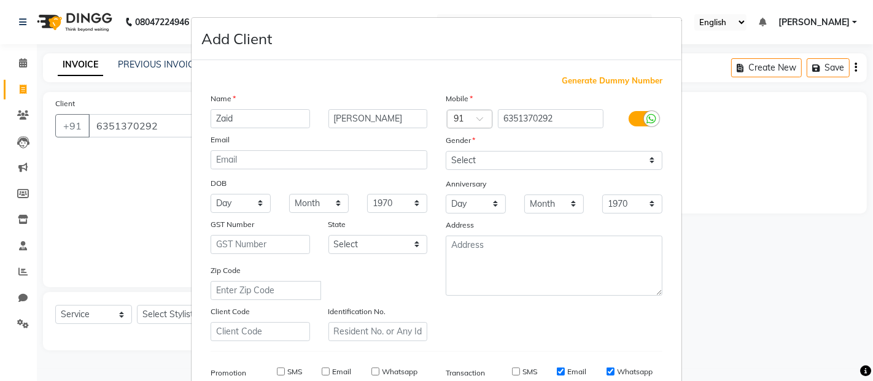
click at [567, 371] on label "Email" at bounding box center [576, 372] width 19 height 11
click at [562, 371] on input "Email" at bounding box center [561, 372] width 8 height 8
click at [635, 373] on label "Whatsapp" at bounding box center [635, 372] width 36 height 11
click at [615, 373] on input "Whatsapp" at bounding box center [611, 372] width 8 height 8
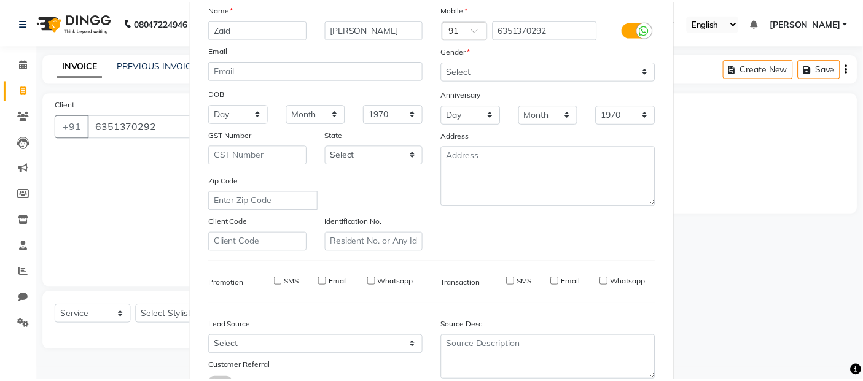
scroll to position [186, 0]
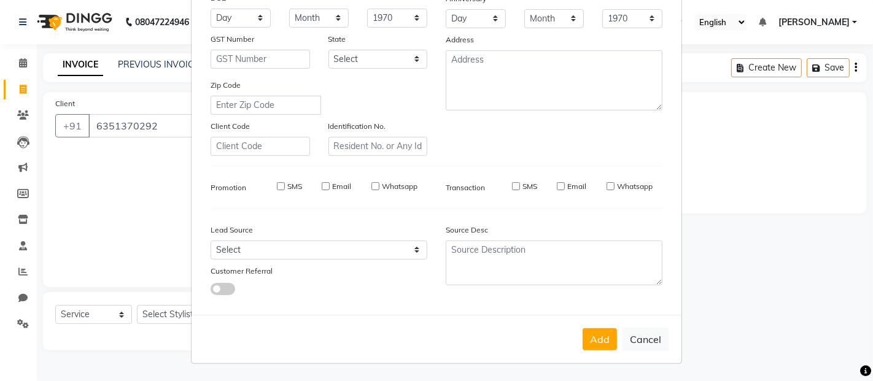
click at [599, 332] on button "Add" at bounding box center [600, 339] width 34 height 22
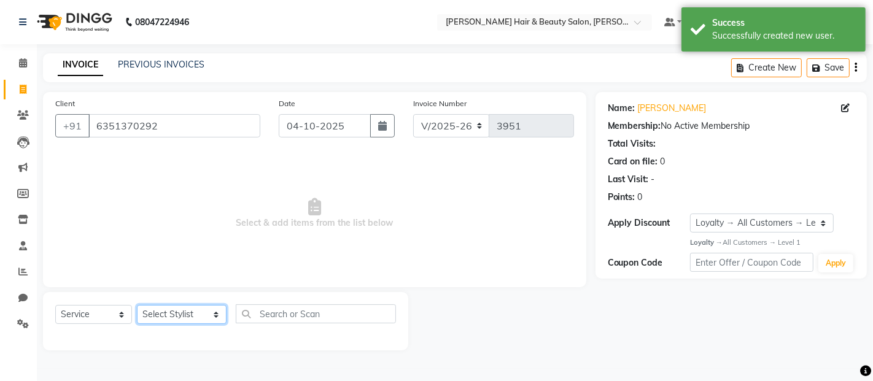
click at [203, 315] on select "Select Stylist [PERSON_NAME] Zibral [PERSON_NAME] [PERSON_NAME] [PERSON_NAME] […" at bounding box center [182, 314] width 90 height 19
click at [137, 306] on select "Select Stylist [PERSON_NAME] Zibral [PERSON_NAME] [PERSON_NAME] [PERSON_NAME] […" at bounding box center [182, 314] width 90 height 19
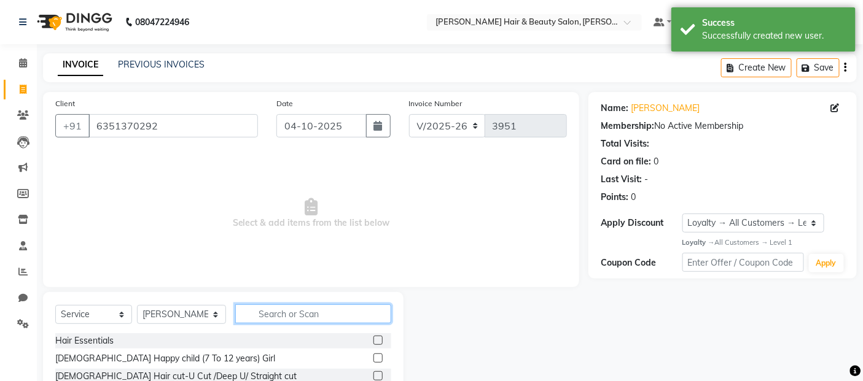
click at [277, 309] on input "text" at bounding box center [313, 314] width 157 height 19
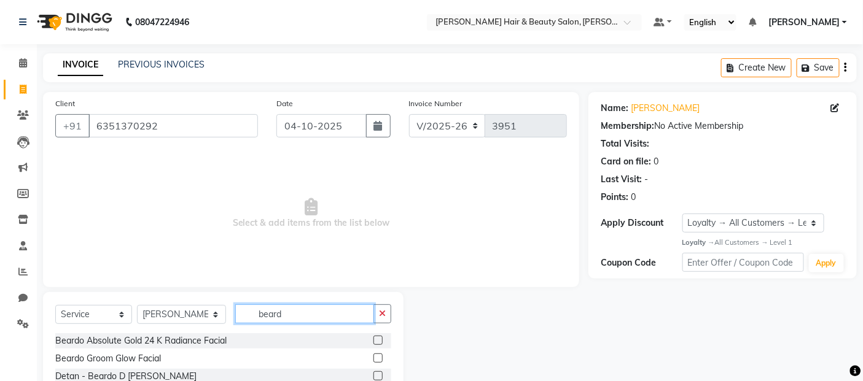
scroll to position [68, 0]
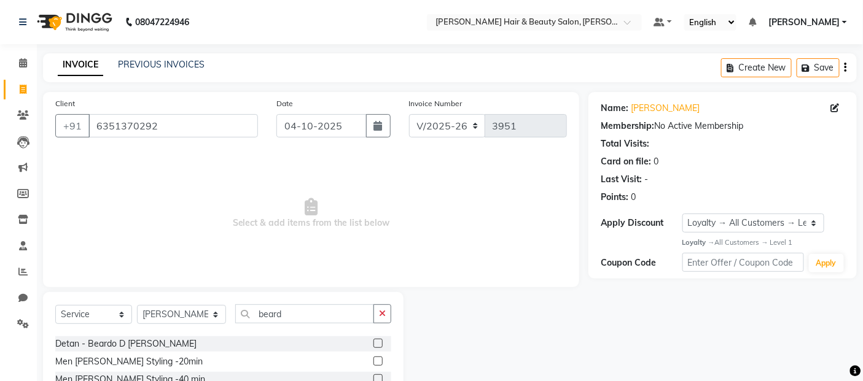
click at [373, 359] on label at bounding box center [377, 361] width 9 height 9
click at [373, 359] on input "checkbox" at bounding box center [377, 362] width 8 height 8
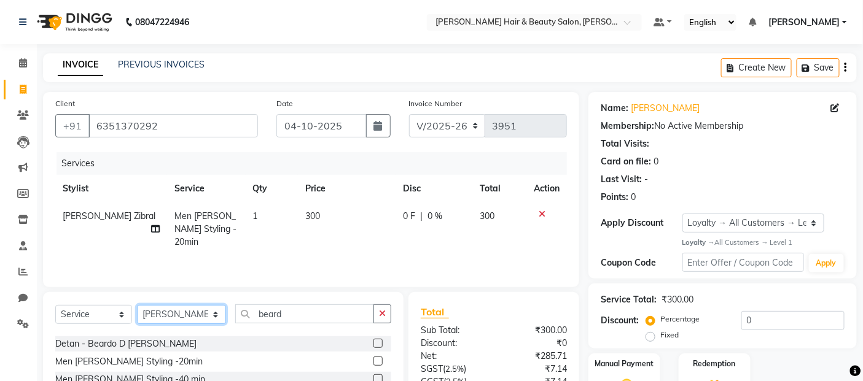
click at [200, 320] on select "Select Stylist [PERSON_NAME] Zibral [PERSON_NAME] [PERSON_NAME] [PERSON_NAME] […" at bounding box center [181, 314] width 89 height 19
click at [137, 306] on select "Select Stylist [PERSON_NAME] Zibral [PERSON_NAME] [PERSON_NAME] [PERSON_NAME] […" at bounding box center [181, 314] width 89 height 19
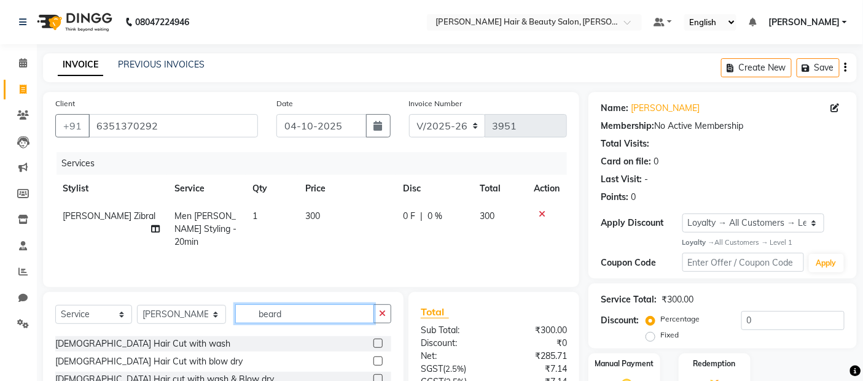
click at [292, 312] on input "beard" at bounding box center [304, 314] width 139 height 19
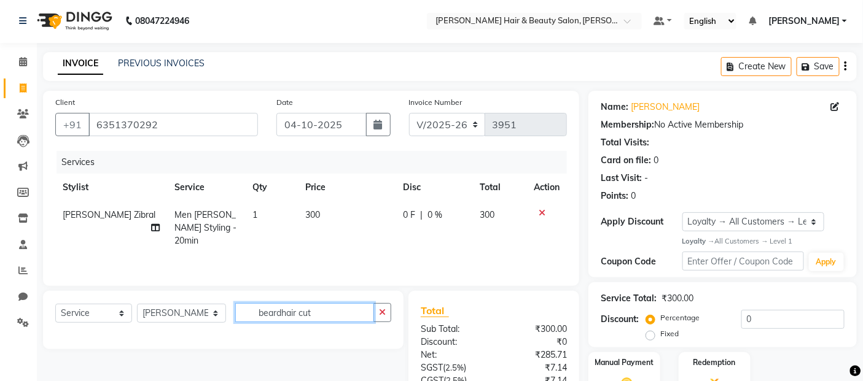
scroll to position [0, 0]
click at [271, 313] on input "beardhair cut" at bounding box center [304, 314] width 139 height 19
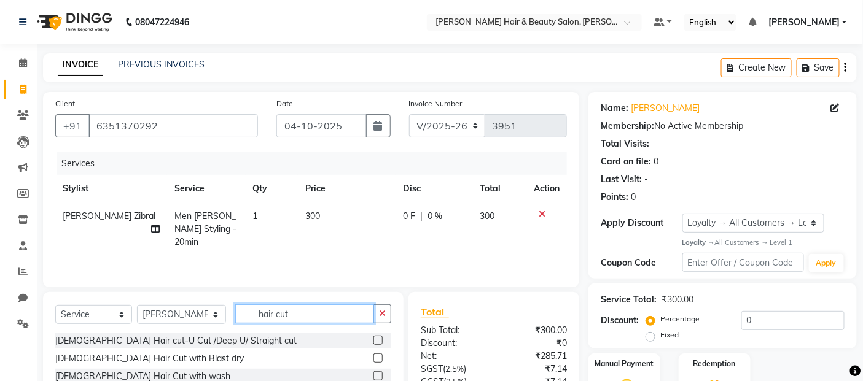
click at [304, 308] on input "hair cut" at bounding box center [304, 314] width 139 height 19
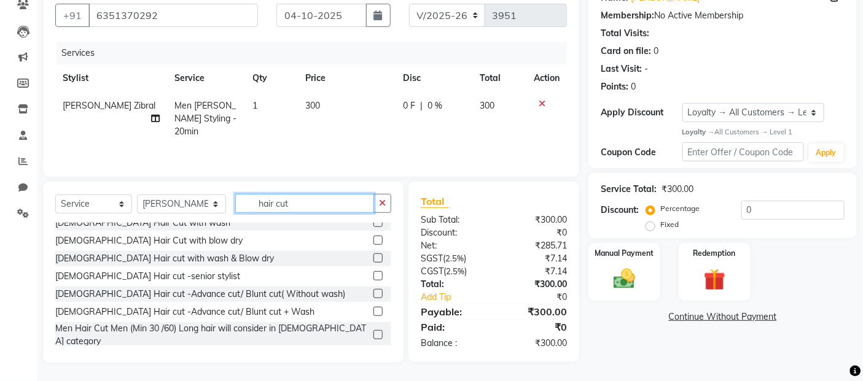
scroll to position [90, 0]
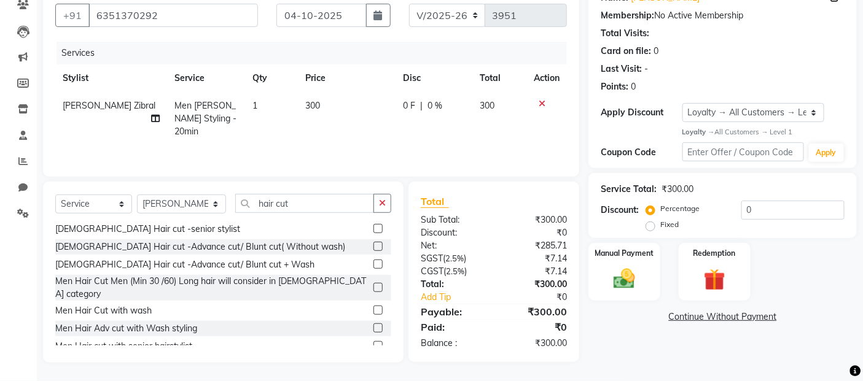
click at [373, 306] on label at bounding box center [377, 310] width 9 height 9
click at [373, 307] on input "checkbox" at bounding box center [377, 311] width 8 height 8
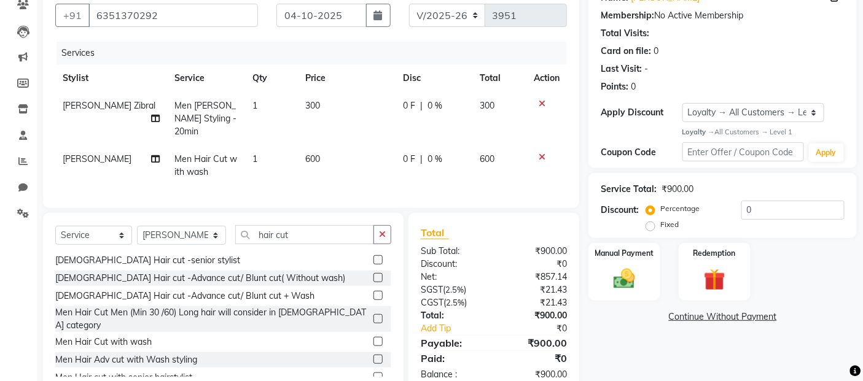
click at [544, 153] on icon at bounding box center [541, 157] width 7 height 9
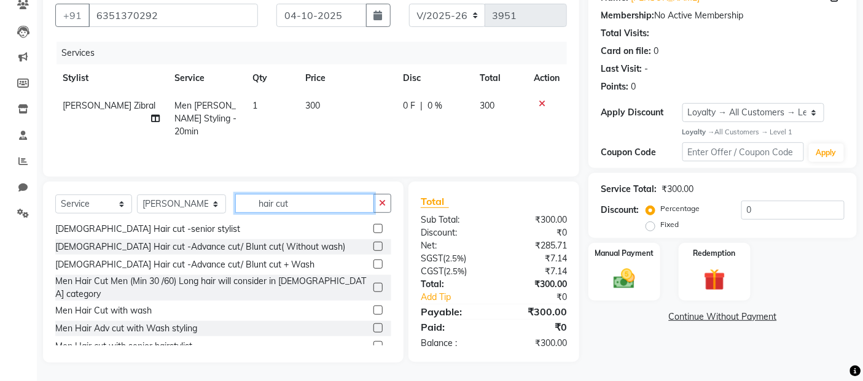
click at [304, 209] on input "hair cut" at bounding box center [304, 203] width 139 height 19
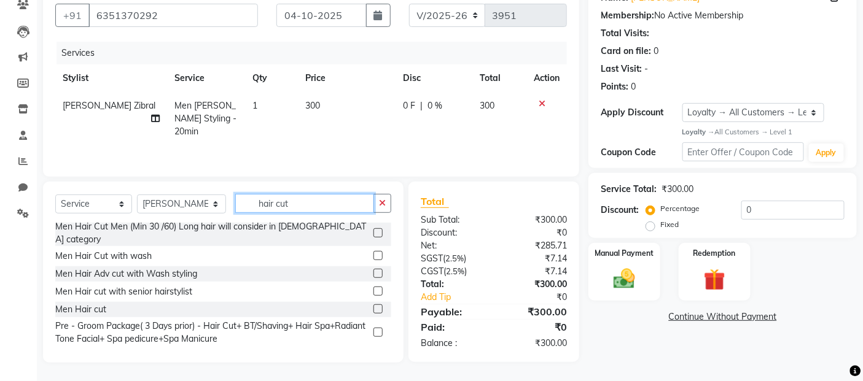
scroll to position [247, 0]
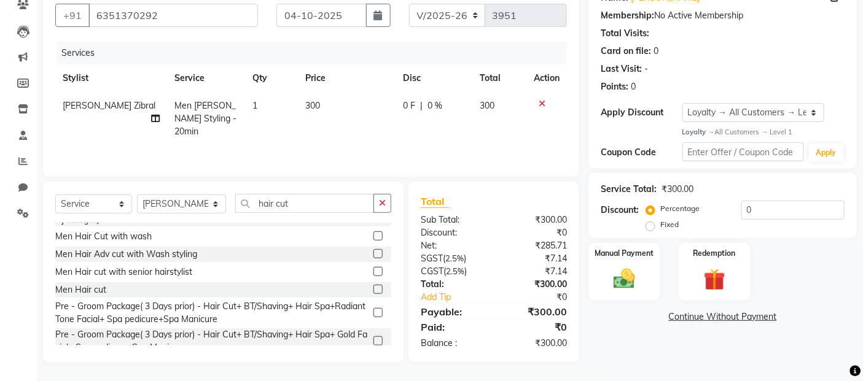
click at [373, 285] on label at bounding box center [377, 289] width 9 height 9
click at [373, 286] on input "checkbox" at bounding box center [377, 290] width 8 height 8
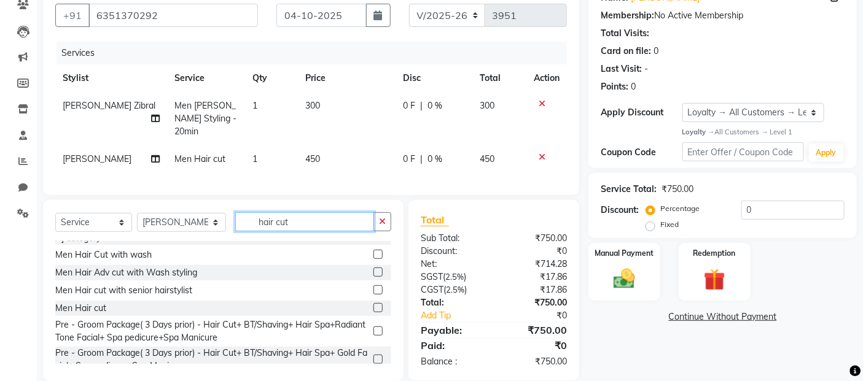
click at [292, 219] on input "hair cut" at bounding box center [304, 221] width 139 height 19
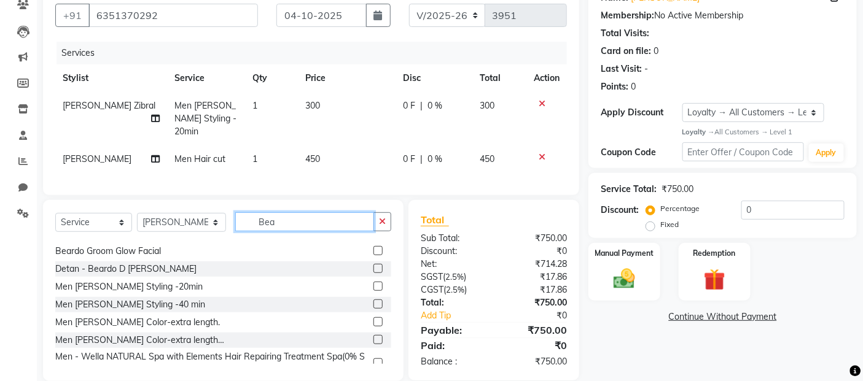
scroll to position [51, 0]
click at [373, 282] on label at bounding box center [377, 286] width 9 height 9
click at [373, 283] on input "checkbox" at bounding box center [377, 287] width 8 height 8
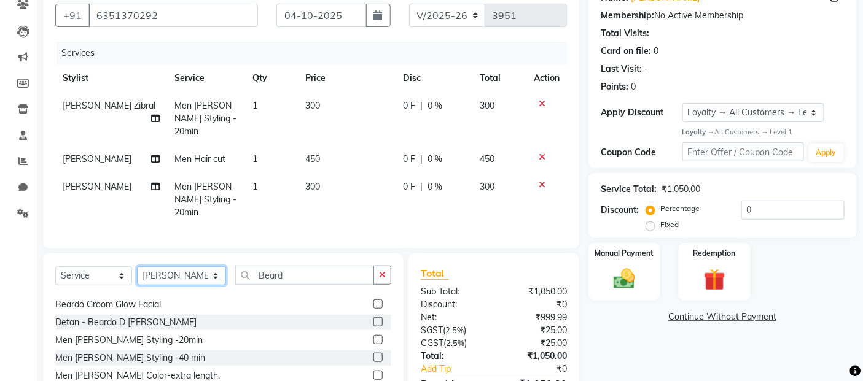
click at [201, 266] on select "Select Stylist [PERSON_NAME] Zibral [PERSON_NAME] [PERSON_NAME] [PERSON_NAME] […" at bounding box center [181, 275] width 89 height 19
click at [137, 266] on select "Select Stylist [PERSON_NAME] Zibral [PERSON_NAME] [PERSON_NAME] [PERSON_NAME] […" at bounding box center [181, 275] width 89 height 19
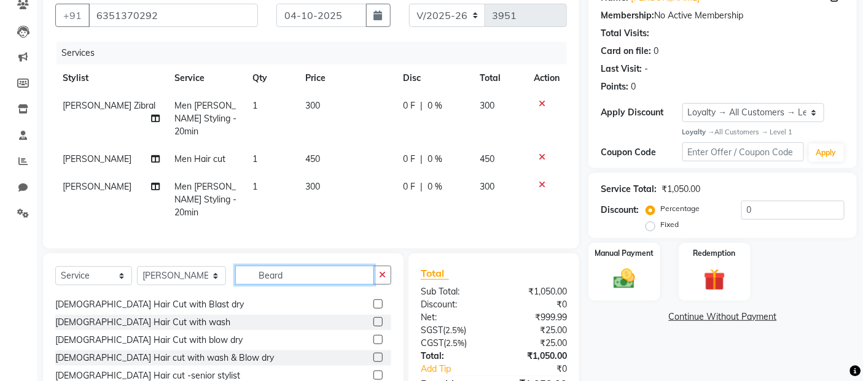
click at [289, 266] on input "Beard" at bounding box center [304, 275] width 139 height 19
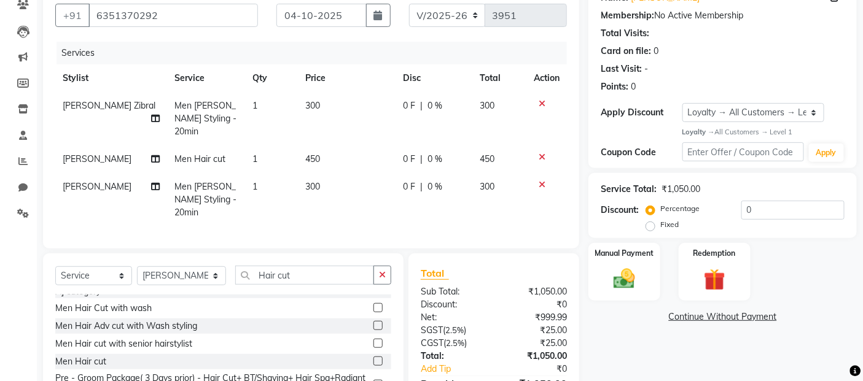
click at [373, 357] on label at bounding box center [377, 361] width 9 height 9
click at [373, 358] on input "checkbox" at bounding box center [377, 362] width 8 height 8
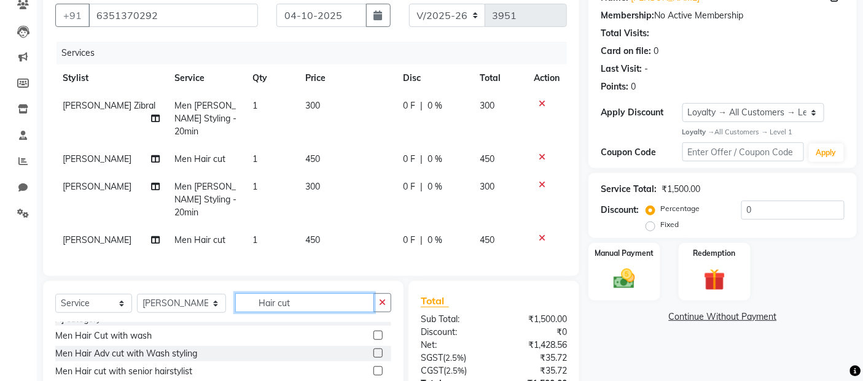
click at [321, 293] on input "Hair cut" at bounding box center [304, 302] width 139 height 19
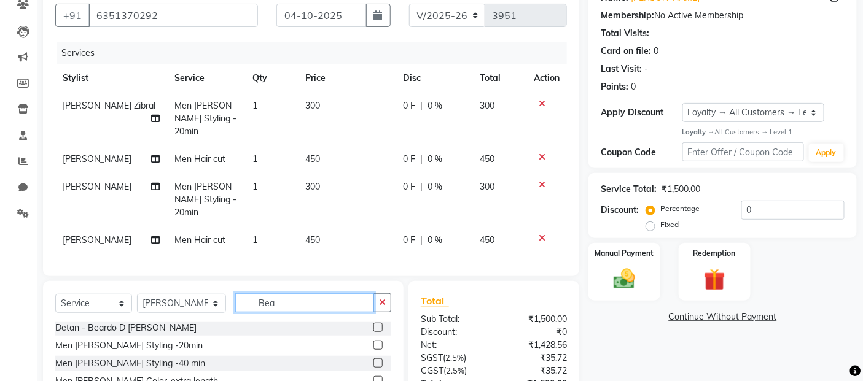
scroll to position [51, 0]
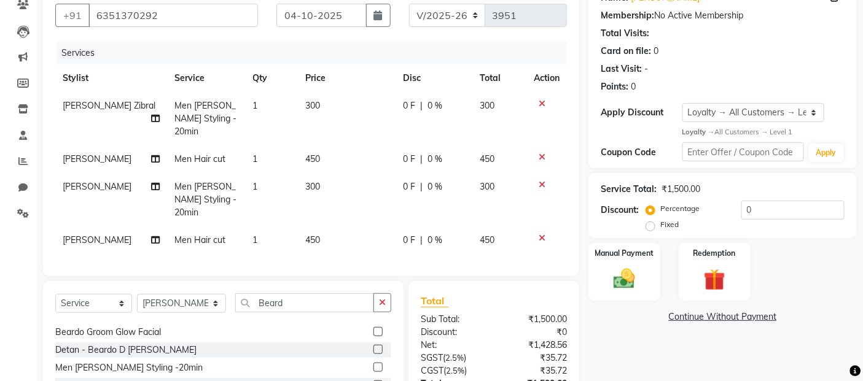
click at [373, 363] on label at bounding box center [377, 367] width 9 height 9
click at [373, 364] on input "checkbox" at bounding box center [377, 368] width 8 height 8
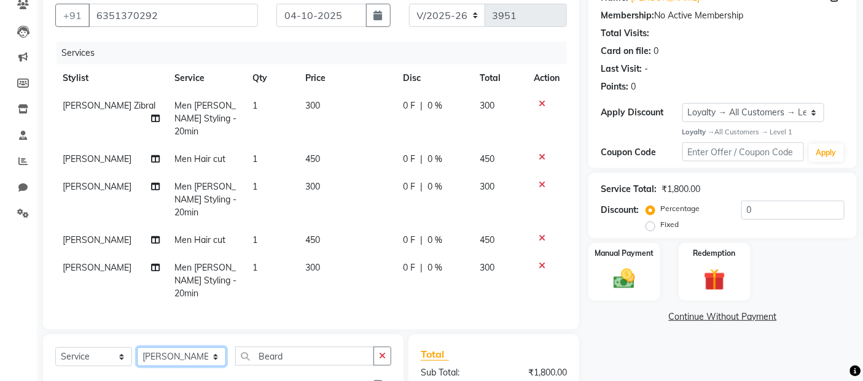
click at [197, 347] on select "Select Stylist [PERSON_NAME] Zibral [PERSON_NAME] [PERSON_NAME] [PERSON_NAME] […" at bounding box center [181, 356] width 89 height 19
click at [137, 347] on select "Select Stylist [PERSON_NAME] Zibral [PERSON_NAME] [PERSON_NAME] [PERSON_NAME] […" at bounding box center [181, 356] width 89 height 19
click at [292, 347] on input "Beard" at bounding box center [304, 356] width 139 height 19
click at [378, 378] on label at bounding box center [377, 382] width 9 height 9
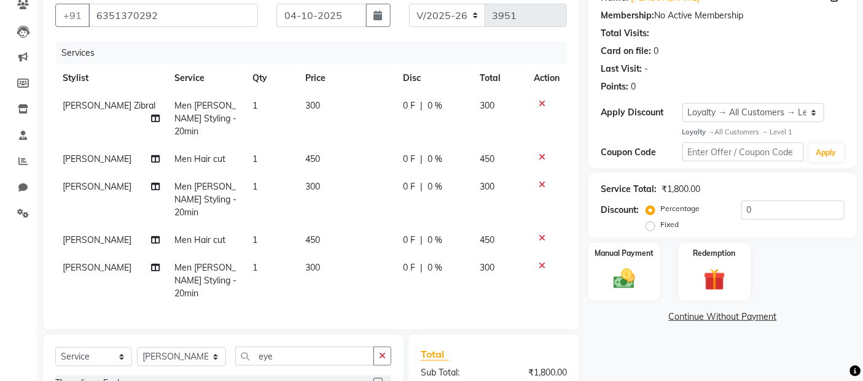
click at [378, 379] on input "checkbox" at bounding box center [377, 383] width 8 height 8
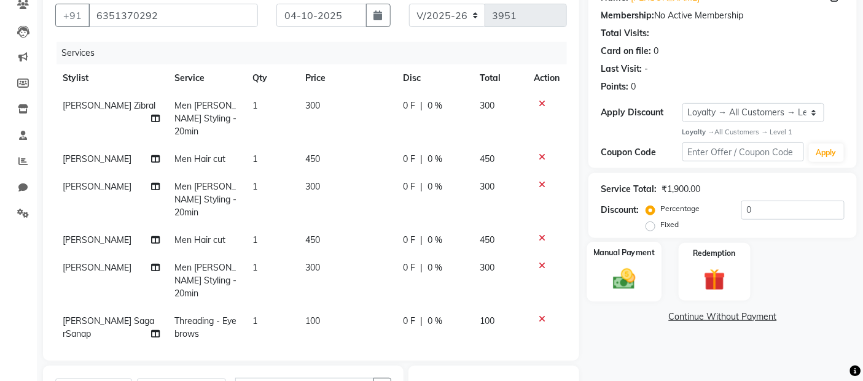
click at [627, 285] on img at bounding box center [624, 279] width 37 height 26
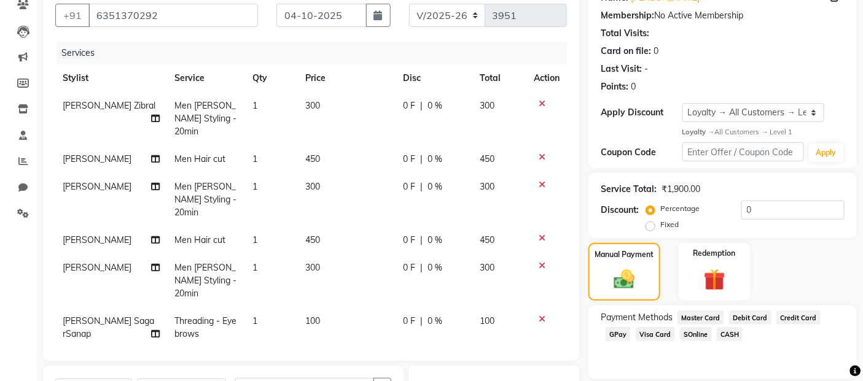
click at [723, 332] on span "CASH" at bounding box center [729, 334] width 26 height 14
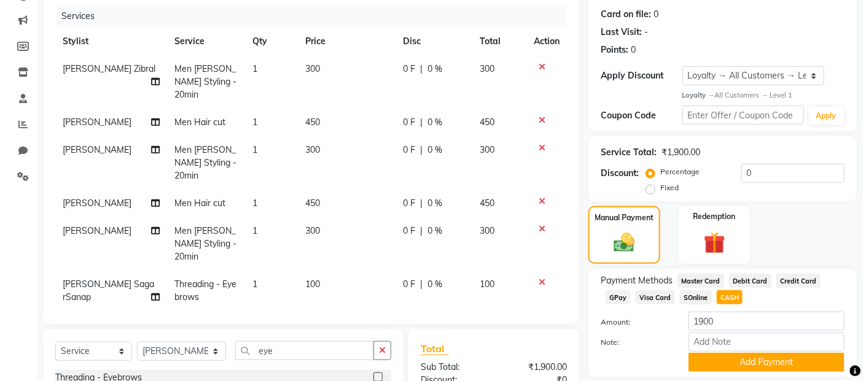
scroll to position [179, 0]
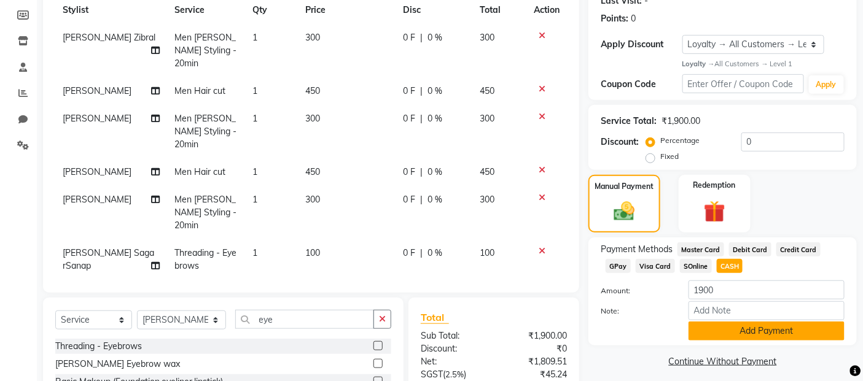
click at [720, 333] on button "Add Payment" at bounding box center [766, 331] width 156 height 19
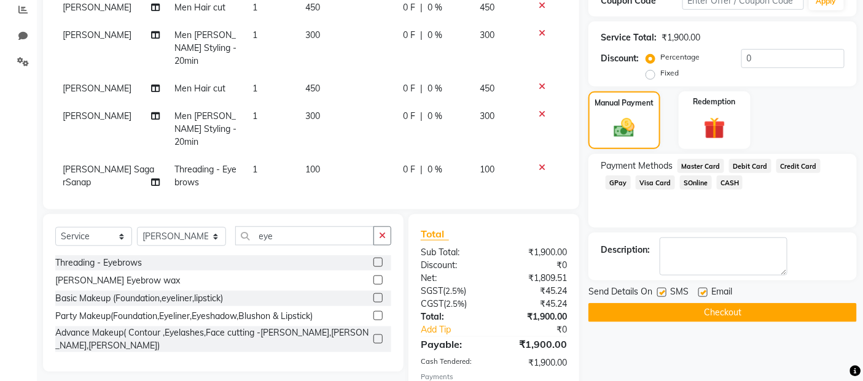
scroll to position [379, 0]
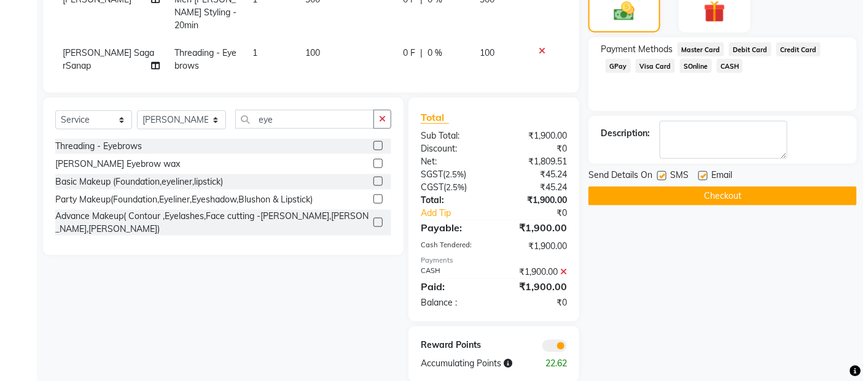
click at [662, 176] on label at bounding box center [661, 175] width 9 height 9
click at [662, 176] on input "checkbox" at bounding box center [661, 177] width 8 height 8
click at [705, 177] on label at bounding box center [702, 175] width 9 height 9
click at [705, 177] on input "checkbox" at bounding box center [702, 177] width 8 height 8
click at [695, 198] on button "Checkout" at bounding box center [722, 196] width 268 height 19
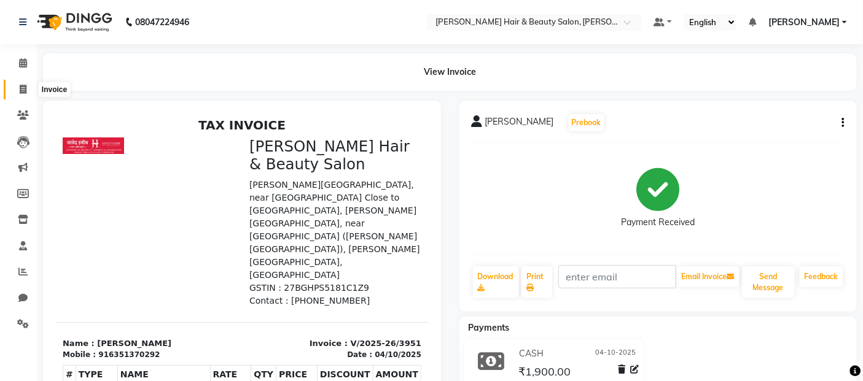
click at [23, 92] on icon at bounding box center [23, 89] width 7 height 9
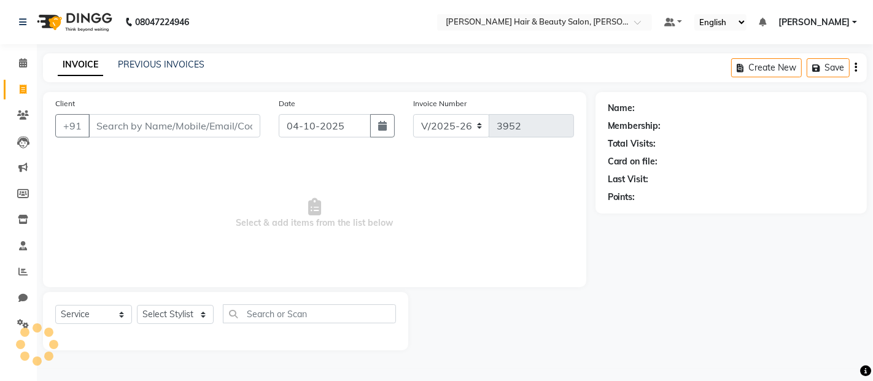
click at [217, 127] on input "Client" at bounding box center [174, 125] width 172 height 23
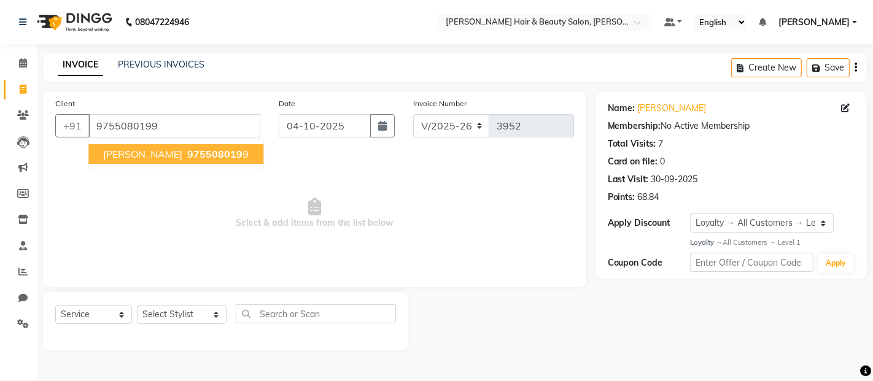
click at [153, 157] on span "[PERSON_NAME]" at bounding box center [142, 154] width 79 height 12
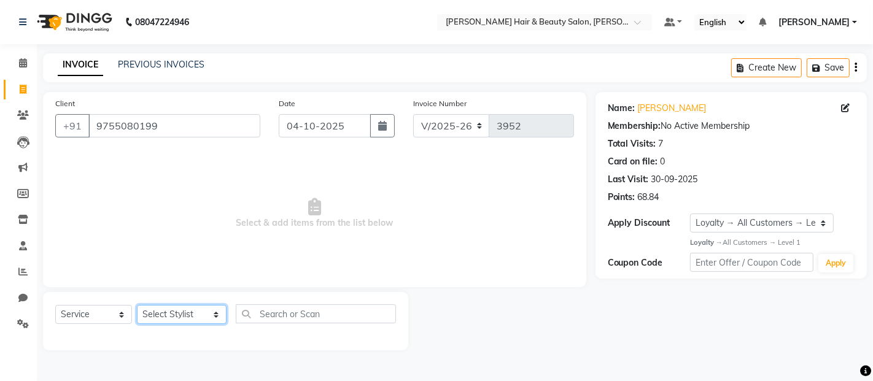
click at [204, 320] on select "Select Stylist [PERSON_NAME] Zibral [PERSON_NAME] [PERSON_NAME] [PERSON_NAME] […" at bounding box center [182, 314] width 90 height 19
click at [137, 306] on select "Select Stylist [PERSON_NAME] Zibral [PERSON_NAME] [PERSON_NAME] [PERSON_NAME] […" at bounding box center [182, 314] width 90 height 19
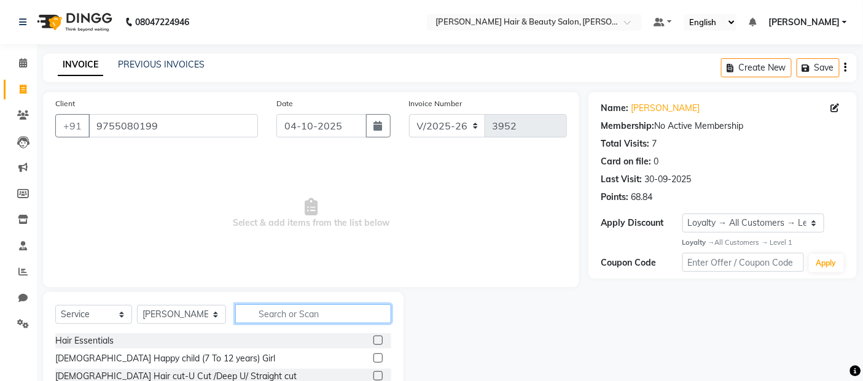
click at [313, 314] on input "text" at bounding box center [313, 314] width 157 height 19
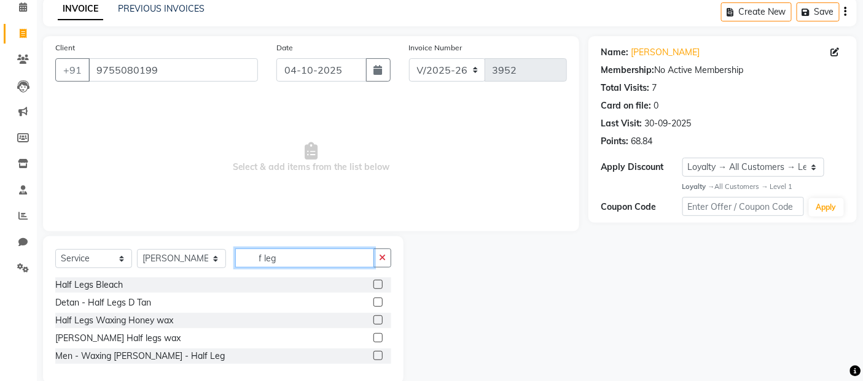
scroll to position [77, 0]
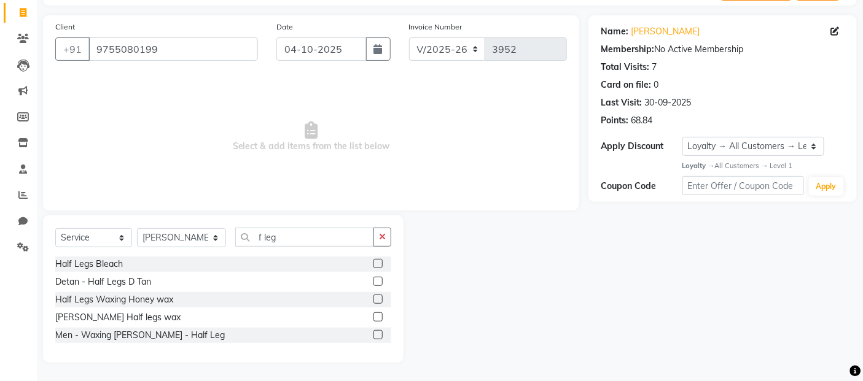
click at [377, 316] on label at bounding box center [377, 317] width 9 height 9
click at [377, 316] on input "checkbox" at bounding box center [377, 318] width 8 height 8
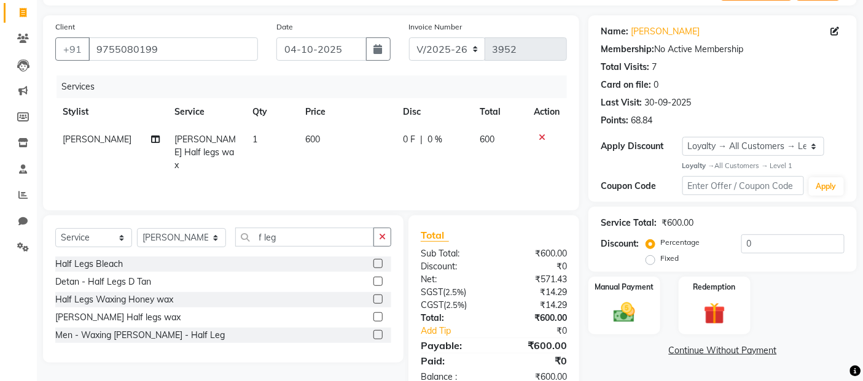
click at [541, 133] on icon at bounding box center [541, 137] width 7 height 9
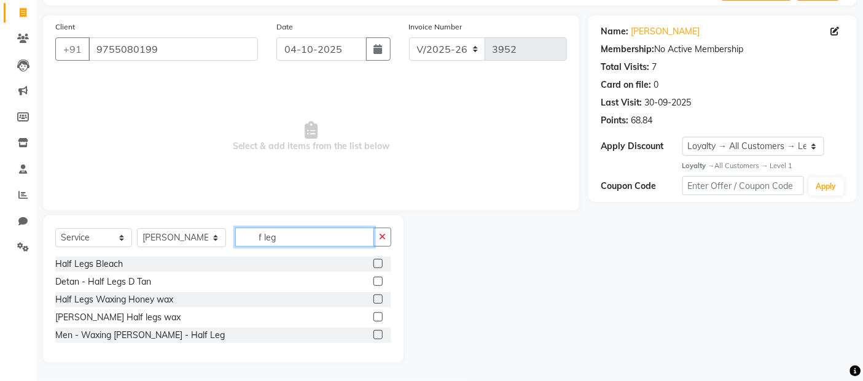
click at [254, 233] on input "f leg" at bounding box center [304, 237] width 139 height 19
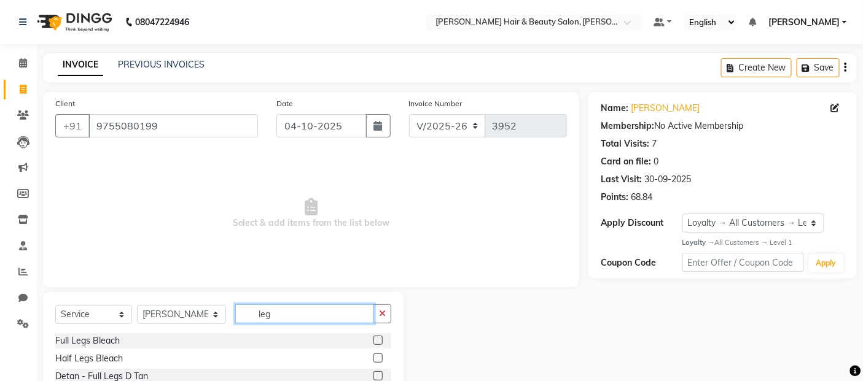
click at [289, 315] on input "leg" at bounding box center [304, 314] width 139 height 19
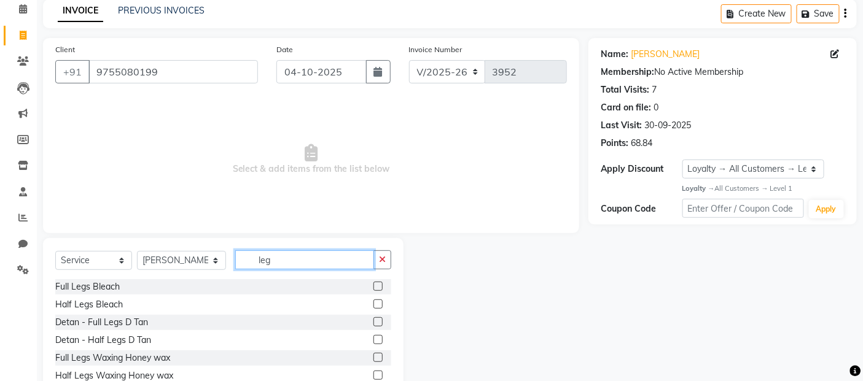
scroll to position [111, 0]
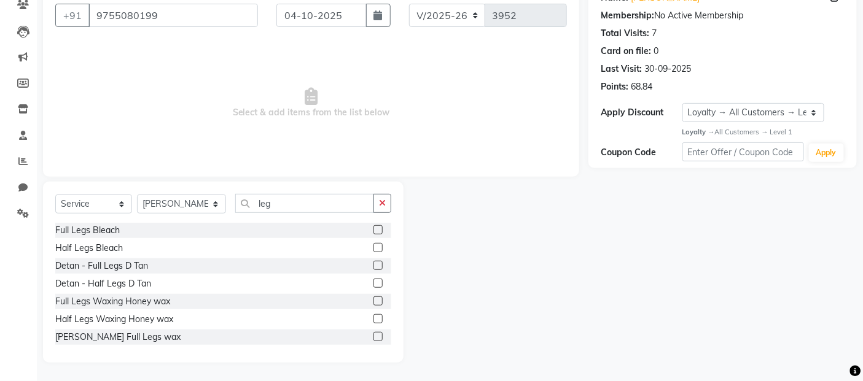
click at [373, 333] on label at bounding box center [377, 336] width 9 height 9
click at [373, 333] on input "checkbox" at bounding box center [377, 337] width 8 height 8
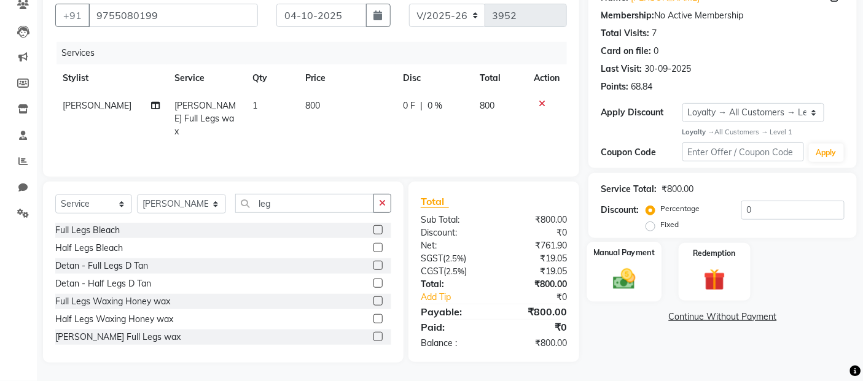
click at [623, 292] on img at bounding box center [624, 279] width 37 height 26
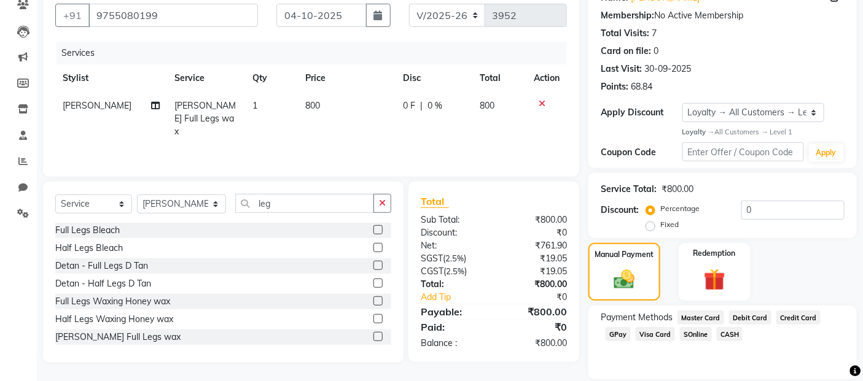
click at [616, 333] on span "GPay" at bounding box center [617, 334] width 25 height 14
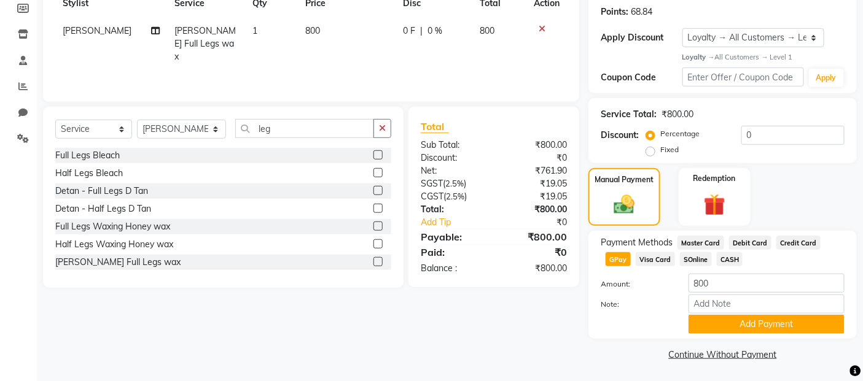
scroll to position [187, 0]
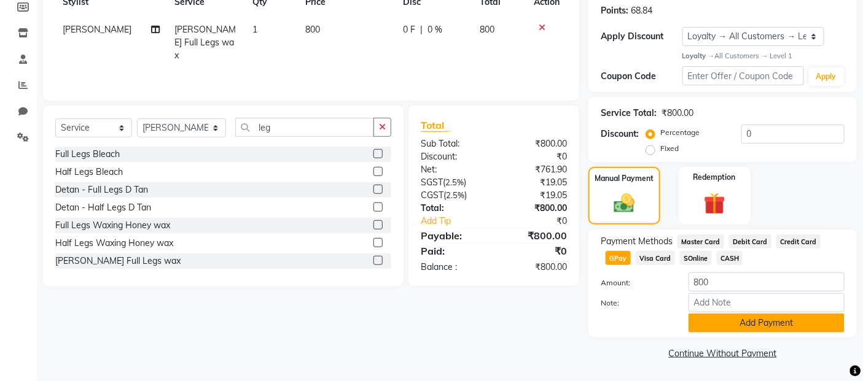
click at [725, 328] on button "Add Payment" at bounding box center [766, 323] width 156 height 19
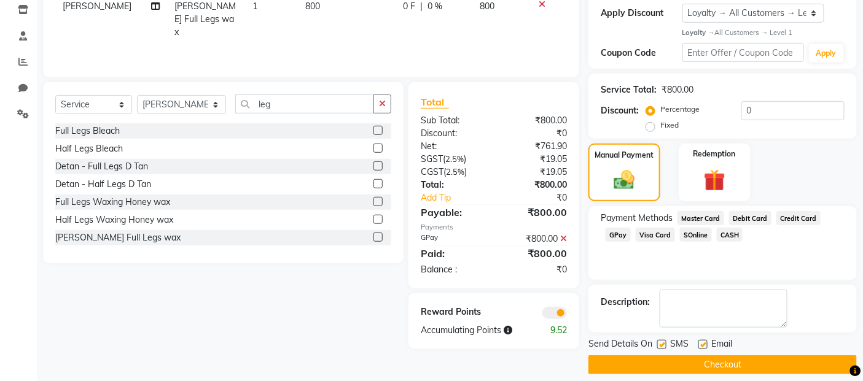
scroll to position [222, 0]
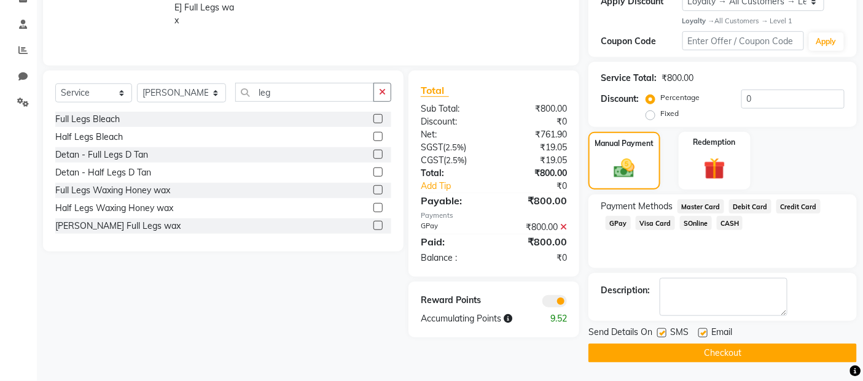
click at [661, 335] on label at bounding box center [661, 332] width 9 height 9
click at [661, 335] on input "checkbox" at bounding box center [661, 334] width 8 height 8
click at [701, 335] on label at bounding box center [702, 332] width 9 height 9
click at [701, 335] on input "checkbox" at bounding box center [702, 334] width 8 height 8
click at [707, 349] on button "Checkout" at bounding box center [722, 353] width 268 height 19
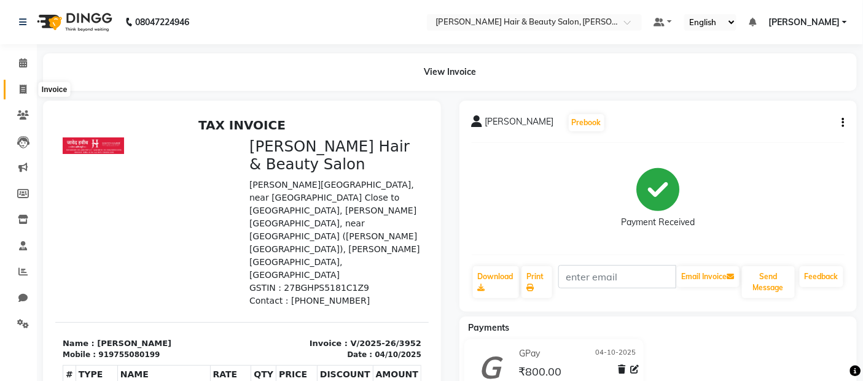
click at [21, 87] on icon at bounding box center [23, 89] width 7 height 9
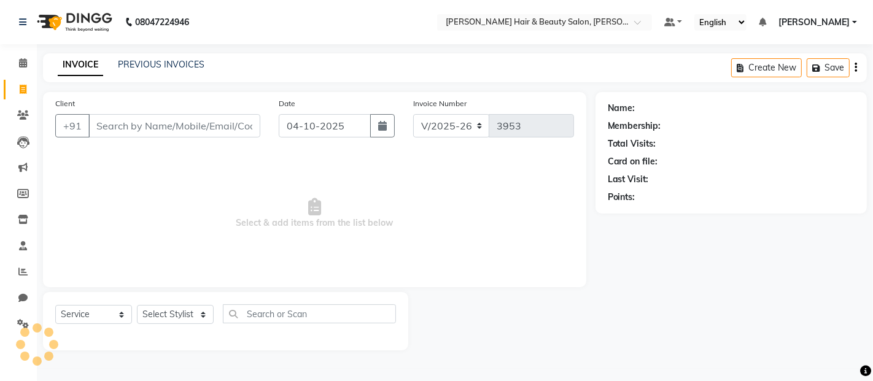
click at [145, 130] on input "Client" at bounding box center [174, 125] width 172 height 23
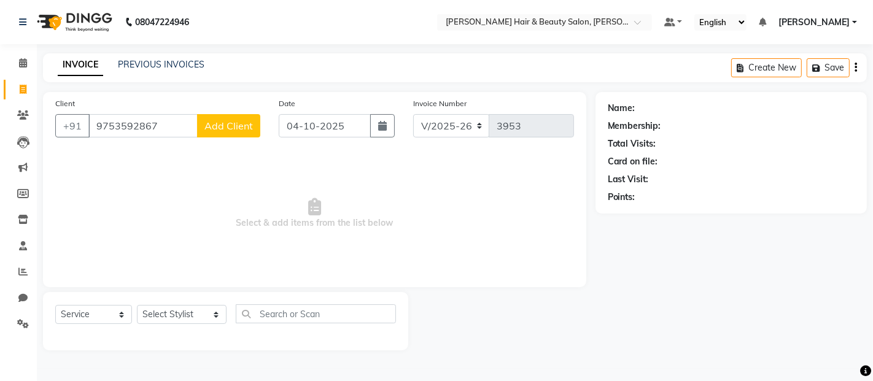
click at [222, 125] on span "Add Client" at bounding box center [228, 126] width 49 height 12
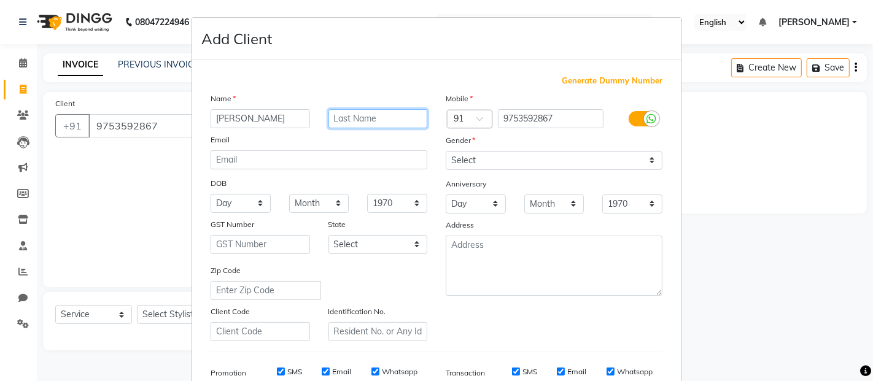
click at [349, 114] on input "text" at bounding box center [377, 118] width 99 height 19
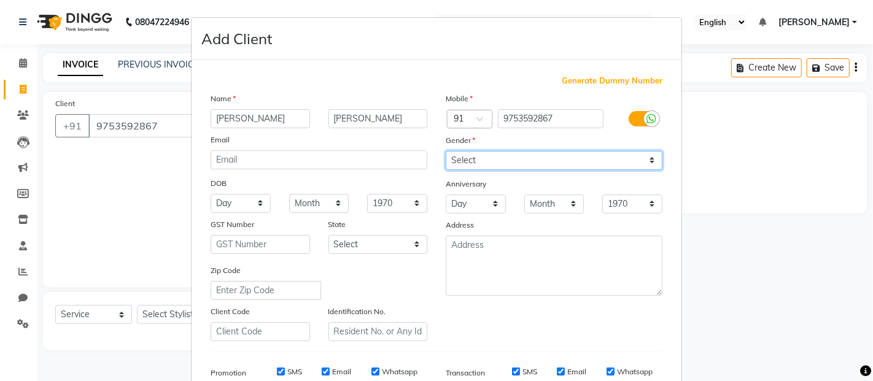
click at [554, 158] on select "Select [DEMOGRAPHIC_DATA] [DEMOGRAPHIC_DATA] Other Prefer Not To Say" at bounding box center [554, 160] width 217 height 19
click at [737, 250] on ngb-modal-window "Add Client Generate Dummy Number Name [PERSON_NAME] Email DOB Day 01 02 03 04 0…" at bounding box center [436, 190] width 873 height 381
click at [289, 371] on label "SMS" at bounding box center [294, 372] width 15 height 11
click at [285, 371] on input "SMS" at bounding box center [281, 372] width 8 height 8
click at [338, 373] on label "Email" at bounding box center [341, 372] width 19 height 11
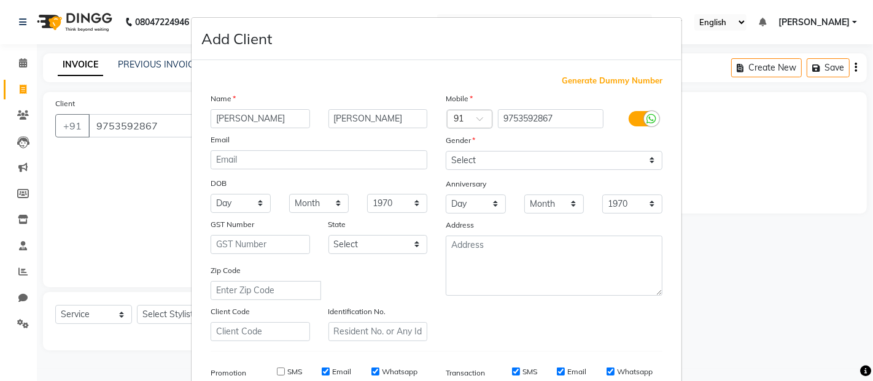
click at [330, 373] on input "Email" at bounding box center [326, 372] width 8 height 8
click at [401, 373] on label "Whatsapp" at bounding box center [400, 372] width 36 height 11
click at [379, 373] on input "Whatsapp" at bounding box center [375, 372] width 8 height 8
click at [524, 372] on label "SMS" at bounding box center [529, 372] width 15 height 11
click at [520, 372] on input "SMS" at bounding box center [516, 372] width 8 height 8
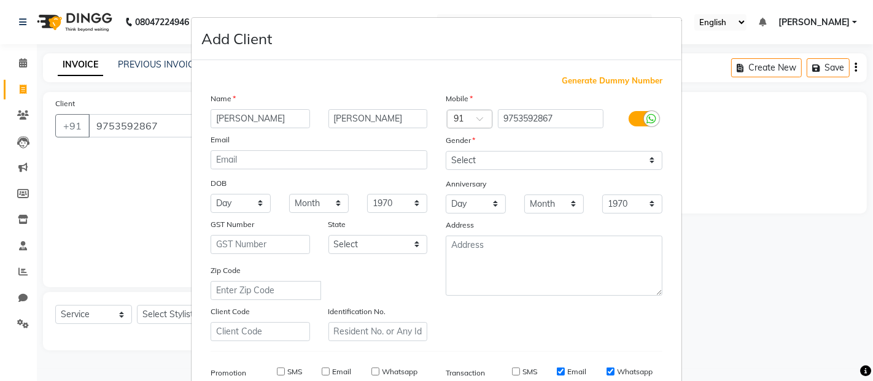
click at [573, 370] on label "Email" at bounding box center [576, 372] width 19 height 11
click at [565, 370] on input "Email" at bounding box center [561, 372] width 8 height 8
click at [620, 371] on label "Whatsapp" at bounding box center [635, 372] width 36 height 11
click at [615, 371] on input "Whatsapp" at bounding box center [611, 372] width 8 height 8
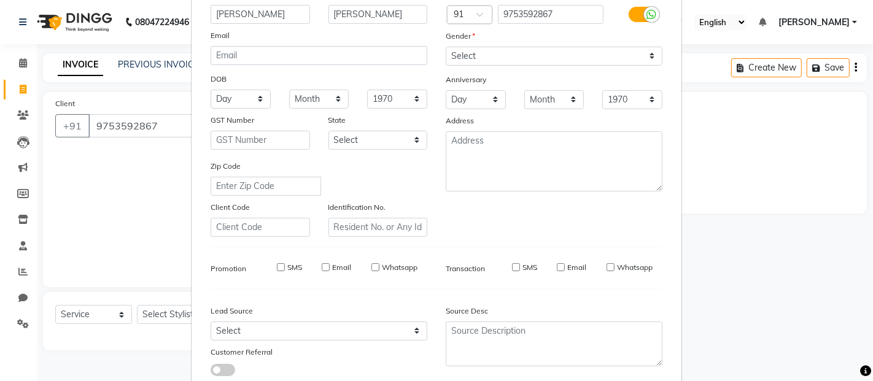
scroll to position [186, 0]
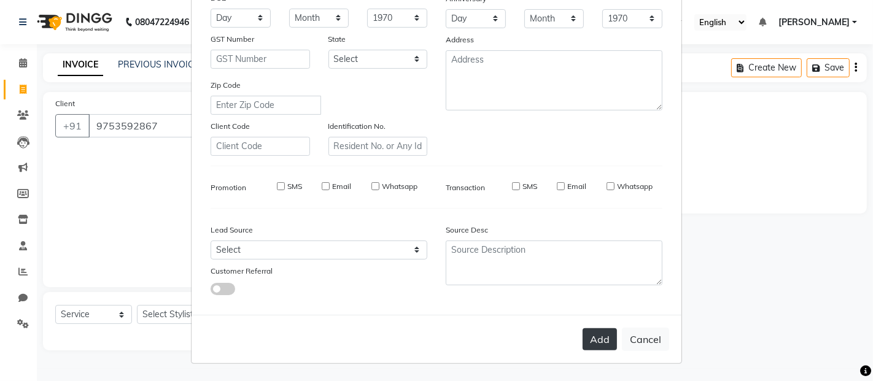
click at [588, 336] on button "Add" at bounding box center [600, 339] width 34 height 22
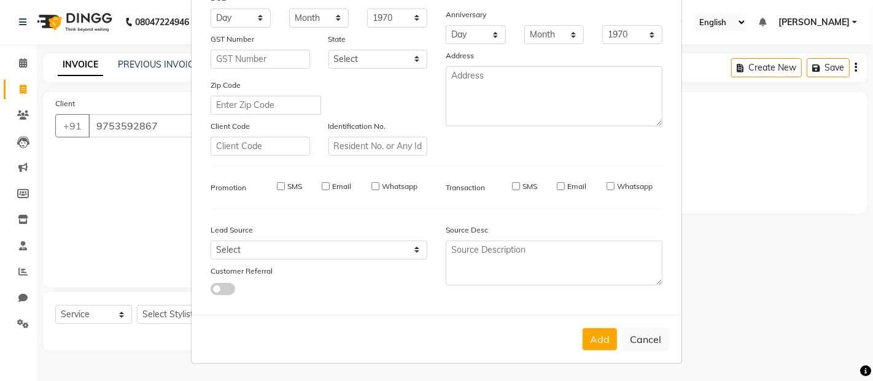
scroll to position [0, 0]
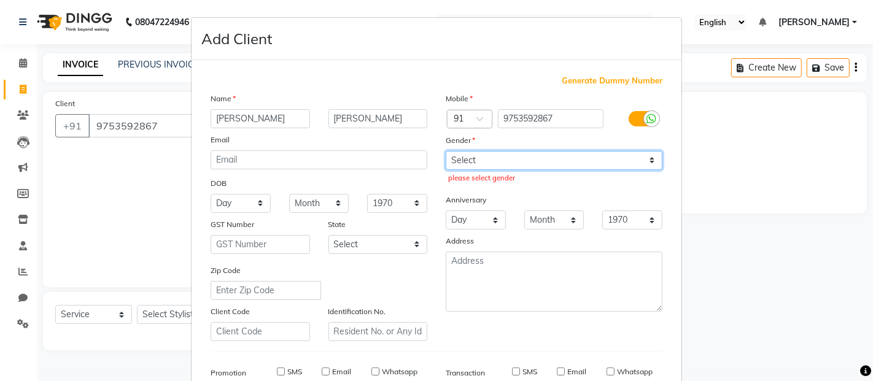
drag, startPoint x: 645, startPoint y: 157, endPoint x: 632, endPoint y: 158, distance: 12.3
click at [645, 157] on select "Select [DEMOGRAPHIC_DATA] [DEMOGRAPHIC_DATA] Other Prefer Not To Say" at bounding box center [554, 160] width 217 height 19
click at [446, 151] on select "Select [DEMOGRAPHIC_DATA] [DEMOGRAPHIC_DATA] Other Prefer Not To Say" at bounding box center [554, 160] width 217 height 19
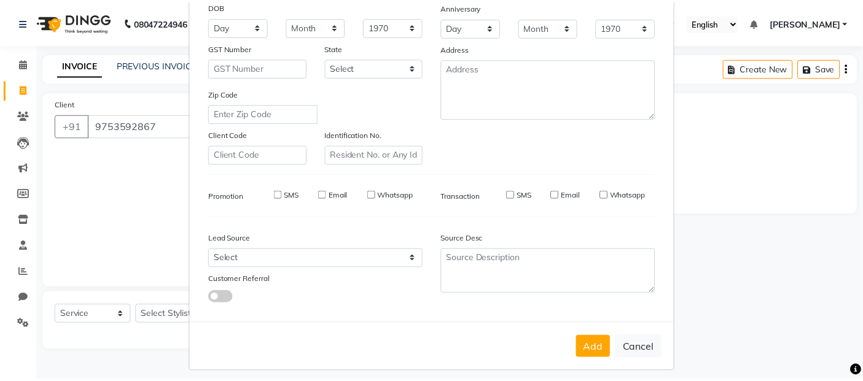
scroll to position [186, 0]
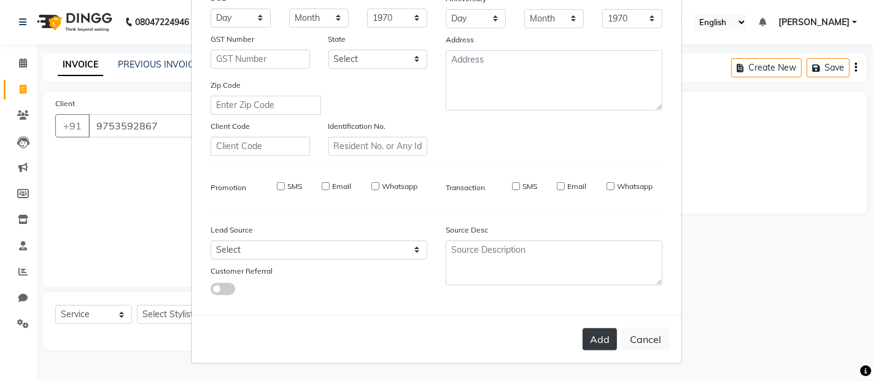
click at [599, 348] on button "Add" at bounding box center [600, 339] width 34 height 22
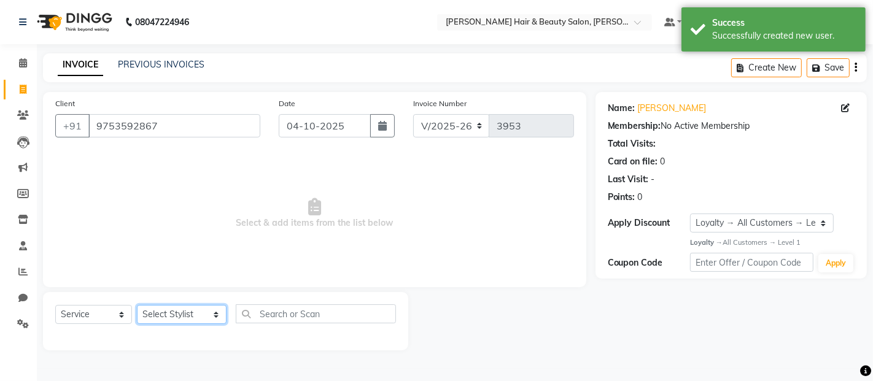
click at [199, 315] on select "Select Stylist [PERSON_NAME] Zibral [PERSON_NAME] [PERSON_NAME] [PERSON_NAME] […" at bounding box center [182, 314] width 90 height 19
click at [137, 306] on select "Select Stylist [PERSON_NAME] Zibral [PERSON_NAME] [PERSON_NAME] [PERSON_NAME] […" at bounding box center [182, 314] width 90 height 19
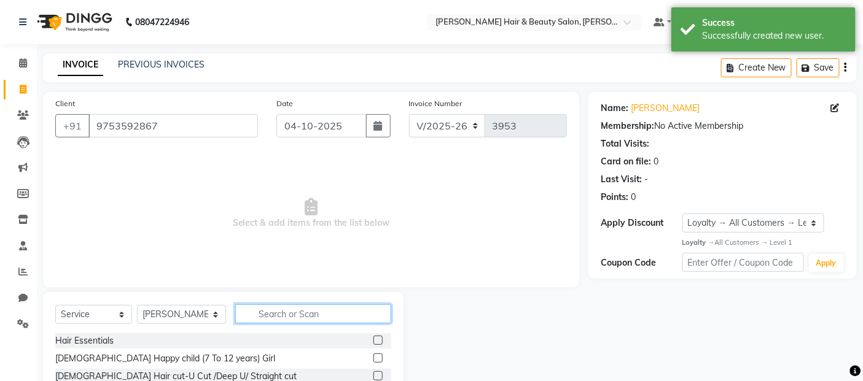
click at [317, 313] on input "text" at bounding box center [313, 314] width 157 height 19
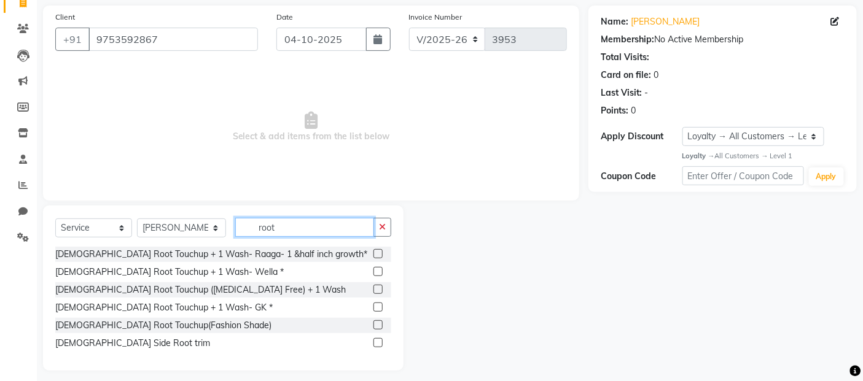
scroll to position [95, 0]
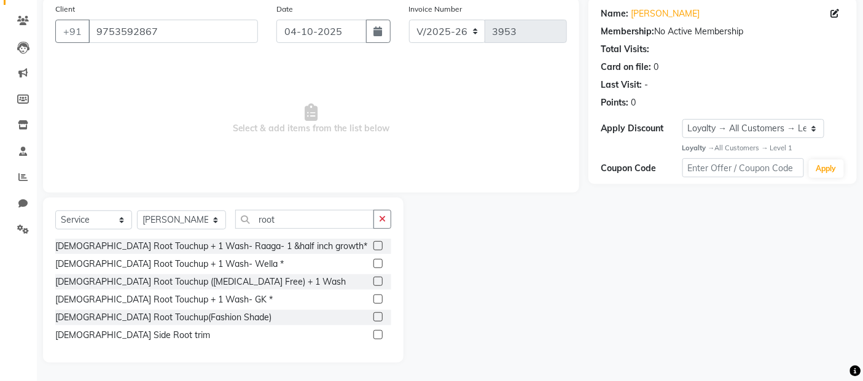
click at [381, 280] on label at bounding box center [377, 281] width 9 height 9
click at [381, 280] on input "checkbox" at bounding box center [377, 282] width 8 height 8
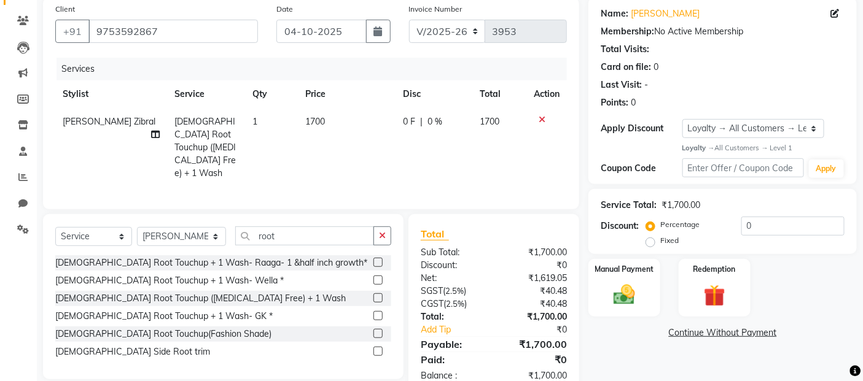
click at [329, 117] on td "1700" at bounding box center [347, 147] width 98 height 79
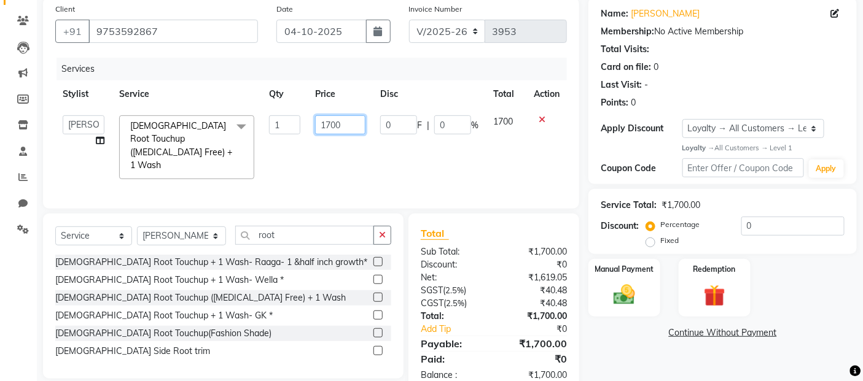
click at [344, 120] on input "1700" at bounding box center [340, 124] width 50 height 19
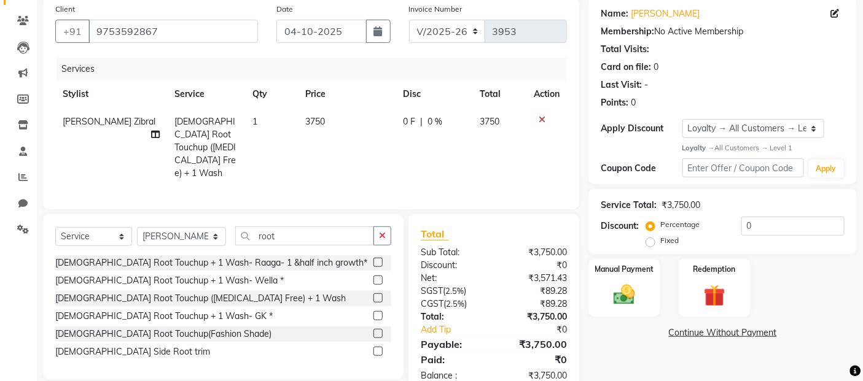
click at [366, 166] on td "3750" at bounding box center [347, 147] width 98 height 79
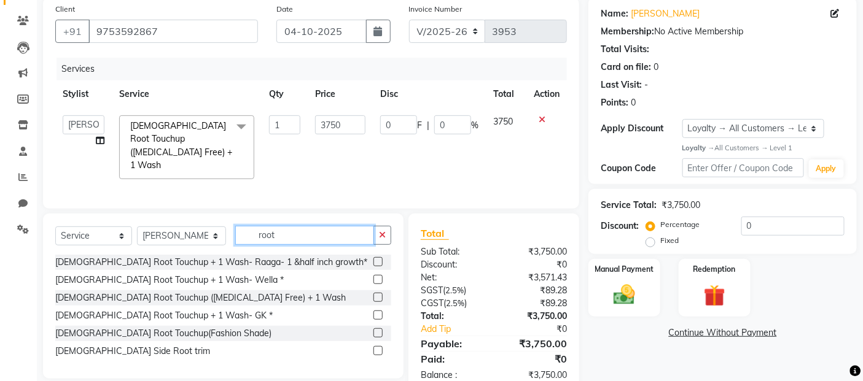
click at [274, 234] on input "root" at bounding box center [304, 235] width 139 height 19
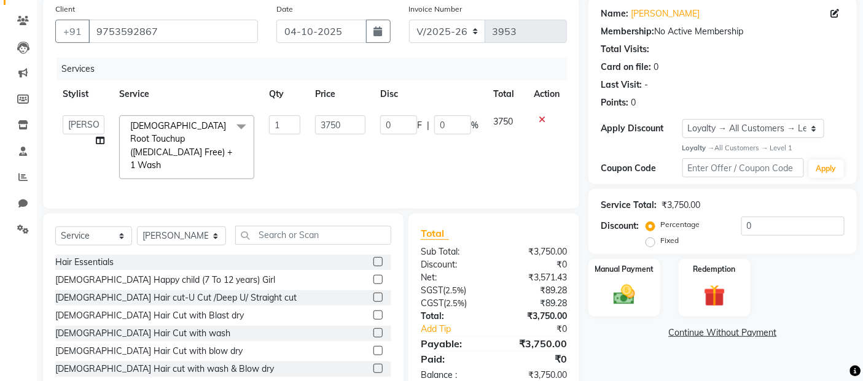
click at [373, 311] on label at bounding box center [377, 315] width 9 height 9
click at [373, 312] on input "checkbox" at bounding box center [377, 316] width 8 height 8
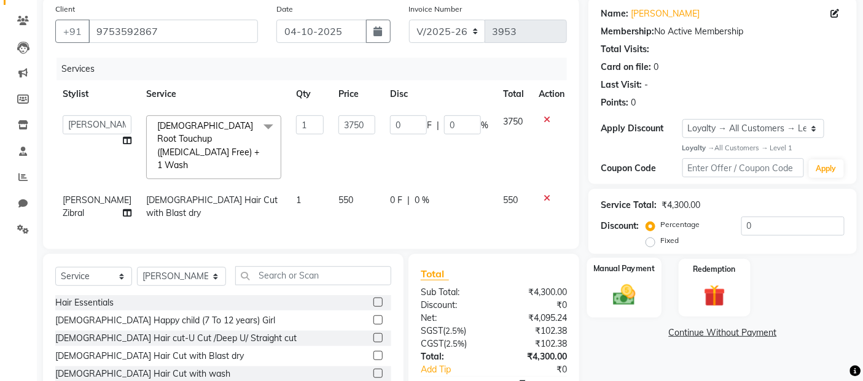
click at [628, 297] on img at bounding box center [624, 295] width 37 height 26
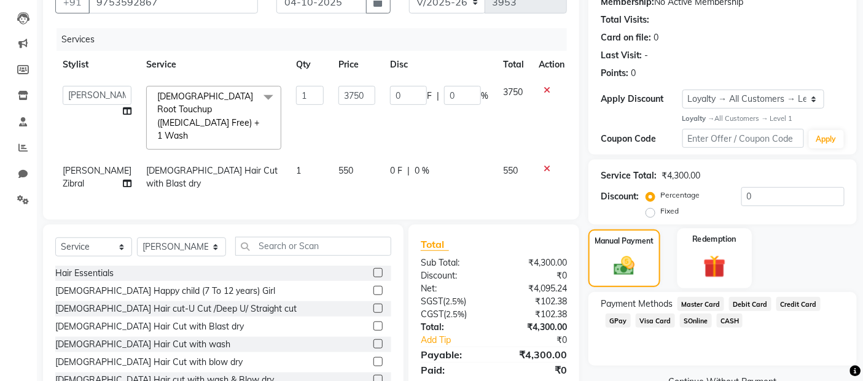
scroll to position [163, 0]
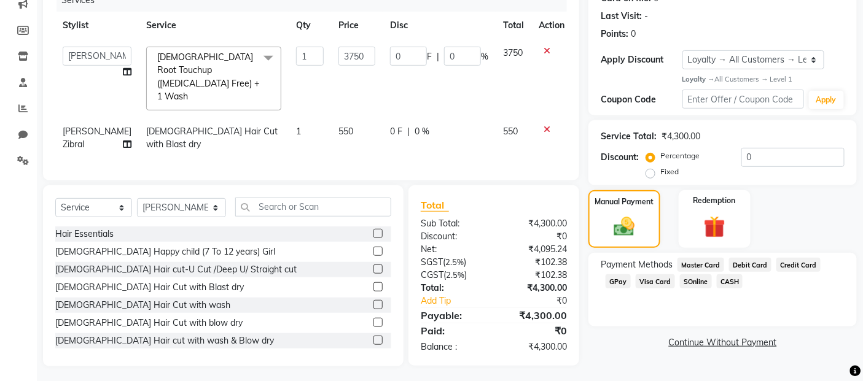
click at [621, 280] on span "GPay" at bounding box center [617, 281] width 25 height 14
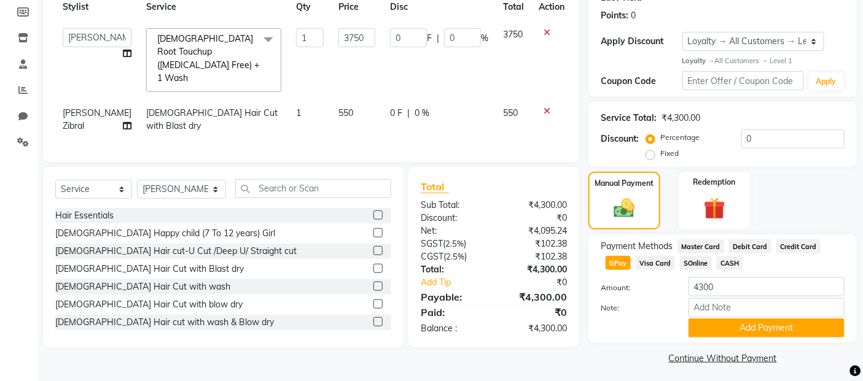
scroll to position [187, 0]
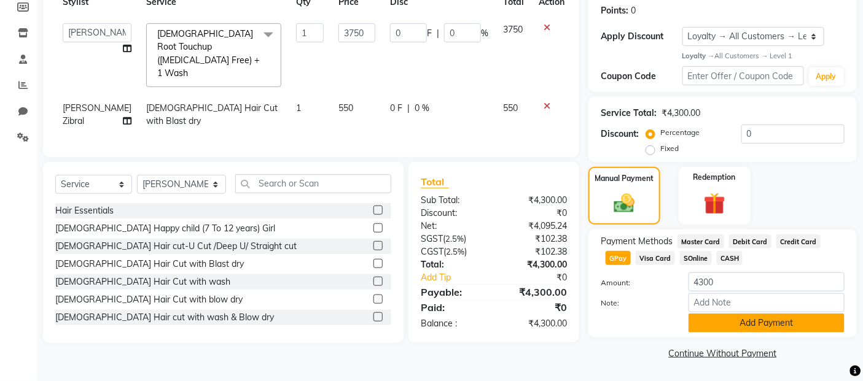
click at [756, 321] on button "Add Payment" at bounding box center [766, 323] width 156 height 19
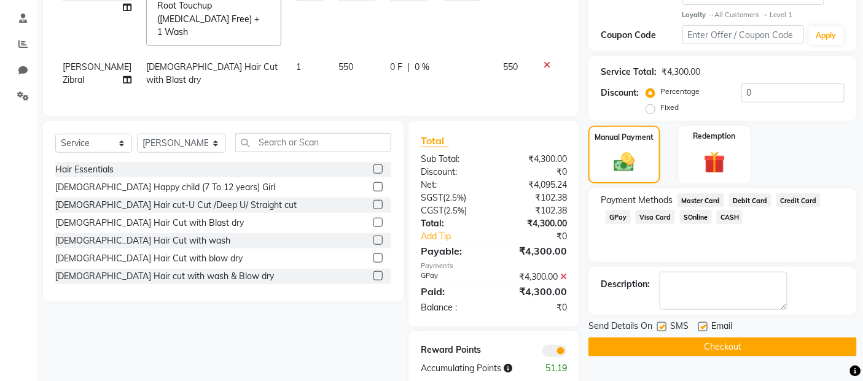
scroll to position [249, 0]
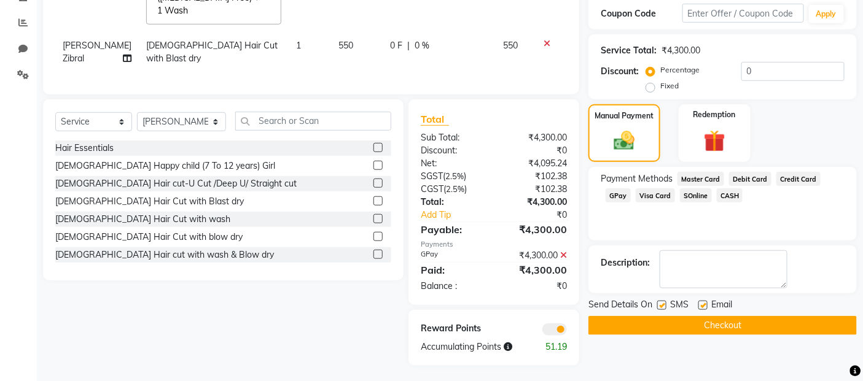
click at [661, 303] on label at bounding box center [661, 305] width 9 height 9
click at [661, 303] on input "checkbox" at bounding box center [661, 306] width 8 height 8
click at [701, 306] on label at bounding box center [702, 305] width 9 height 9
click at [701, 306] on input "checkbox" at bounding box center [702, 306] width 8 height 8
click at [708, 324] on button "Checkout" at bounding box center [722, 325] width 268 height 19
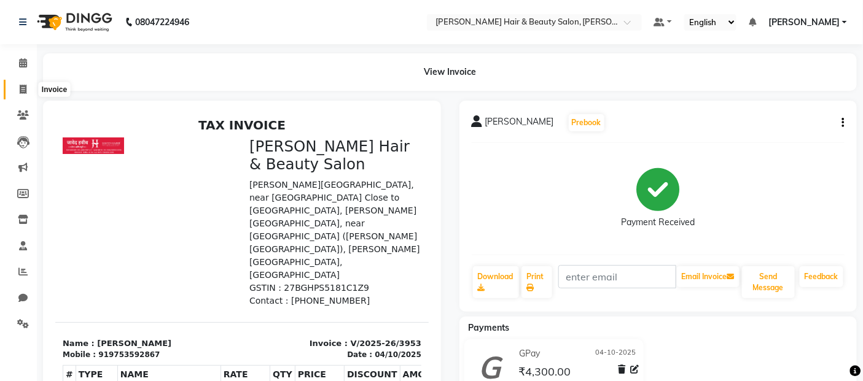
click at [26, 90] on icon at bounding box center [23, 89] width 7 height 9
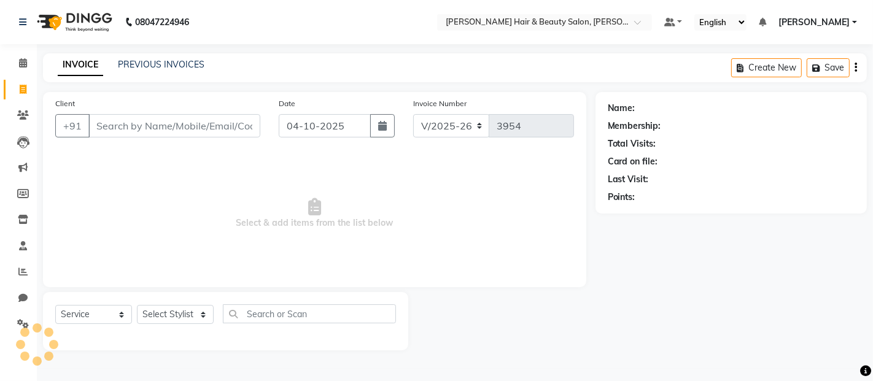
click at [135, 128] on input "Client" at bounding box center [174, 125] width 172 height 23
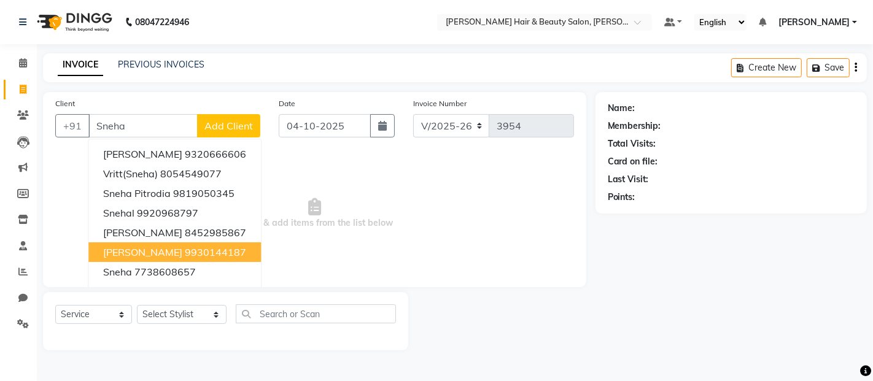
click at [153, 247] on span "[PERSON_NAME]" at bounding box center [142, 252] width 79 height 12
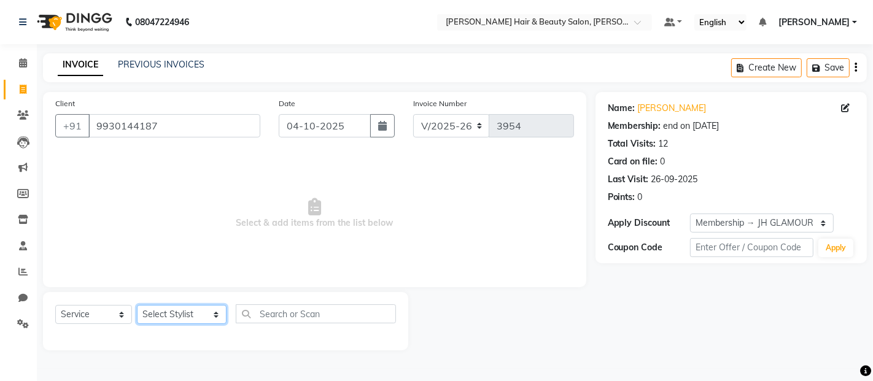
click at [203, 315] on select "Select Stylist [PERSON_NAME] Zibral [PERSON_NAME] [PERSON_NAME] [PERSON_NAME] […" at bounding box center [182, 314] width 90 height 19
click at [137, 306] on select "Select Stylist [PERSON_NAME] Zibral [PERSON_NAME] [PERSON_NAME] [PERSON_NAME] […" at bounding box center [182, 314] width 90 height 19
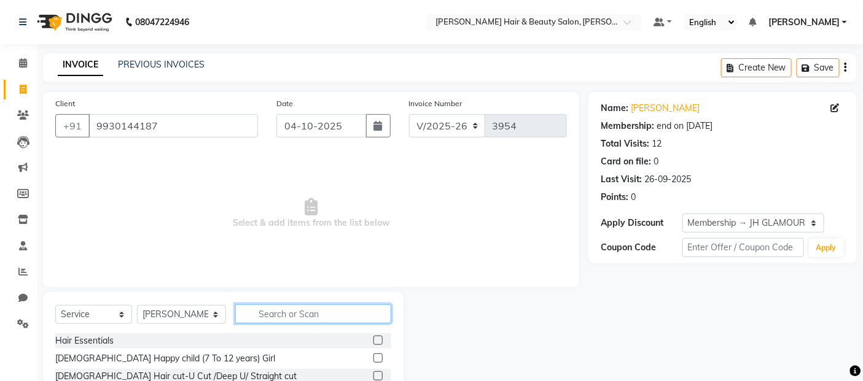
click at [324, 317] on input "text" at bounding box center [313, 314] width 157 height 19
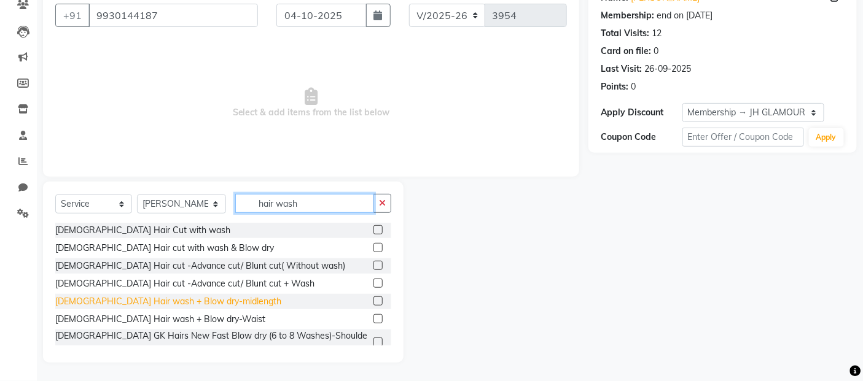
scroll to position [68, 0]
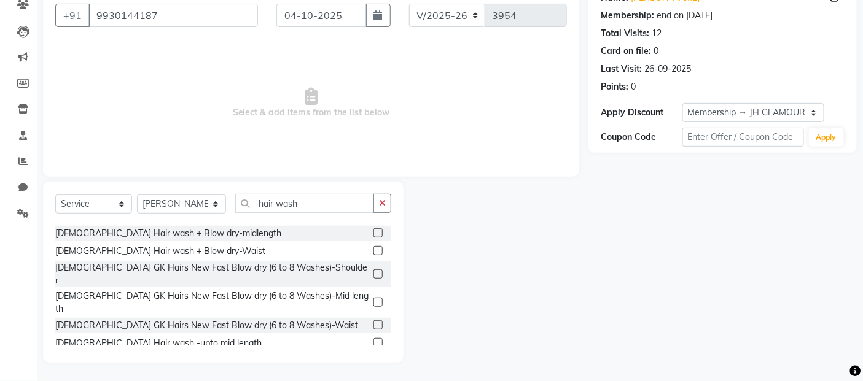
click at [373, 338] on label at bounding box center [377, 342] width 9 height 9
click at [373, 340] on input "checkbox" at bounding box center [377, 344] width 8 height 8
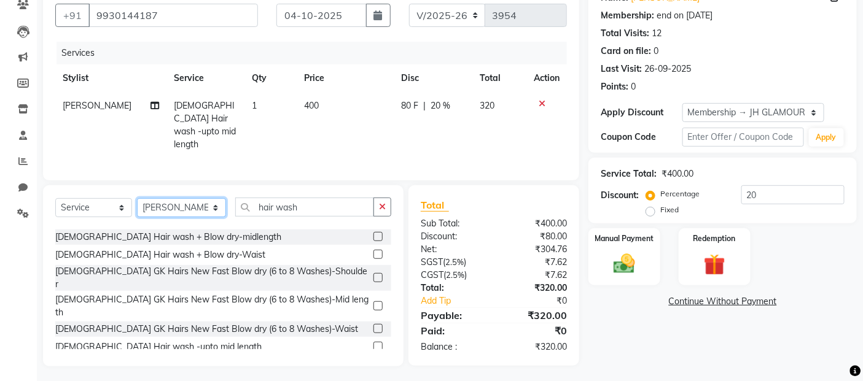
click at [203, 206] on select "Select Stylist [PERSON_NAME] Zibral [PERSON_NAME] [PERSON_NAME] [PERSON_NAME] […" at bounding box center [181, 207] width 89 height 19
click at [137, 198] on select "Select Stylist [PERSON_NAME] Zibral [PERSON_NAME] [PERSON_NAME] [PERSON_NAME] […" at bounding box center [181, 207] width 89 height 19
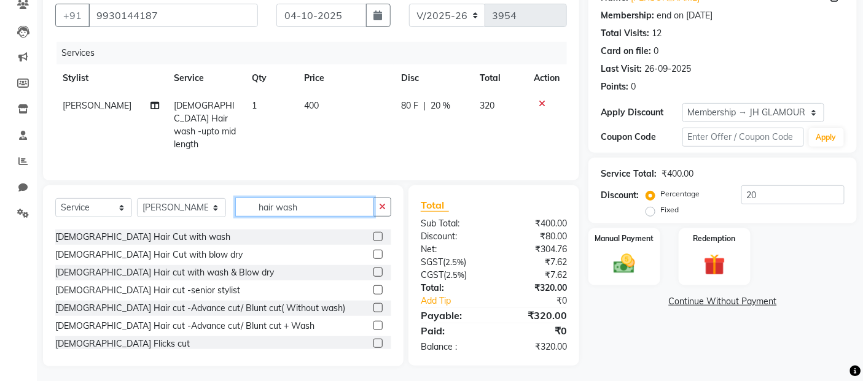
click at [297, 200] on input "hair wash" at bounding box center [304, 207] width 139 height 19
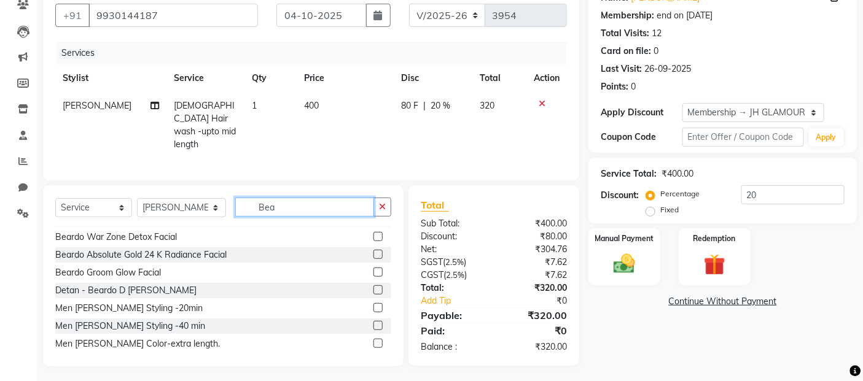
scroll to position [0, 0]
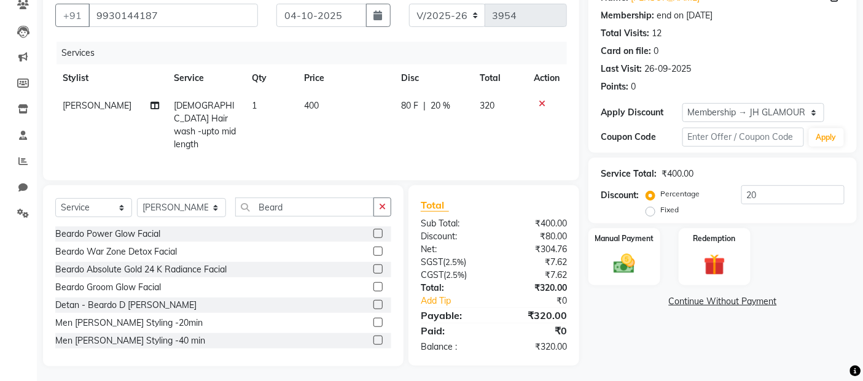
click at [373, 320] on label at bounding box center [377, 322] width 9 height 9
click at [373, 320] on input "checkbox" at bounding box center [377, 323] width 8 height 8
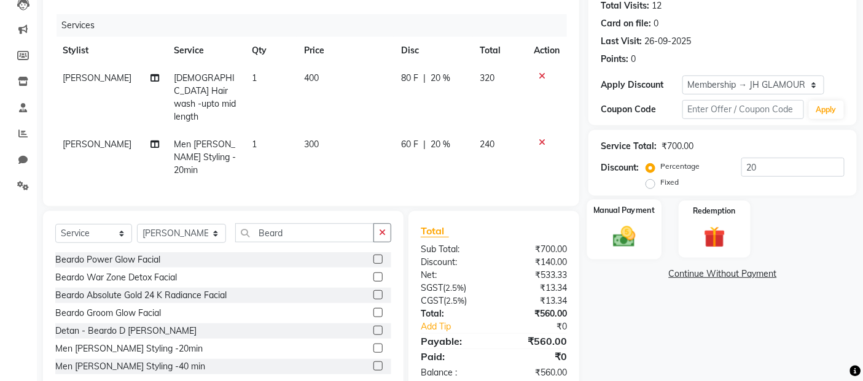
scroll to position [152, 0]
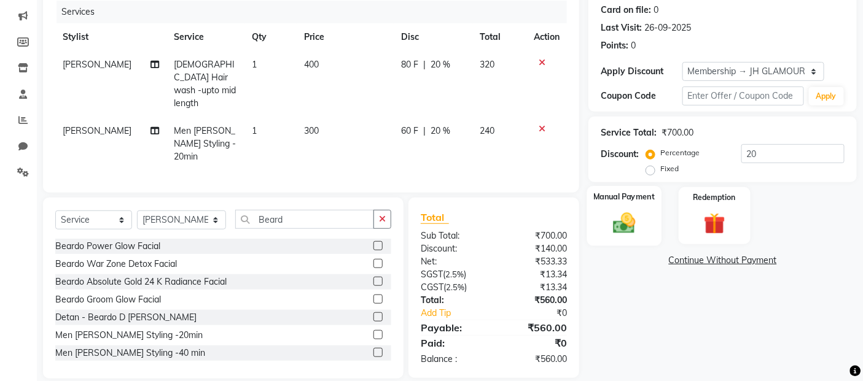
click at [618, 228] on img at bounding box center [624, 223] width 37 height 26
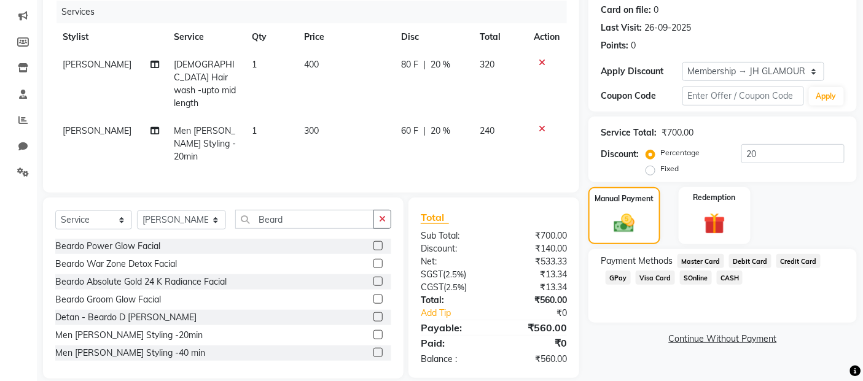
click at [621, 278] on span "GPay" at bounding box center [617, 278] width 25 height 14
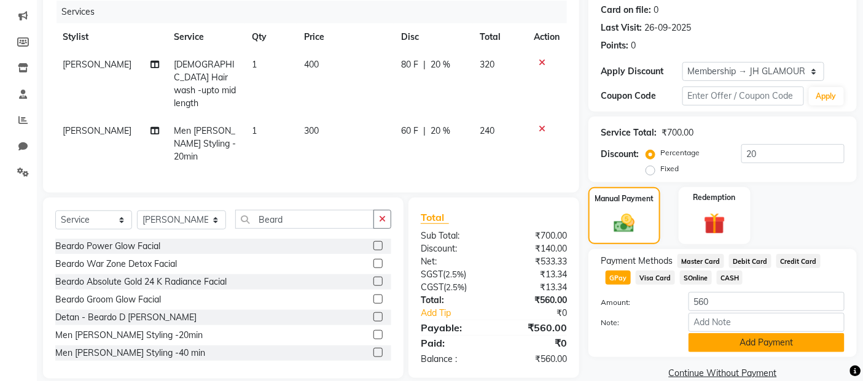
click at [732, 344] on button "Add Payment" at bounding box center [766, 342] width 156 height 19
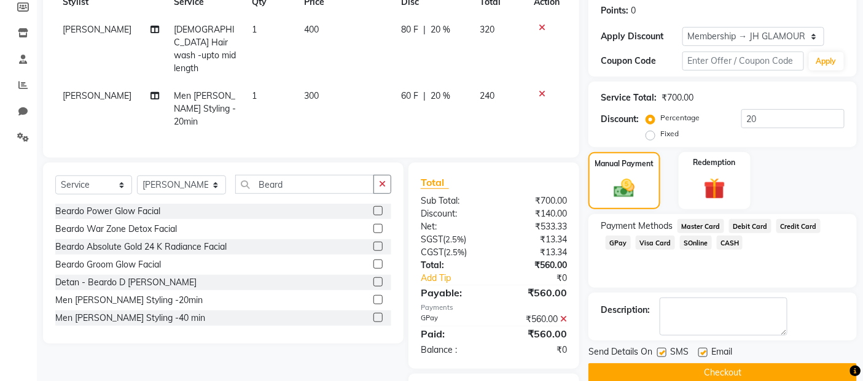
scroll to position [220, 0]
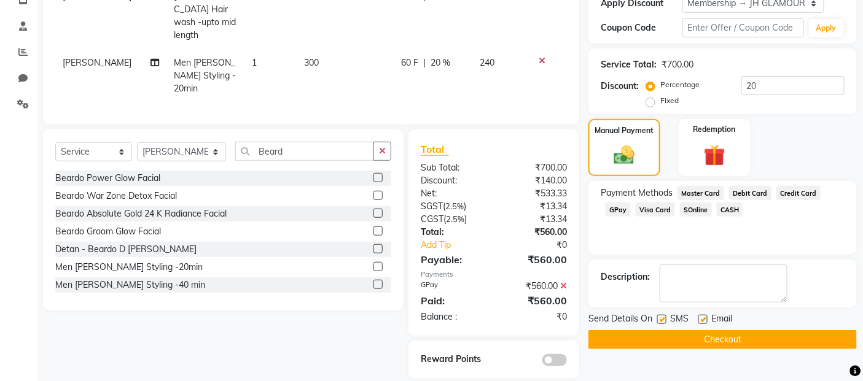
click at [704, 317] on label at bounding box center [702, 319] width 9 height 9
click at [704, 317] on input "checkbox" at bounding box center [702, 320] width 8 height 8
click at [664, 321] on label at bounding box center [661, 319] width 9 height 9
click at [664, 321] on input "checkbox" at bounding box center [661, 320] width 8 height 8
click at [666, 347] on button "Checkout" at bounding box center [722, 339] width 268 height 19
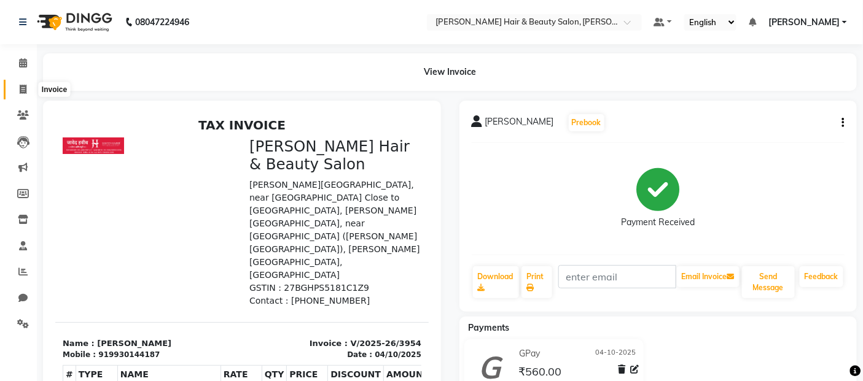
click at [17, 90] on span at bounding box center [22, 90] width 21 height 14
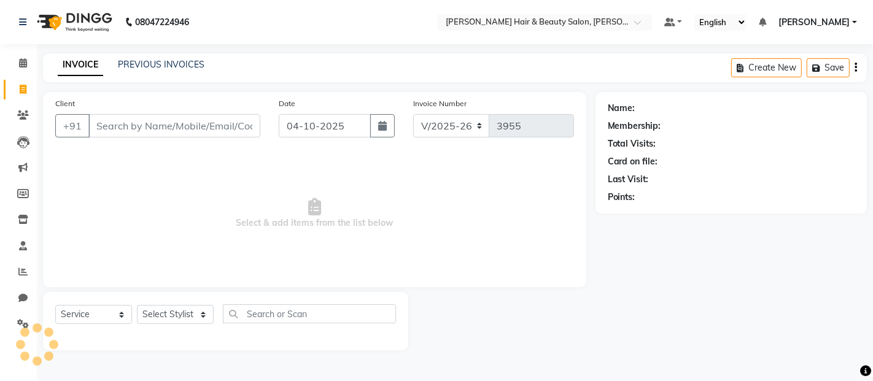
click at [164, 125] on input "Client" at bounding box center [174, 125] width 172 height 23
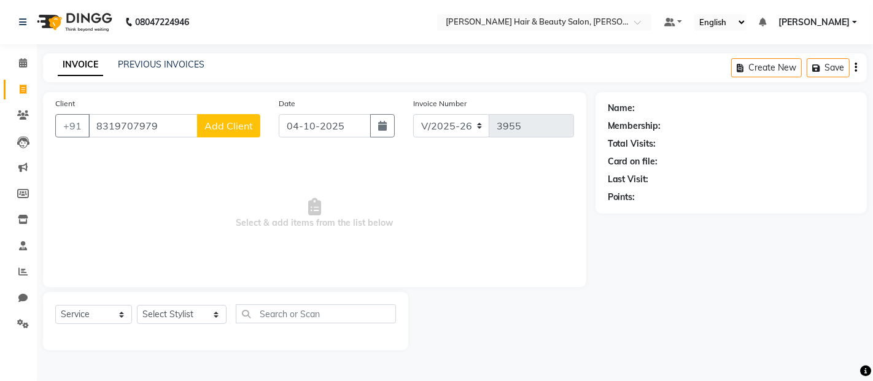
click at [212, 126] on span "Add Client" at bounding box center [228, 126] width 49 height 12
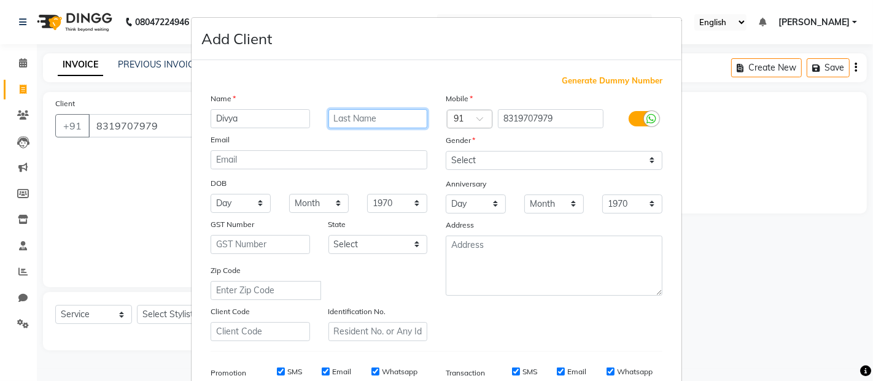
click at [352, 117] on input "text" at bounding box center [377, 118] width 99 height 19
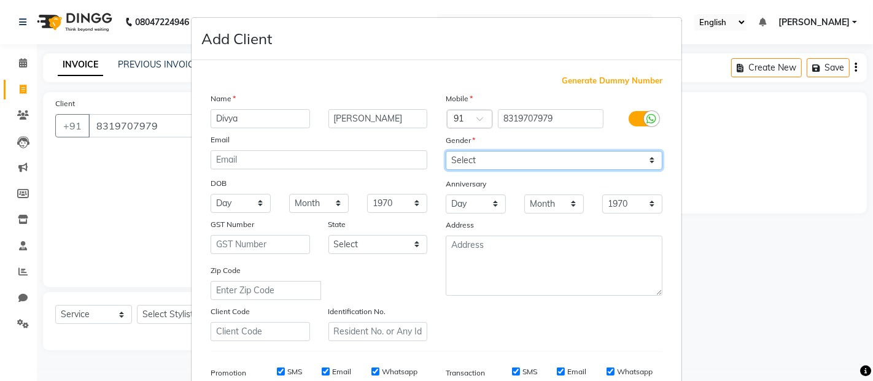
click at [648, 162] on select "Select [DEMOGRAPHIC_DATA] [DEMOGRAPHIC_DATA] Other Prefer Not To Say" at bounding box center [554, 160] width 217 height 19
click at [446, 151] on select "Select [DEMOGRAPHIC_DATA] [DEMOGRAPHIC_DATA] Other Prefer Not To Say" at bounding box center [554, 160] width 217 height 19
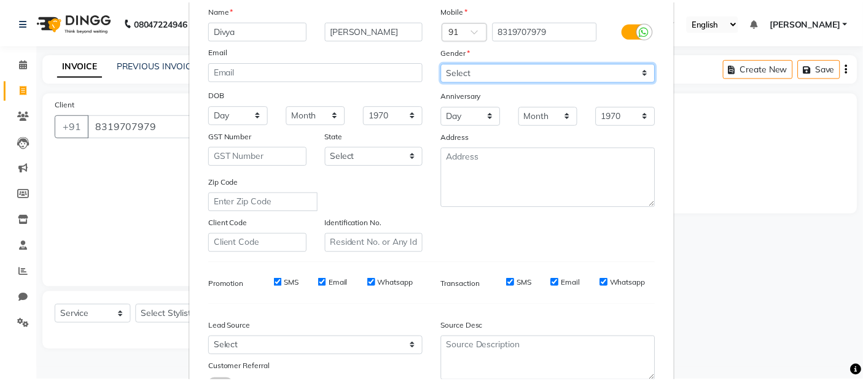
scroll to position [186, 0]
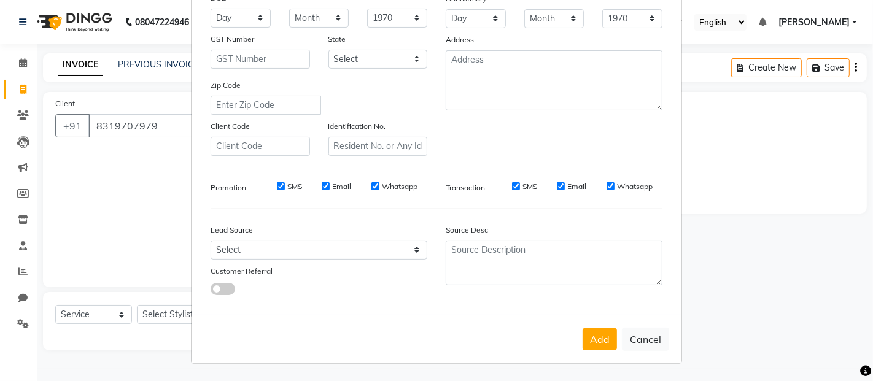
click at [290, 181] on label "SMS" at bounding box center [294, 186] width 15 height 11
click at [285, 182] on input "SMS" at bounding box center [281, 186] width 8 height 8
click at [334, 181] on label "Email" at bounding box center [341, 186] width 19 height 11
click at [330, 182] on input "Email" at bounding box center [326, 186] width 8 height 8
click at [384, 189] on label "Whatsapp" at bounding box center [400, 186] width 36 height 11
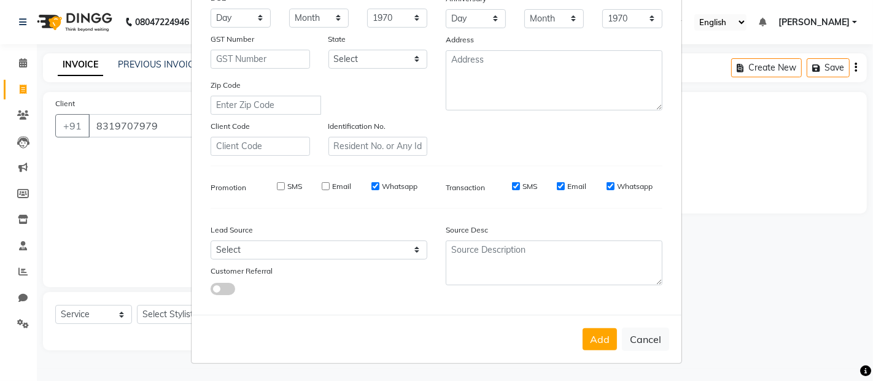
click at [379, 189] on input "Whatsapp" at bounding box center [375, 186] width 8 height 8
click at [513, 185] on input "SMS" at bounding box center [516, 186] width 8 height 8
click at [572, 187] on label "Email" at bounding box center [576, 186] width 19 height 11
click at [565, 187] on input "Email" at bounding box center [561, 186] width 8 height 8
click at [631, 185] on label "Whatsapp" at bounding box center [635, 186] width 36 height 11
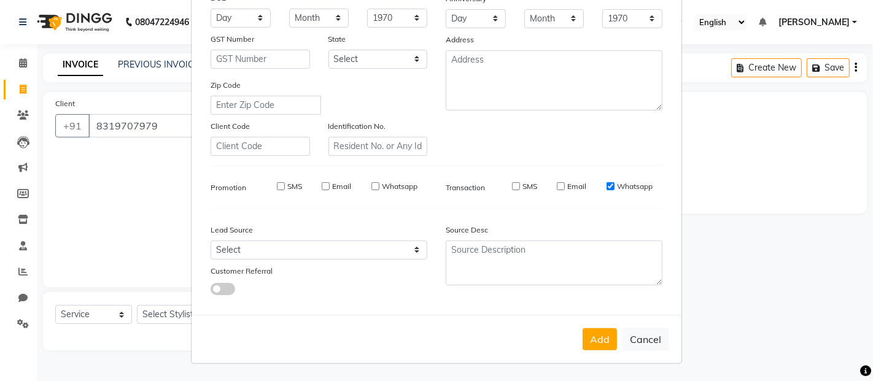
click at [615, 185] on input "Whatsapp" at bounding box center [611, 186] width 8 height 8
click at [596, 336] on button "Add" at bounding box center [600, 339] width 34 height 22
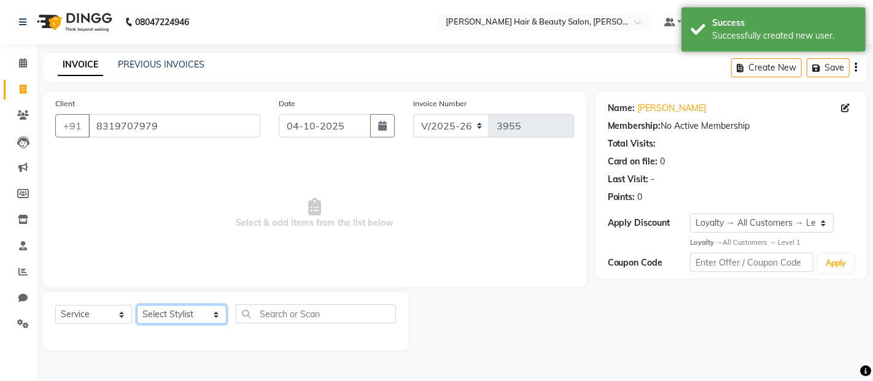
click at [203, 311] on select "Select Stylist [PERSON_NAME] Zibral [PERSON_NAME] [PERSON_NAME] [PERSON_NAME] […" at bounding box center [182, 314] width 90 height 19
click at [137, 306] on select "Select Stylist [PERSON_NAME] Zibral [PERSON_NAME] [PERSON_NAME] [PERSON_NAME] […" at bounding box center [182, 314] width 90 height 19
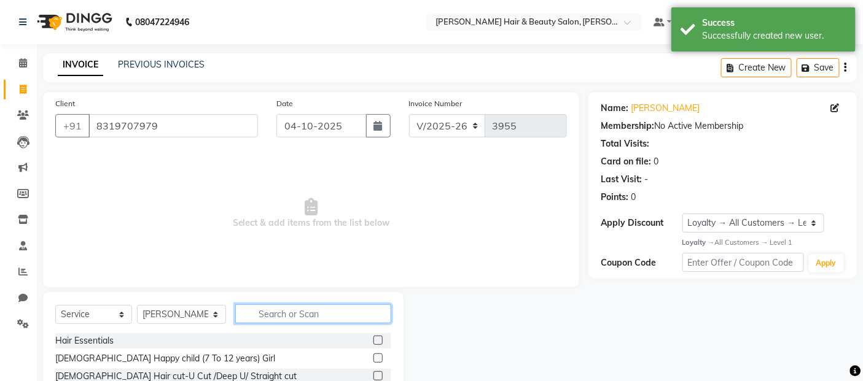
click at [276, 315] on input "text" at bounding box center [313, 314] width 157 height 19
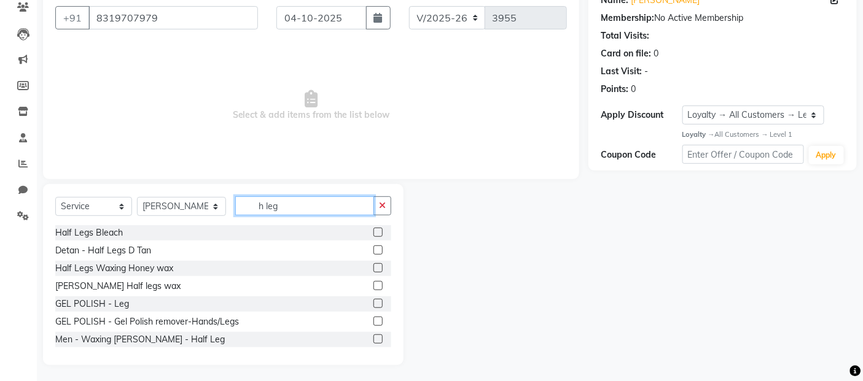
scroll to position [111, 0]
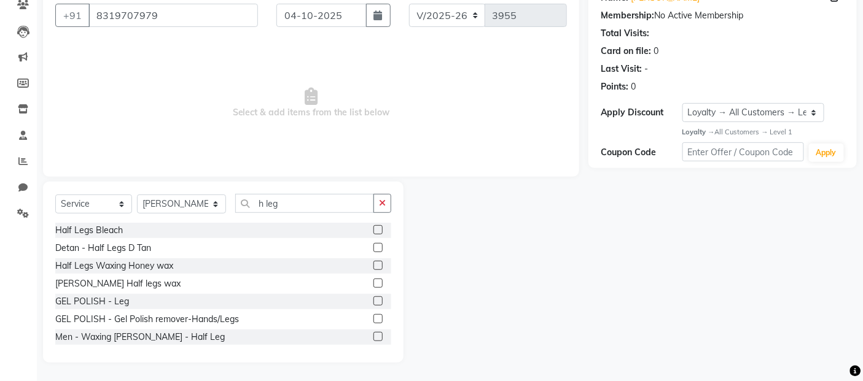
click at [373, 282] on label at bounding box center [377, 283] width 9 height 9
click at [373, 282] on input "checkbox" at bounding box center [377, 284] width 8 height 8
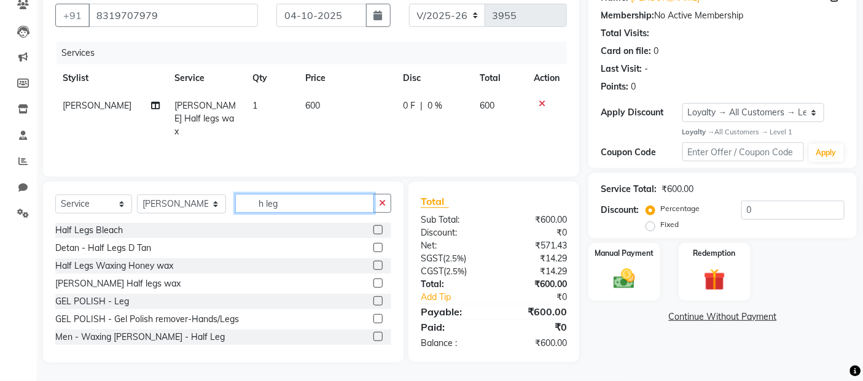
click at [292, 203] on input "h leg" at bounding box center [304, 203] width 139 height 19
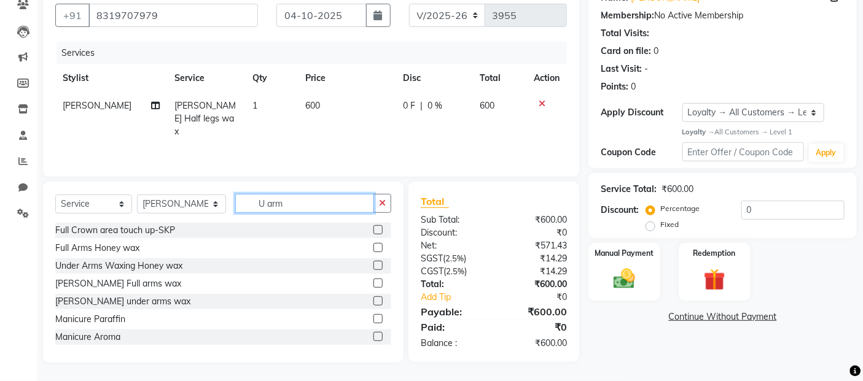
scroll to position [109, 0]
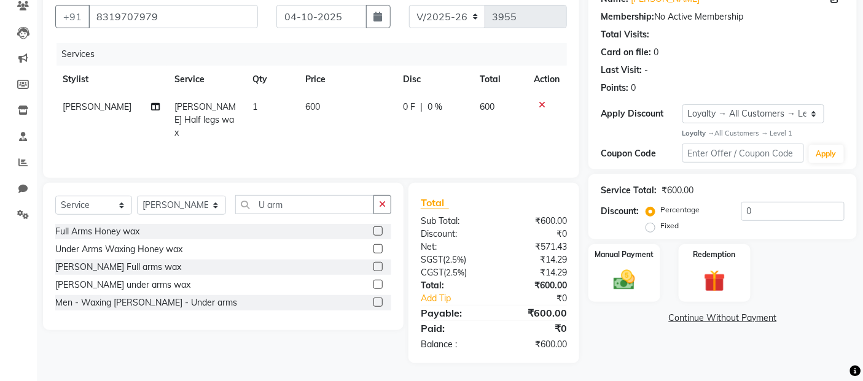
click at [379, 281] on label at bounding box center [377, 284] width 9 height 9
click at [379, 281] on input "checkbox" at bounding box center [377, 285] width 8 height 8
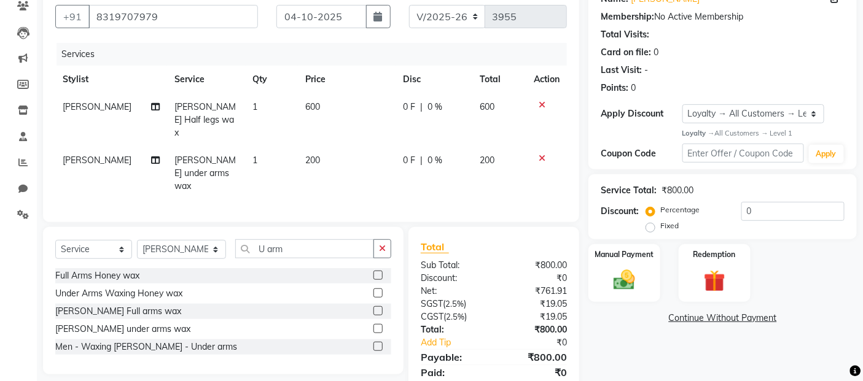
click at [322, 147] on td "200" at bounding box center [347, 173] width 98 height 53
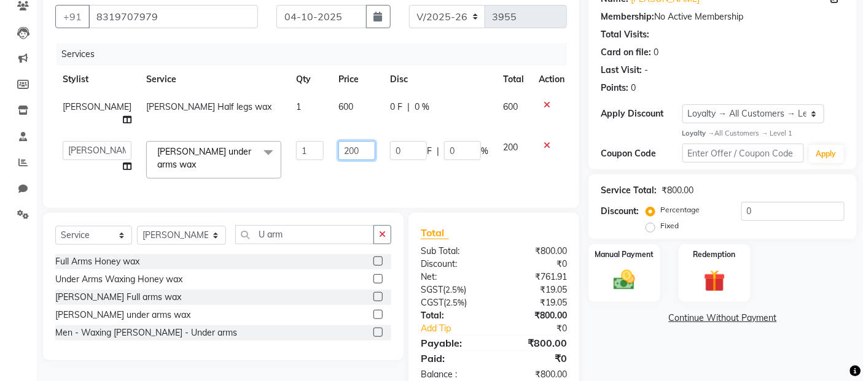
click at [341, 149] on input "200" at bounding box center [356, 150] width 37 height 19
click at [477, 167] on tr "[PERSON_NAME] Zibral [PERSON_NAME] [PERSON_NAME] [PERSON_NAME] Shetty [PERSON_N…" at bounding box center [313, 160] width 516 height 52
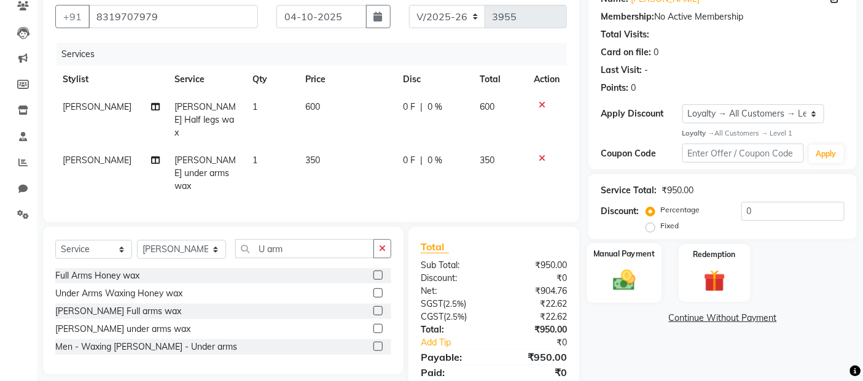
click at [622, 281] on img at bounding box center [624, 281] width 37 height 26
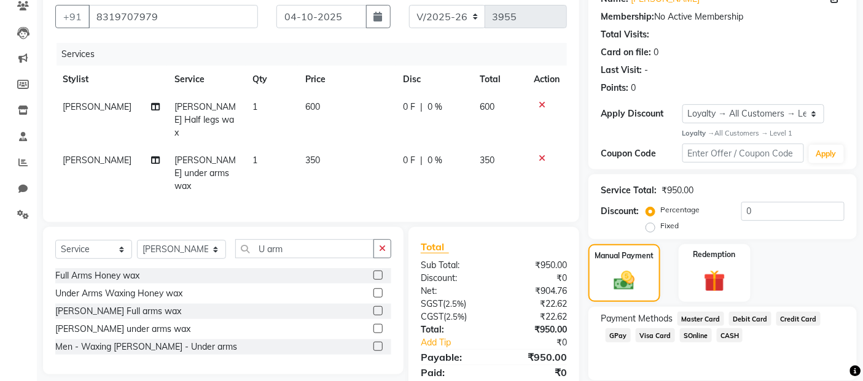
click at [622, 332] on span "GPay" at bounding box center [617, 335] width 25 height 14
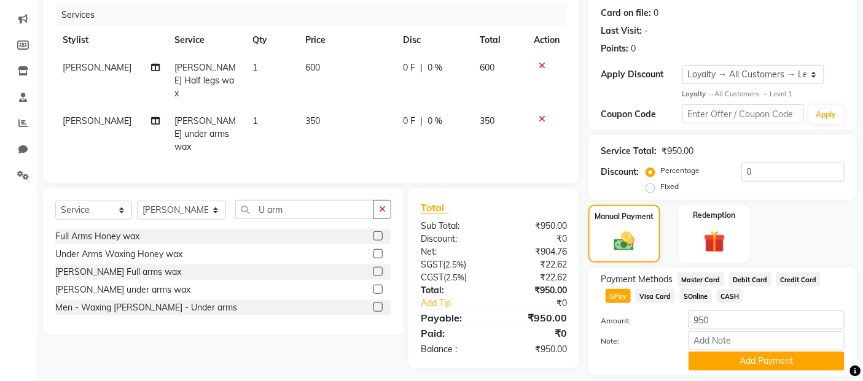
scroll to position [187, 0]
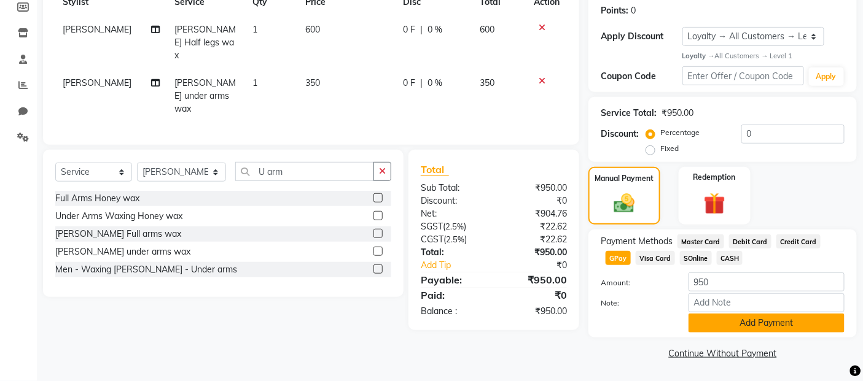
click at [747, 321] on button "Add Payment" at bounding box center [766, 323] width 156 height 19
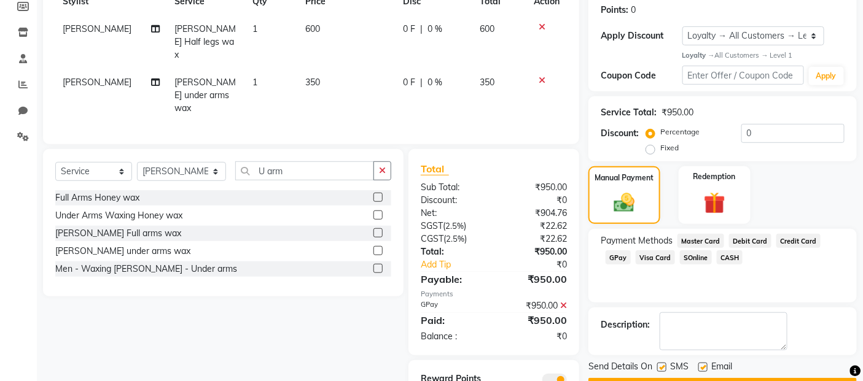
scroll to position [225, 0]
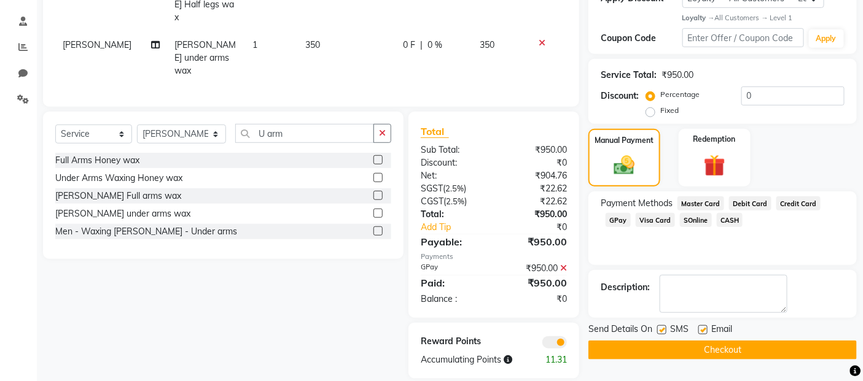
click at [661, 328] on label at bounding box center [661, 329] width 9 height 9
click at [661, 328] on input "checkbox" at bounding box center [661, 331] width 8 height 8
click at [702, 328] on label at bounding box center [702, 329] width 9 height 9
click at [702, 328] on input "checkbox" at bounding box center [702, 331] width 8 height 8
click at [713, 354] on button "Checkout" at bounding box center [722, 350] width 268 height 19
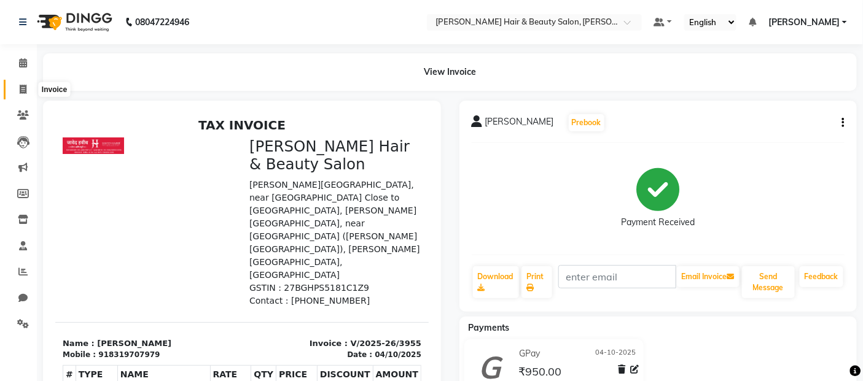
click at [26, 87] on icon at bounding box center [23, 89] width 7 height 9
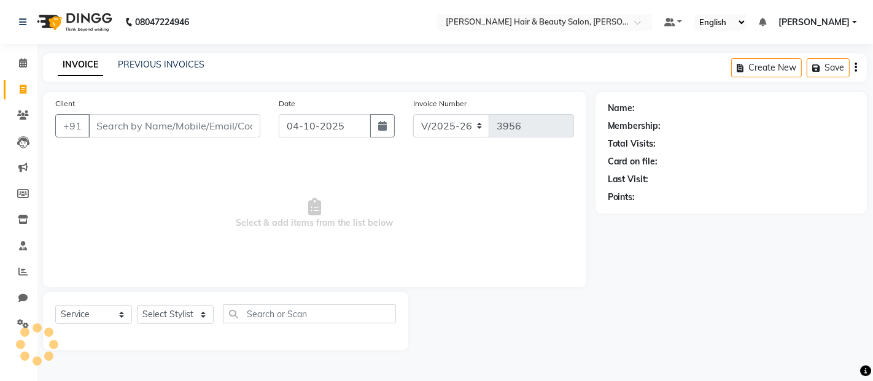
click at [158, 128] on input "Client" at bounding box center [174, 125] width 172 height 23
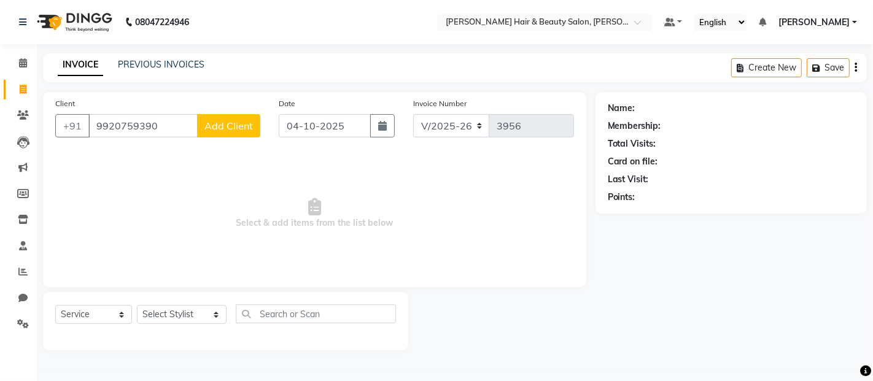
click at [226, 132] on button "Add Client" at bounding box center [228, 125] width 63 height 23
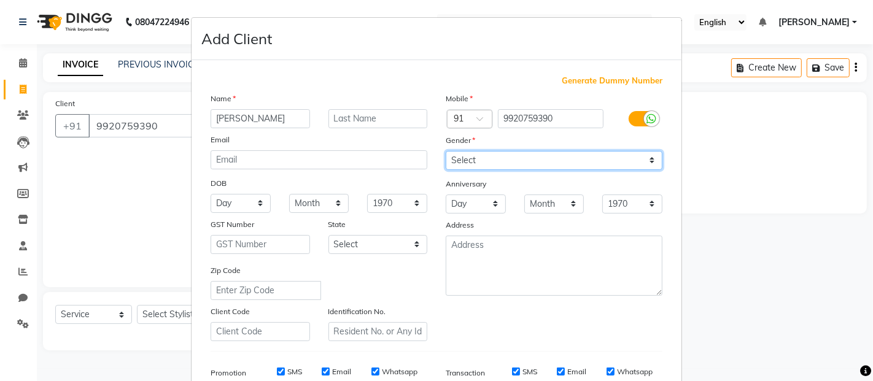
click at [637, 161] on select "Select [DEMOGRAPHIC_DATA] [DEMOGRAPHIC_DATA] Other Prefer Not To Say" at bounding box center [554, 160] width 217 height 19
click at [446, 151] on select "Select [DEMOGRAPHIC_DATA] [DEMOGRAPHIC_DATA] Other Prefer Not To Say" at bounding box center [554, 160] width 217 height 19
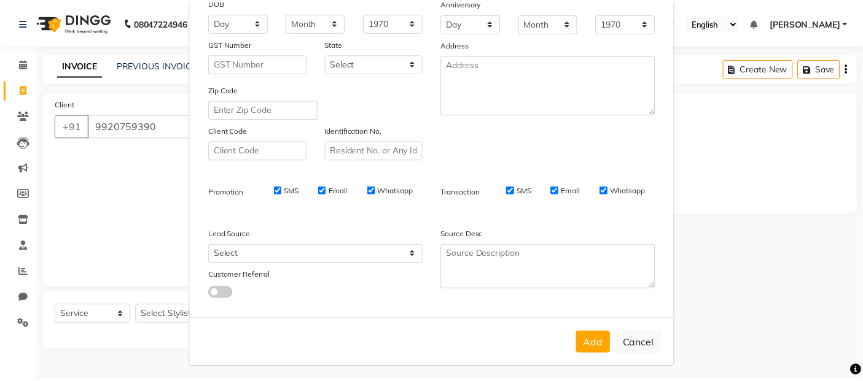
scroll to position [186, 0]
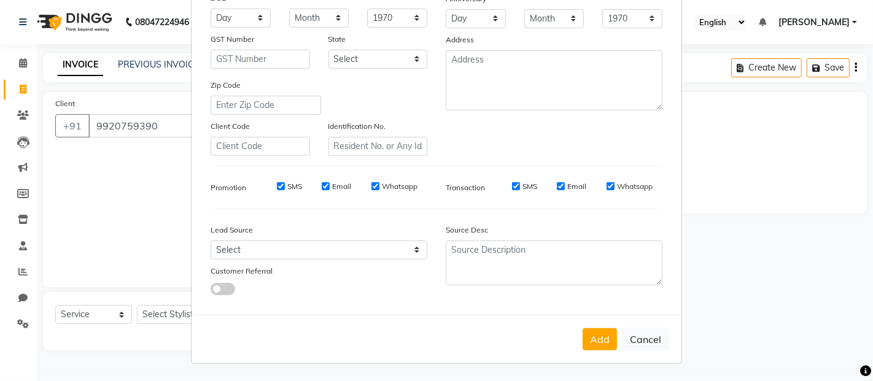
click at [295, 186] on label "SMS" at bounding box center [294, 186] width 15 height 11
click at [285, 186] on input "SMS" at bounding box center [281, 186] width 8 height 8
click at [333, 188] on label "Email" at bounding box center [341, 186] width 19 height 11
click at [330, 188] on input "Email" at bounding box center [326, 186] width 8 height 8
click at [394, 183] on label "Whatsapp" at bounding box center [400, 186] width 36 height 11
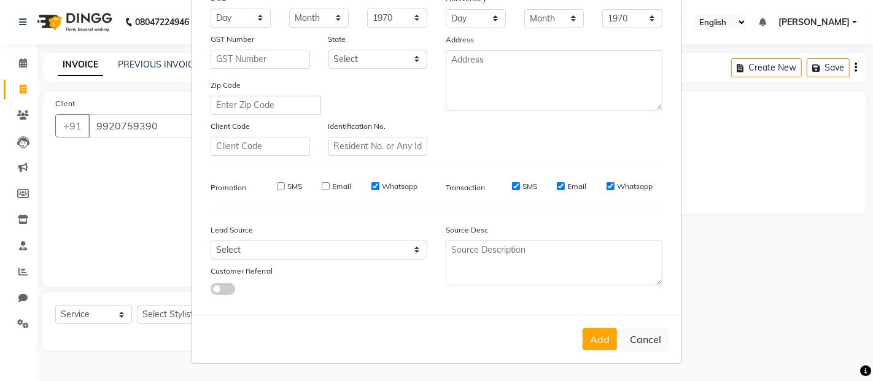
click at [379, 183] on input "Whatsapp" at bounding box center [375, 186] width 8 height 8
click at [531, 187] on label "SMS" at bounding box center [529, 186] width 15 height 11
click at [520, 187] on input "SMS" at bounding box center [516, 186] width 8 height 8
click at [571, 186] on label "Email" at bounding box center [576, 186] width 19 height 11
click at [565, 186] on input "Email" at bounding box center [561, 186] width 8 height 8
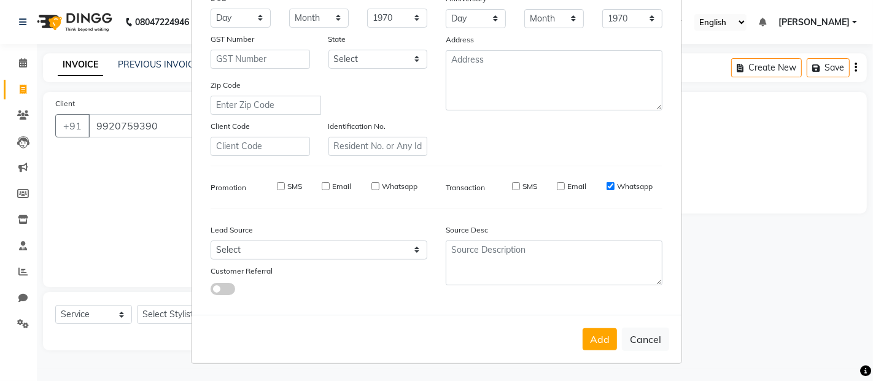
click at [633, 188] on label "Whatsapp" at bounding box center [635, 186] width 36 height 11
click at [615, 188] on input "Whatsapp" at bounding box center [611, 186] width 8 height 8
click at [591, 344] on button "Add" at bounding box center [600, 339] width 34 height 22
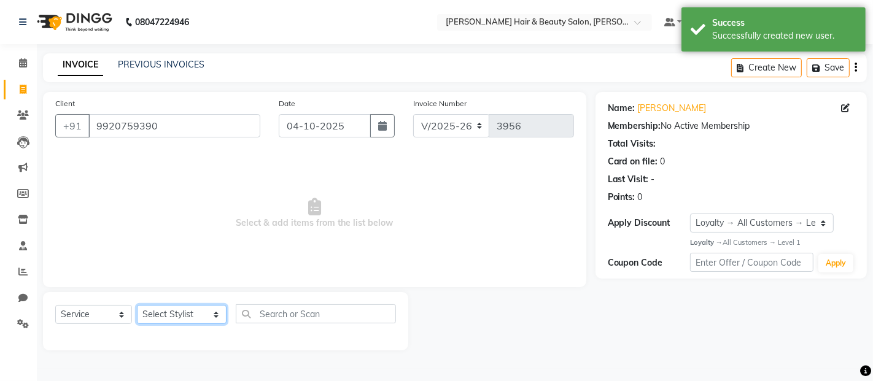
click at [200, 315] on select "Select Stylist [PERSON_NAME] Zibral [PERSON_NAME] [PERSON_NAME] [PERSON_NAME] […" at bounding box center [182, 314] width 90 height 19
click at [137, 306] on select "Select Stylist [PERSON_NAME] Zibral [PERSON_NAME] [PERSON_NAME] [PERSON_NAME] […" at bounding box center [182, 314] width 90 height 19
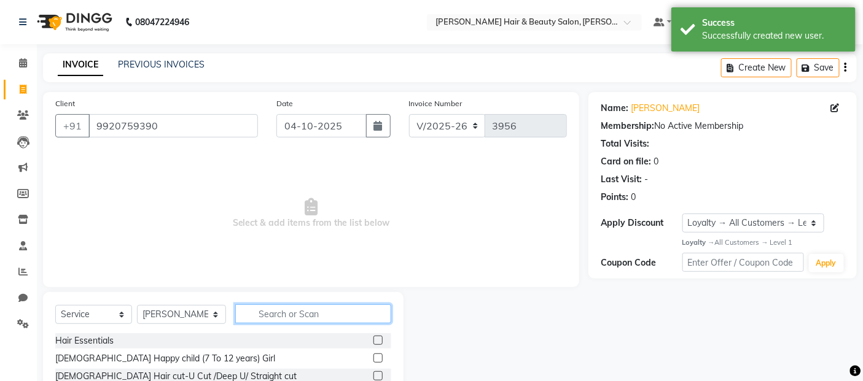
click at [315, 311] on input "text" at bounding box center [313, 314] width 157 height 19
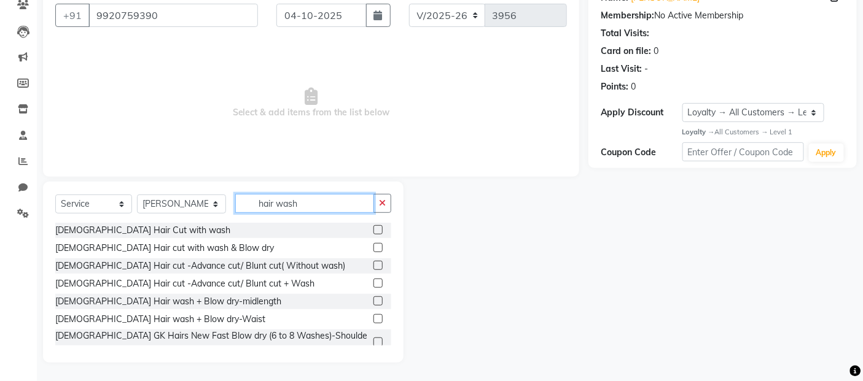
scroll to position [68, 0]
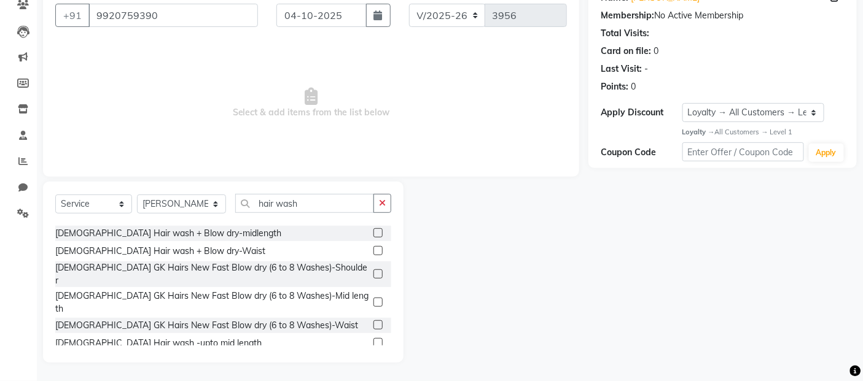
click at [373, 356] on label at bounding box center [377, 360] width 9 height 9
click at [373, 357] on input "checkbox" at bounding box center [377, 361] width 8 height 8
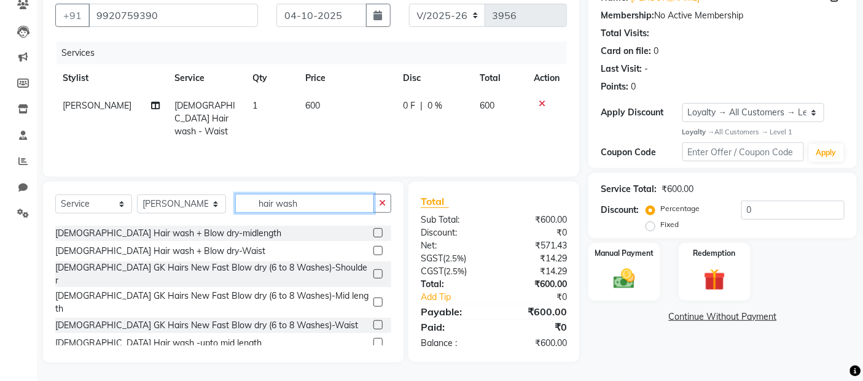
click at [322, 204] on input "hair wash" at bounding box center [304, 203] width 139 height 19
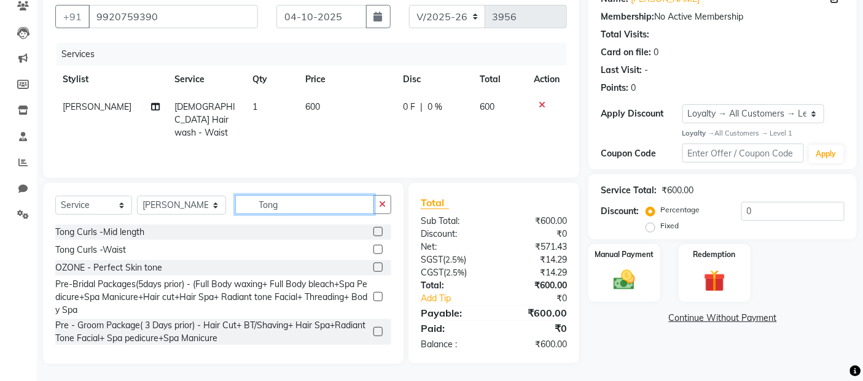
scroll to position [0, 0]
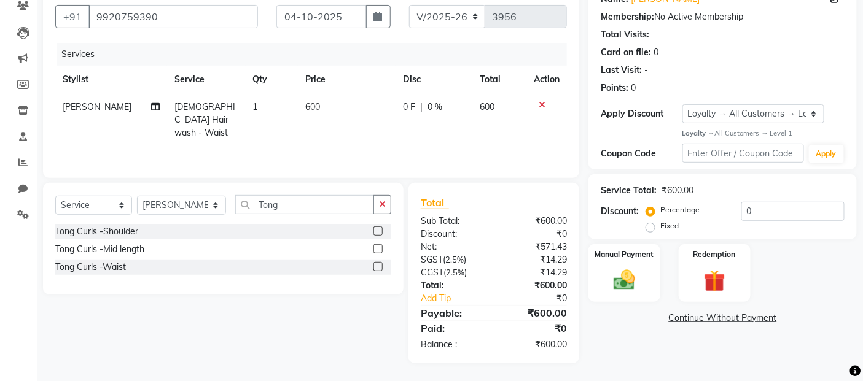
click at [375, 262] on label at bounding box center [377, 266] width 9 height 9
click at [375, 263] on input "checkbox" at bounding box center [377, 267] width 8 height 8
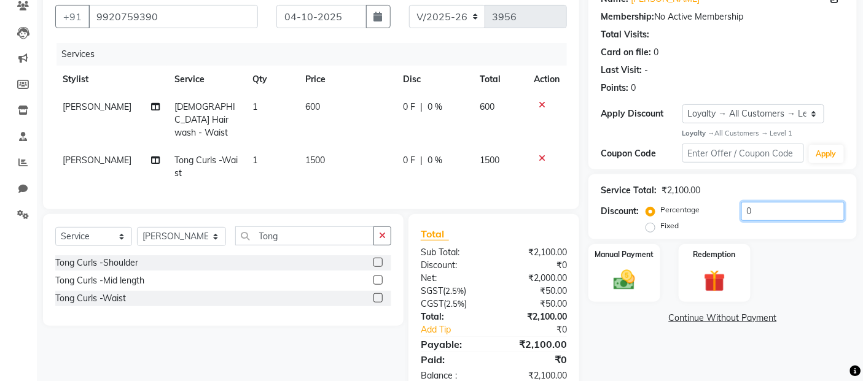
click at [763, 204] on input "0" at bounding box center [792, 211] width 103 height 19
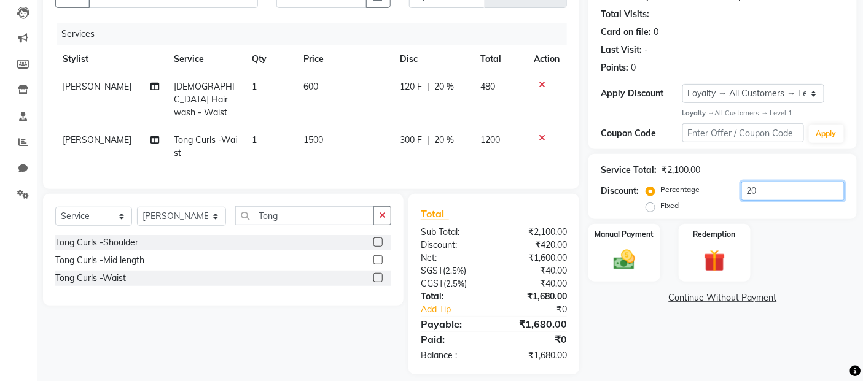
scroll to position [138, 0]
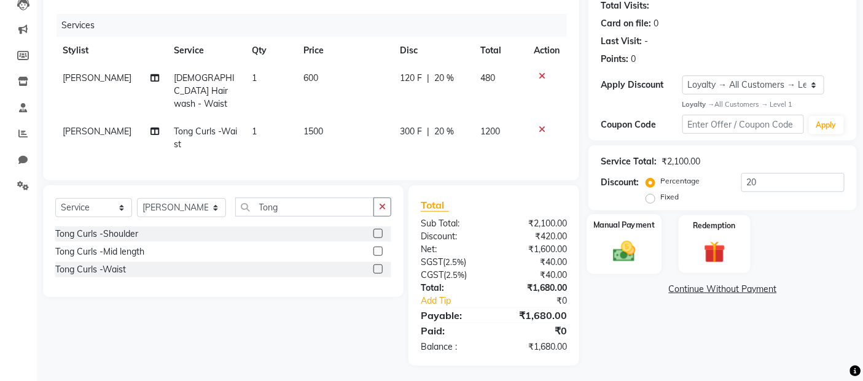
click at [624, 261] on img at bounding box center [624, 252] width 37 height 26
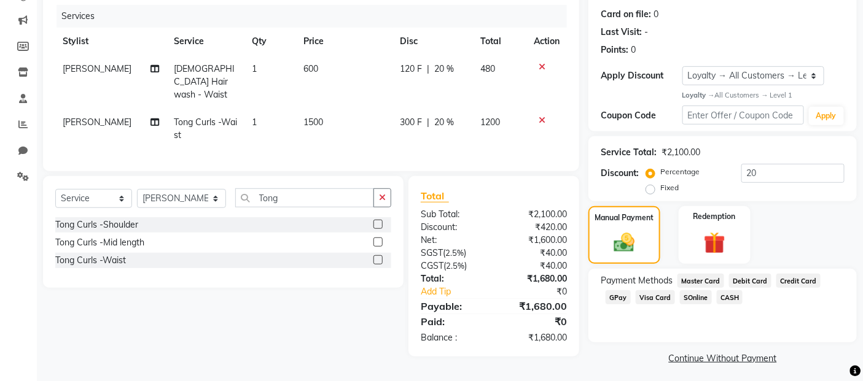
scroll to position [152, 0]
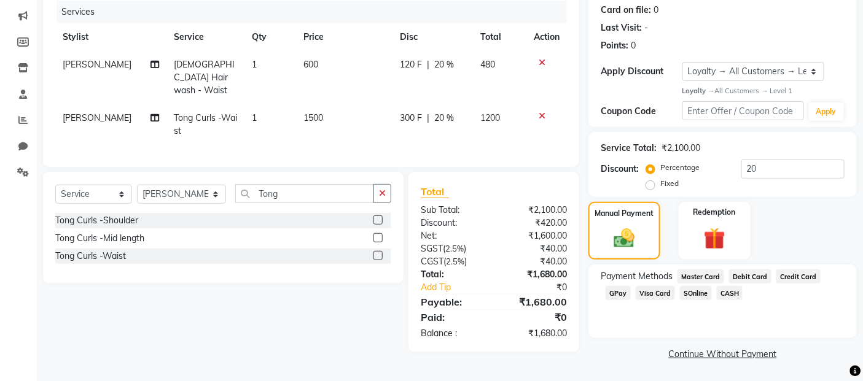
click at [723, 352] on link "Continue Without Payment" at bounding box center [722, 354] width 263 height 13
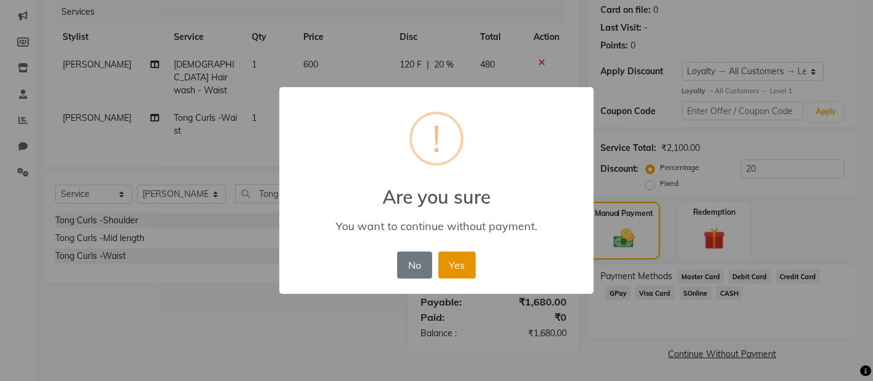
click at [457, 268] on button "Yes" at bounding box center [456, 265] width 37 height 27
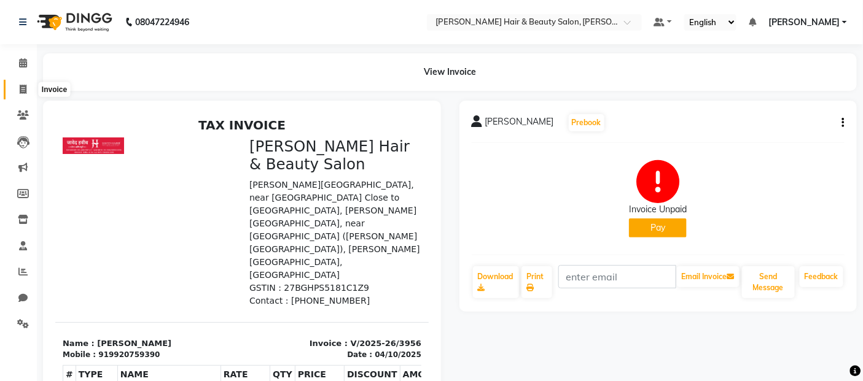
click at [25, 85] on icon at bounding box center [23, 89] width 7 height 9
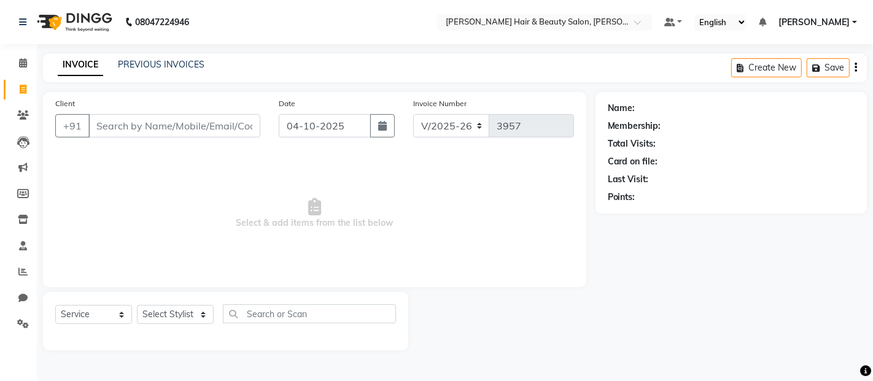
click at [140, 123] on input "Client" at bounding box center [174, 125] width 172 height 23
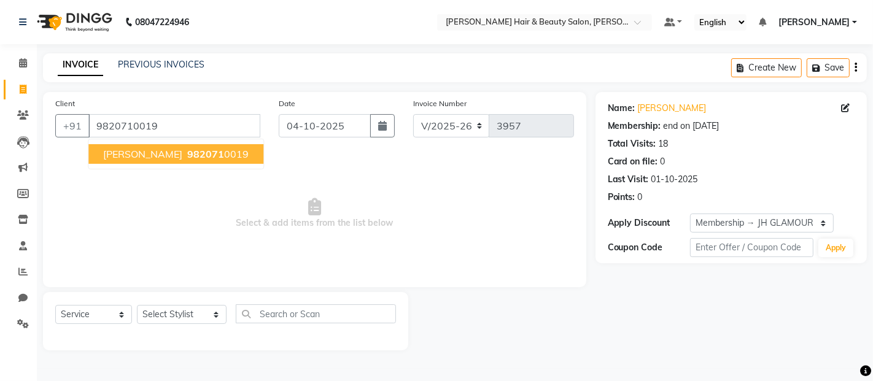
click at [126, 149] on span "[PERSON_NAME]" at bounding box center [142, 154] width 79 height 12
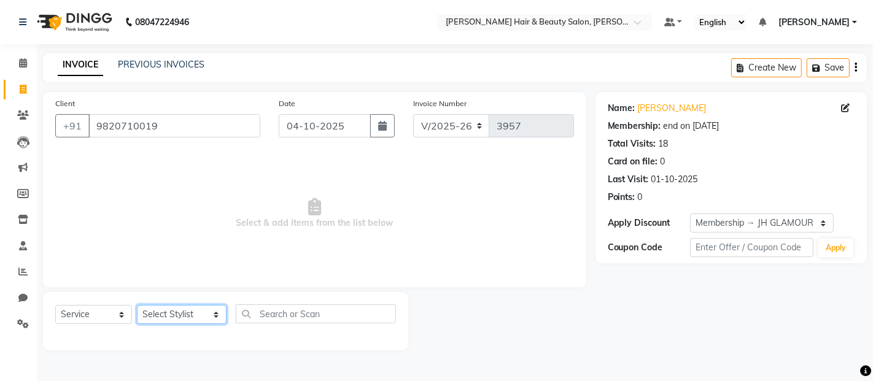
click at [204, 312] on select "Select Stylist [PERSON_NAME] Zibral [PERSON_NAME] [PERSON_NAME] [PERSON_NAME] […" at bounding box center [182, 314] width 90 height 19
click at [137, 306] on select "Select Stylist [PERSON_NAME] Zibral [PERSON_NAME] [PERSON_NAME] [PERSON_NAME] […" at bounding box center [182, 314] width 90 height 19
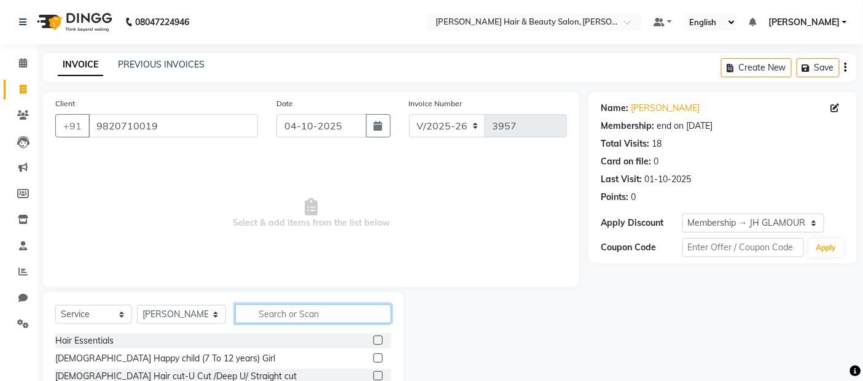
click at [308, 311] on input "text" at bounding box center [313, 314] width 157 height 19
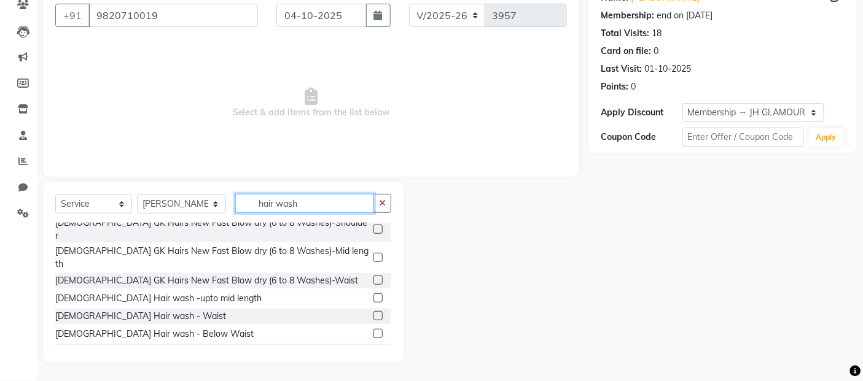
scroll to position [136, 0]
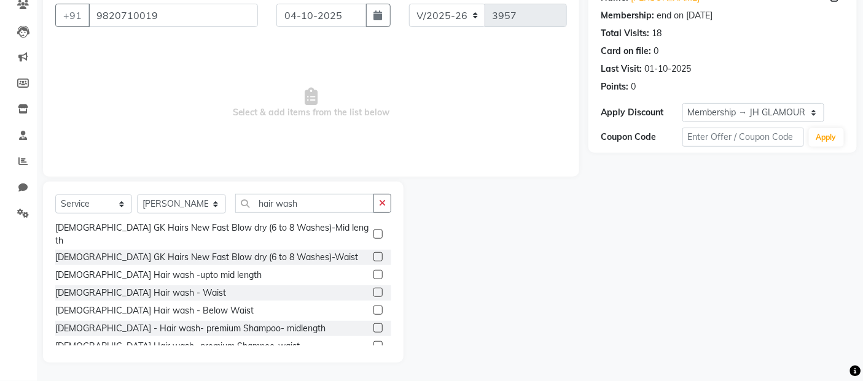
click at [373, 324] on label at bounding box center [377, 328] width 9 height 9
click at [373, 325] on input "checkbox" at bounding box center [377, 329] width 8 height 8
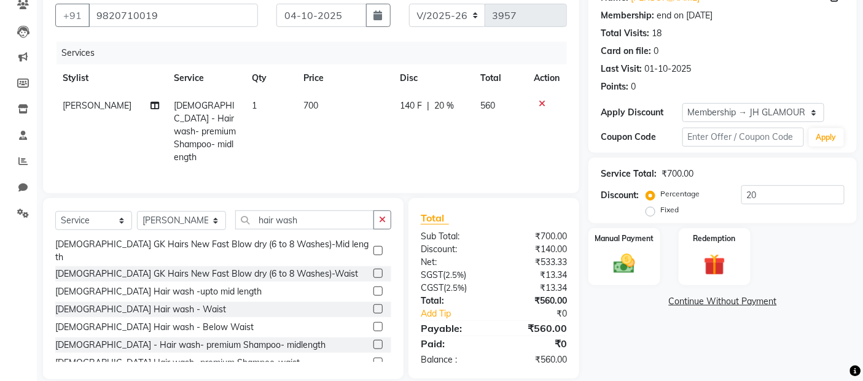
click at [705, 299] on link "Continue Without Payment" at bounding box center [722, 301] width 263 height 13
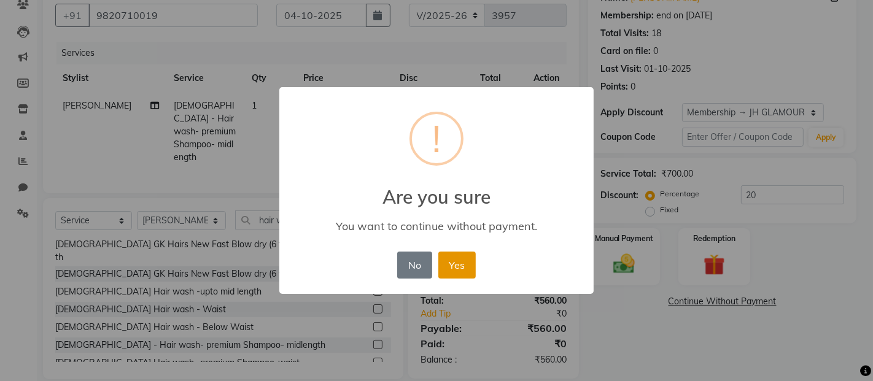
click at [459, 266] on button "Yes" at bounding box center [456, 265] width 37 height 27
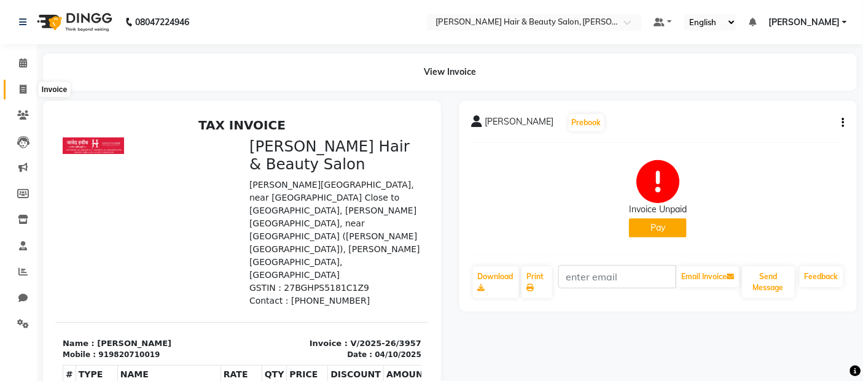
click at [25, 88] on icon at bounding box center [23, 89] width 7 height 9
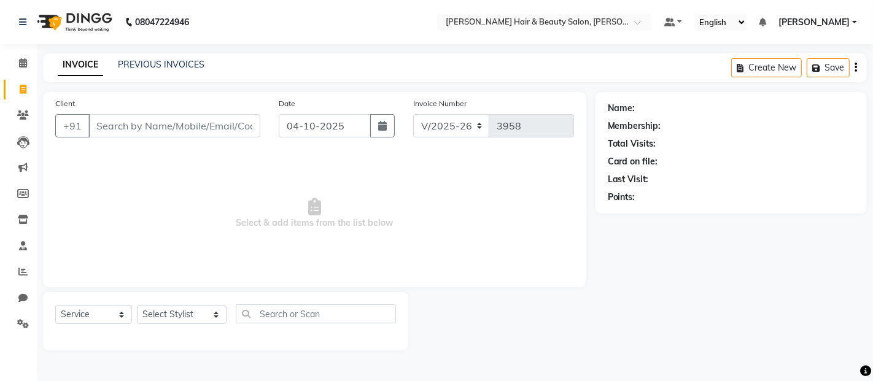
click at [120, 130] on input "Client" at bounding box center [174, 125] width 172 height 23
click at [209, 127] on span "Add Client" at bounding box center [228, 126] width 49 height 12
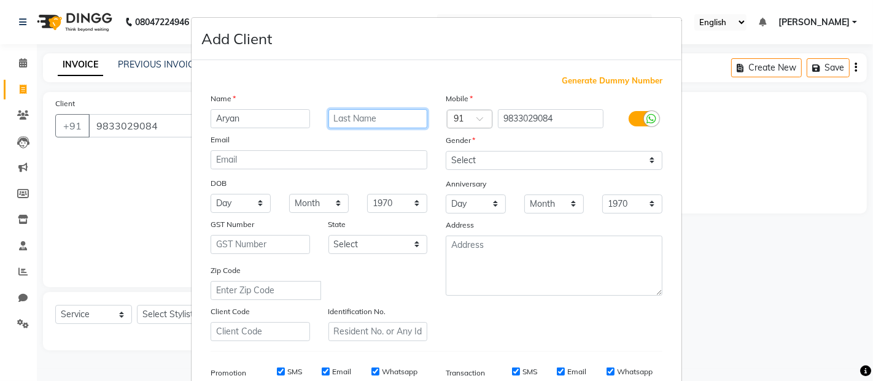
click at [345, 118] on input "text" at bounding box center [377, 118] width 99 height 19
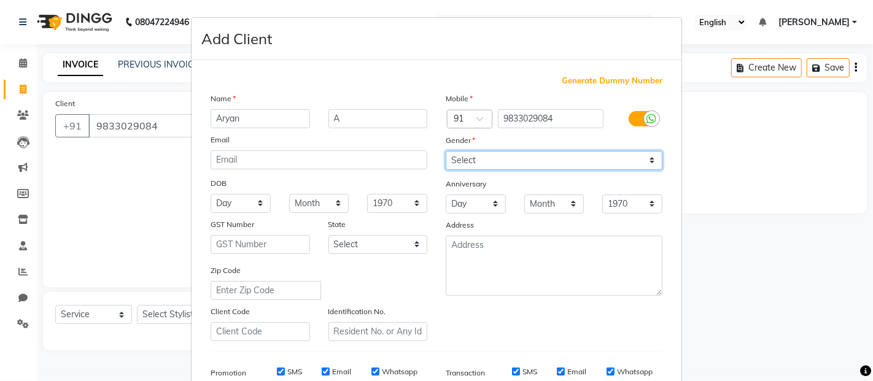
drag, startPoint x: 647, startPoint y: 161, endPoint x: 621, endPoint y: 166, distance: 26.2
click at [647, 161] on select "Select [DEMOGRAPHIC_DATA] [DEMOGRAPHIC_DATA] Other Prefer Not To Say" at bounding box center [554, 160] width 217 height 19
click at [446, 151] on select "Select [DEMOGRAPHIC_DATA] [DEMOGRAPHIC_DATA] Other Prefer Not To Say" at bounding box center [554, 160] width 217 height 19
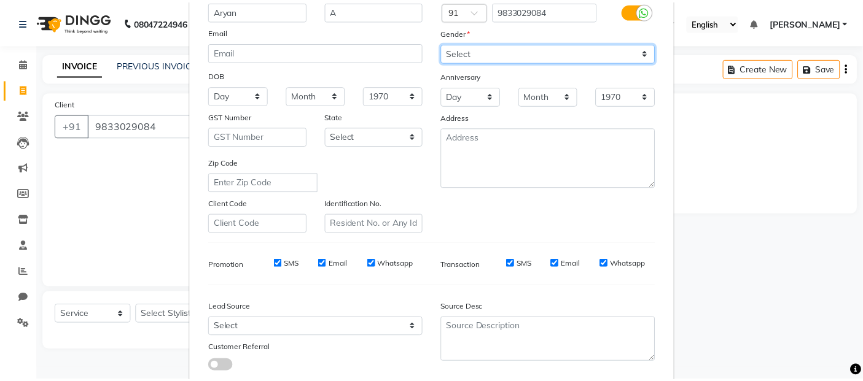
scroll to position [186, 0]
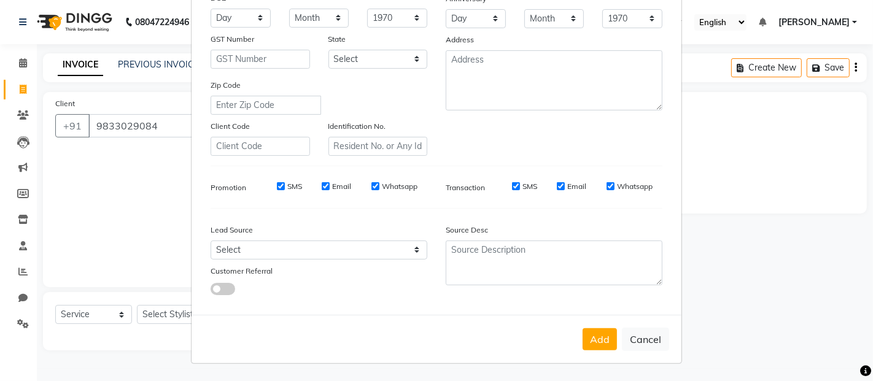
click at [287, 185] on label "SMS" at bounding box center [294, 186] width 15 height 11
click at [284, 185] on input "SMS" at bounding box center [281, 186] width 8 height 8
click at [338, 183] on label "Email" at bounding box center [341, 186] width 19 height 11
click at [330, 183] on input "Email" at bounding box center [326, 186] width 8 height 8
click at [382, 184] on label "Whatsapp" at bounding box center [400, 186] width 36 height 11
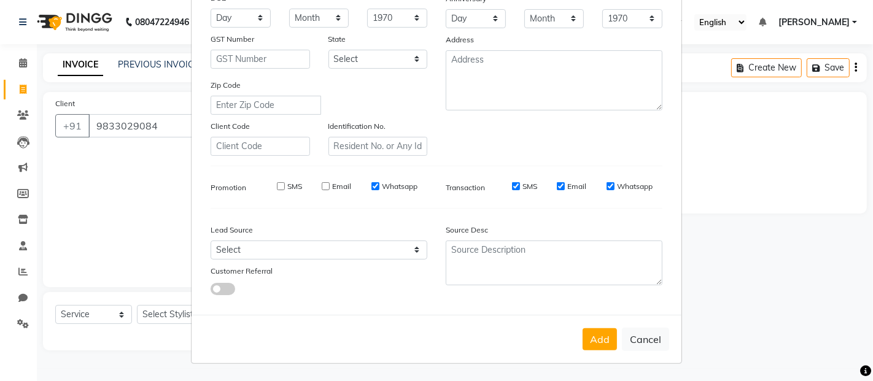
click at [379, 184] on input "Whatsapp" at bounding box center [375, 186] width 8 height 8
click at [528, 184] on label "SMS" at bounding box center [529, 186] width 15 height 11
click at [520, 184] on input "SMS" at bounding box center [516, 186] width 8 height 8
click at [571, 186] on label "Email" at bounding box center [576, 186] width 19 height 11
click at [565, 186] on input "Email" at bounding box center [561, 186] width 8 height 8
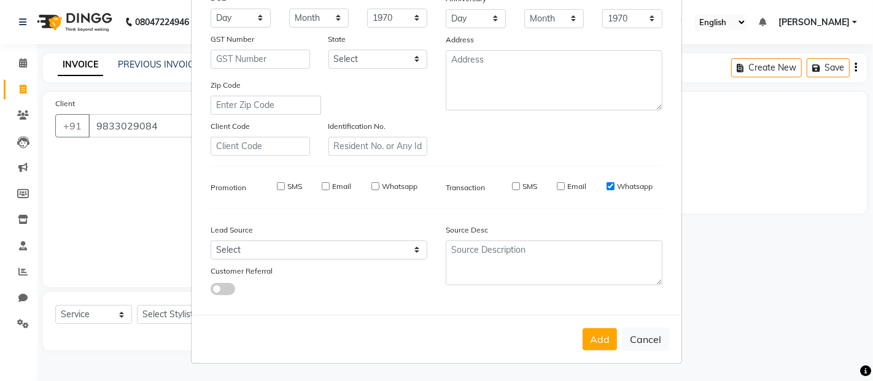
click at [623, 187] on label "Whatsapp" at bounding box center [635, 186] width 36 height 11
click at [615, 187] on input "Whatsapp" at bounding box center [611, 186] width 8 height 8
click at [600, 335] on button "Add" at bounding box center [600, 339] width 34 height 22
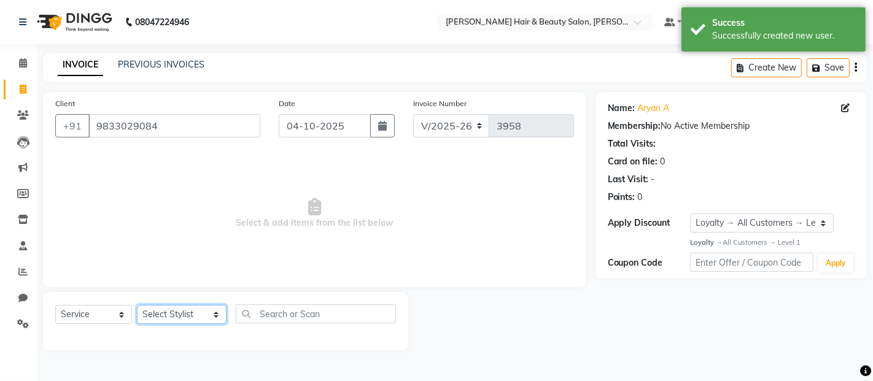
click at [201, 313] on select "Select Stylist [PERSON_NAME] Zibral [PERSON_NAME] [PERSON_NAME] [PERSON_NAME] […" at bounding box center [182, 314] width 90 height 19
click at [137, 306] on select "Select Stylist [PERSON_NAME] Zibral [PERSON_NAME] [PERSON_NAME] [PERSON_NAME] […" at bounding box center [182, 314] width 90 height 19
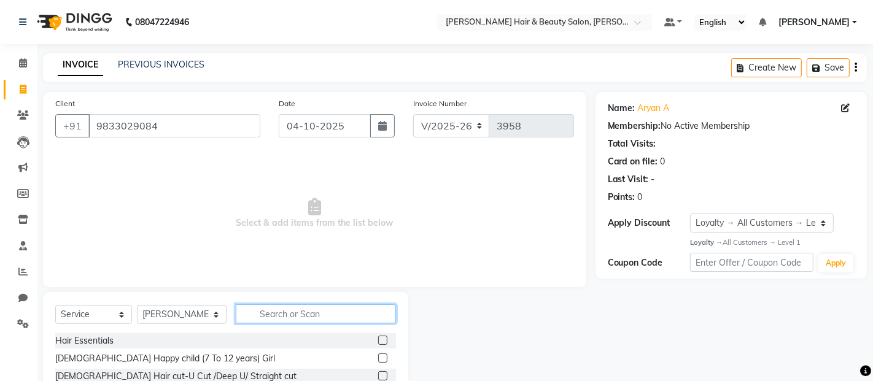
click at [317, 312] on input "text" at bounding box center [316, 314] width 160 height 19
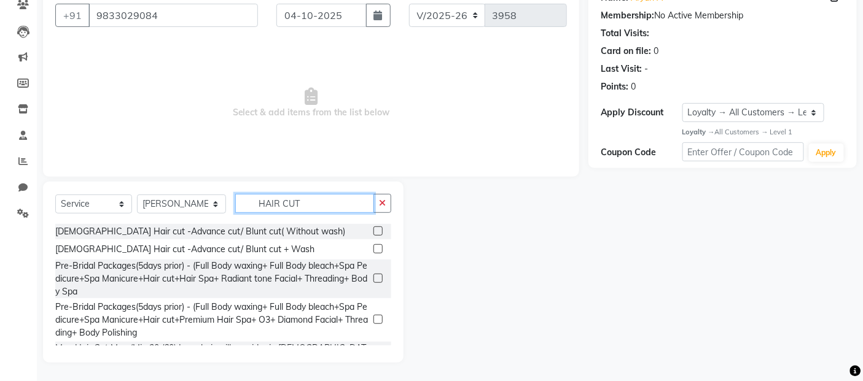
scroll to position [204, 0]
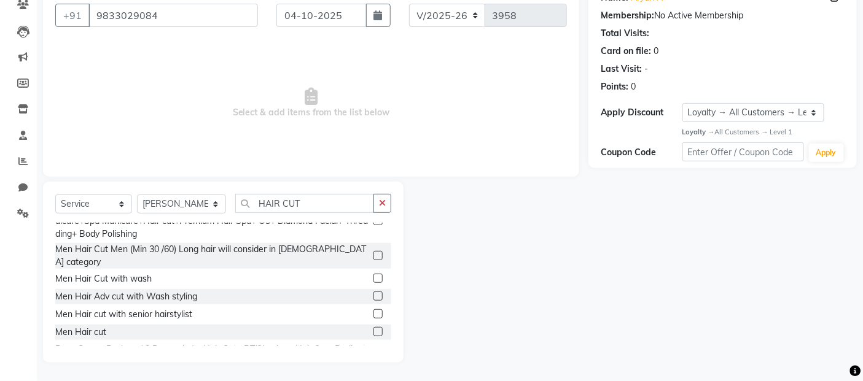
click at [373, 327] on label at bounding box center [377, 331] width 9 height 9
click at [373, 328] on input "checkbox" at bounding box center [377, 332] width 8 height 8
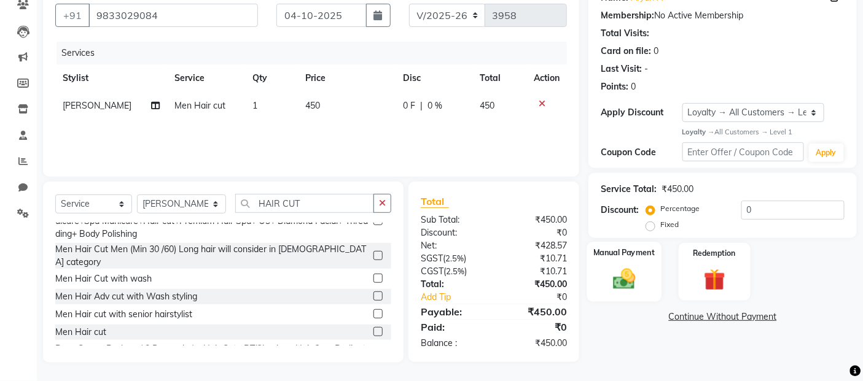
click at [621, 287] on img at bounding box center [624, 279] width 37 height 26
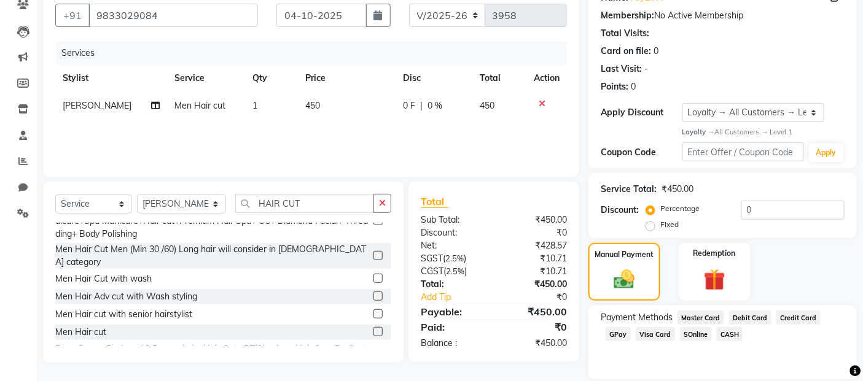
click at [623, 339] on span "GPay" at bounding box center [617, 334] width 25 height 14
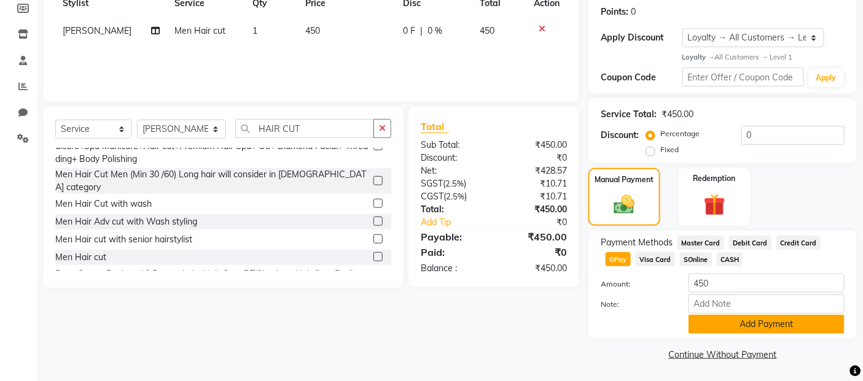
scroll to position [187, 0]
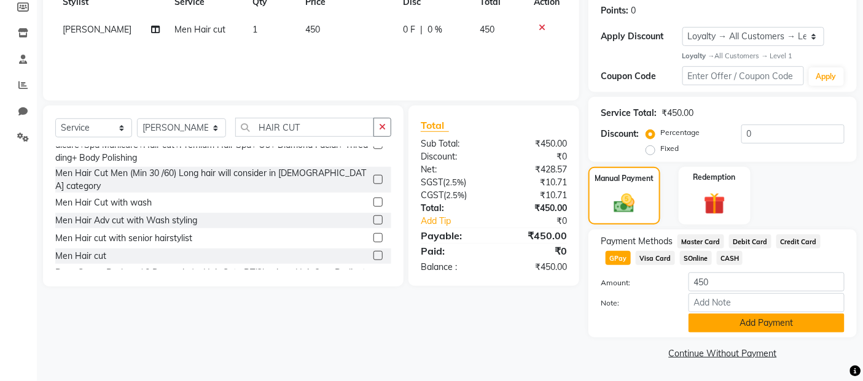
click at [705, 332] on button "Add Payment" at bounding box center [766, 323] width 156 height 19
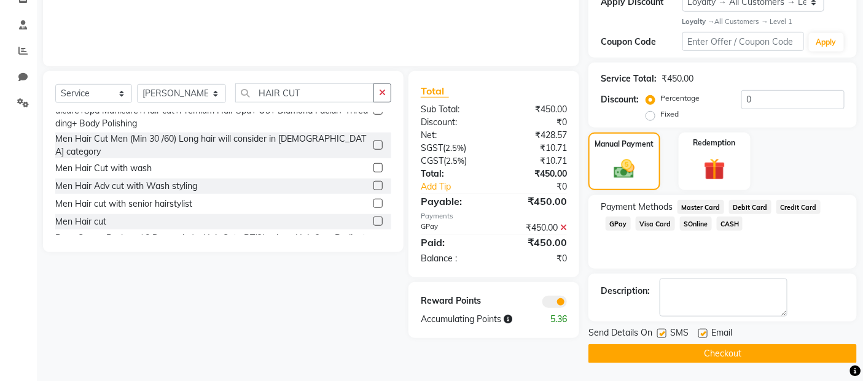
scroll to position [222, 0]
click at [662, 332] on label at bounding box center [661, 332] width 9 height 9
click at [662, 332] on input "checkbox" at bounding box center [661, 334] width 8 height 8
click at [704, 332] on label at bounding box center [702, 332] width 9 height 9
click at [704, 332] on input "checkbox" at bounding box center [702, 334] width 8 height 8
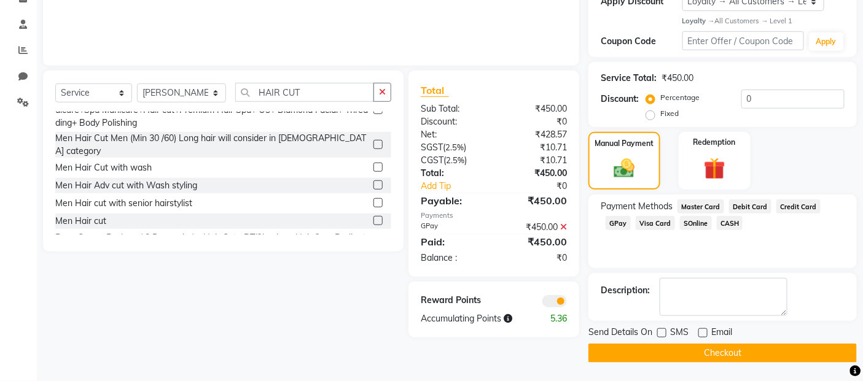
click at [705, 344] on button "Checkout" at bounding box center [722, 353] width 268 height 19
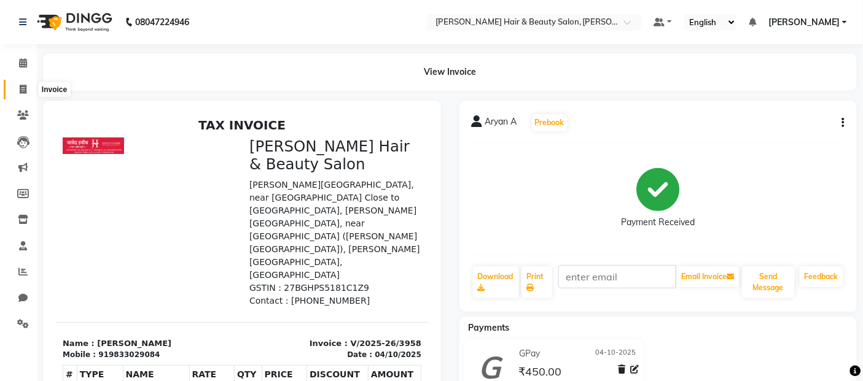
click at [21, 85] on icon at bounding box center [23, 89] width 7 height 9
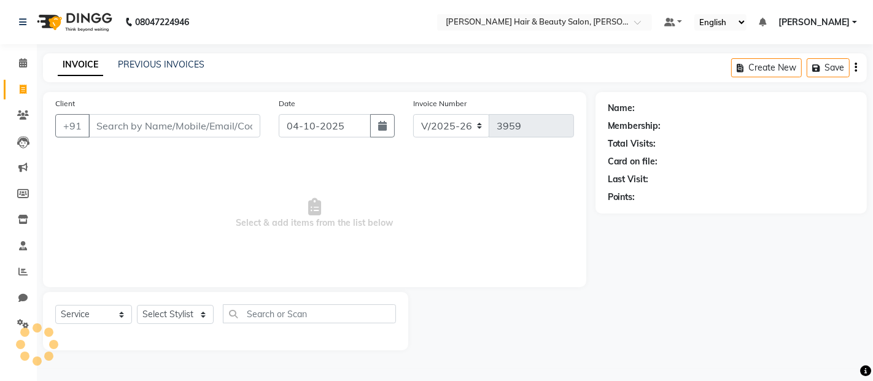
click at [129, 130] on input "Client" at bounding box center [174, 125] width 172 height 23
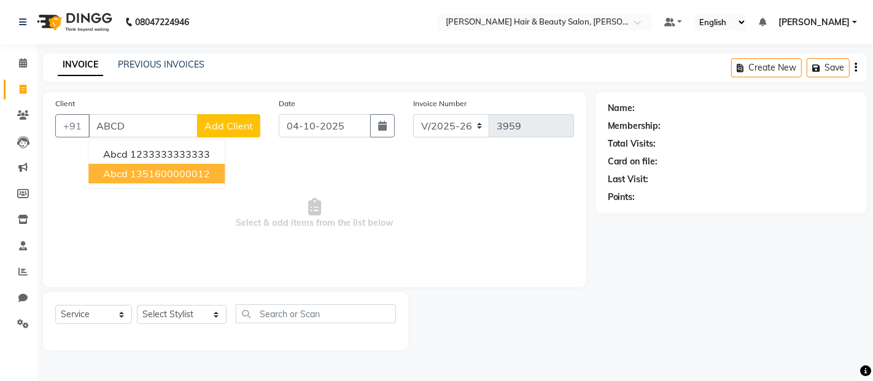
click at [138, 169] on ngb-highlight "1351600000012" at bounding box center [170, 174] width 80 height 12
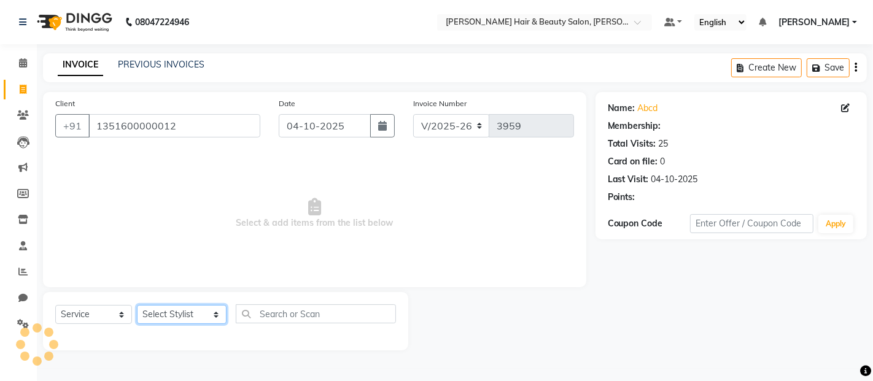
click at [205, 315] on select "Select Stylist [PERSON_NAME] Zibral [PERSON_NAME] [PERSON_NAME] [PERSON_NAME] […" at bounding box center [182, 314] width 90 height 19
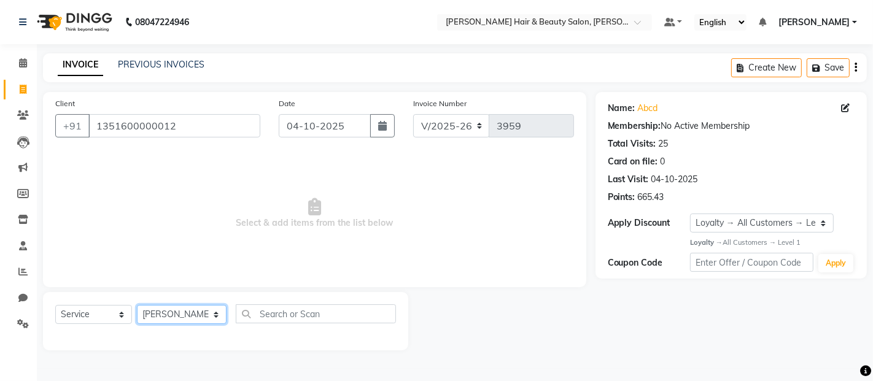
click at [137, 306] on select "Select Stylist [PERSON_NAME] Zibral [PERSON_NAME] [PERSON_NAME] [PERSON_NAME] […" at bounding box center [182, 314] width 90 height 19
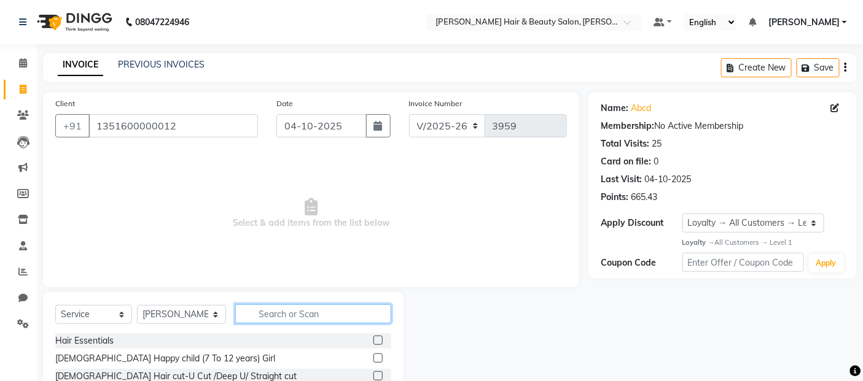
click at [293, 312] on input "text" at bounding box center [313, 314] width 157 height 19
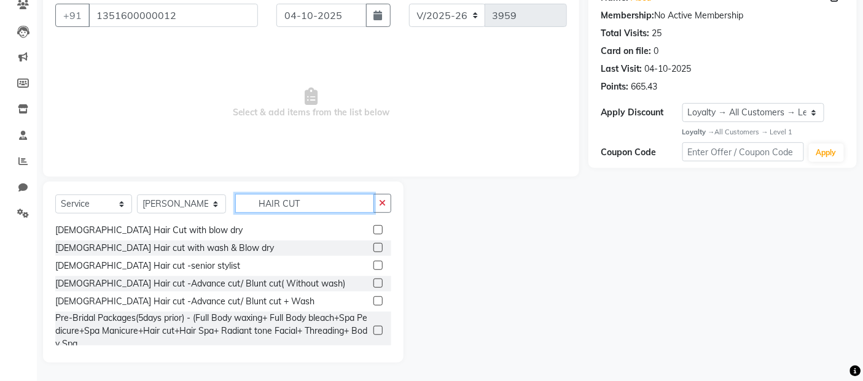
scroll to position [136, 0]
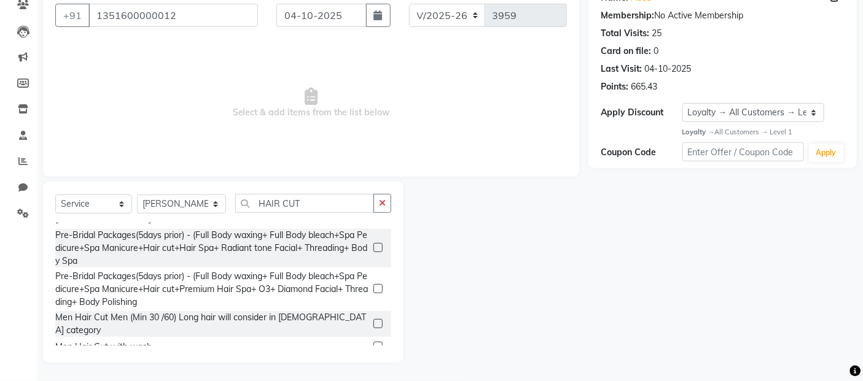
click at [373, 342] on label at bounding box center [377, 346] width 9 height 9
click at [373, 343] on input "checkbox" at bounding box center [377, 347] width 8 height 8
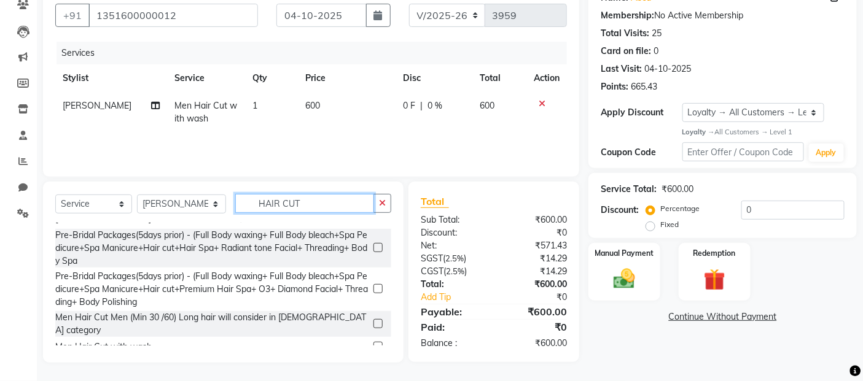
click at [293, 205] on input "HAIR CUT" at bounding box center [304, 203] width 139 height 19
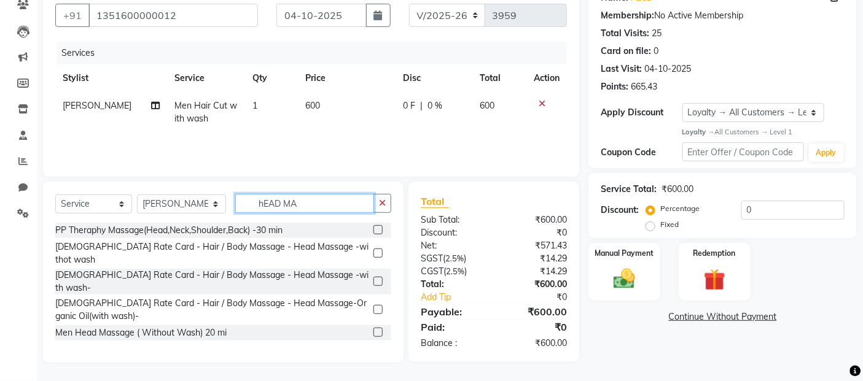
scroll to position [109, 0]
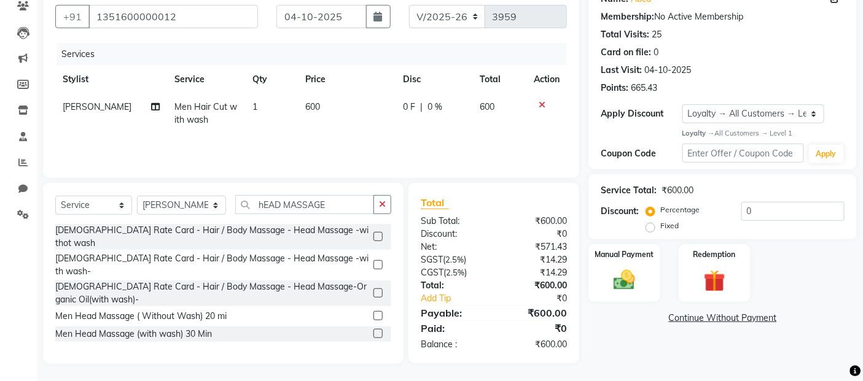
click at [376, 311] on label at bounding box center [377, 315] width 9 height 9
click at [376, 313] on input "checkbox" at bounding box center [377, 317] width 8 height 8
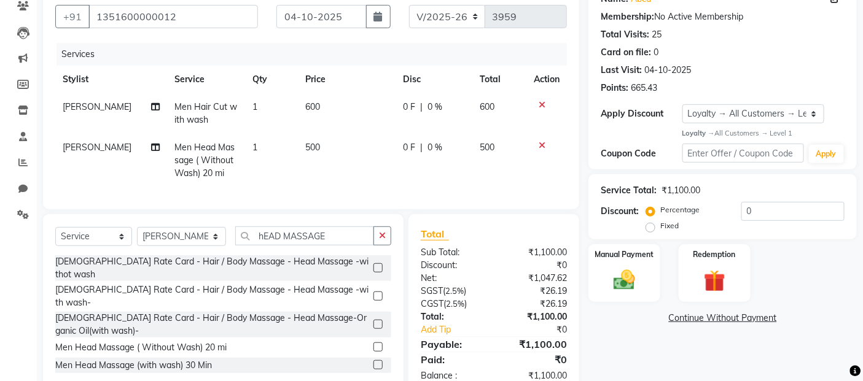
click at [660, 228] on label "Fixed" at bounding box center [669, 225] width 18 height 11
click at [649, 228] on input "Fixed" at bounding box center [652, 226] width 9 height 9
click at [756, 210] on input "0" at bounding box center [792, 211] width 103 height 19
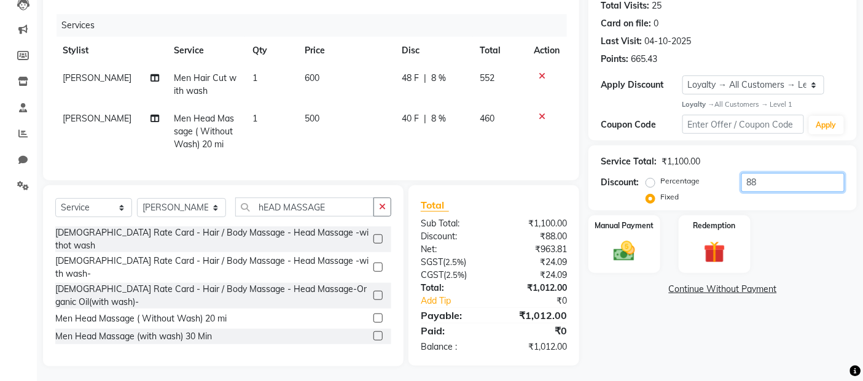
scroll to position [151, 0]
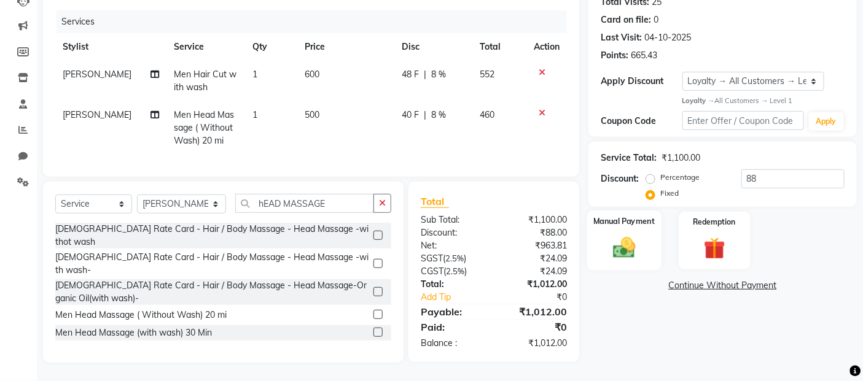
click at [616, 247] on img at bounding box center [624, 248] width 37 height 26
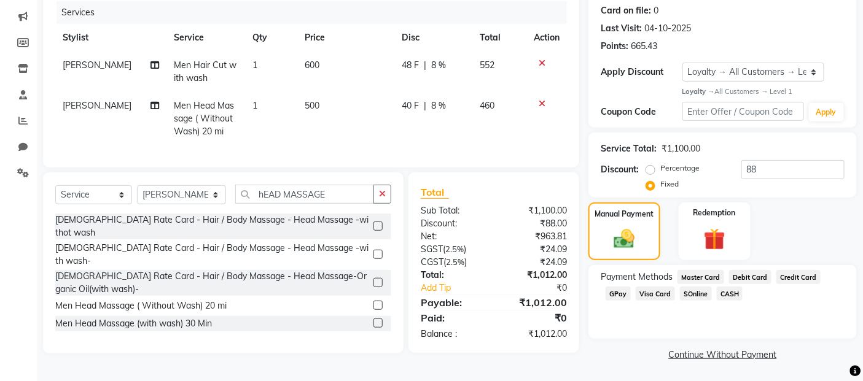
click at [745, 275] on span "Debit Card" at bounding box center [750, 277] width 42 height 14
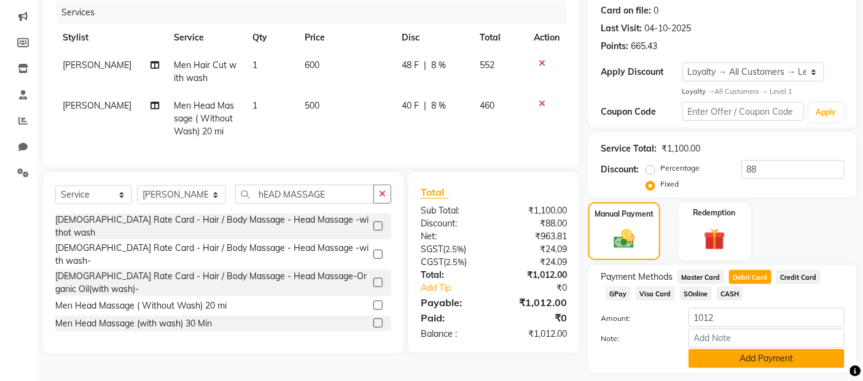
click at [756, 360] on button "Add Payment" at bounding box center [766, 358] width 156 height 19
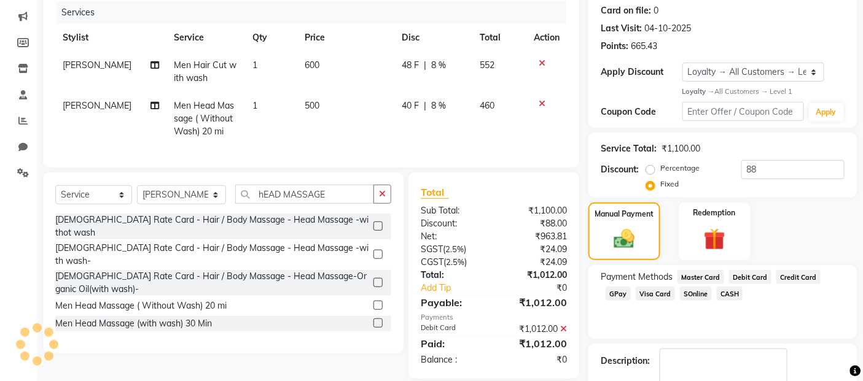
scroll to position [238, 0]
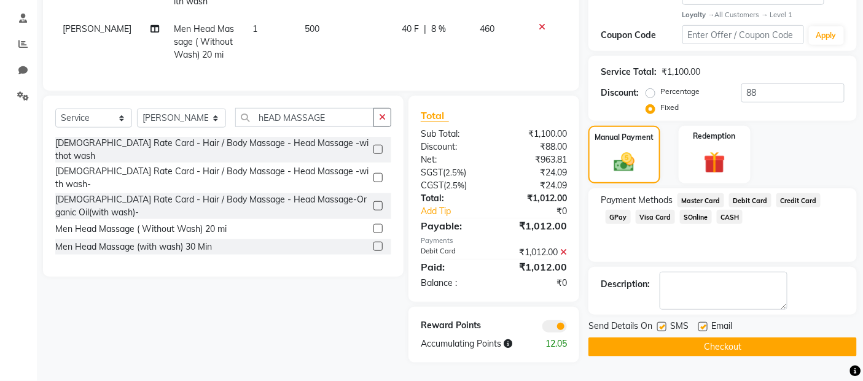
click at [646, 339] on button "Checkout" at bounding box center [722, 347] width 268 height 19
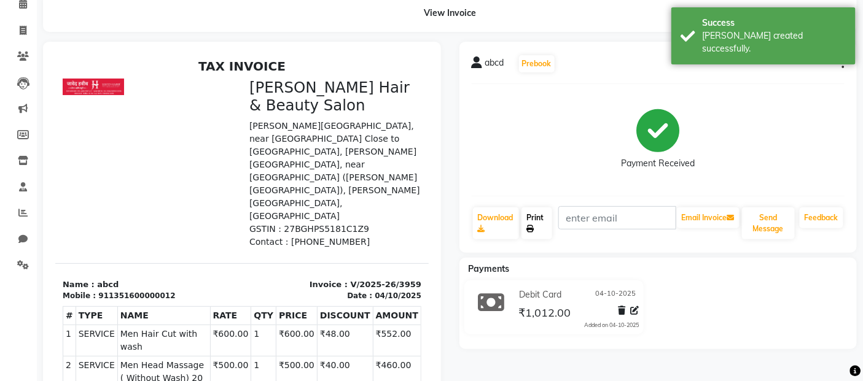
scroll to position [178, 0]
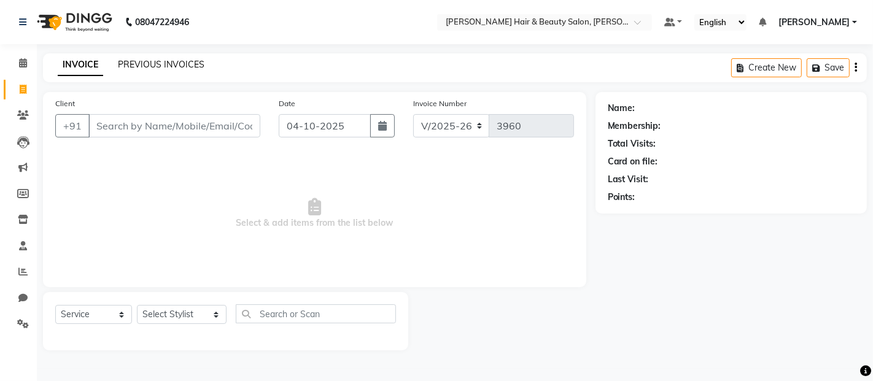
click at [143, 66] on link "PREVIOUS INVOICES" at bounding box center [161, 64] width 87 height 11
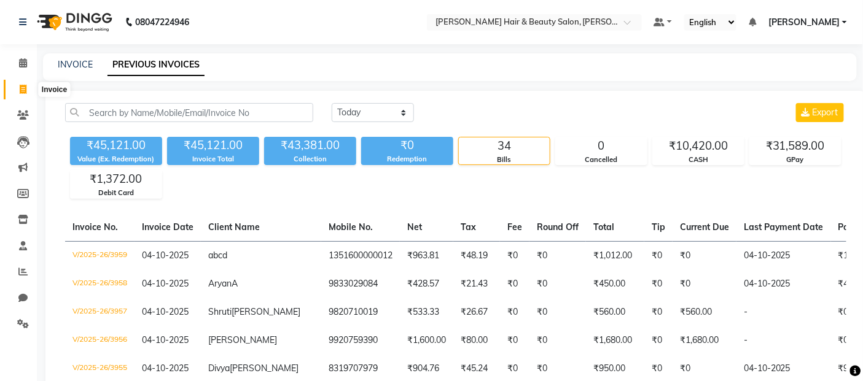
click at [21, 90] on icon at bounding box center [23, 89] width 7 height 9
